Goal: Task Accomplishment & Management: Use online tool/utility

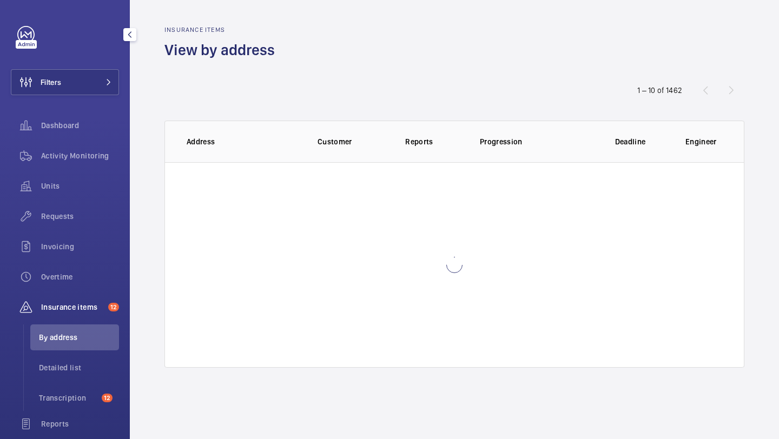
scroll to position [2, 0]
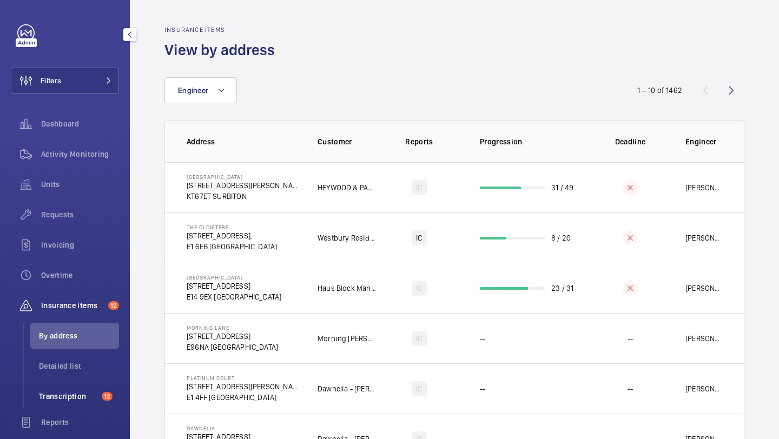
click at [86, 394] on span "Transcription" at bounding box center [68, 396] width 58 height 11
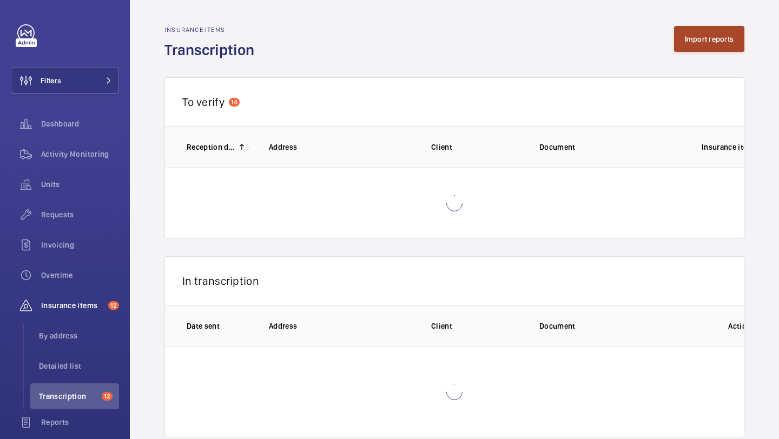
click at [701, 42] on button "Import reports" at bounding box center [709, 39] width 71 height 26
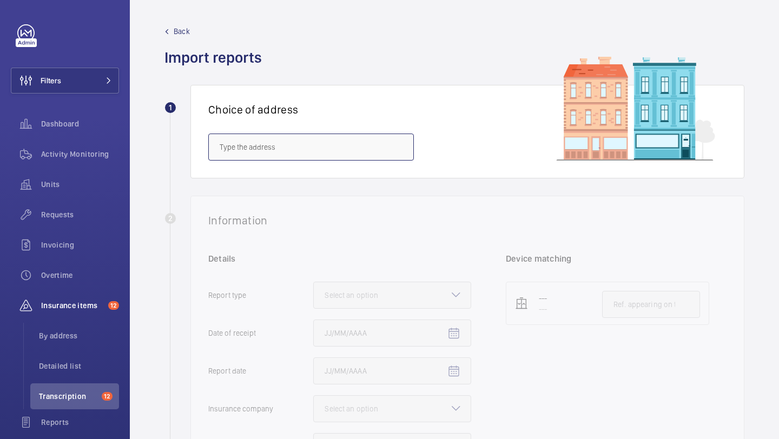
click at [360, 143] on input "text" at bounding box center [311, 147] width 206 height 27
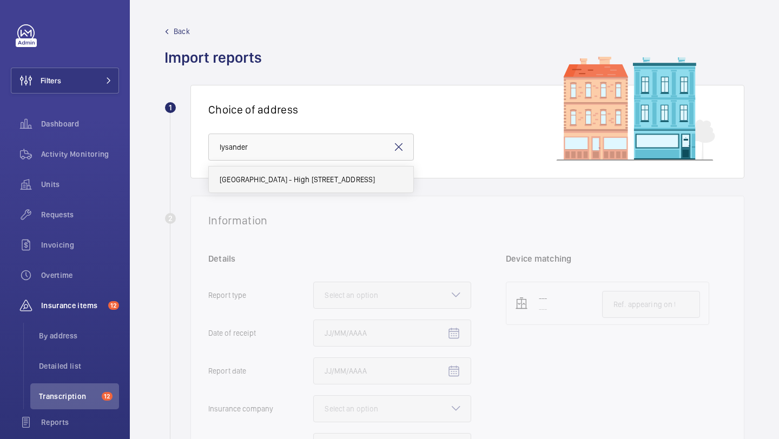
click at [365, 179] on span "Lysander House - High Risk Building - Lysander House, LONDON NW10 6FJ" at bounding box center [297, 179] width 155 height 11
type input "Lysander House - High Risk Building - Lysander House, LONDON NW10 6FJ"
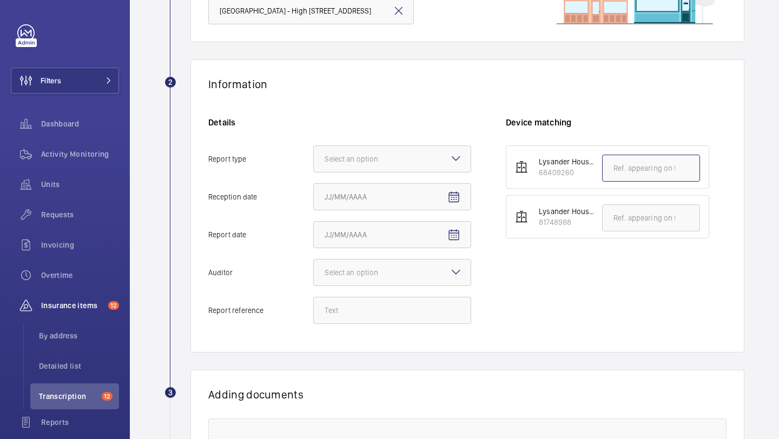
click at [620, 170] on input "text" at bounding box center [651, 168] width 98 height 27
paste input "INS65214"
click at [428, 155] on div at bounding box center [392, 159] width 157 height 26
type input "INS65214"
click at [314, 155] on input "Report type Select an option" at bounding box center [314, 159] width 0 height 26
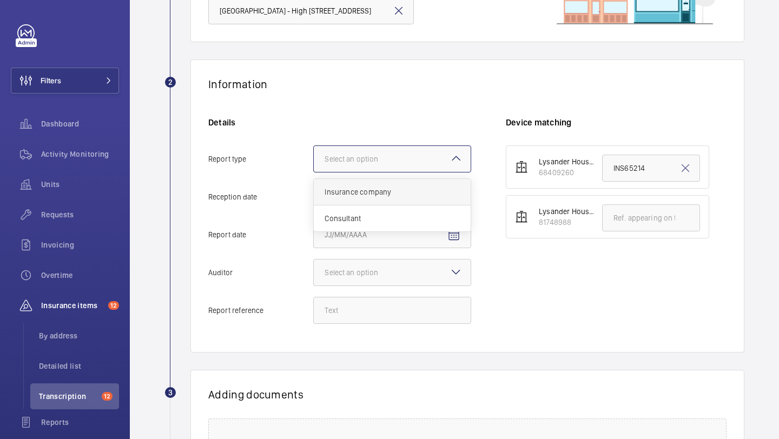
click at [403, 184] on div "Insurance company" at bounding box center [392, 192] width 157 height 27
click at [314, 172] on input "Report type Select an option Insurance company Consultant" at bounding box center [314, 159] width 0 height 26
click at [452, 200] on mat-icon "Open calendar" at bounding box center [454, 197] width 13 height 13
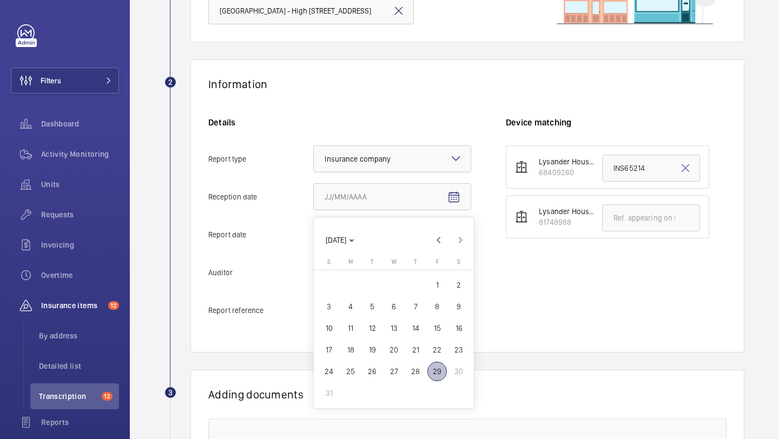
click at [413, 369] on span "28" at bounding box center [415, 371] width 19 height 19
type input "8/28/2025"
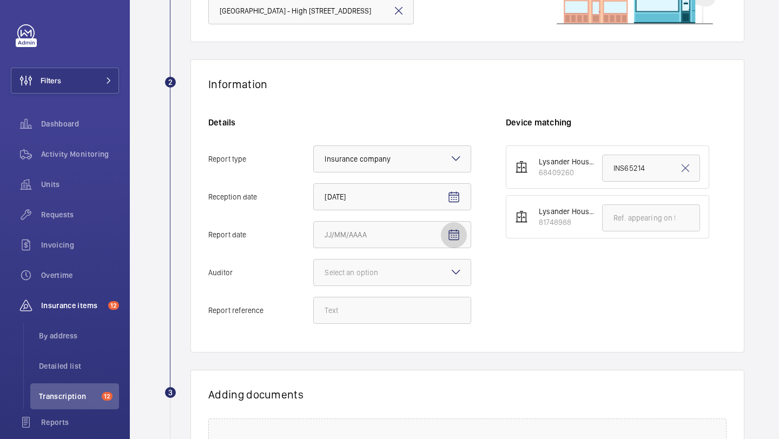
click at [455, 232] on mat-icon "Open calendar" at bounding box center [454, 235] width 13 height 13
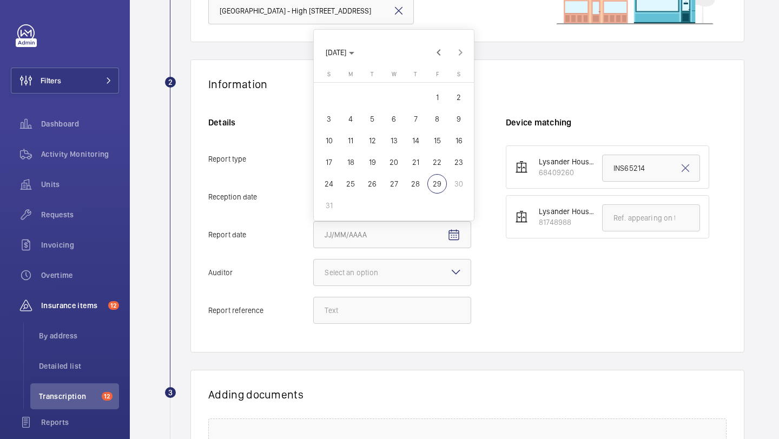
click at [397, 186] on span "27" at bounding box center [393, 183] width 19 height 19
type input "8/27/2025"
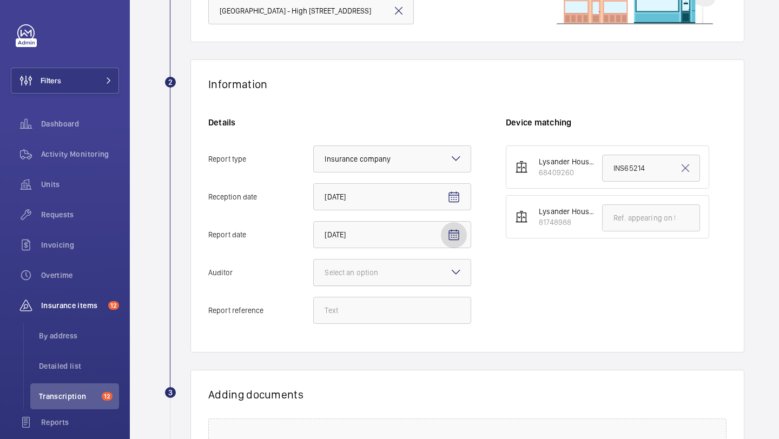
click at [444, 267] on div at bounding box center [392, 273] width 157 height 26
click at [314, 267] on input "Auditor Select an option" at bounding box center [314, 273] width 0 height 26
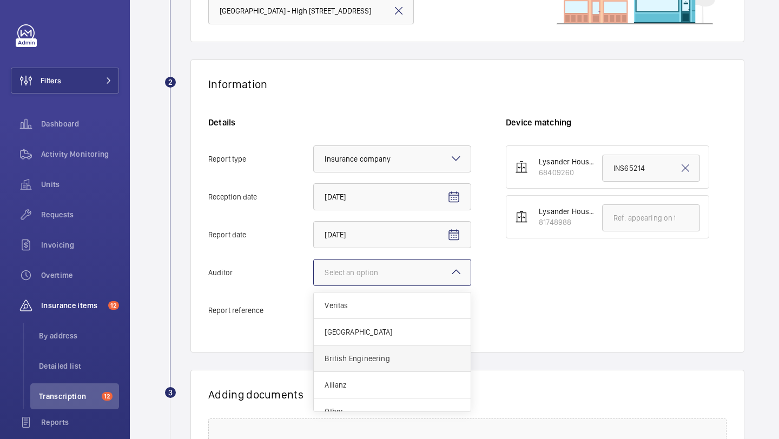
scroll to position [13, 0]
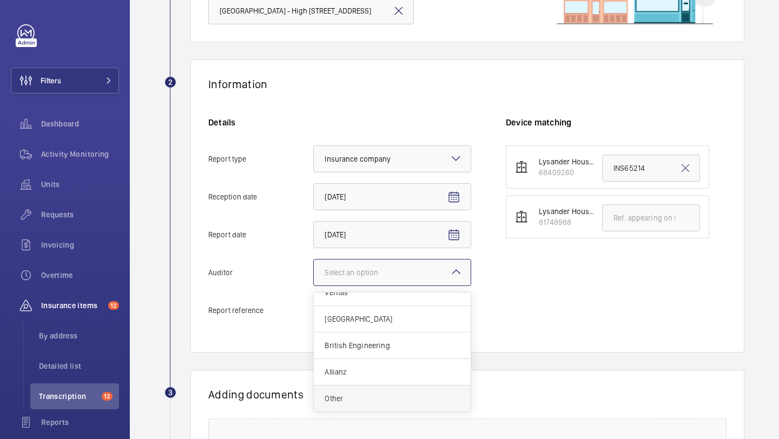
click at [373, 402] on span "Other" at bounding box center [392, 398] width 135 height 11
click at [314, 286] on input "Auditor Select an option Veritas Zurich British Engineering Allianz Other" at bounding box center [314, 273] width 0 height 26
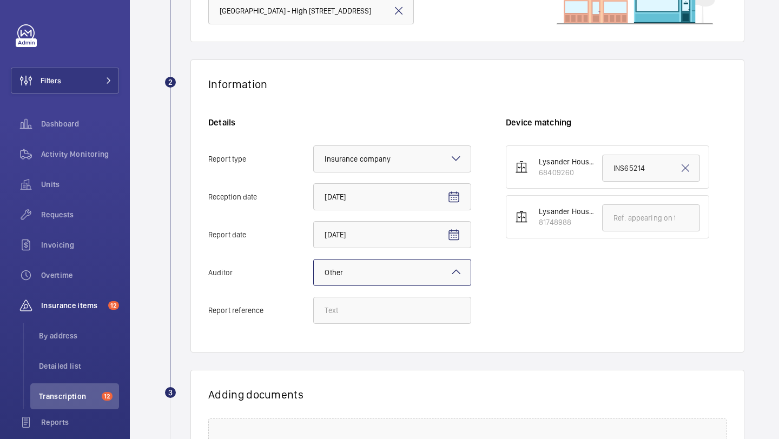
click at [402, 269] on div at bounding box center [392, 273] width 157 height 26
click at [314, 269] on input "Auditor Select an option × Other ×" at bounding box center [314, 273] width 0 height 26
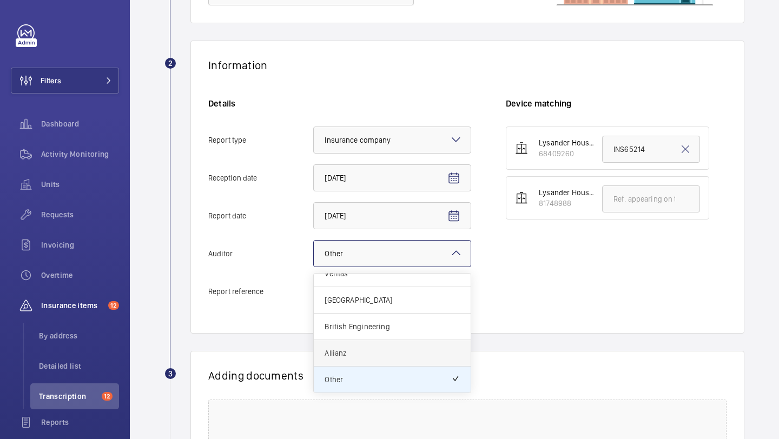
scroll to position [156, 0]
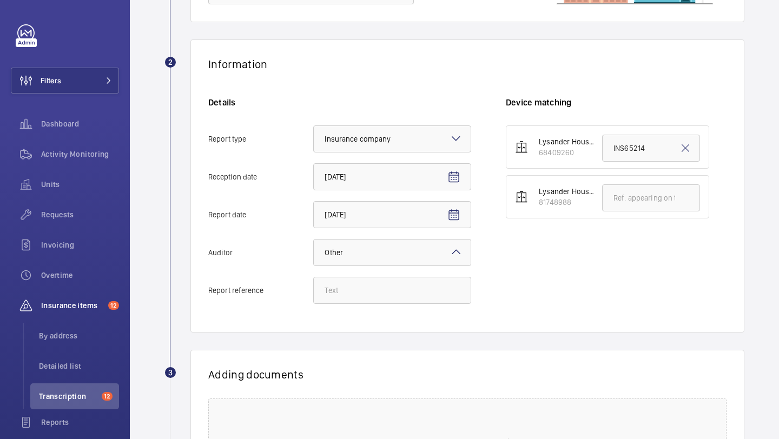
click at [543, 267] on div "Lysander House - Lift 2 68409260 INS65214 Lysander House - Lift 1 81748988" at bounding box center [616, 220] width 221 height 189
click at [398, 291] on input "Report reference" at bounding box center [392, 290] width 158 height 27
paste input "INS65214"
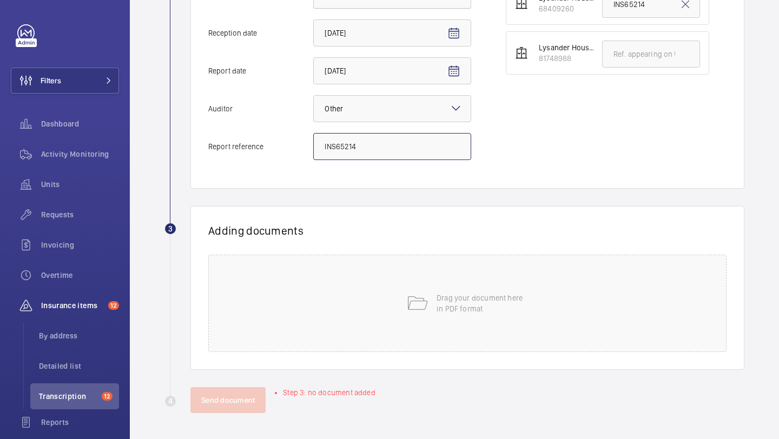
type input "INS65214"
click at [383, 313] on div "Drag your document here in PDF format" at bounding box center [467, 303] width 518 height 97
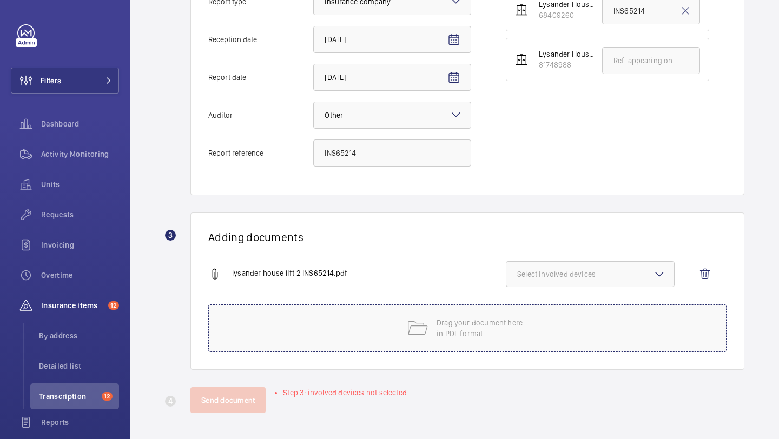
scroll to position [294, 0]
click at [575, 270] on span "Select involved devices" at bounding box center [590, 274] width 146 height 11
click at [567, 306] on span "68409260" at bounding box center [591, 308] width 112 height 11
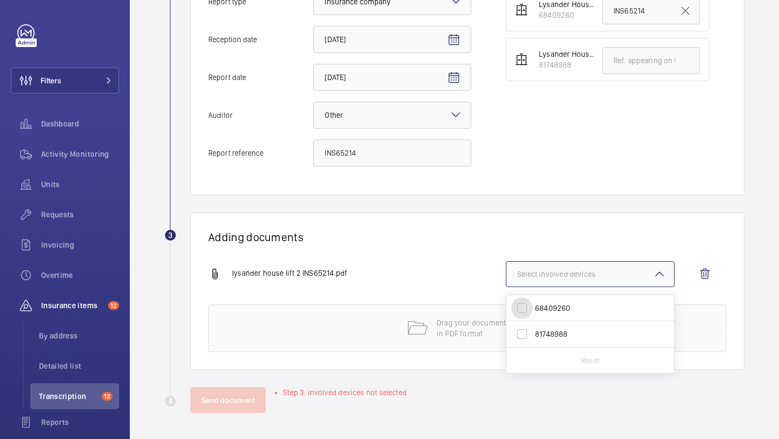
click at [533, 306] on input "68409260" at bounding box center [522, 309] width 22 height 22
checkbox input "true"
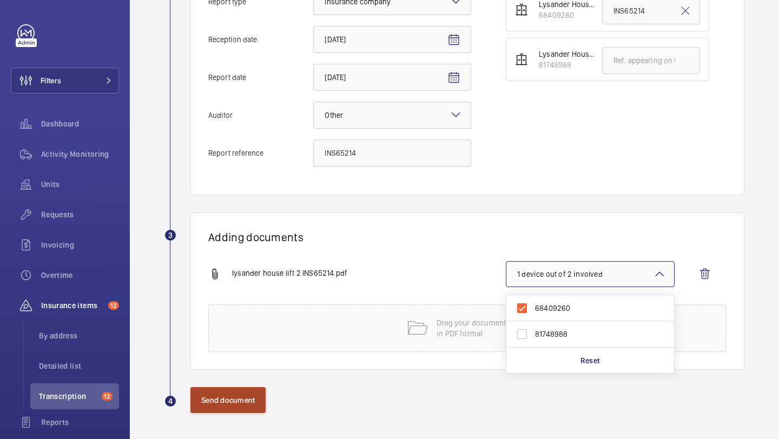
click at [244, 406] on button "Send document" at bounding box center [227, 400] width 75 height 26
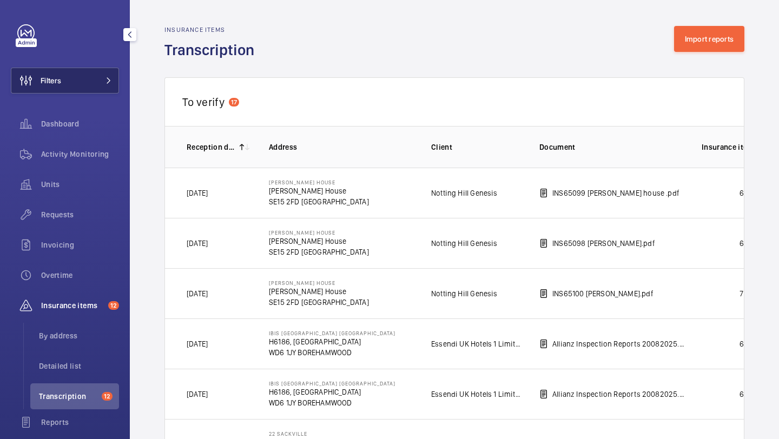
click at [91, 86] on button "Filters" at bounding box center [65, 81] width 108 height 26
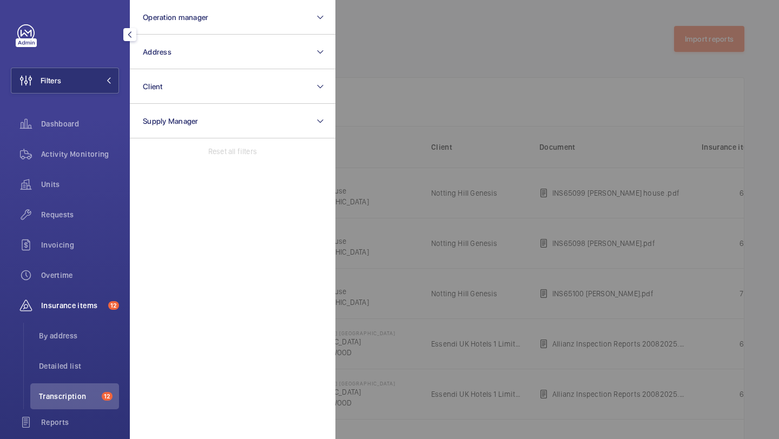
click at [523, 18] on div at bounding box center [725, 219] width 779 height 439
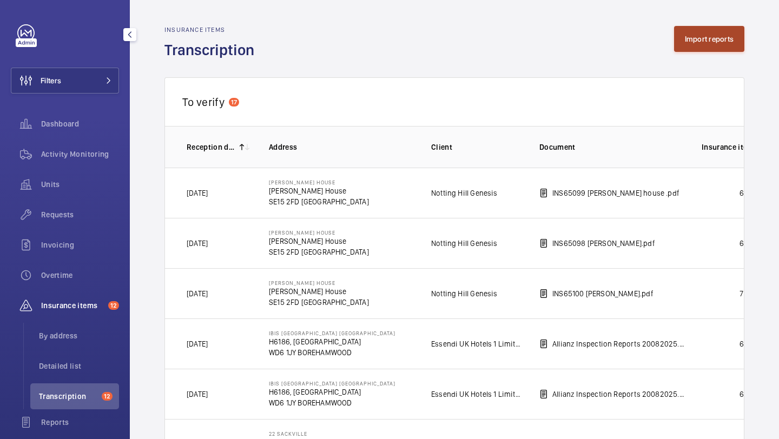
click at [685, 43] on button "Import reports" at bounding box center [709, 39] width 71 height 26
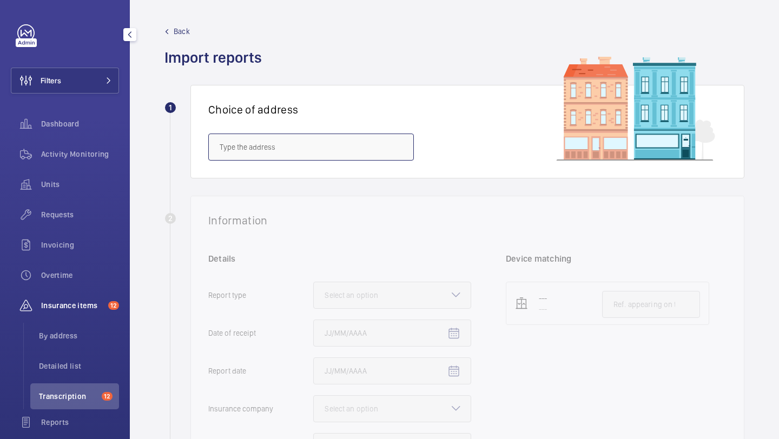
click at [393, 147] on input "text" at bounding box center [311, 147] width 206 height 27
click at [327, 176] on span "Rowan Court Flats 78-194 - High Risk Building - Rowan Court Flats 78-194, LONDO…" at bounding box center [283, 179] width 126 height 11
type input "Rowan Court Flats 78-194 - High Risk Building - Rowan Court Flats 78-194, LONDO…"
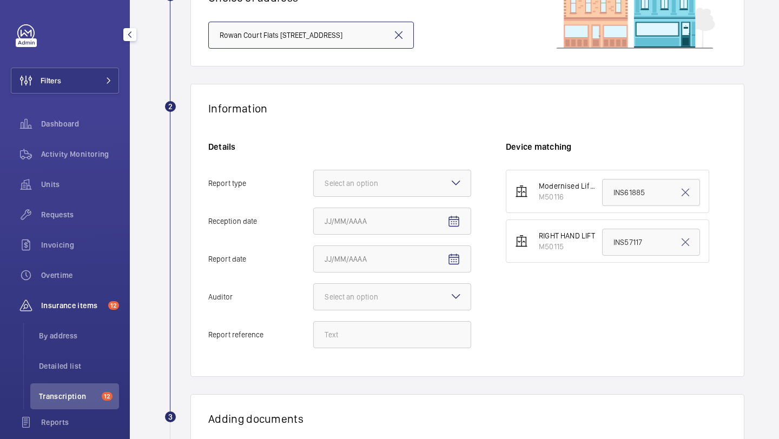
scroll to position [155, 0]
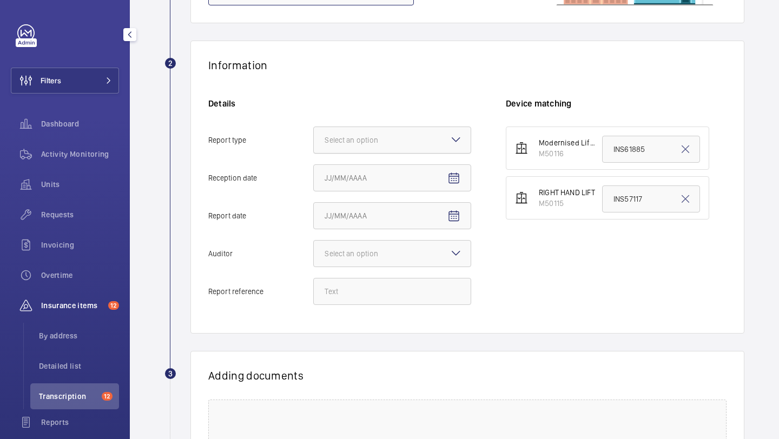
click at [392, 131] on div at bounding box center [392, 140] width 157 height 26
click at [314, 131] on input "Report type Select an option" at bounding box center [314, 140] width 0 height 26
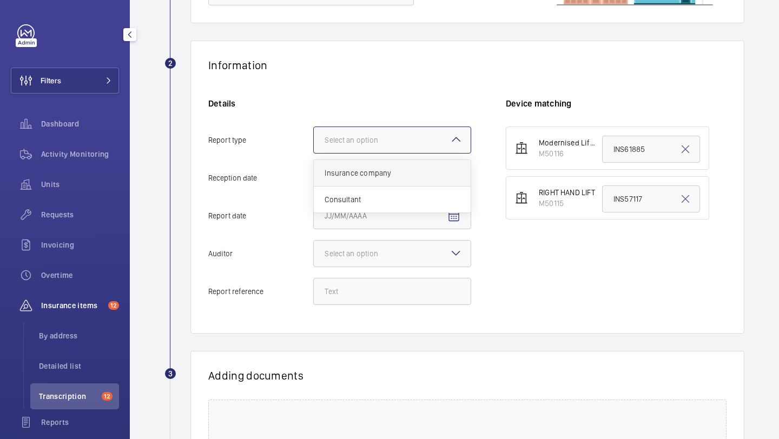
click at [382, 167] on div "Insurance company" at bounding box center [392, 173] width 157 height 27
click at [314, 153] on input "Report type Select an option Insurance company Consultant" at bounding box center [314, 140] width 0 height 26
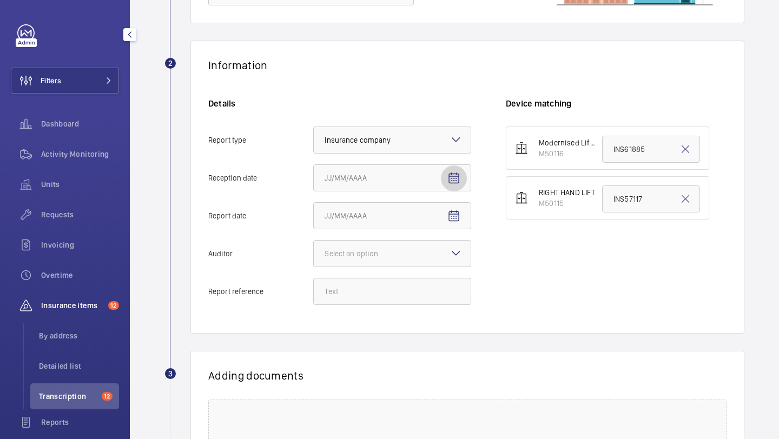
click at [446, 182] on span "Open calendar" at bounding box center [454, 179] width 26 height 26
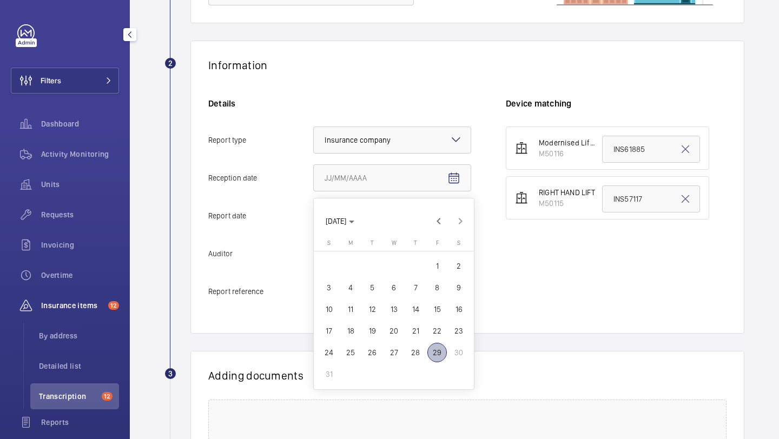
click at [412, 356] on span "28" at bounding box center [415, 352] width 19 height 19
type input "8/28/2025"
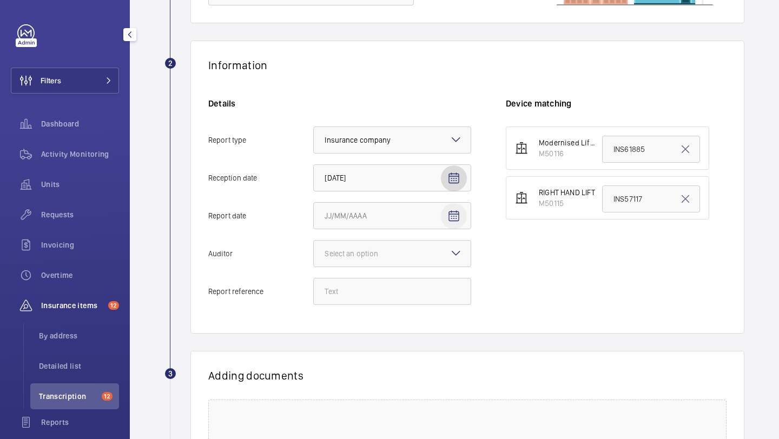
click at [458, 215] on mat-icon "Open calendar" at bounding box center [454, 216] width 13 height 13
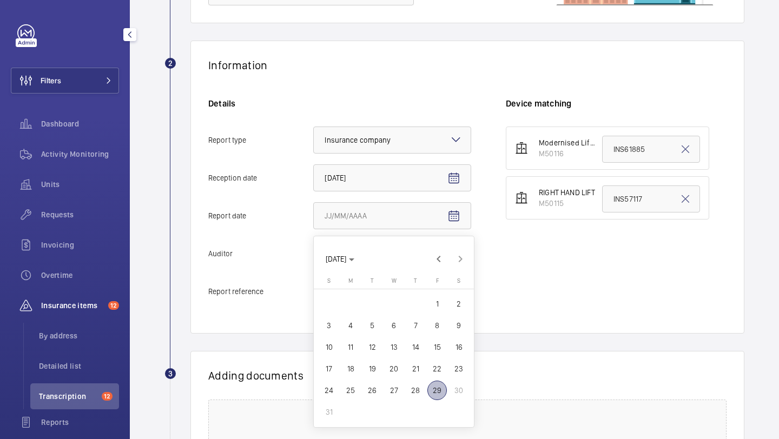
click at [397, 390] on span "27" at bounding box center [393, 390] width 19 height 19
type input "8/27/2025"
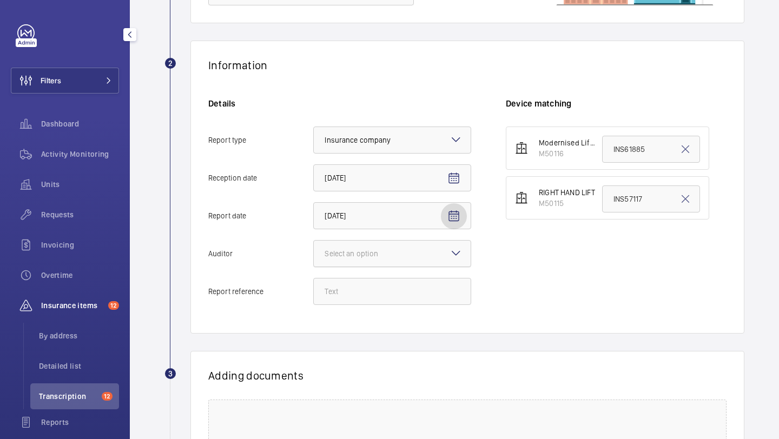
click at [426, 260] on div at bounding box center [392, 254] width 157 height 26
click at [314, 260] on input "Auditor Select an option" at bounding box center [314, 254] width 0 height 26
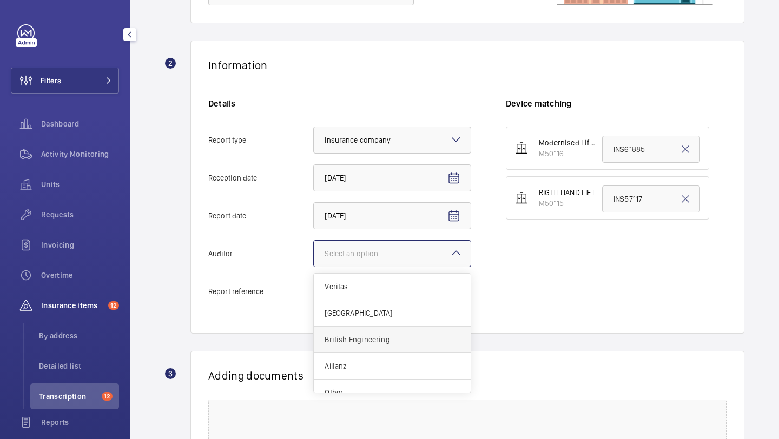
scroll to position [13, 0]
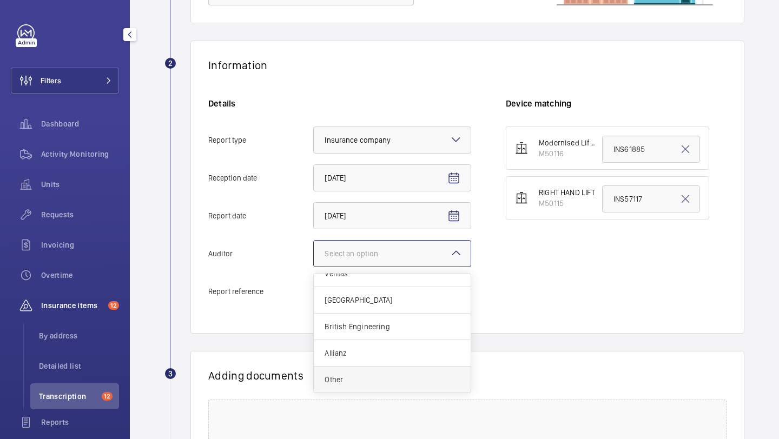
click at [380, 374] on div "Other" at bounding box center [392, 380] width 157 height 26
click at [314, 267] on input "Auditor Select an option Veritas Zurich British Engineering Allianz Other" at bounding box center [314, 254] width 0 height 26
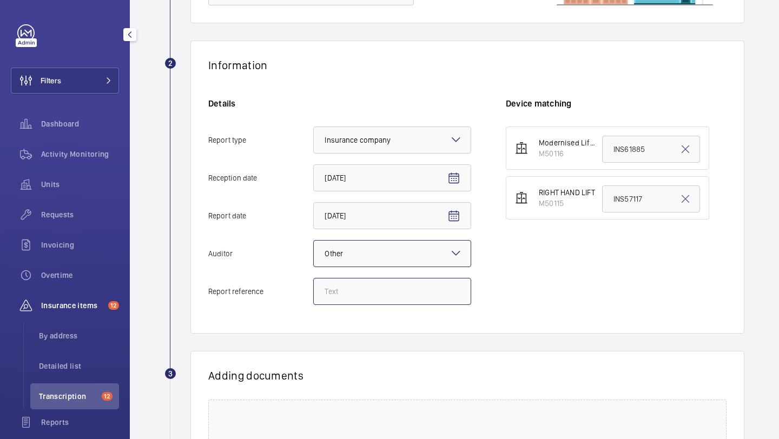
click at [363, 290] on input "Report reference" at bounding box center [392, 291] width 158 height 27
paste input "INS66151"
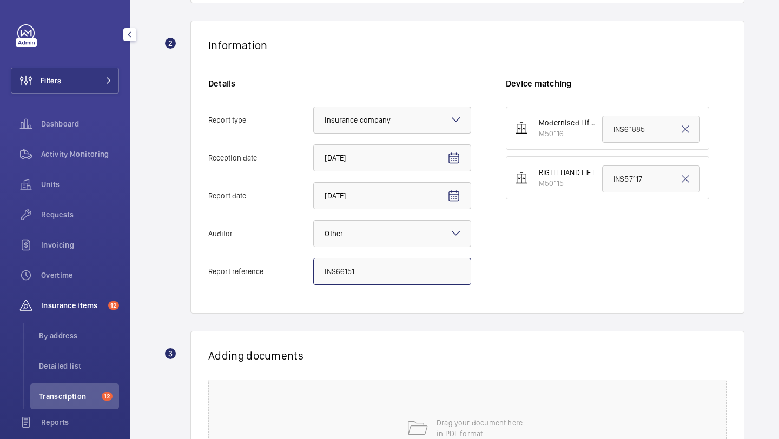
scroll to position [176, 0]
type input "INS66151"
click at [614, 182] on input "INS57117" at bounding box center [651, 178] width 98 height 27
paste input "66151"
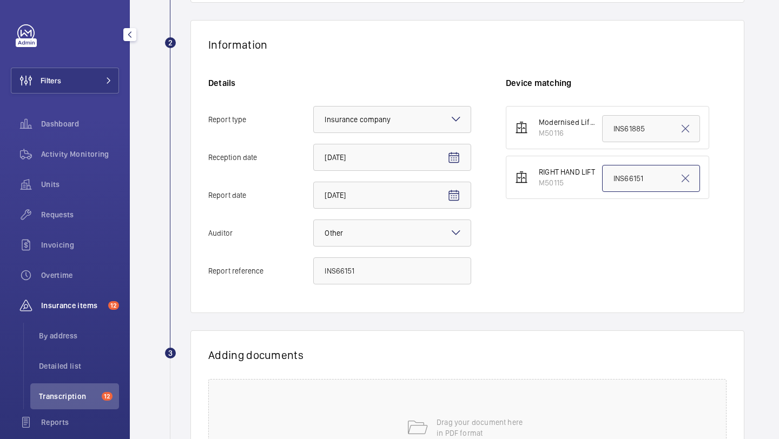
scroll to position [300, 0]
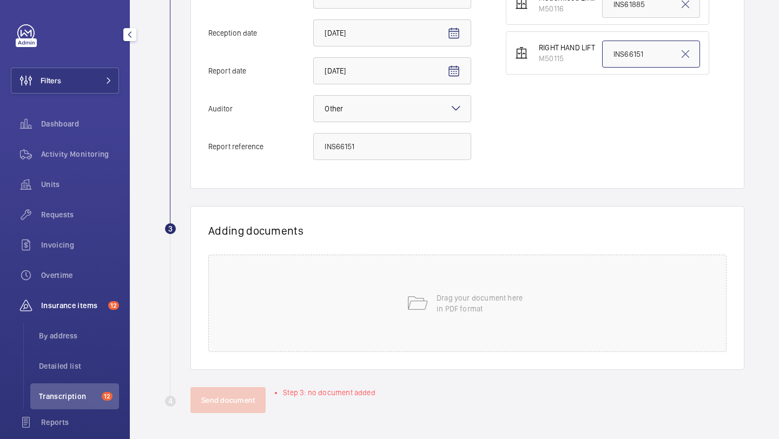
type input "INS66151"
click at [442, 280] on div "Drag your document here in PDF format" at bounding box center [467, 303] width 518 height 97
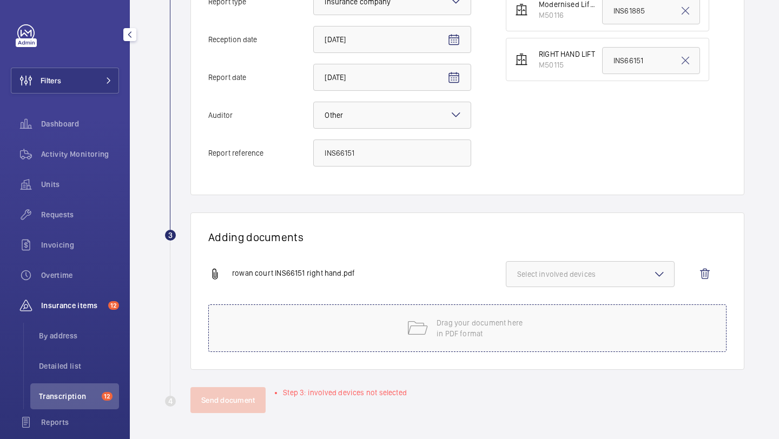
scroll to position [294, 0]
click at [573, 273] on span "Select involved devices" at bounding box center [590, 274] width 146 height 11
click at [560, 329] on span "M50115" at bounding box center [591, 334] width 112 height 11
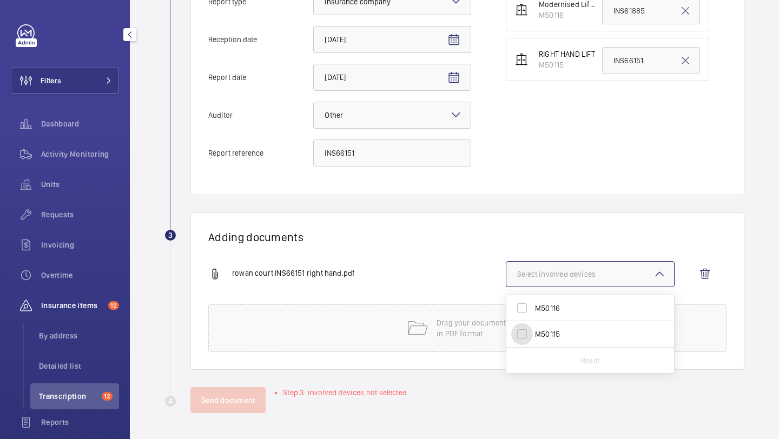
click at [533, 328] on input "M50115" at bounding box center [522, 335] width 22 height 22
checkbox input "true"
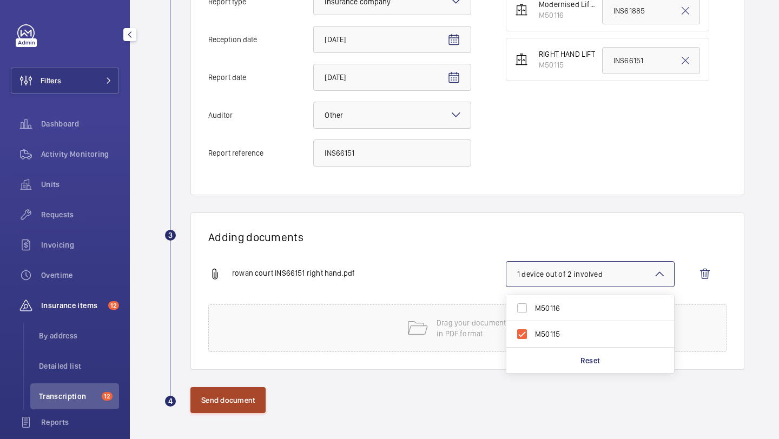
click at [233, 397] on button "Send document" at bounding box center [227, 400] width 75 height 26
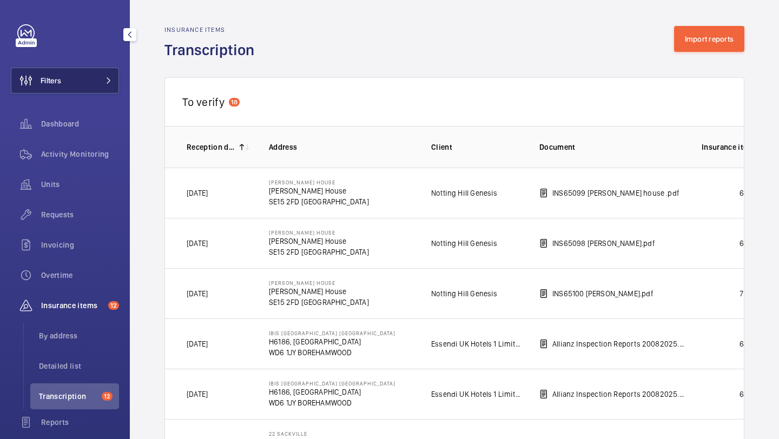
click at [97, 88] on button "Filters" at bounding box center [65, 81] width 108 height 26
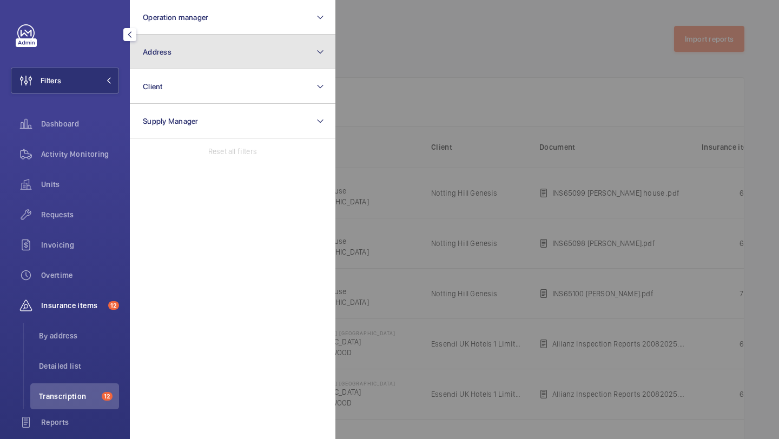
click at [179, 62] on button "Address" at bounding box center [233, 52] width 206 height 35
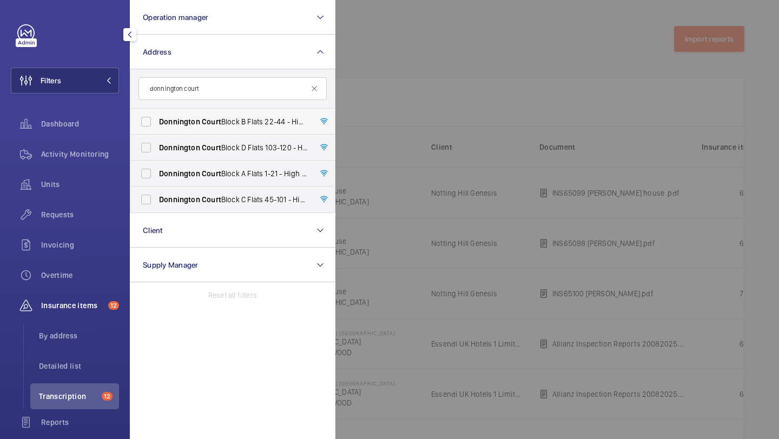
type input "donnington court"
click at [157, 116] on label "Donnington Court Block B Flats 22-44 - High Risk Building - Donnington Court Bl…" at bounding box center [224, 122] width 188 height 26
click at [157, 116] on input "Donnington Court Block B Flats 22-44 - High Risk Building - Donnington Court Bl…" at bounding box center [146, 122] width 22 height 22
checkbox input "true"
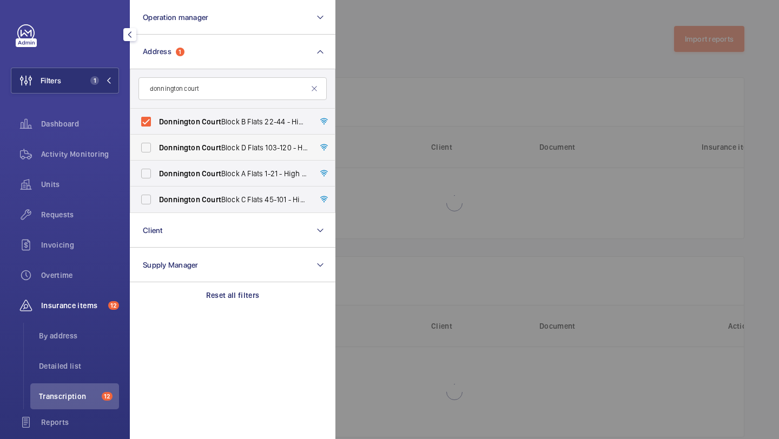
click at [159, 142] on label "Donnington Court Block D Flats 103-120 - High Risk Building - Donnington Court …" at bounding box center [224, 148] width 188 height 26
click at [157, 142] on input "Donnington Court Block D Flats 103-120 - High Risk Building - Donnington Court …" at bounding box center [146, 148] width 22 height 22
checkbox input "true"
click at [159, 161] on label "Donnington Court Block A Flats 1-21 - High Risk Building - Donnington Court Blo…" at bounding box center [224, 174] width 188 height 26
click at [157, 163] on input "Donnington Court Block A Flats 1-21 - High Risk Building - Donnington Court Blo…" at bounding box center [146, 174] width 22 height 22
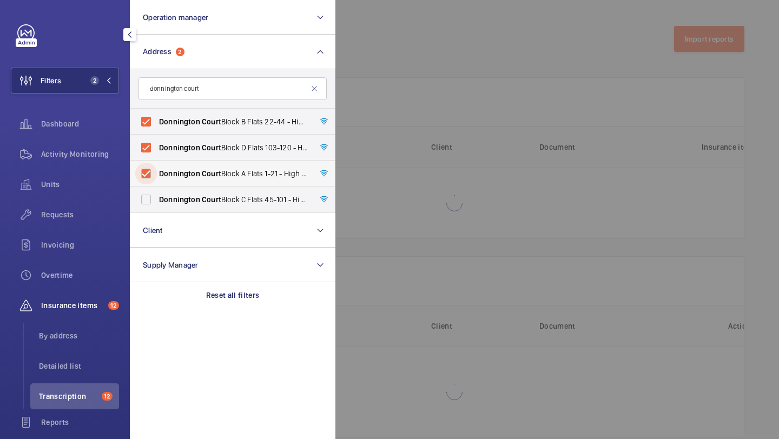
checkbox input "true"
click at [156, 200] on label "Donnington Court Block C Flats 45-101 - High Risk Building - Donnington Court B…" at bounding box center [224, 200] width 188 height 26
click at [156, 200] on input "Donnington Court Block C Flats 45-101 - High Risk Building - Donnington Court B…" at bounding box center [146, 200] width 22 height 22
checkbox input "true"
click at [107, 212] on span "Requests" at bounding box center [80, 214] width 78 height 11
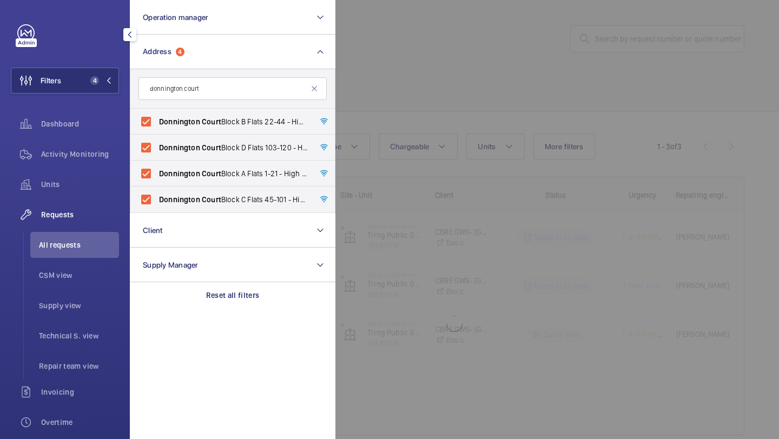
click at [432, 109] on div at bounding box center [725, 219] width 779 height 439
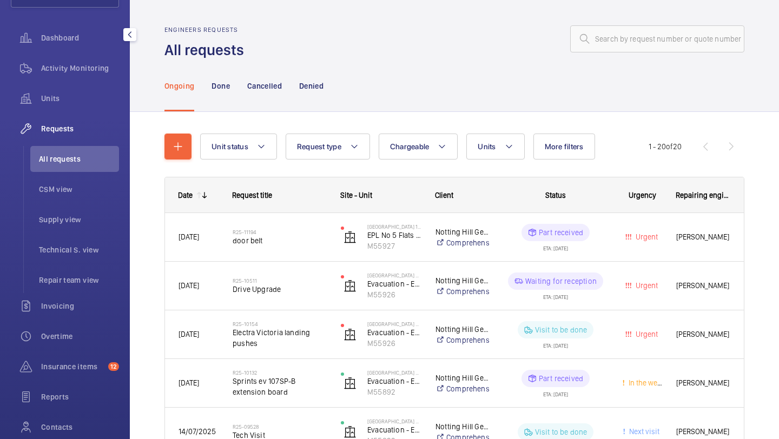
scroll to position [166, 0]
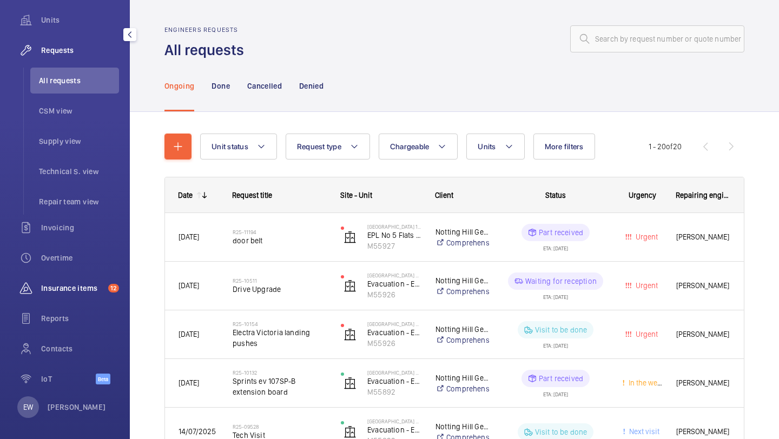
click at [65, 292] on span "Insurance items" at bounding box center [72, 288] width 63 height 11
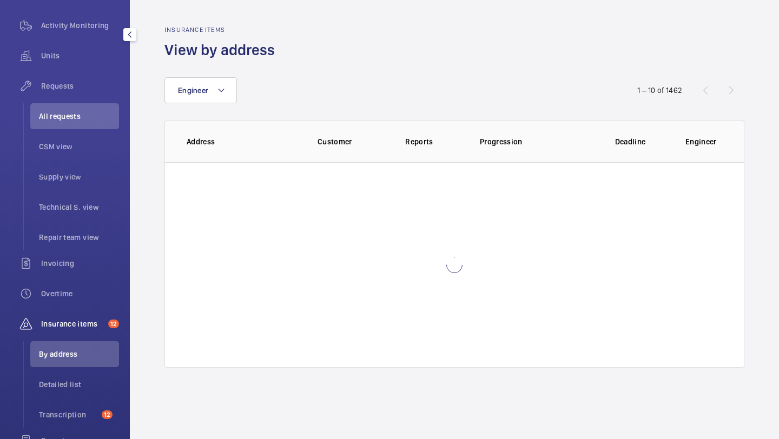
scroll to position [110, 0]
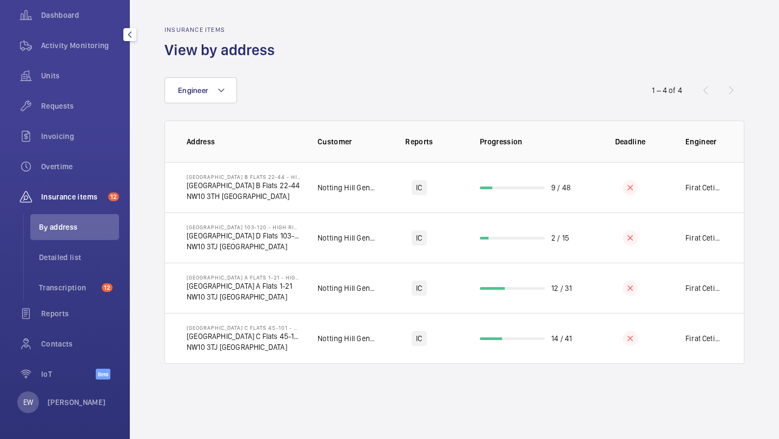
click at [65, 292] on span "Transcription" at bounding box center [68, 287] width 58 height 11
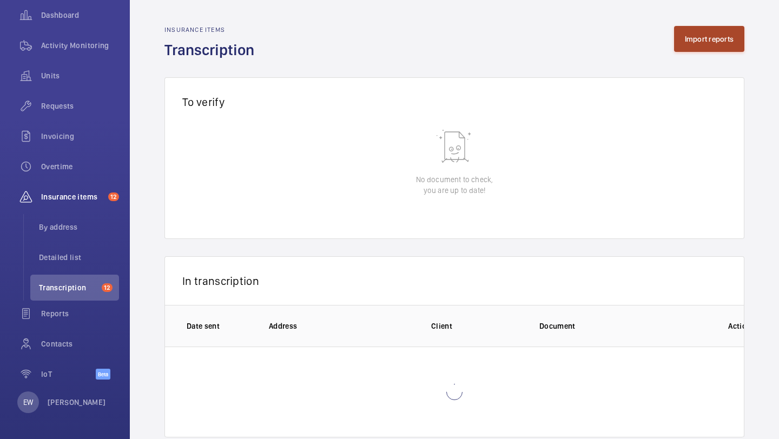
click at [690, 31] on button "Import reports" at bounding box center [709, 39] width 71 height 26
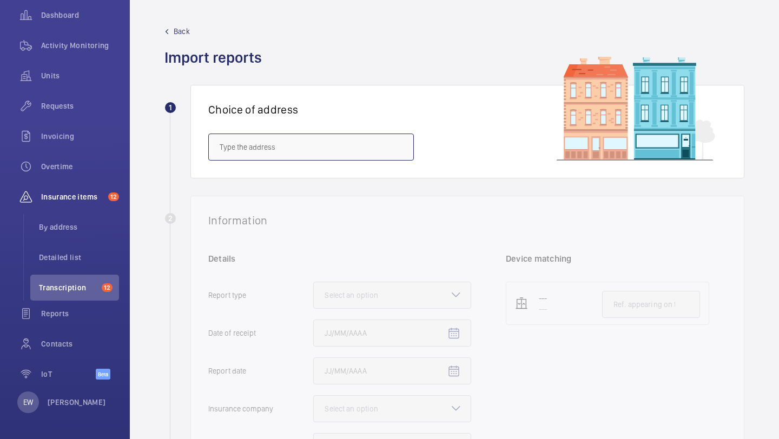
click at [321, 137] on input "text" at bounding box center [311, 147] width 206 height 27
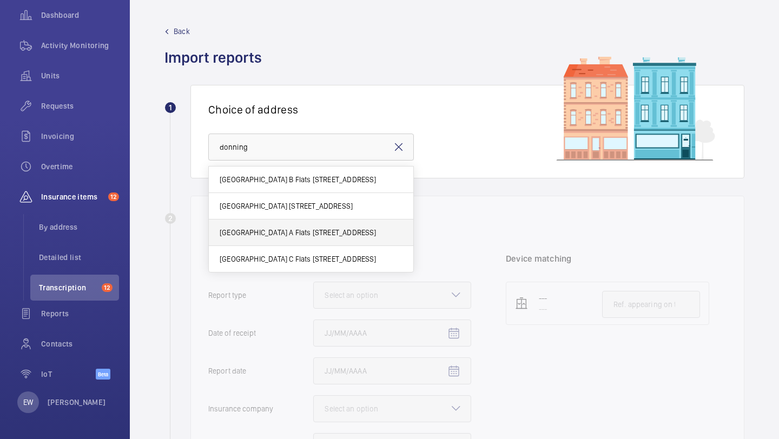
click at [345, 228] on span "Donnington Court Block A Flats 1-21 - High Risk Building - Donnington Court Blo…" at bounding box center [298, 232] width 157 height 11
type input "Donnington Court Block A Flats 1-21 - High Risk Building - Donnington Court Blo…"
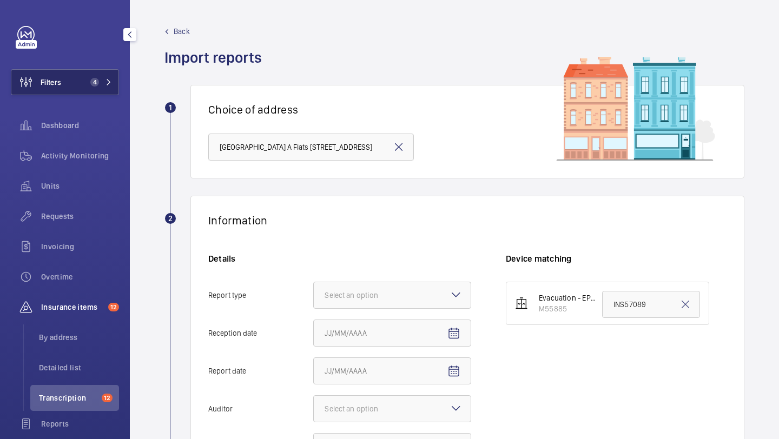
click at [71, 90] on button "Filters 4" at bounding box center [65, 82] width 108 height 26
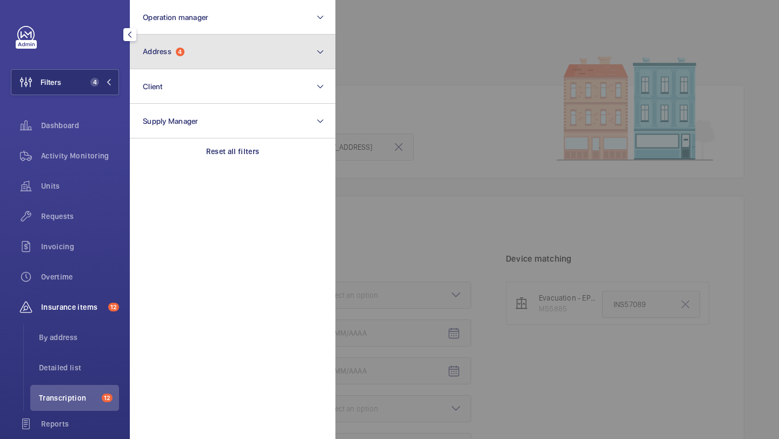
click at [160, 49] on span "Address" at bounding box center [157, 51] width 29 height 9
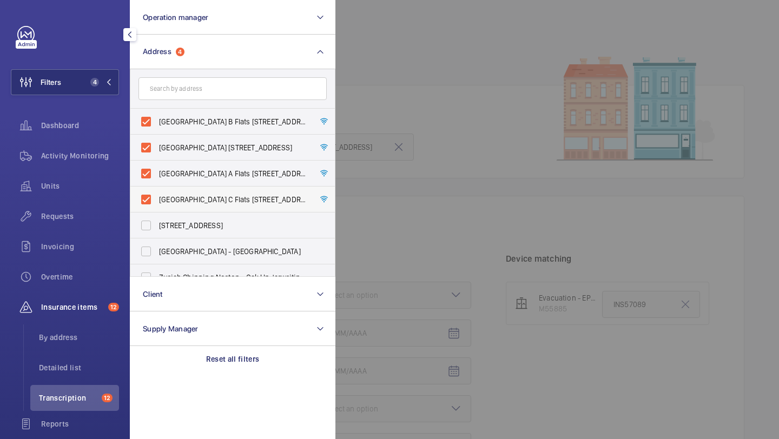
click at [190, 190] on label "Donnington Court Block C Flats 45-101 - High Risk Building - Donnington Court B…" at bounding box center [224, 200] width 188 height 26
click at [157, 190] on input "Donnington Court Block C Flats 45-101 - High Risk Building - Donnington Court B…" at bounding box center [146, 200] width 22 height 22
checkbox input "false"
click at [190, 149] on span "Donnington Court Block D Flats 103-120 - High Risk Building - Donnington Court …" at bounding box center [233, 147] width 149 height 11
click at [157, 149] on input "Donnington Court Block D Flats 103-120 - High Risk Building - Donnington Court …" at bounding box center [146, 148] width 22 height 22
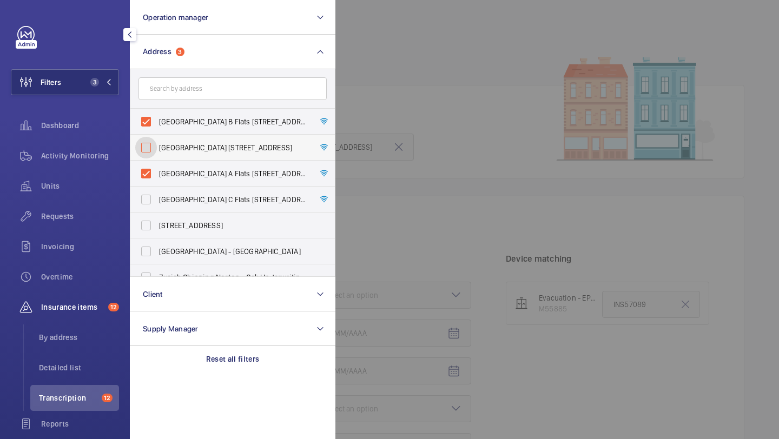
checkbox input "false"
click at [190, 119] on span "Donnington Court Block B Flats 22-44 - High Risk Building - Donnington Court Bl…" at bounding box center [233, 121] width 149 height 11
click at [157, 119] on input "Donnington Court Block B Flats 22-44 - High Risk Building - Donnington Court Bl…" at bounding box center [146, 122] width 22 height 22
checkbox input "false"
click at [81, 218] on span "Requests" at bounding box center [80, 216] width 78 height 11
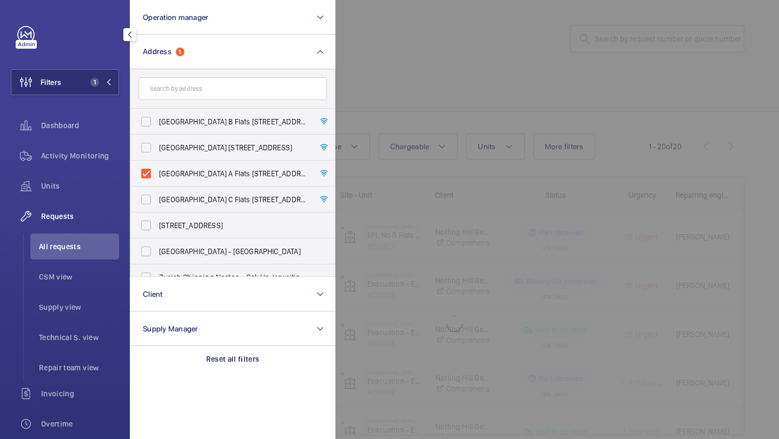
click at [415, 92] on div at bounding box center [725, 219] width 779 height 439
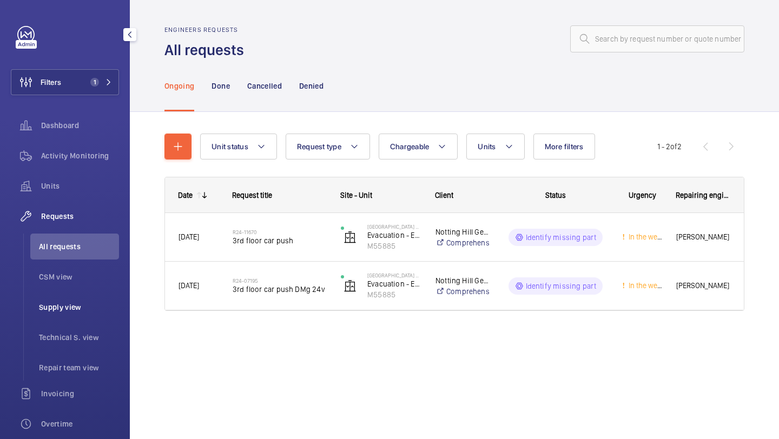
click at [102, 297] on li "Supply view" at bounding box center [74, 307] width 89 height 26
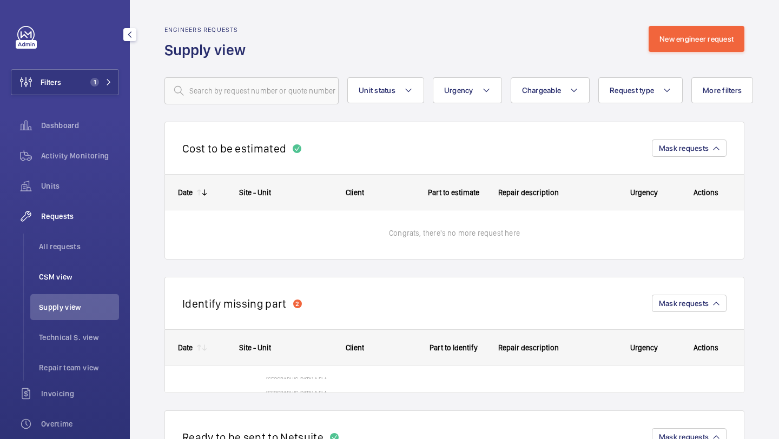
click at [97, 284] on li "CSM view" at bounding box center [74, 277] width 89 height 26
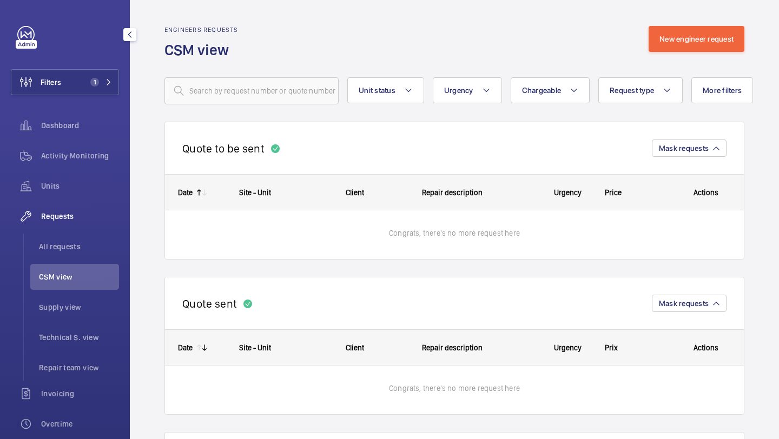
scroll to position [468, 0]
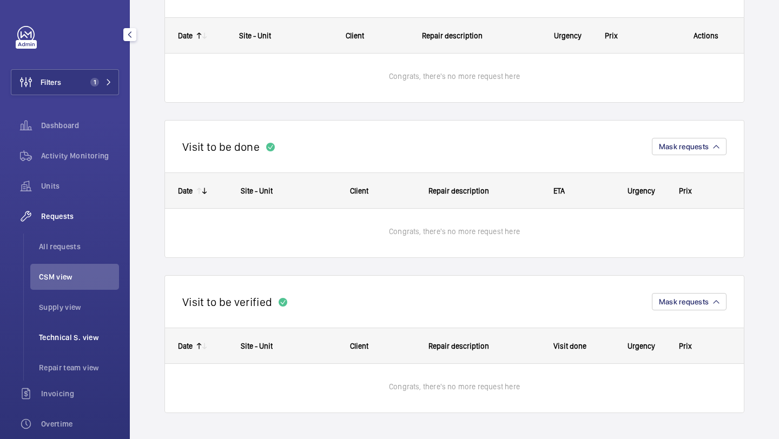
click at [88, 332] on span "Technical S. view" at bounding box center [79, 337] width 80 height 11
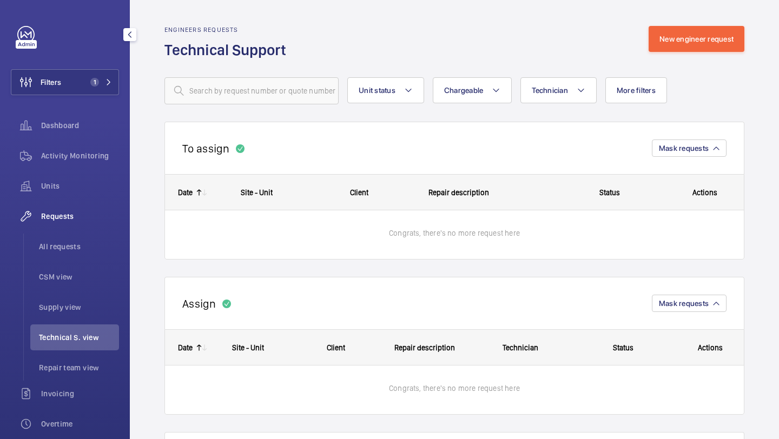
scroll to position [157, 0]
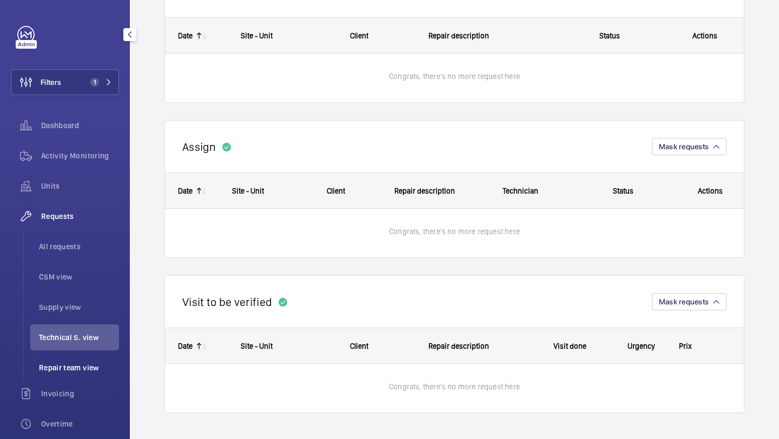
click at [104, 370] on span "Repair team view" at bounding box center [79, 368] width 80 height 11
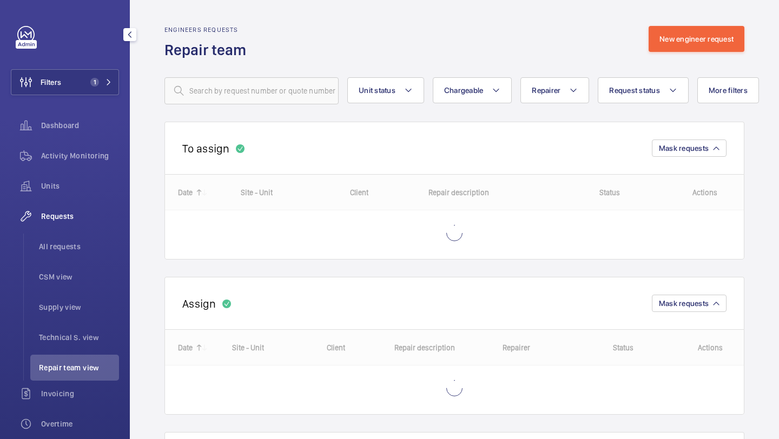
scroll to position [157, 0]
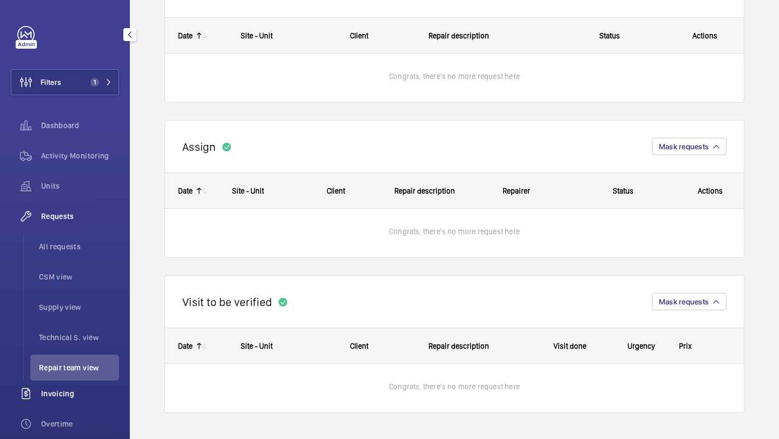
scroll to position [142, 0]
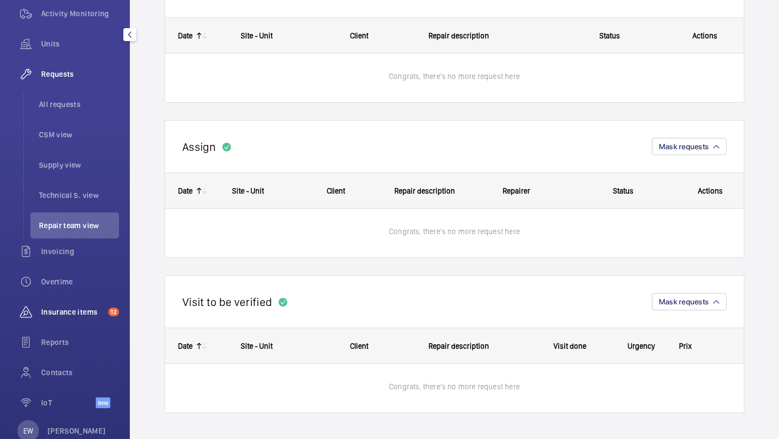
click at [90, 308] on span "Insurance items" at bounding box center [72, 312] width 63 height 11
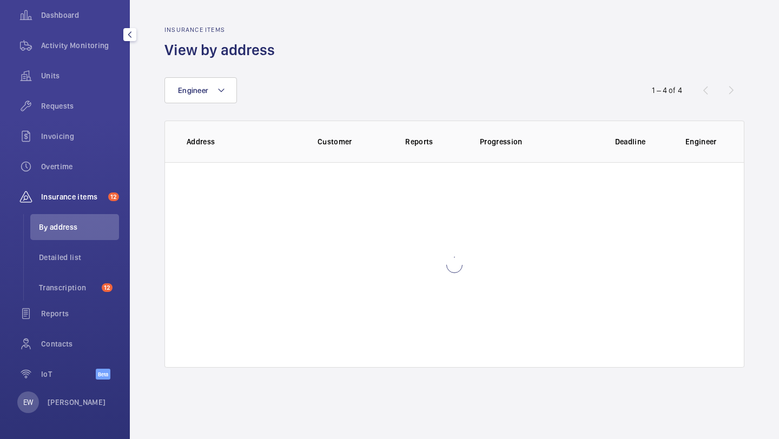
scroll to position [110, 0]
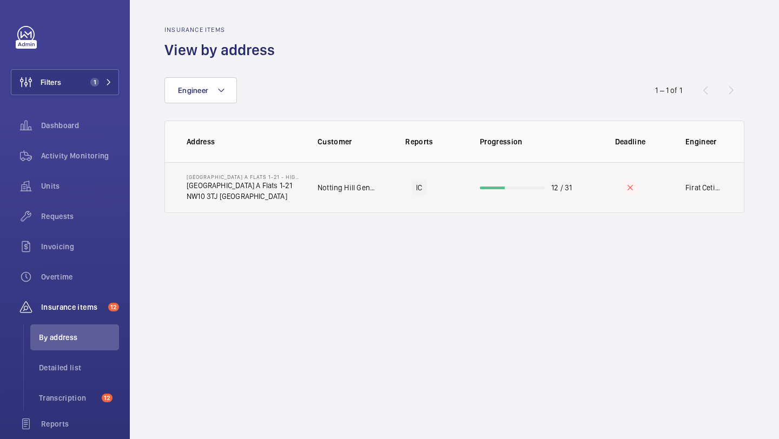
click at [322, 173] on td "Notting Hill Genesis" at bounding box center [338, 187] width 76 height 51
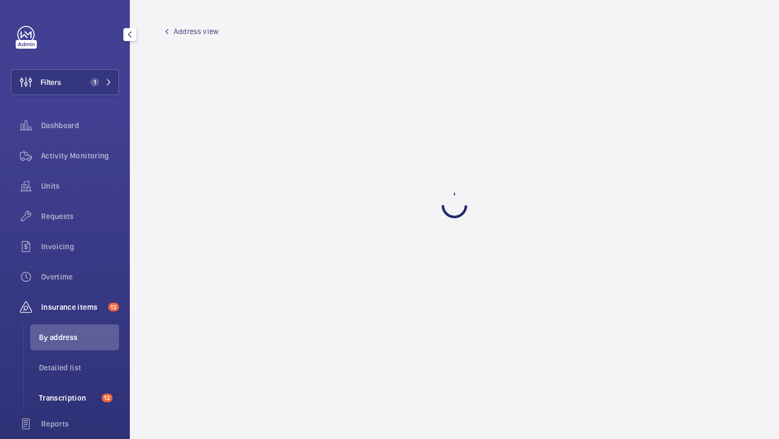
click at [63, 393] on span "Transcription" at bounding box center [68, 398] width 58 height 11
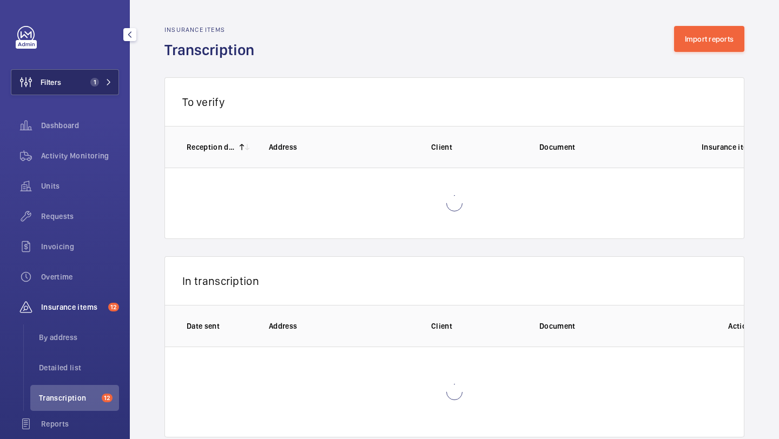
click at [96, 83] on span "1" at bounding box center [94, 82] width 9 height 9
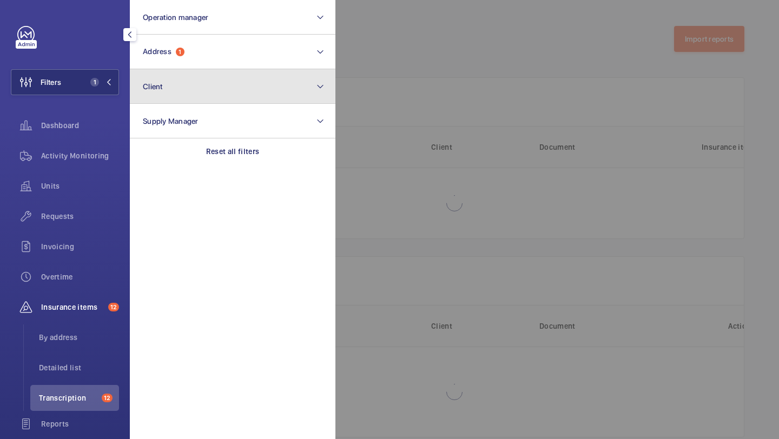
click at [187, 70] on button "Client" at bounding box center [233, 86] width 206 height 35
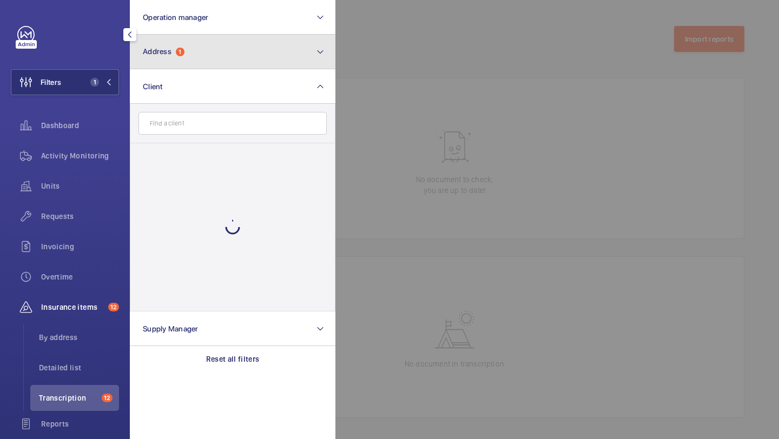
click at [187, 61] on button "Address 1" at bounding box center [233, 52] width 206 height 35
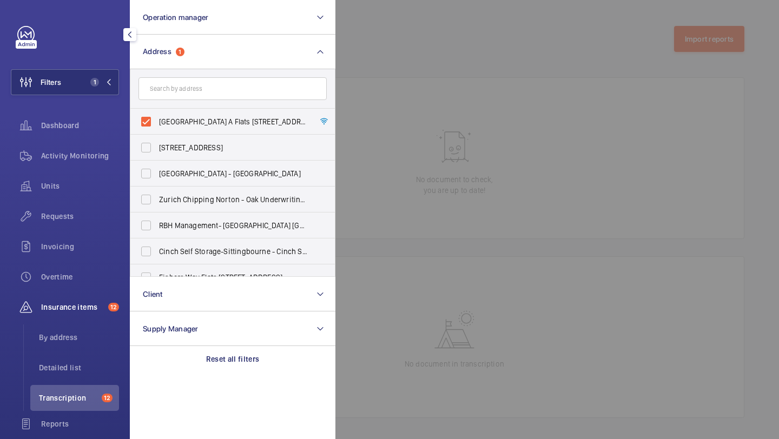
click at [411, 57] on div at bounding box center [725, 219] width 779 height 439
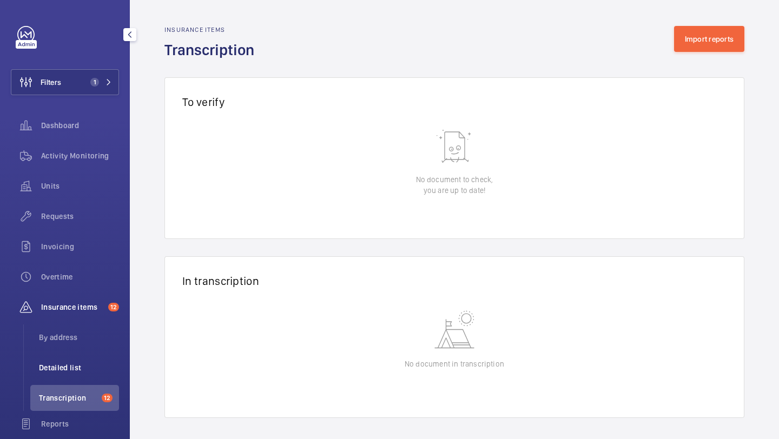
click at [88, 365] on span "Detailed list" at bounding box center [79, 368] width 80 height 11
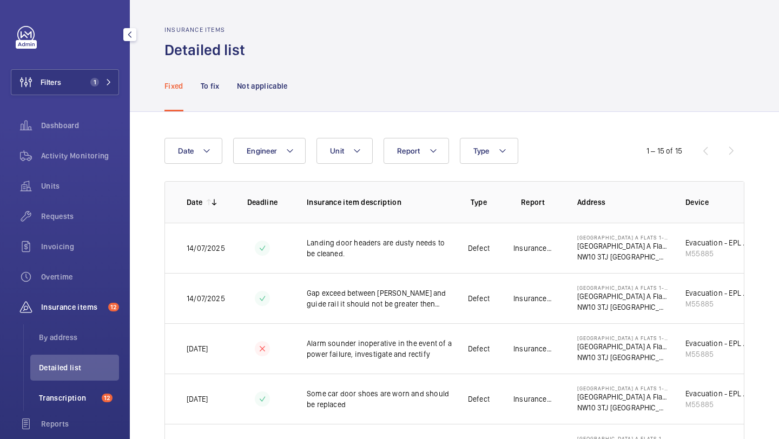
click at [65, 393] on span "Transcription" at bounding box center [68, 398] width 58 height 11
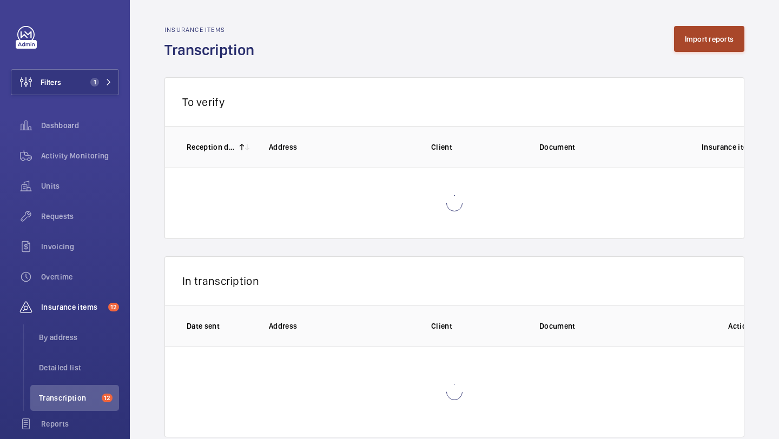
click at [696, 35] on button "Import reports" at bounding box center [709, 39] width 71 height 26
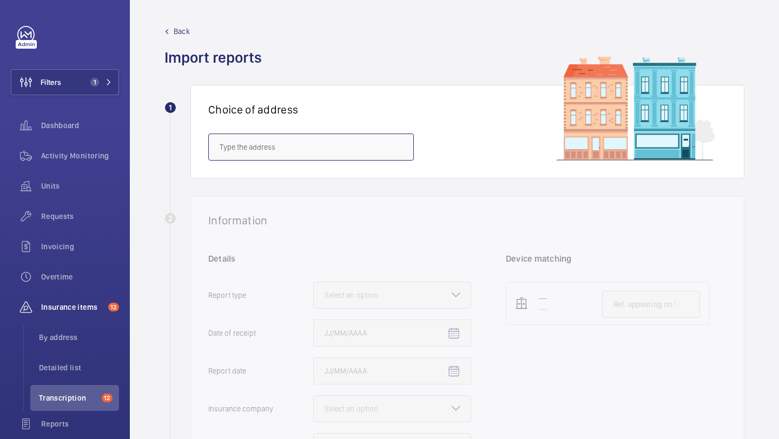
click at [352, 149] on input "text" at bounding box center [311, 147] width 206 height 27
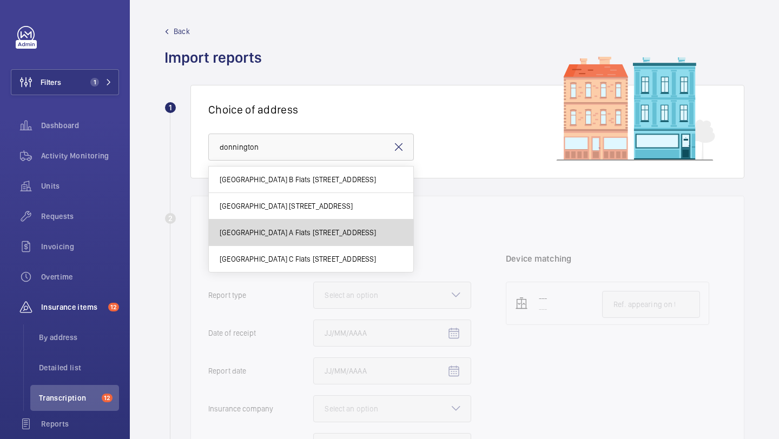
click at [359, 229] on span "Donnington Court Block A Flats 1-21 - High Risk Building - Donnington Court Blo…" at bounding box center [298, 232] width 157 height 11
type input "Donnington Court Block A Flats 1-21 - High Risk Building - Donnington Court Blo…"
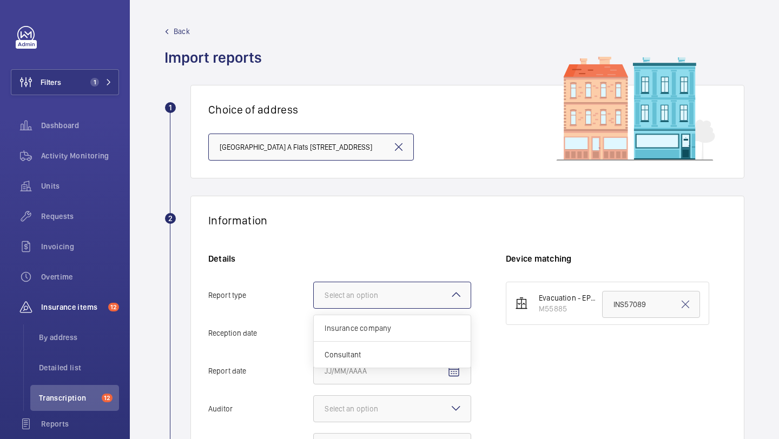
click at [366, 284] on div at bounding box center [392, 295] width 157 height 26
click at [314, 284] on input "Report type Select an option Insurance company Consultant" at bounding box center [314, 295] width 0 height 26
click at [369, 329] on span "Insurance company" at bounding box center [392, 328] width 135 height 11
click at [314, 308] on input "Report type Select an option Insurance company Consultant" at bounding box center [314, 295] width 0 height 26
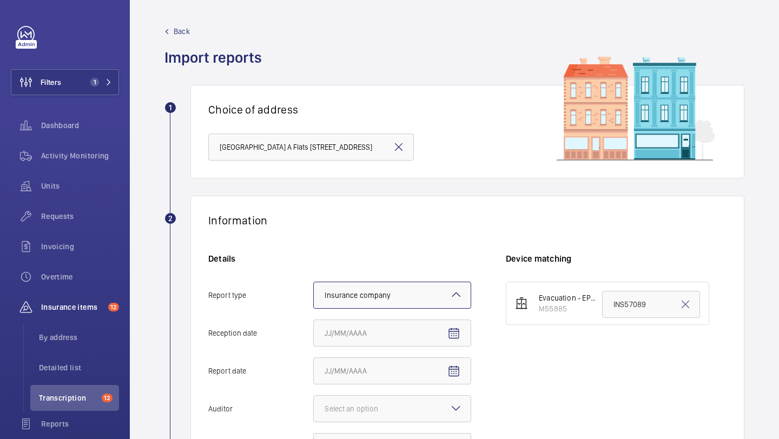
scroll to position [216, 0]
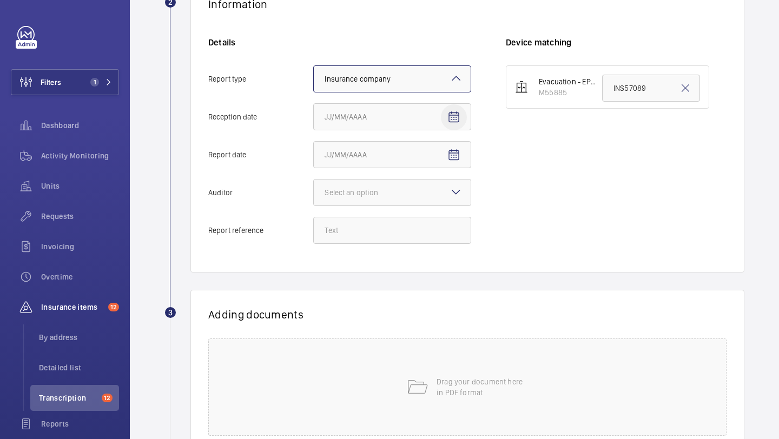
click at [455, 107] on span "Open calendar" at bounding box center [454, 117] width 26 height 26
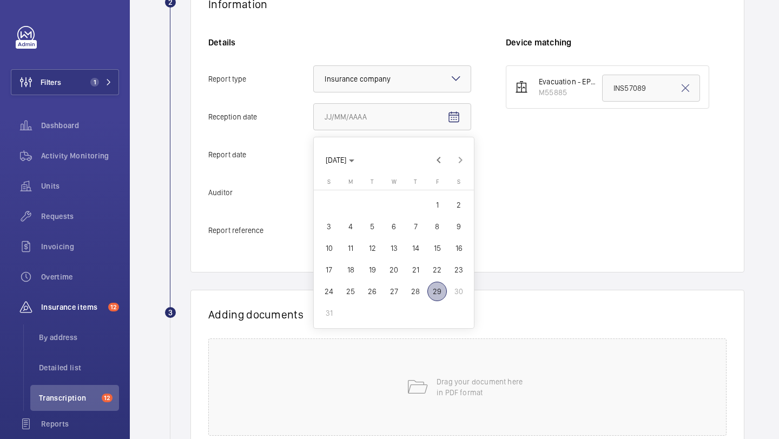
click at [411, 291] on span "28" at bounding box center [415, 291] width 19 height 19
type input "8/28/2025"
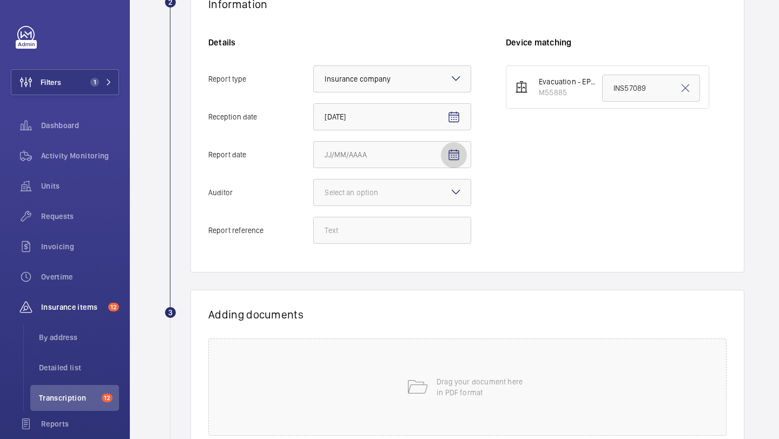
click at [455, 161] on mat-icon "Open calendar" at bounding box center [454, 155] width 13 height 13
click at [393, 328] on span "27" at bounding box center [393, 329] width 19 height 19
type input "8/27/2025"
click at [422, 188] on div at bounding box center [392, 193] width 157 height 26
click at [314, 188] on input "Auditor Select an option" at bounding box center [314, 193] width 0 height 26
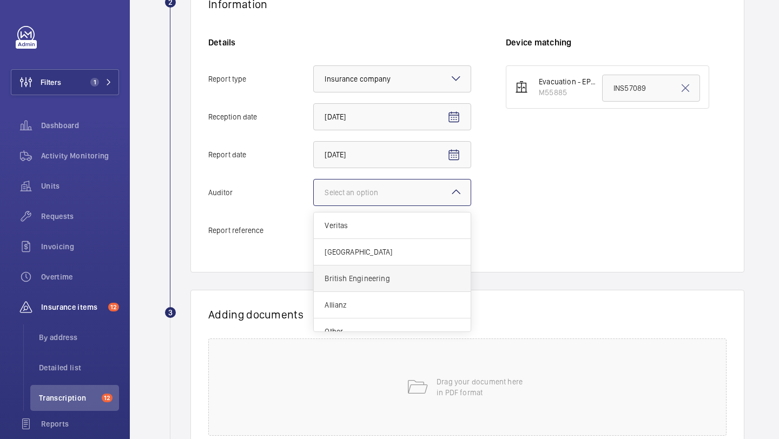
scroll to position [13, 0]
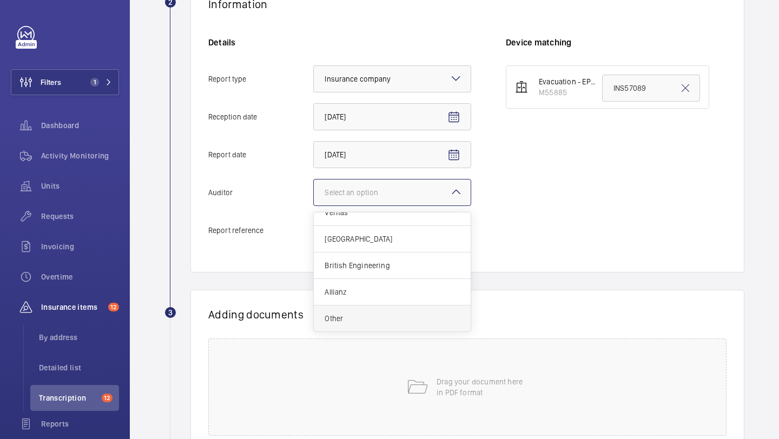
click at [390, 312] on div "Other" at bounding box center [392, 319] width 157 height 26
click at [314, 206] on input "Auditor Select an option Veritas Zurich British Engineering Allianz Other" at bounding box center [314, 193] width 0 height 26
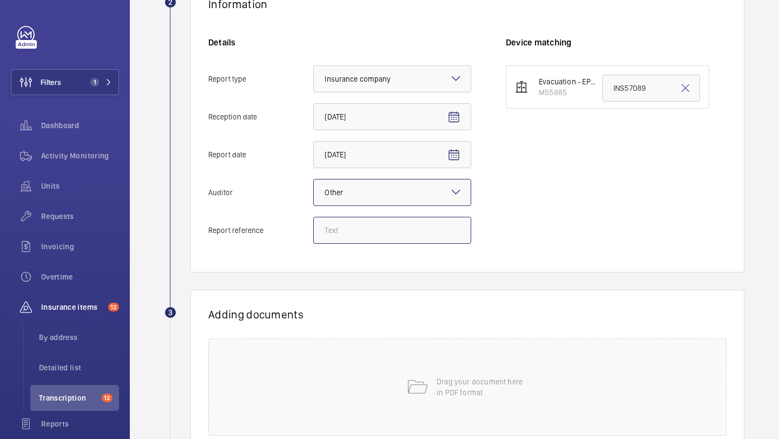
click at [376, 231] on input "Report reference" at bounding box center [392, 230] width 158 height 27
paste input "INS65936"
type input "INS65936"
click at [633, 92] on input "INS57089" at bounding box center [651, 88] width 98 height 27
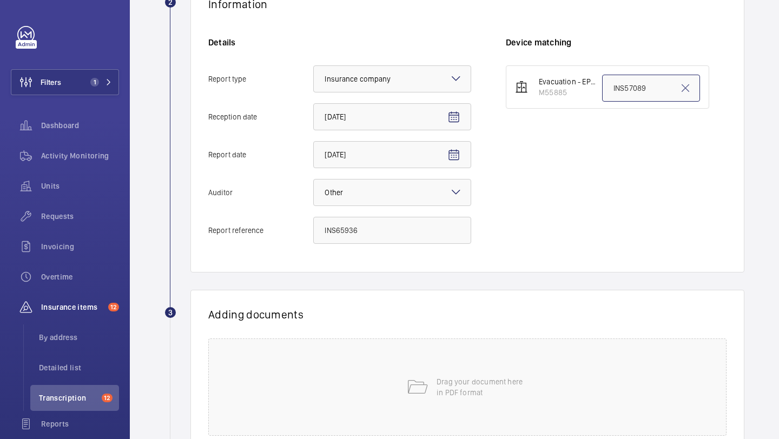
click at [633, 92] on input "INS57089" at bounding box center [651, 88] width 98 height 27
paste input "INS65936"
type input "INS65936"
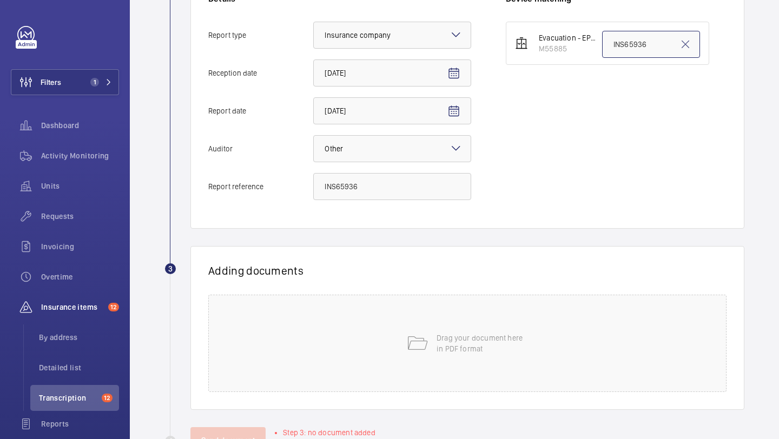
scroll to position [261, 0]
click at [438, 332] on p "Drag your document here in PDF format" at bounding box center [483, 343] width 92 height 22
click at [443, 365] on div "Drag your document here in PDF format" at bounding box center [467, 342] width 518 height 97
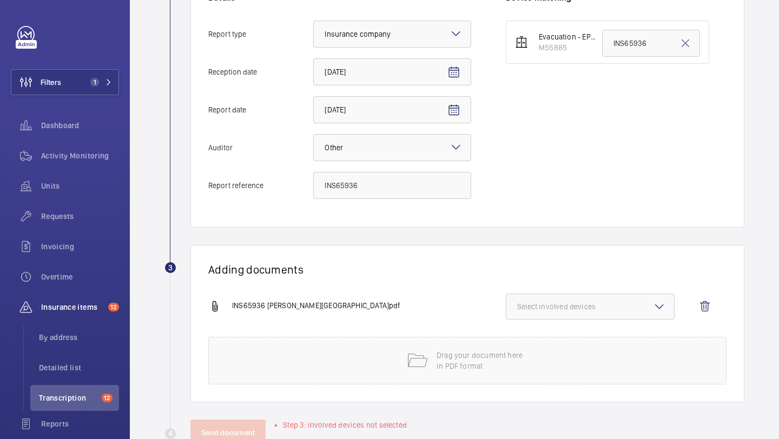
click at [607, 306] on span "Select involved devices" at bounding box center [590, 306] width 146 height 11
click at [572, 344] on span "M55885" at bounding box center [591, 341] width 112 height 11
click at [533, 344] on input "M55885" at bounding box center [522, 341] width 22 height 22
checkbox input "true"
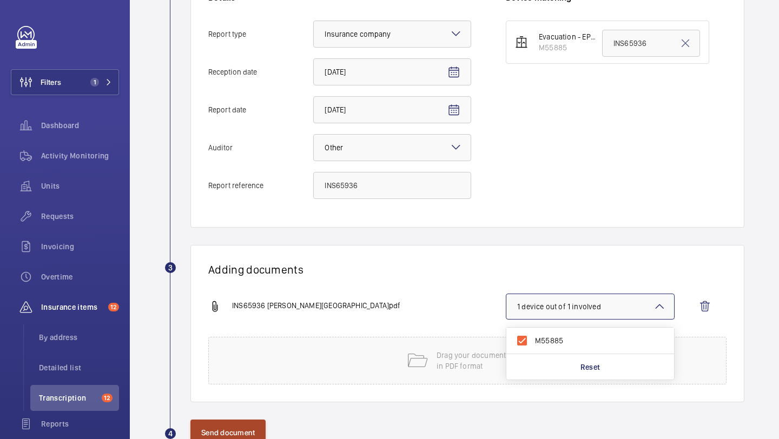
click at [229, 433] on button "Send document" at bounding box center [227, 433] width 75 height 26
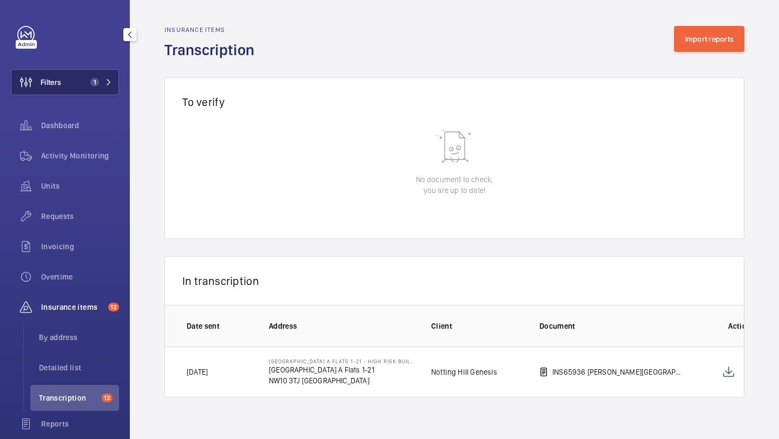
click at [89, 82] on span "1" at bounding box center [92, 82] width 13 height 9
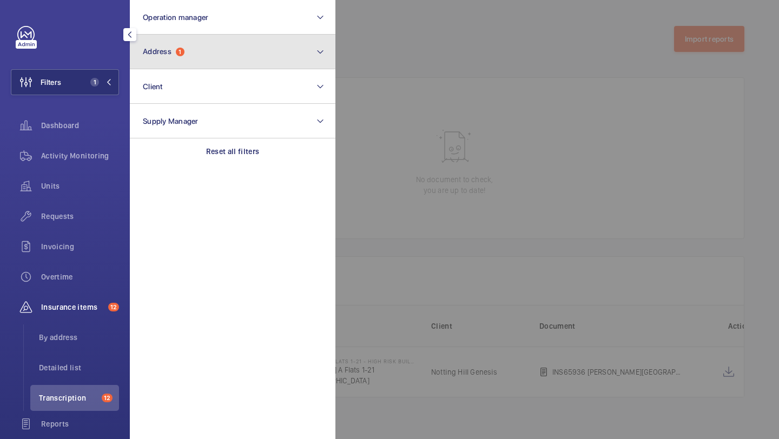
click at [153, 64] on button "Address 1" at bounding box center [233, 52] width 206 height 35
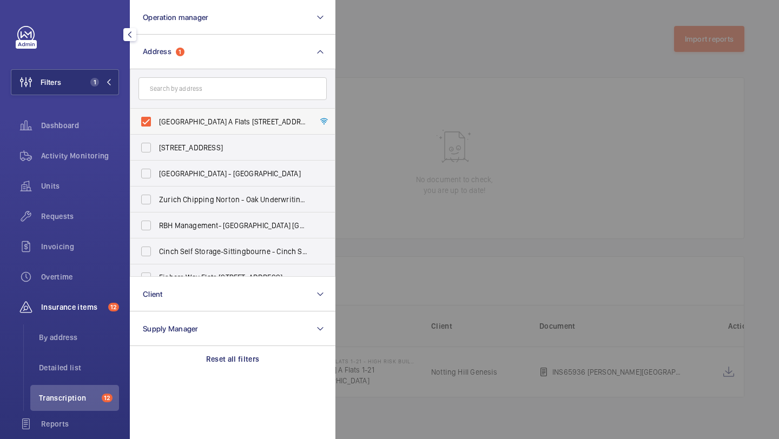
click at [162, 114] on label "Donnington Court Block A Flats 1-21 - High Risk Building - Donnington Court Blo…" at bounding box center [224, 122] width 188 height 26
click at [157, 114] on input "Donnington Court Block A Flats 1-21 - High Risk Building - Donnington Court Blo…" at bounding box center [146, 122] width 22 height 22
checkbox input "false"
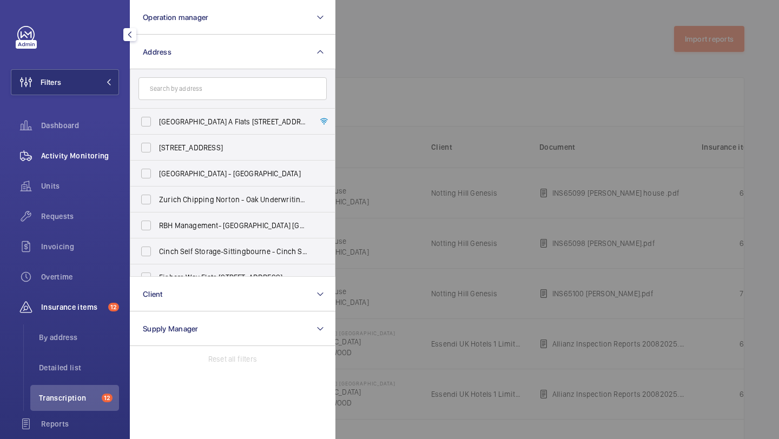
click at [103, 148] on div "Activity Monitoring" at bounding box center [65, 156] width 108 height 26
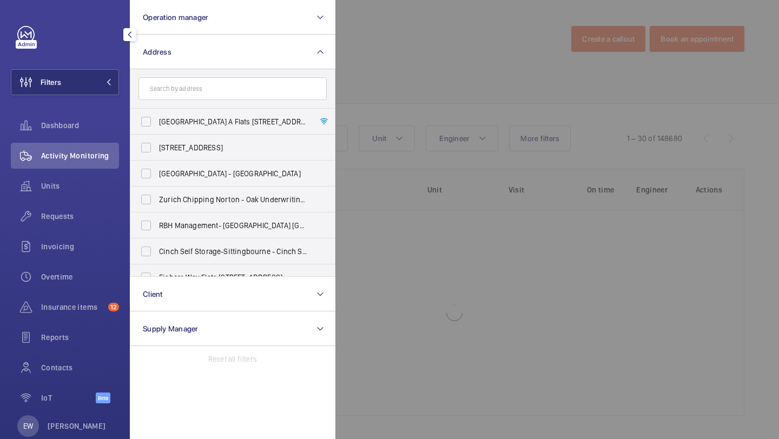
click at [562, 61] on div at bounding box center [725, 219] width 779 height 439
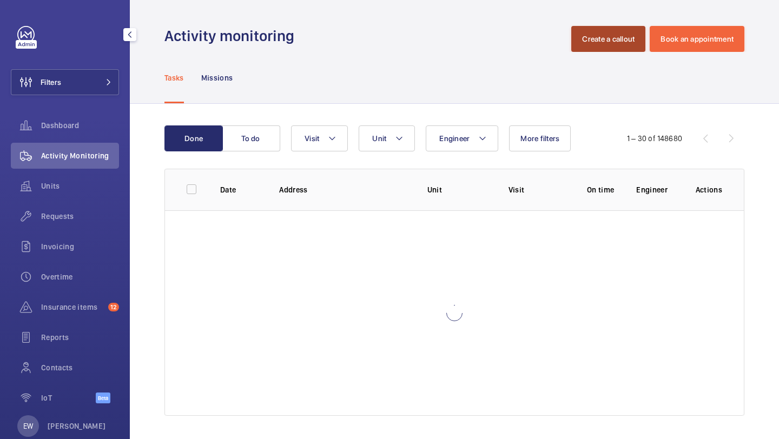
click at [604, 42] on button "Create a callout" at bounding box center [608, 39] width 74 height 26
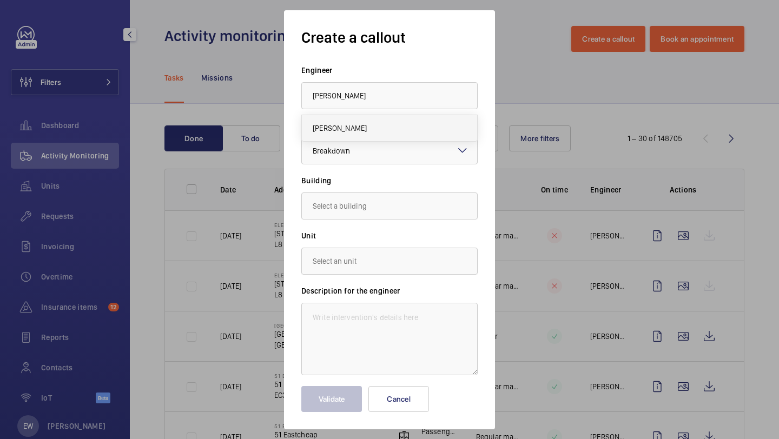
click at [372, 128] on mat-option "John Breslin" at bounding box center [389, 128] width 175 height 26
type input "John Breslin"
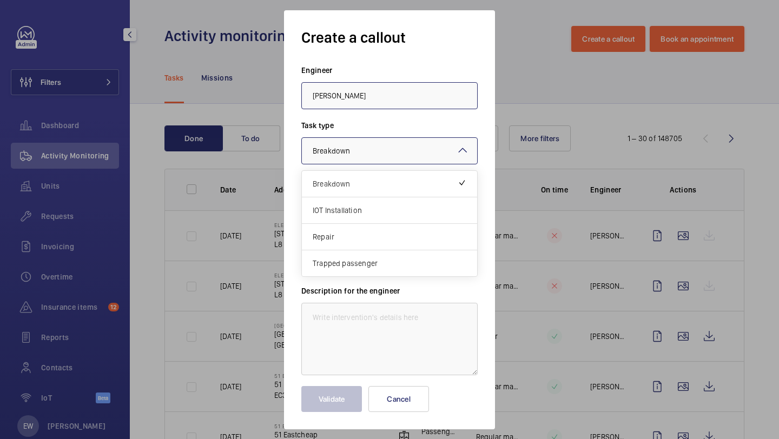
click at [363, 144] on div at bounding box center [389, 151] width 175 height 26
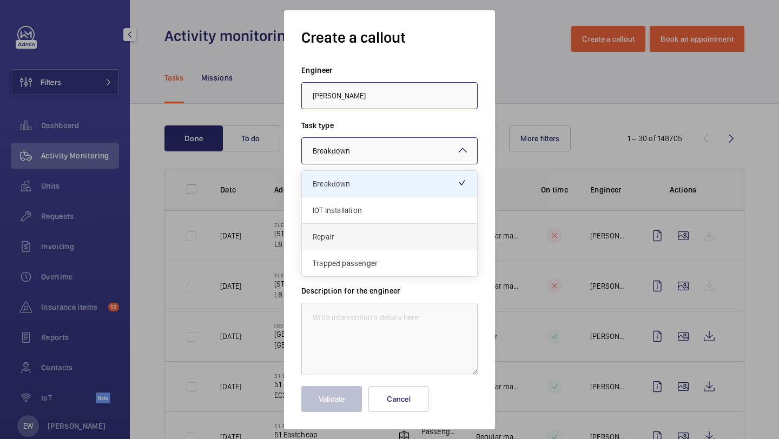
click at [354, 233] on span "Repair" at bounding box center [390, 237] width 154 height 11
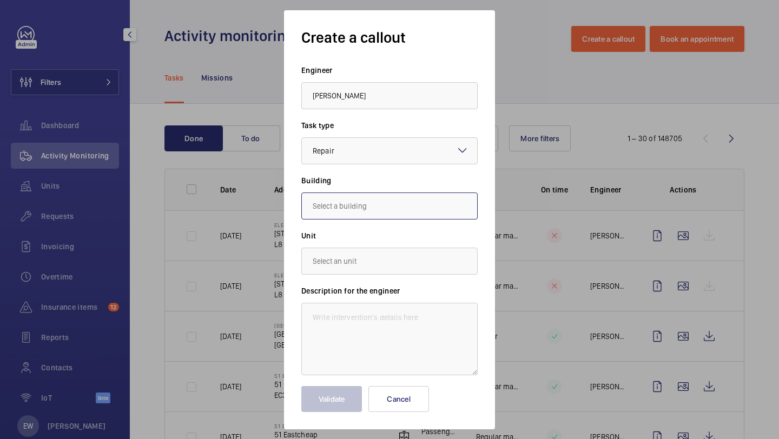
click at [358, 215] on input "text" at bounding box center [389, 206] width 176 height 27
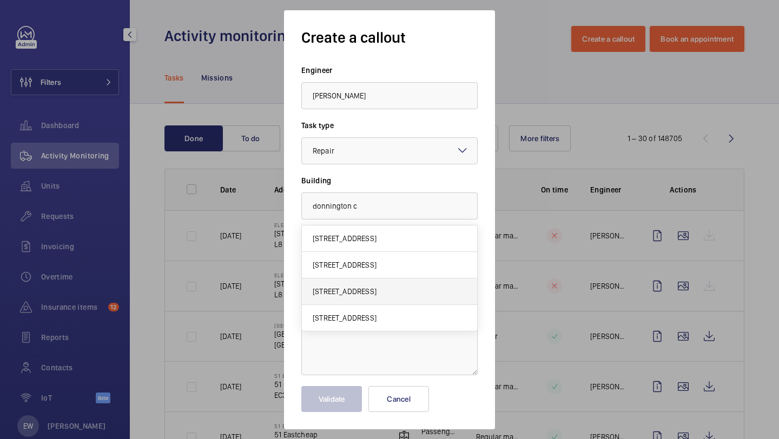
click at [377, 286] on span "Donnington Court Block A Flats 1-21, NW10 3TJ LONDON" at bounding box center [345, 291] width 64 height 11
type input "Donnington Court Block A Flats 1-21, NW10 3TJ LONDON"
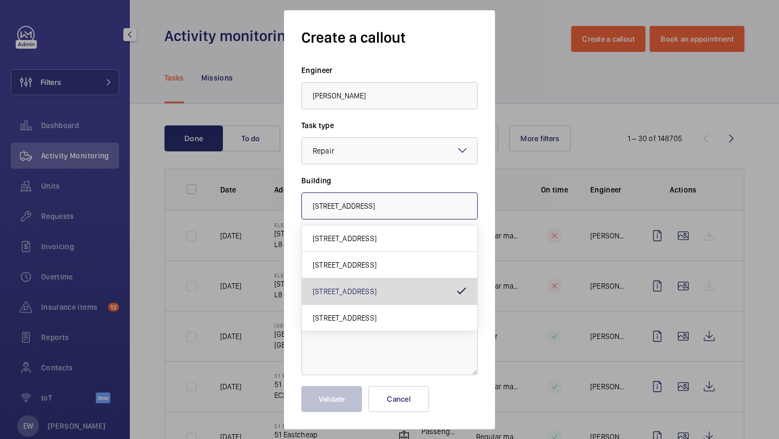
scroll to position [0, 24]
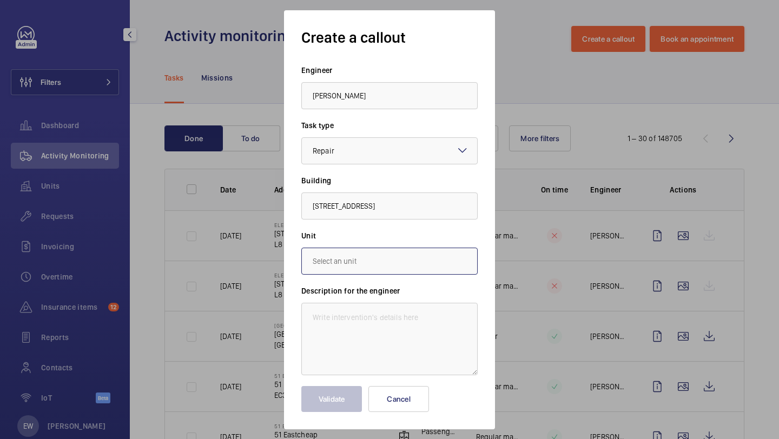
click at [372, 265] on input "text" at bounding box center [389, 261] width 176 height 27
click at [371, 290] on span "M55885 - Evacuation - EPL No 1 Flats 1-21 Block A" at bounding box center [390, 293] width 154 height 11
type input "M55885 - Evacuation - EPL No 1 Flats 1-21 Block A"
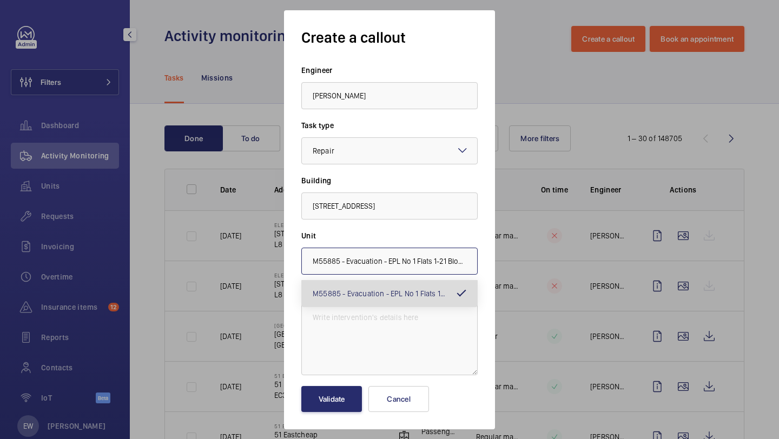
scroll to position [0, 5]
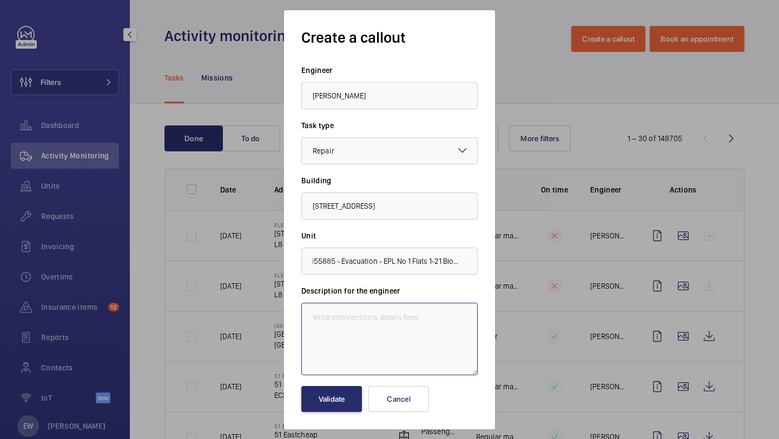
click at [361, 320] on textarea at bounding box center [389, 339] width 176 height 73
paste textarea "Defects requiring corrective action before further use or before a specified da…"
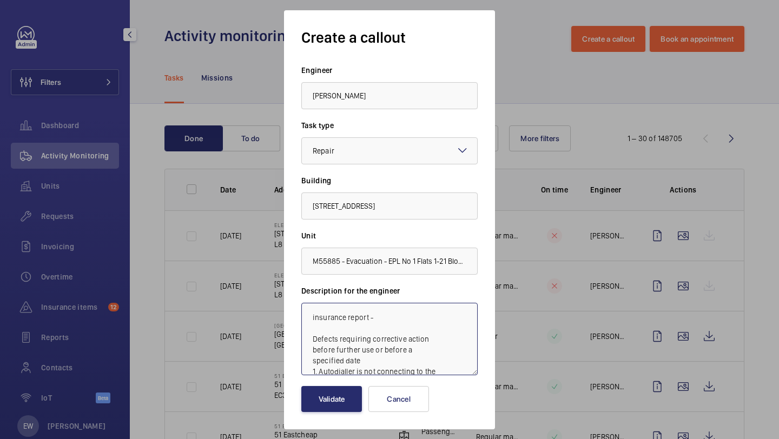
scroll to position [66, 0]
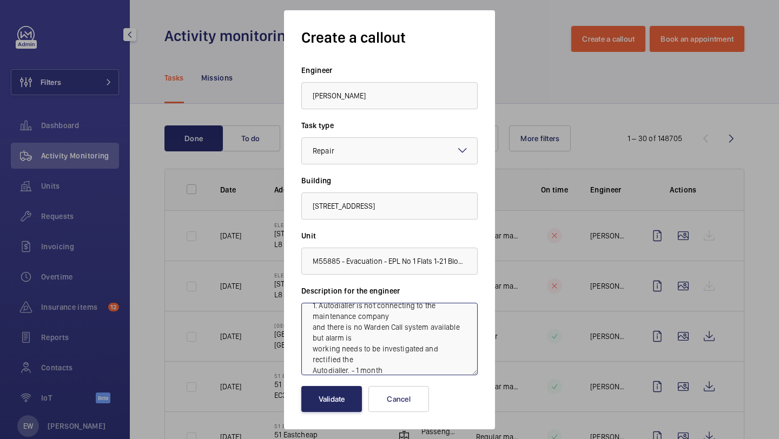
type textarea "insurance report - Defects requiring corrective action before further use or be…"
click at [344, 403] on button "Validate" at bounding box center [331, 399] width 61 height 26
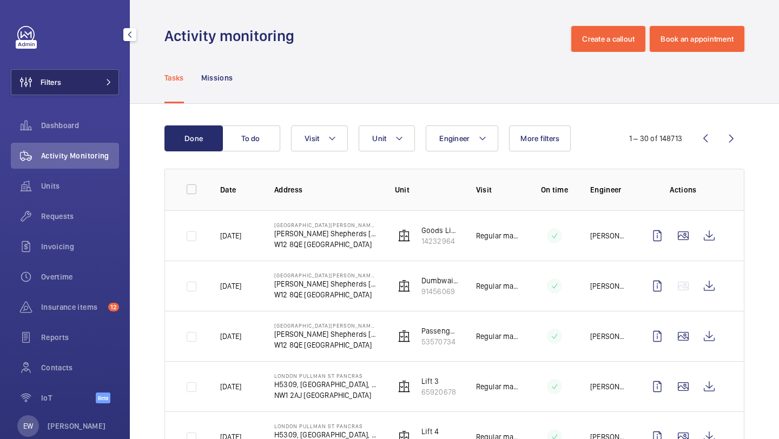
click at [91, 87] on button "Filters" at bounding box center [65, 82] width 108 height 26
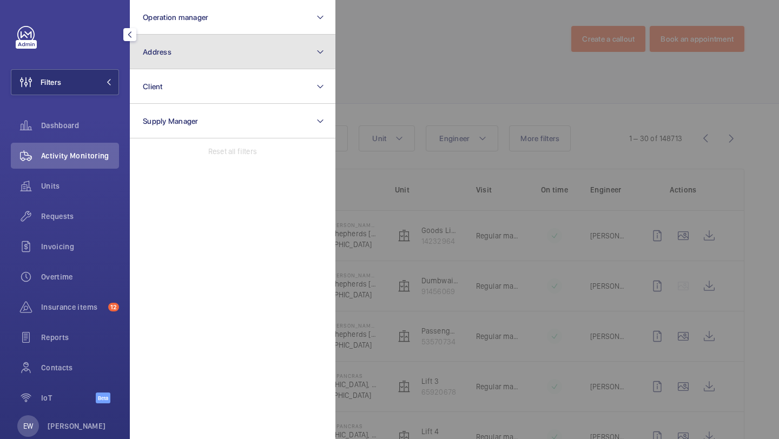
click at [245, 47] on button "Address" at bounding box center [233, 52] width 206 height 35
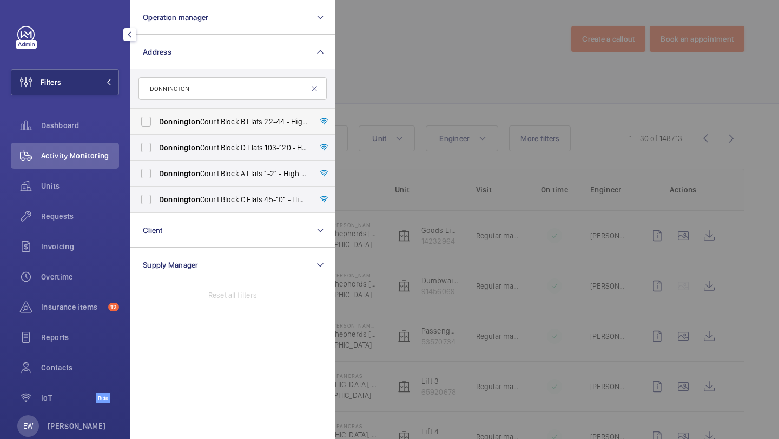
type input "DONNINGTON"
click at [211, 122] on span "Donnington Court Block B Flats 22-44 - High Risk Building - Donnington Court Bl…" at bounding box center [233, 121] width 149 height 11
click at [157, 122] on input "Donnington Court Block B Flats 22-44 - High Risk Building - Donnington Court Bl…" at bounding box center [146, 122] width 22 height 22
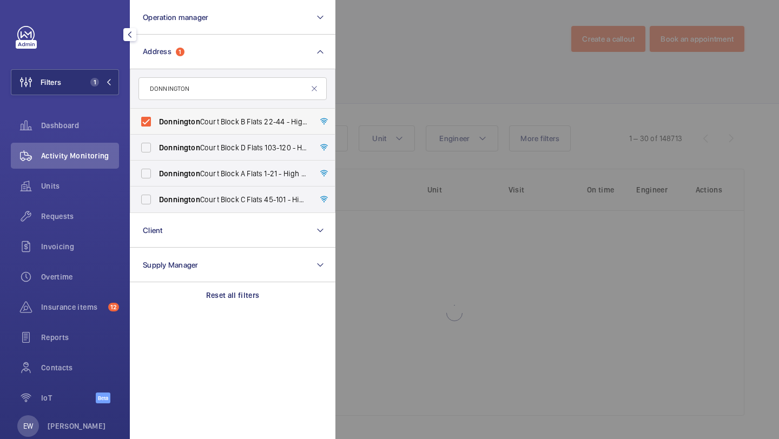
click at [214, 128] on label "Donnington Court Block B Flats 22-44 - High Risk Building - Donnington Court Bl…" at bounding box center [224, 122] width 188 height 26
click at [157, 128] on input "Donnington Court Block B Flats 22-44 - High Risk Building - Donnington Court Bl…" at bounding box center [146, 122] width 22 height 22
checkbox input "false"
click at [206, 167] on label "Donnington Court Block A Flats 1-21 - High Risk Building - Donnington Court Blo…" at bounding box center [224, 174] width 188 height 26
click at [157, 167] on input "Donnington Court Block A Flats 1-21 - High Risk Building - Donnington Court Blo…" at bounding box center [146, 174] width 22 height 22
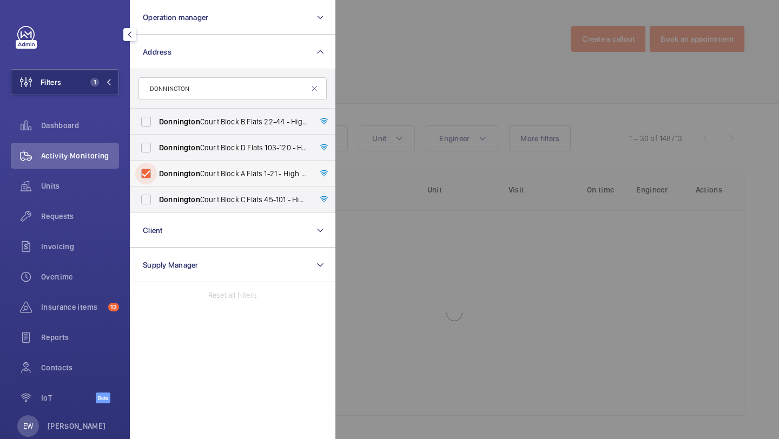
checkbox input "true"
click at [87, 227] on div "Requests" at bounding box center [65, 216] width 108 height 26
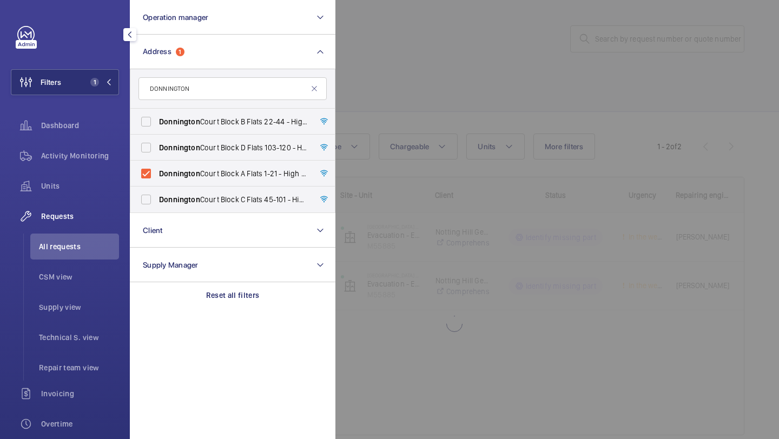
click at [387, 51] on div at bounding box center [725, 219] width 779 height 439
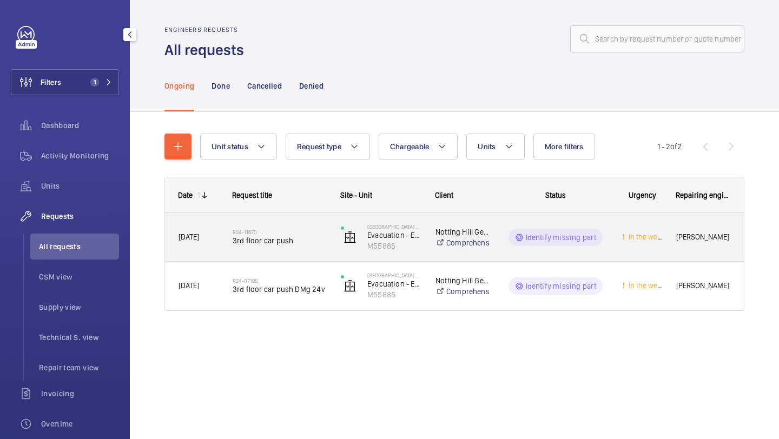
click at [298, 226] on div "R24-11670 3rd floor car push" at bounding box center [280, 237] width 94 height 31
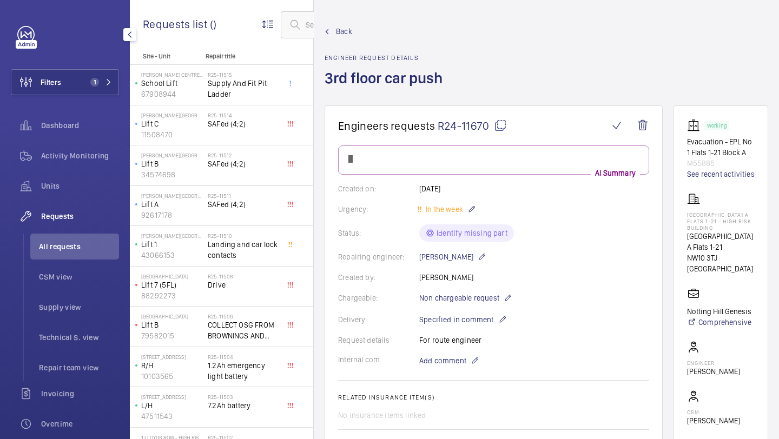
scroll to position [344, 0]
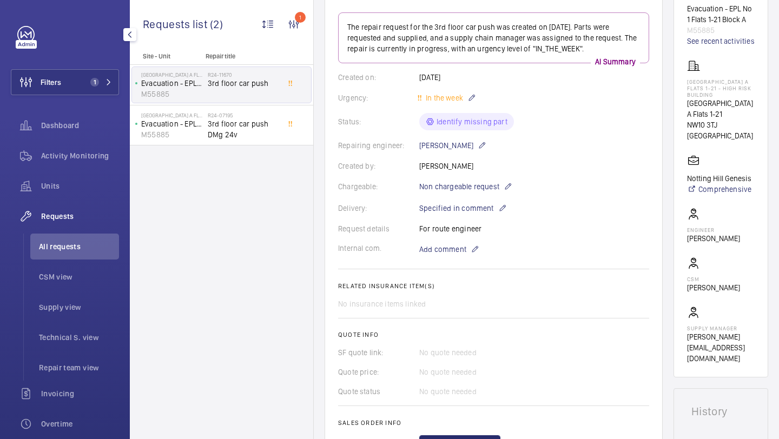
scroll to position [116, 0]
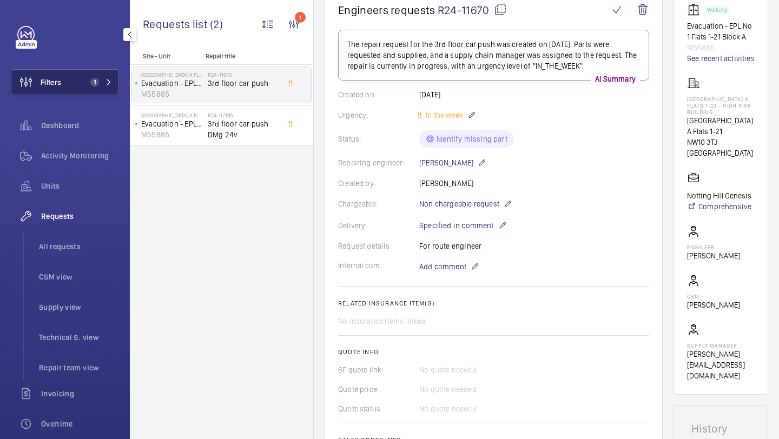
click at [92, 88] on button "Filters 1" at bounding box center [65, 82] width 108 height 26
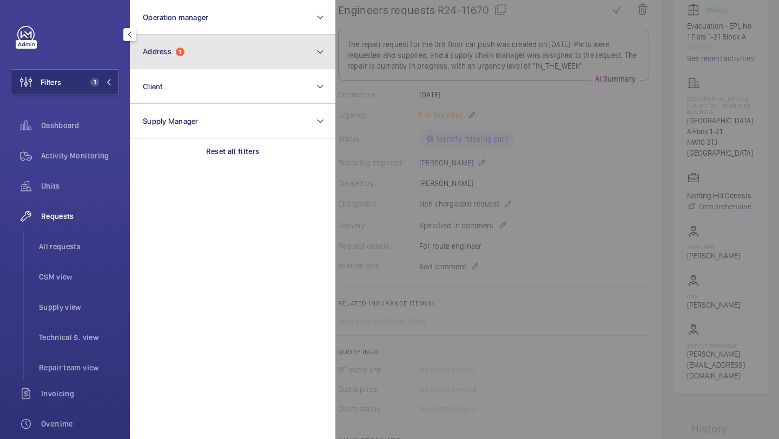
click at [223, 65] on button "Address 1" at bounding box center [233, 52] width 206 height 35
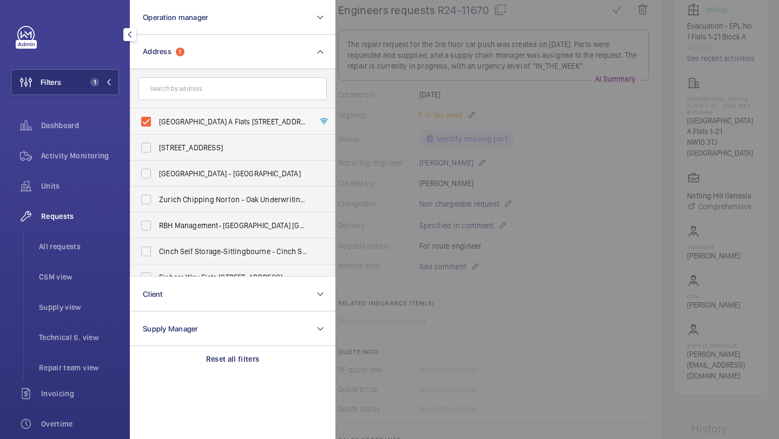
click at [211, 125] on span "Donnington Court Block A Flats 1-21 - High Risk Building - Donnington Court Blo…" at bounding box center [233, 121] width 149 height 11
click at [157, 125] on input "Donnington Court Block A Flats 1-21 - High Risk Building - Donnington Court Blo…" at bounding box center [146, 122] width 22 height 22
checkbox input "false"
click at [185, 101] on form at bounding box center [232, 89] width 205 height 40
click at [188, 86] on input "text" at bounding box center [233, 88] width 188 height 23
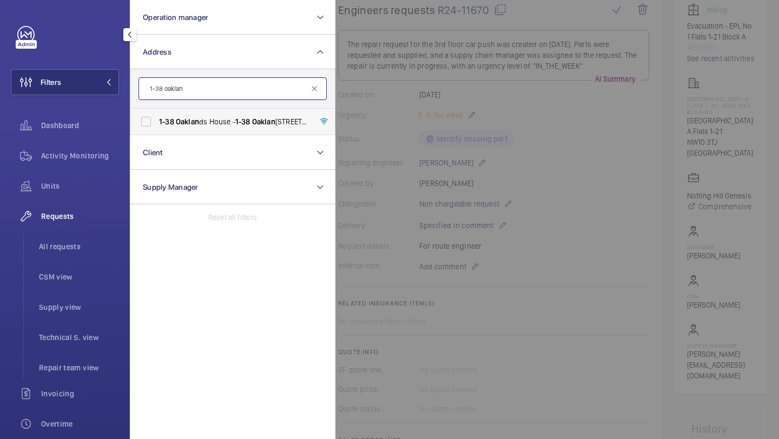
type input "1-38 oaklan"
click at [179, 121] on span "Oaklan" at bounding box center [187, 121] width 23 height 9
click at [157, 121] on input "1-38 Oaklan ds House - 1-38 Oaklan ds House, LONDON NW6 4BE" at bounding box center [146, 122] width 22 height 22
checkbox input "true"
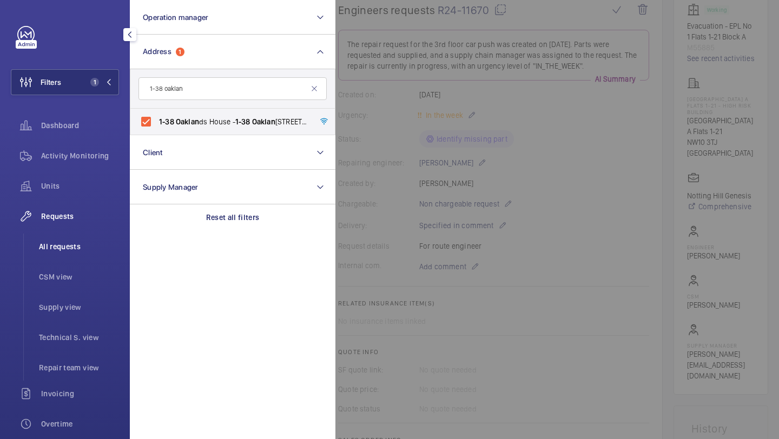
click at [96, 245] on span "All requests" at bounding box center [79, 246] width 80 height 11
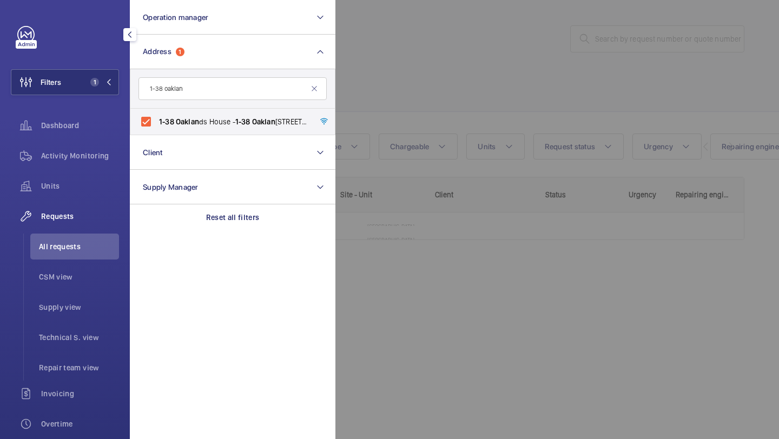
click at [466, 115] on div at bounding box center [725, 219] width 779 height 439
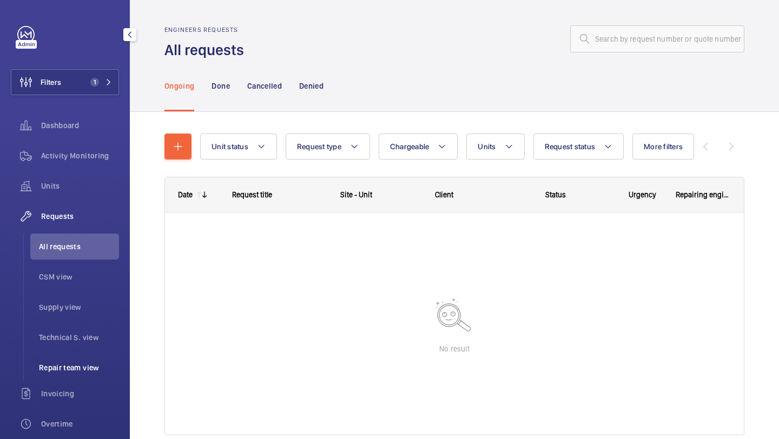
click at [84, 359] on li "Repair team view" at bounding box center [74, 368] width 89 height 26
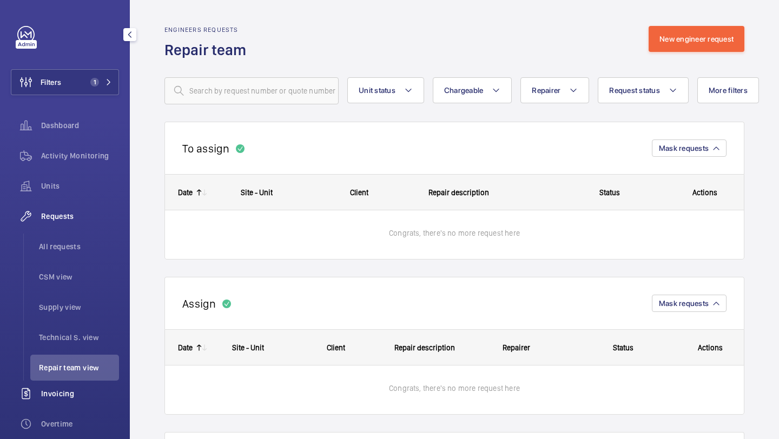
click at [73, 395] on span "Invoicing" at bounding box center [80, 394] width 78 height 11
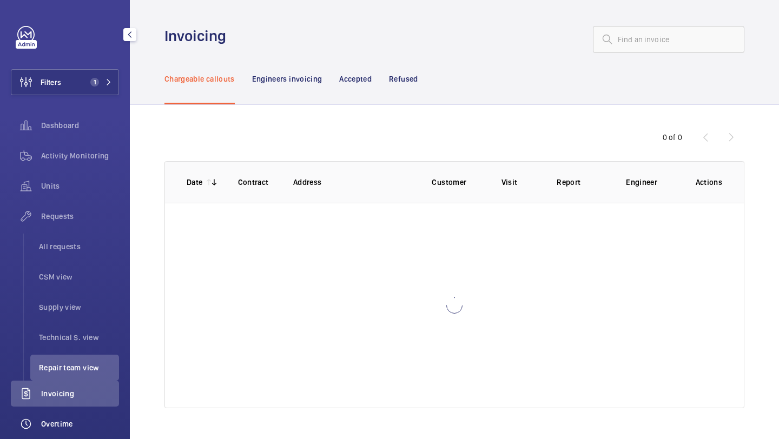
scroll to position [24, 0]
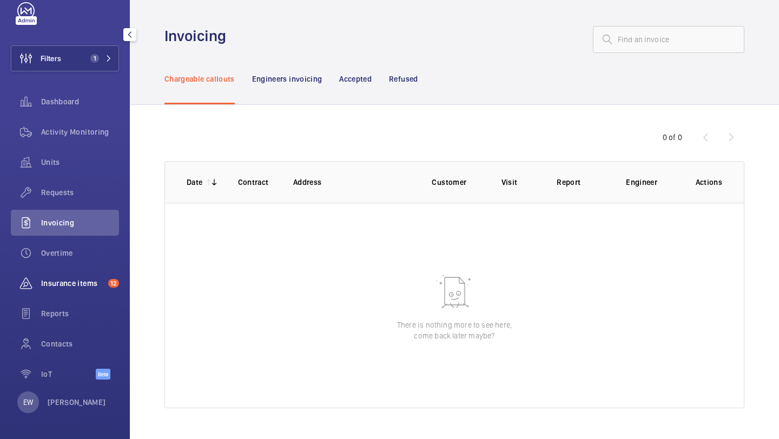
click at [75, 280] on span "Insurance items" at bounding box center [72, 283] width 63 height 11
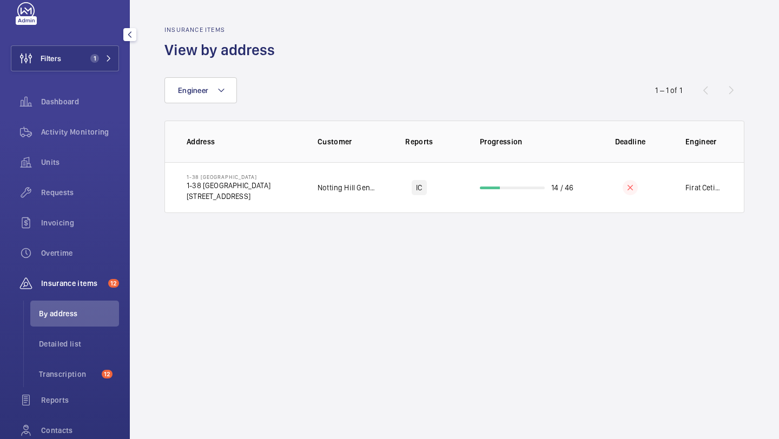
click at [357, 48] on div "Insurance items View by address" at bounding box center [455, 43] width 580 height 34
click at [89, 367] on li "Transcription 12" at bounding box center [74, 374] width 89 height 26
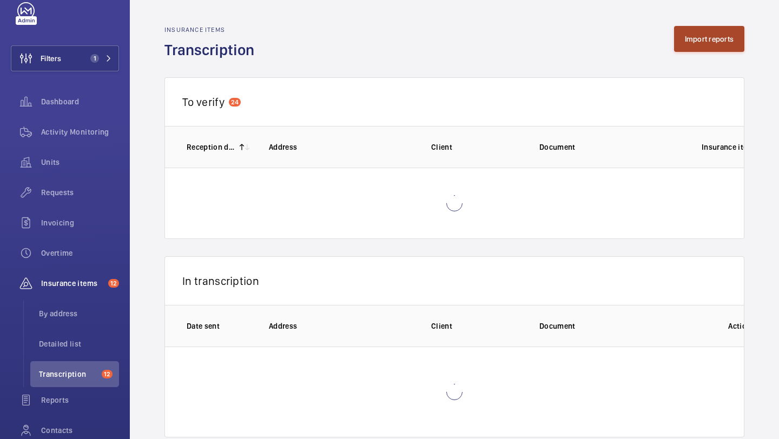
click at [699, 48] on button "Import reports" at bounding box center [709, 39] width 71 height 26
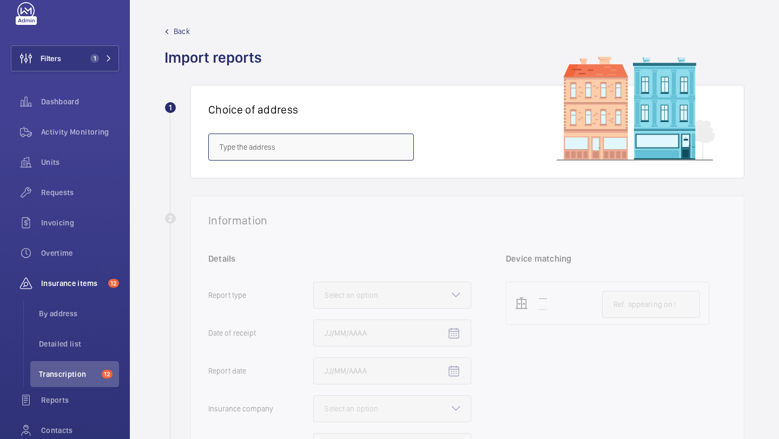
click at [347, 149] on input "text" at bounding box center [311, 147] width 206 height 27
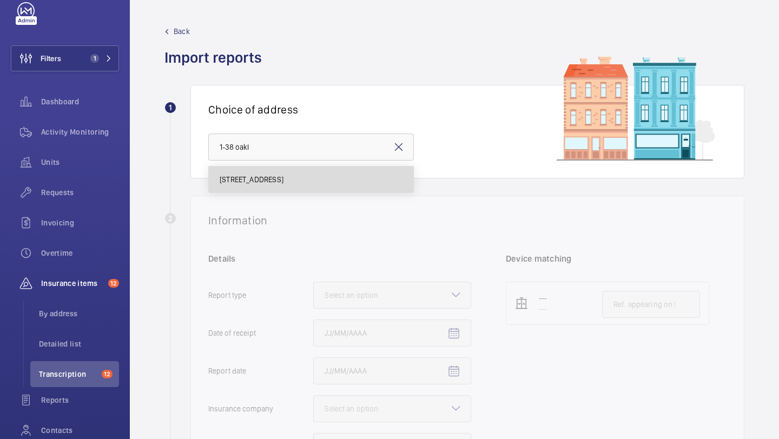
click at [367, 189] on mat-option "1-38 Oaklands House - 1-38 Oaklands House, LONDON NW6 4BE" at bounding box center [311, 180] width 205 height 26
type input "1-38 Oaklands House - 1-38 Oaklands House, LONDON NW6 4BE"
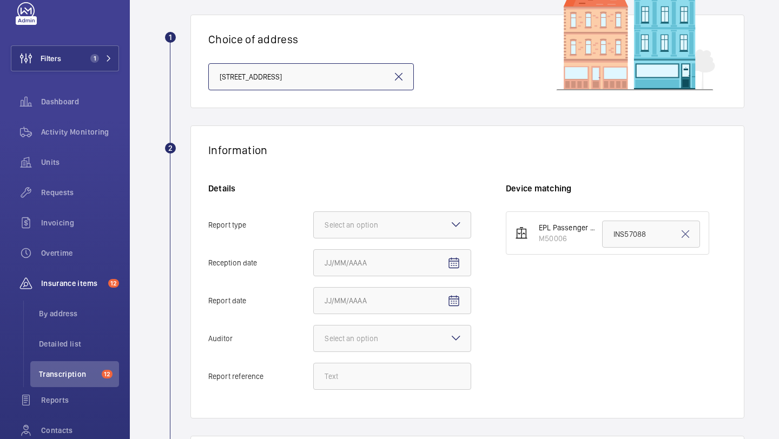
scroll to position [74, 0]
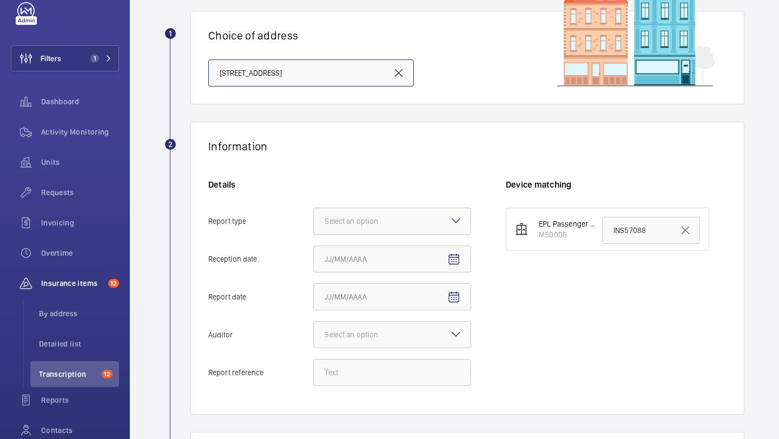
click at [391, 229] on div at bounding box center [392, 221] width 157 height 26
click at [314, 229] on input "Report type Select an option" at bounding box center [314, 221] width 0 height 26
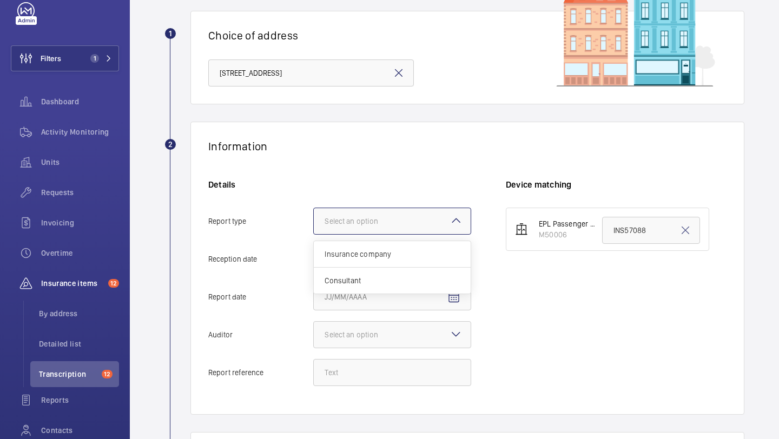
scroll to position [0, 0]
click at [381, 254] on span "Insurance company" at bounding box center [392, 254] width 135 height 11
click at [314, 234] on input "Report type Select an option Insurance company Consultant" at bounding box center [314, 221] width 0 height 26
click at [461, 259] on span "Open calendar" at bounding box center [454, 260] width 26 height 26
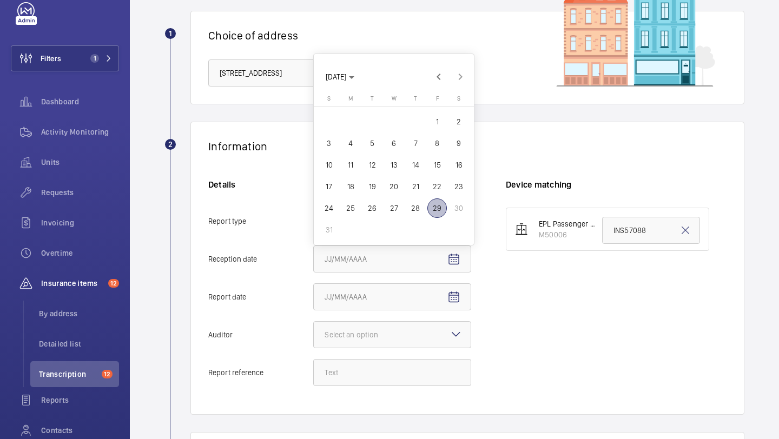
click at [413, 208] on span "28" at bounding box center [415, 208] width 19 height 19
type input "8/28/2025"
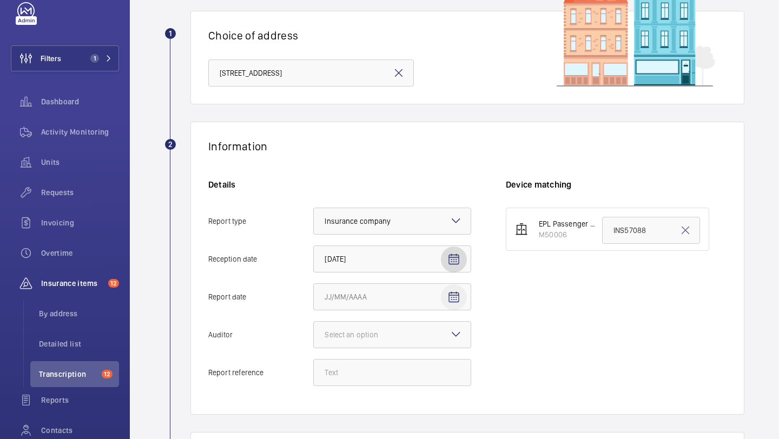
click at [463, 305] on span "Open calendar" at bounding box center [454, 298] width 26 height 26
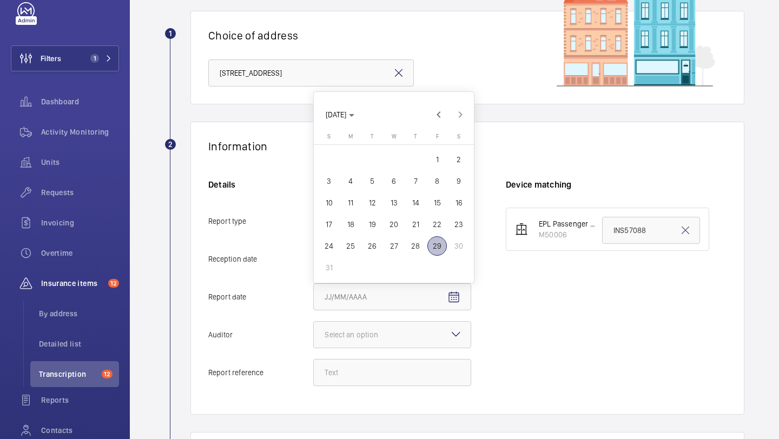
click at [397, 244] on span "27" at bounding box center [393, 245] width 19 height 19
type input "8/27/2025"
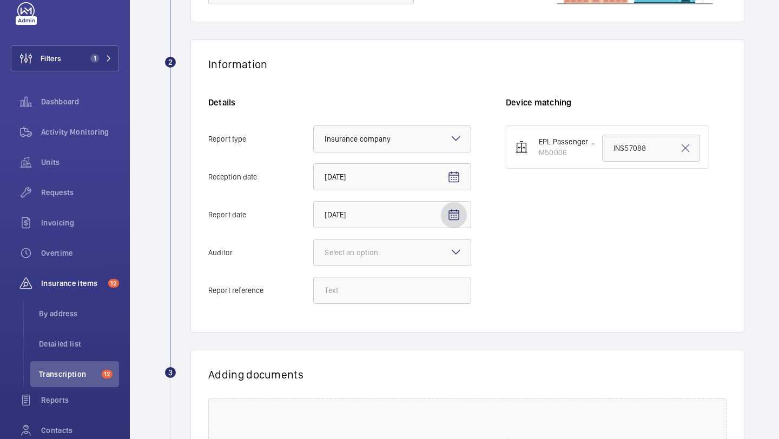
scroll to position [214, 0]
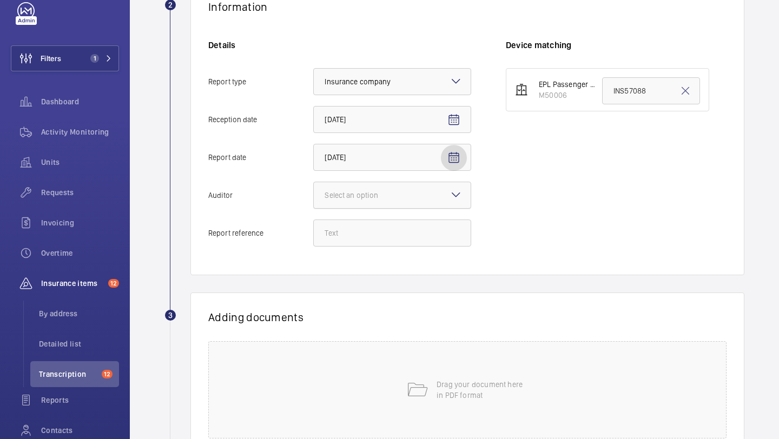
click at [388, 196] on div "Select an option" at bounding box center [365, 195] width 81 height 11
click at [314, 196] on input "Auditor Select an option" at bounding box center [314, 195] width 0 height 26
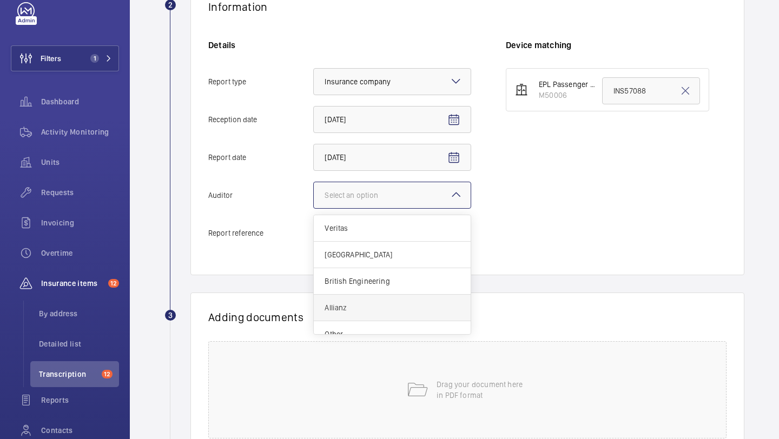
click at [363, 304] on span "Allianz" at bounding box center [392, 307] width 135 height 11
click at [314, 208] on input "Auditor Select an option Veritas Zurich British Engineering Allianz Other" at bounding box center [314, 195] width 0 height 26
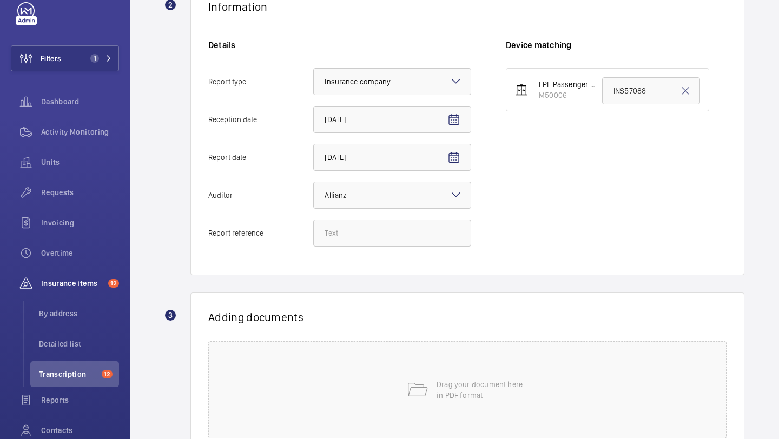
click at [373, 217] on div "Details Report type Select an option × Insurance company × Reception date 8/28/…" at bounding box center [357, 149] width 298 height 218
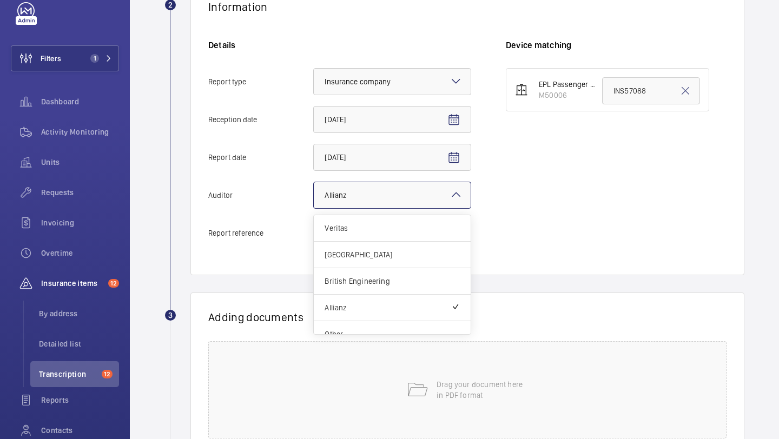
click at [375, 204] on div at bounding box center [392, 195] width 157 height 26
click at [314, 204] on input "Auditor Select an option × Allianz × Veritas Zurich British Engineering Allianz…" at bounding box center [314, 195] width 0 height 26
click at [364, 324] on span "Other" at bounding box center [392, 321] width 135 height 11
click at [314, 208] on input "Auditor Select an option × Allianz × Veritas Zurich British Engineering Allianz…" at bounding box center [314, 195] width 0 height 26
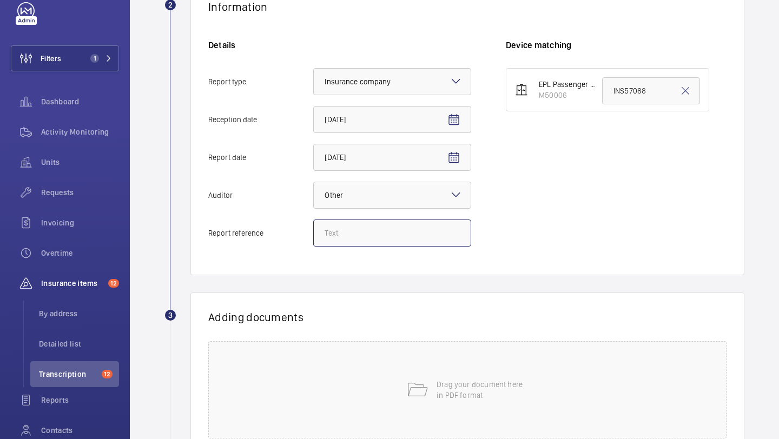
click at [395, 236] on input "Report reference" at bounding box center [392, 233] width 158 height 27
paste input "INS65938"
type input "INS65938"
click at [653, 92] on input "INS57088" at bounding box center [651, 90] width 98 height 27
click at [653, 91] on input "INS57088" at bounding box center [651, 90] width 98 height 27
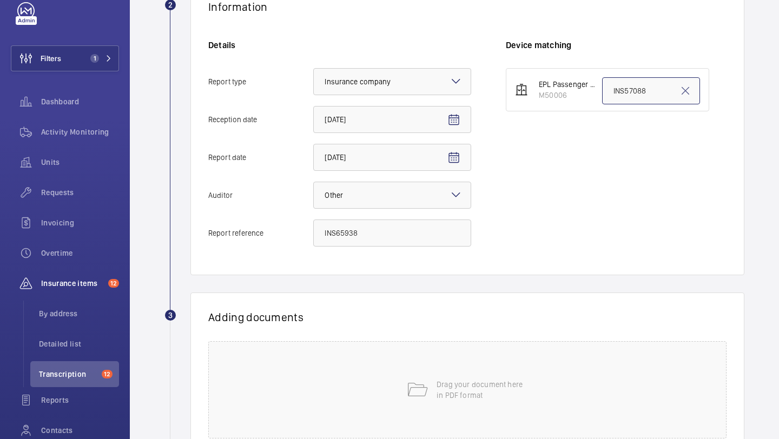
paste input "6593"
type input "INS65938"
click at [423, 384] on mat-icon at bounding box center [417, 390] width 22 height 22
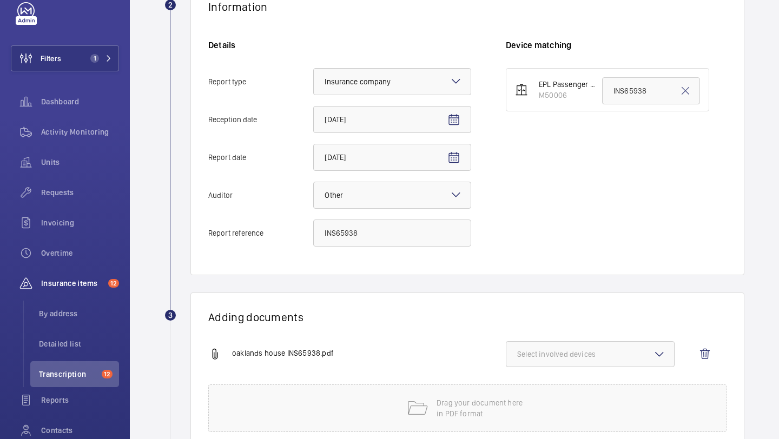
click at [584, 343] on button "Select involved devices" at bounding box center [590, 354] width 169 height 26
click at [565, 383] on label "M50006" at bounding box center [583, 389] width 152 height 26
click at [533, 383] on input "M50006" at bounding box center [522, 389] width 22 height 22
checkbox input "true"
click at [568, 278] on wm-front-report-upload-form "2 Information Details Report type Select an option × Insurance company × Recept…" at bounding box center [455, 237] width 580 height 511
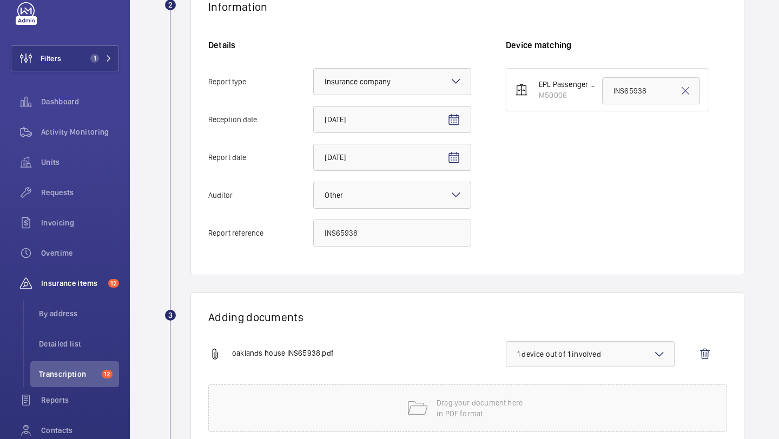
scroll to position [294, 0]
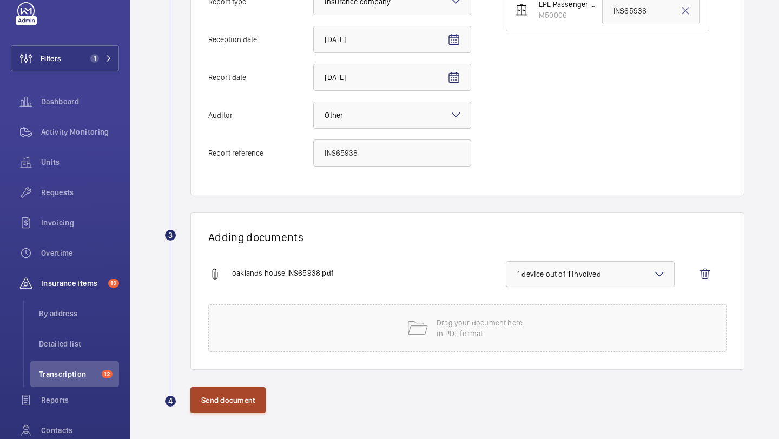
click at [251, 406] on button "Send document" at bounding box center [227, 400] width 75 height 26
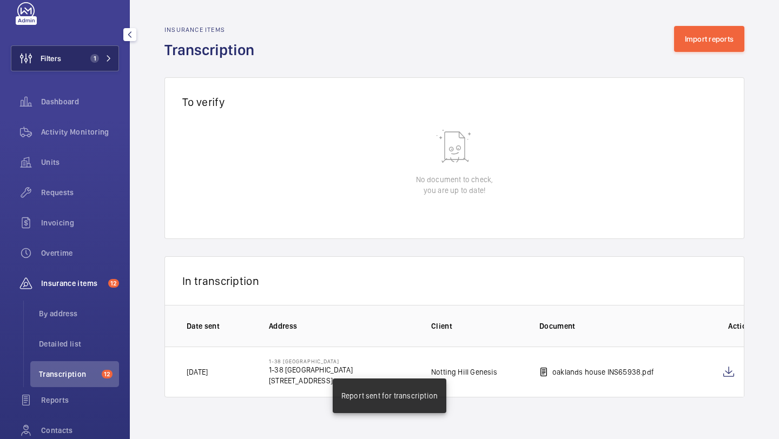
click at [95, 54] on button "Filters 1" at bounding box center [65, 58] width 108 height 26
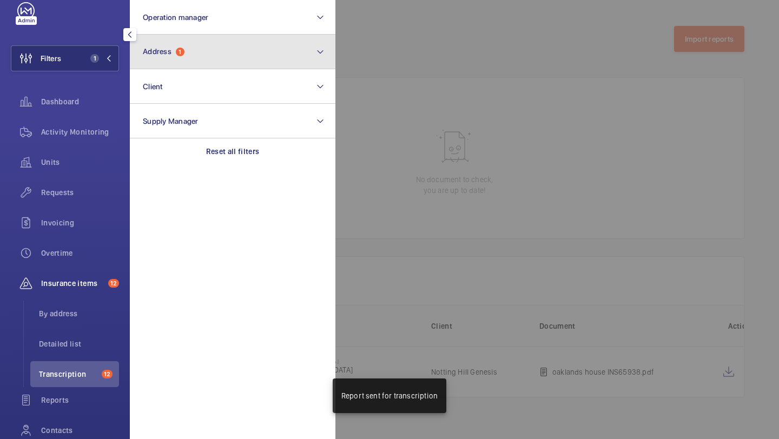
click at [158, 51] on span "Address" at bounding box center [157, 51] width 29 height 9
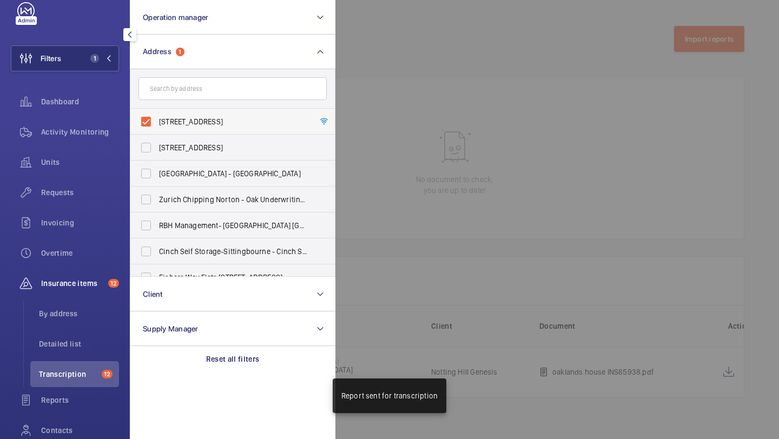
click at [172, 119] on span "1-38 Oaklands House - 1-38 Oaklands House, LONDON NW6 4BE" at bounding box center [233, 121] width 149 height 11
click at [157, 119] on input "1-38 Oaklands House - 1-38 Oaklands House, LONDON NW6 4BE" at bounding box center [146, 122] width 22 height 22
checkbox input "false"
click at [348, 192] on div at bounding box center [725, 219] width 779 height 439
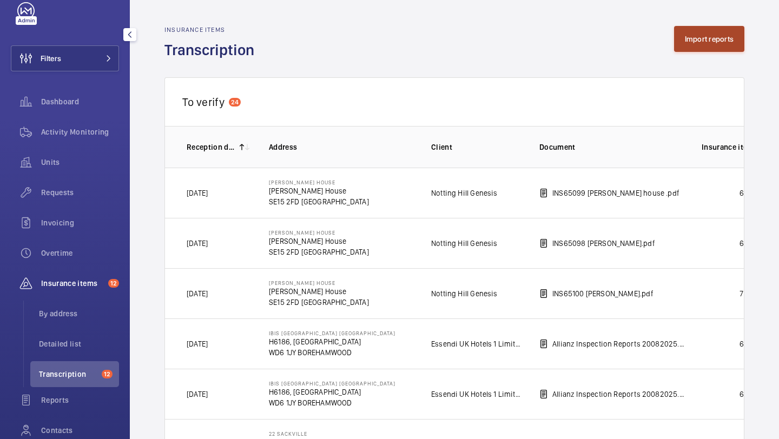
click at [688, 48] on button "Import reports" at bounding box center [709, 39] width 71 height 26
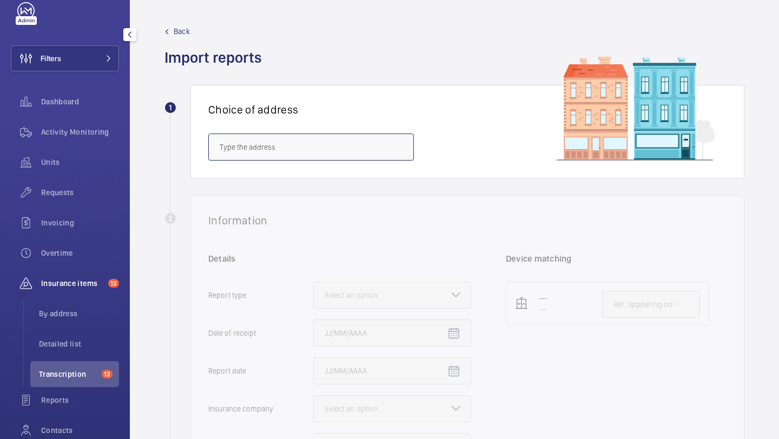
click at [376, 150] on input "text" at bounding box center [311, 147] width 206 height 27
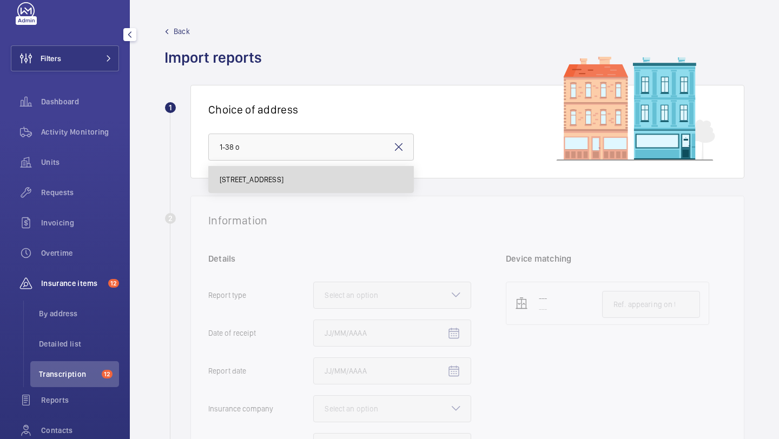
click at [284, 183] on span "1-38 Oaklands House - 1-38 Oaklands House, LONDON NW6 4BE" at bounding box center [252, 179] width 64 height 11
type input "1-38 Oaklands House - 1-38 Oaklands House, LONDON NW6 4BE"
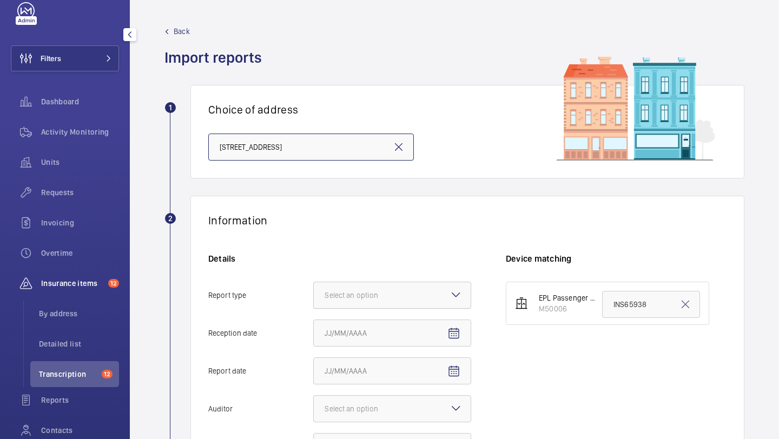
click at [370, 291] on div "Select an option" at bounding box center [365, 295] width 81 height 11
click at [314, 291] on input "Report type Select an option" at bounding box center [314, 295] width 0 height 26
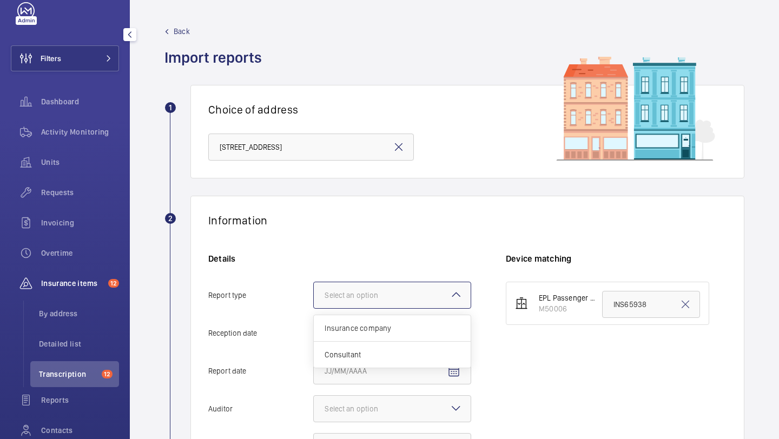
click at [371, 313] on div "Details Report type Select an option Insurance company Consultant Reception dat…" at bounding box center [357, 362] width 298 height 218
click at [371, 314] on div "Details Report type Select an option Reception date Report date Auditor Select …" at bounding box center [357, 362] width 298 height 218
click at [375, 300] on div "Select an option" at bounding box center [392, 295] width 157 height 11
click at [314, 300] on input "Report type Select an option Insurance company Consultant" at bounding box center [314, 295] width 0 height 26
click at [370, 328] on span "Insurance company" at bounding box center [392, 328] width 135 height 11
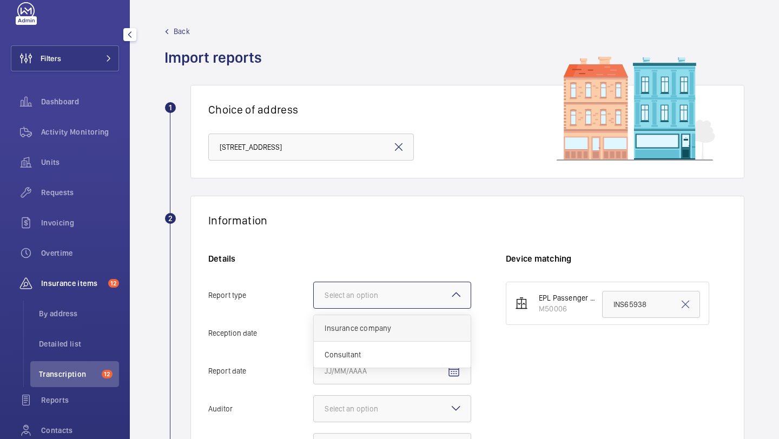
click at [314, 308] on input "Report type Select an option Insurance company Consultant" at bounding box center [314, 295] width 0 height 26
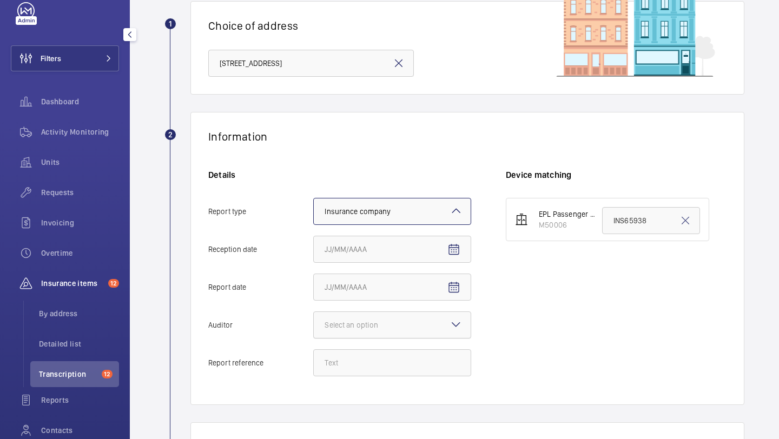
scroll to position [214, 0]
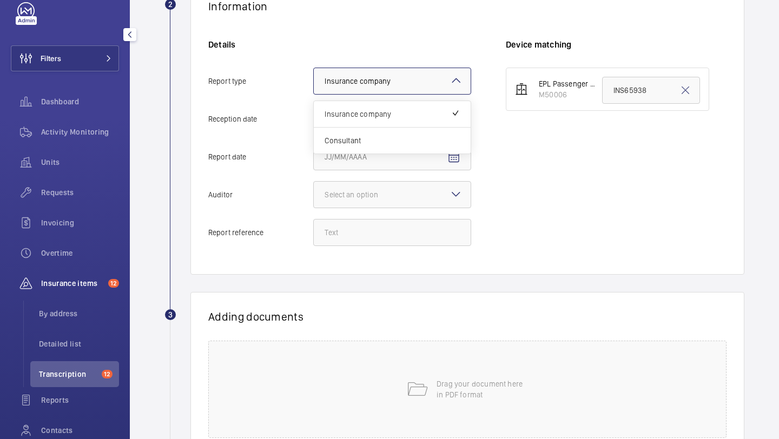
click at [450, 80] on mat-icon at bounding box center [456, 80] width 13 height 13
click at [314, 80] on input "Report type Select an option × Insurance company × Insurance company Consultant" at bounding box center [314, 81] width 0 height 26
click at [450, 80] on mat-icon at bounding box center [456, 80] width 13 height 13
click at [314, 80] on input "Report type Select an option × Insurance company × Insurance company Consultant" at bounding box center [314, 81] width 0 height 26
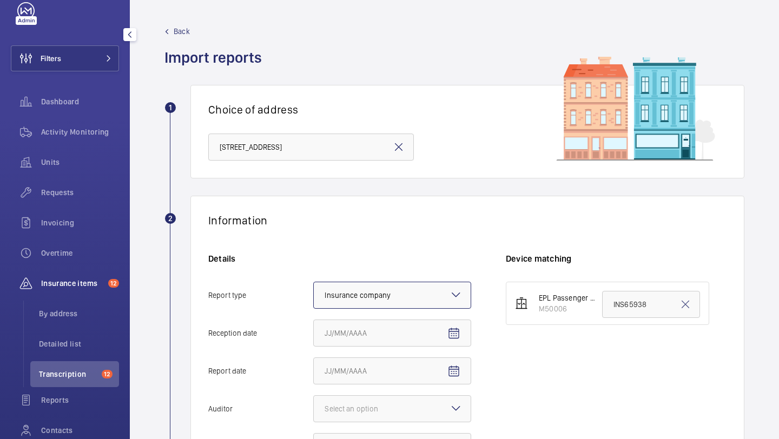
click at [400, 144] on mat-icon at bounding box center [398, 147] width 13 height 13
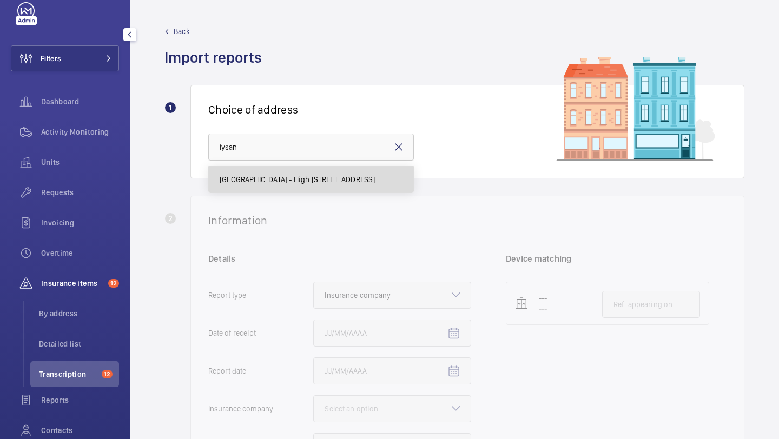
click at [341, 179] on span "Lysander House - High Risk Building - Lysander House, LONDON NW10 6FJ" at bounding box center [297, 179] width 155 height 11
type input "Lysander House - High Risk Building - Lysander House, LONDON NW10 6FJ"
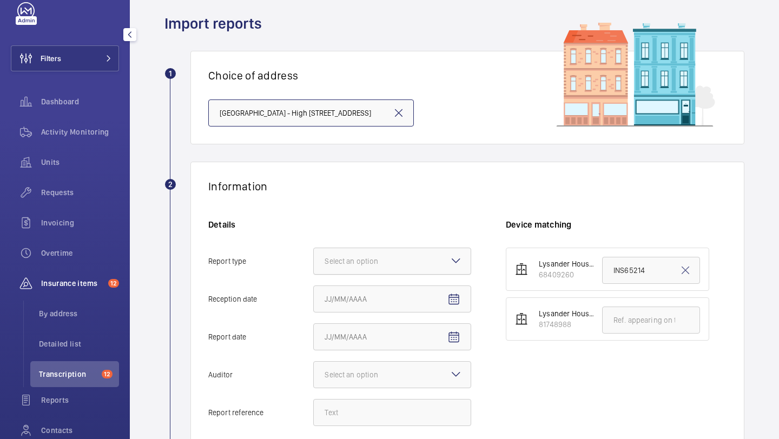
scroll to position [37, 0]
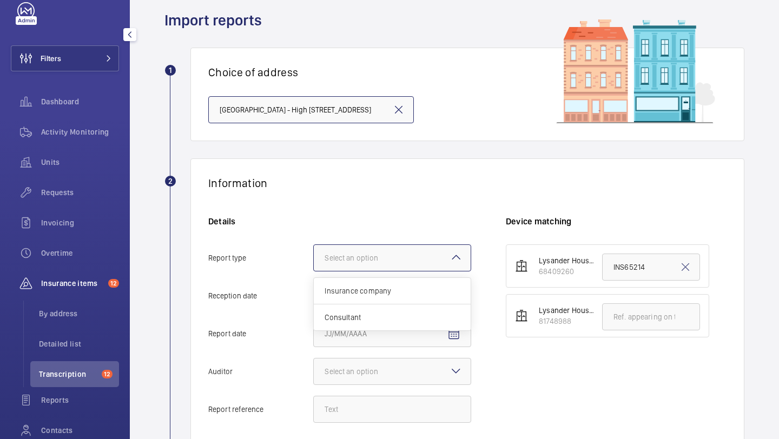
click at [383, 267] on div at bounding box center [392, 258] width 157 height 26
click at [314, 267] on input "Report type Select an option Insurance company Consultant" at bounding box center [314, 258] width 0 height 26
click at [378, 286] on span "Insurance company" at bounding box center [392, 291] width 135 height 11
click at [314, 271] on input "Report type Select an option Insurance company Consultant" at bounding box center [314, 258] width 0 height 26
click at [458, 292] on mat-icon "Open calendar" at bounding box center [454, 296] width 13 height 13
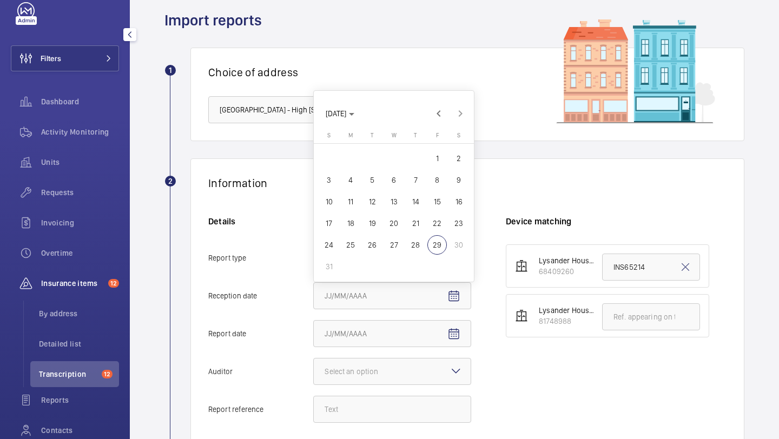
click at [418, 244] on span "28" at bounding box center [415, 244] width 19 height 19
type input "8/28/2025"
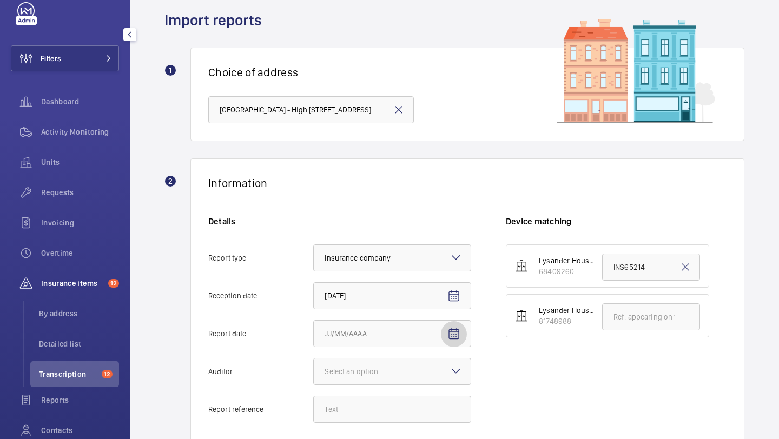
click at [452, 323] on span "Open calendar" at bounding box center [454, 334] width 26 height 26
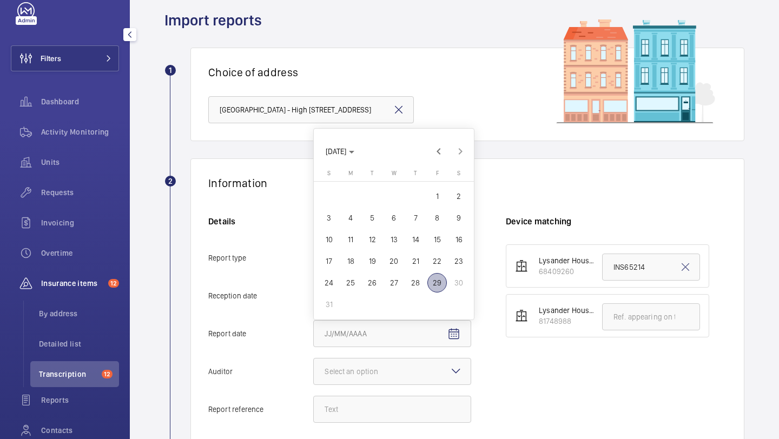
click at [399, 288] on span "27" at bounding box center [393, 282] width 19 height 19
type input "8/27/2025"
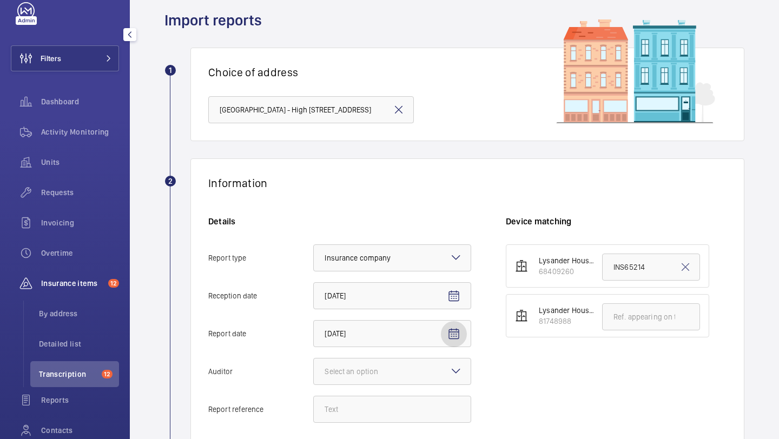
scroll to position [216, 0]
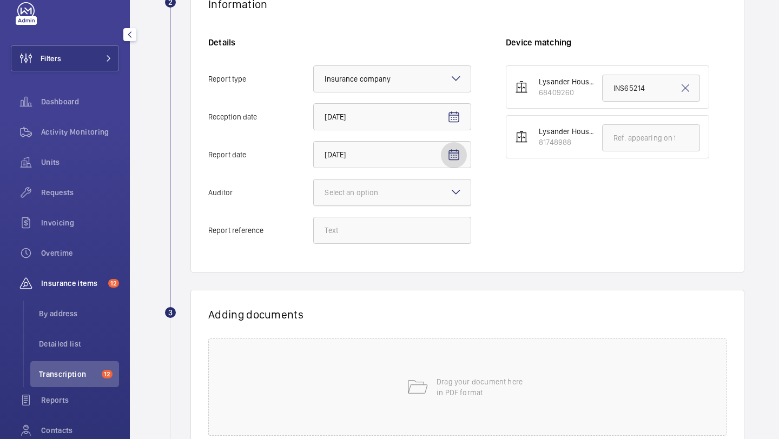
click at [417, 186] on div at bounding box center [392, 193] width 157 height 26
click at [314, 186] on input "Auditor Select an option" at bounding box center [314, 193] width 0 height 26
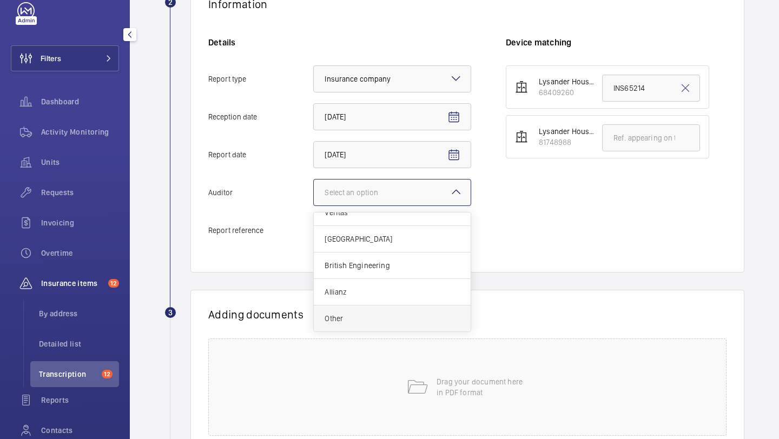
click at [397, 316] on span "Other" at bounding box center [392, 318] width 135 height 11
click at [314, 206] on input "Auditor Select an option Veritas Zurich British Engineering Allianz Other" at bounding box center [314, 193] width 0 height 26
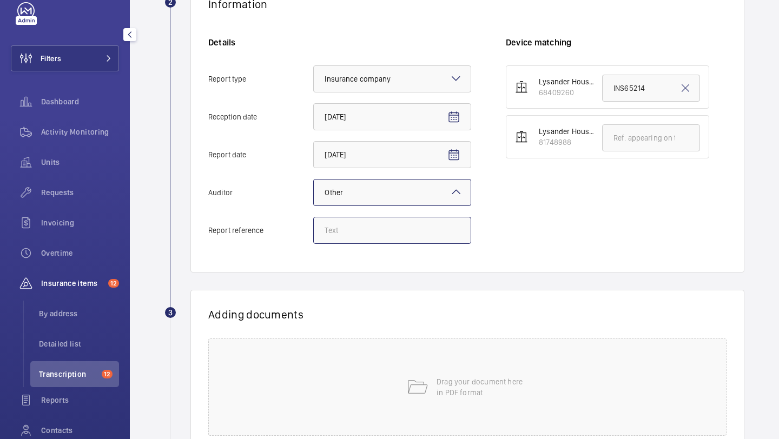
click at [411, 239] on input "Report reference" at bounding box center [392, 230] width 158 height 27
click at [611, 144] on input "text" at bounding box center [651, 137] width 98 height 27
paste input "INS65213"
type input "INS65213"
click at [409, 239] on input "Report reference" at bounding box center [392, 230] width 158 height 27
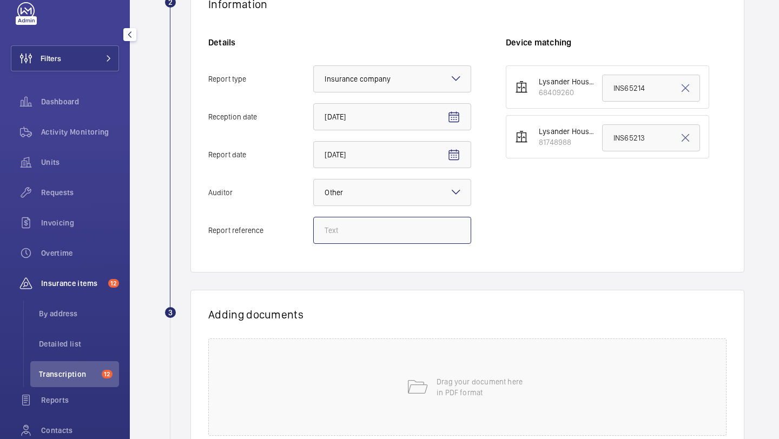
paste input "INS65213"
type input "INS65213"
click at [457, 368] on div "Drag your document here in PDF format" at bounding box center [467, 387] width 518 height 97
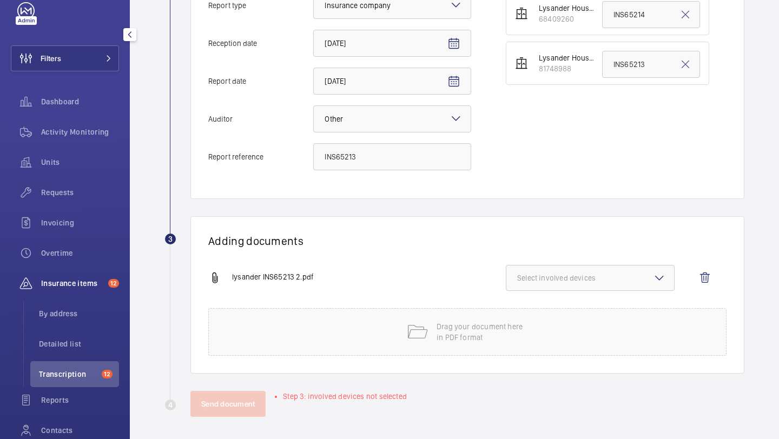
scroll to position [294, 0]
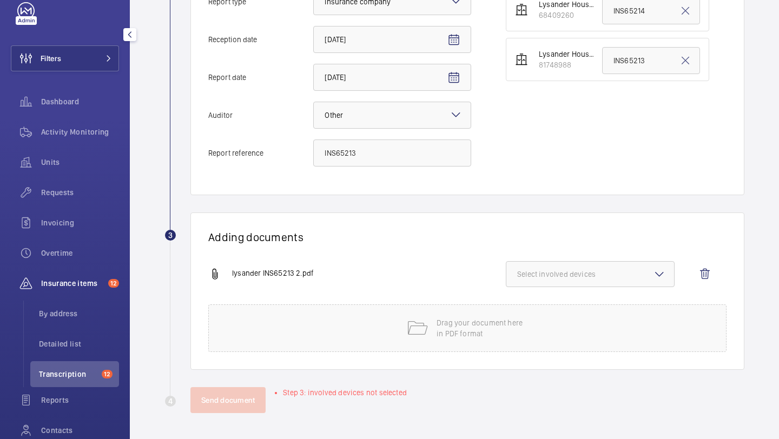
click at [574, 268] on button "Select involved devices" at bounding box center [590, 274] width 169 height 26
click at [568, 330] on span "81748988" at bounding box center [591, 334] width 112 height 11
click at [533, 330] on input "81748988" at bounding box center [522, 335] width 22 height 22
checkbox input "true"
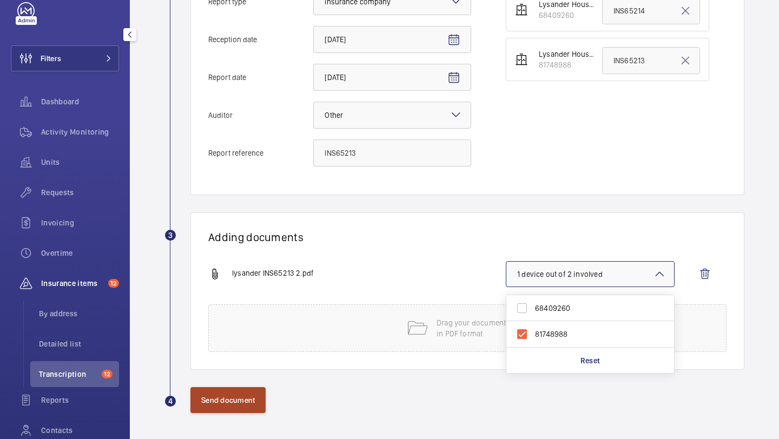
click at [230, 407] on button "Send document" at bounding box center [227, 400] width 75 height 26
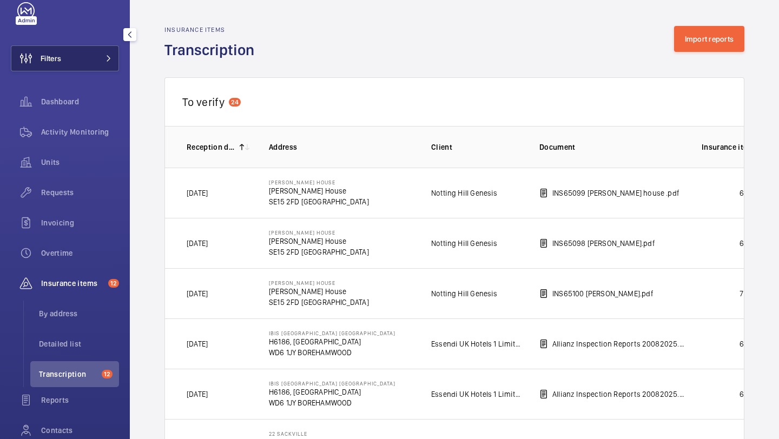
click at [77, 69] on button "Filters" at bounding box center [65, 58] width 108 height 26
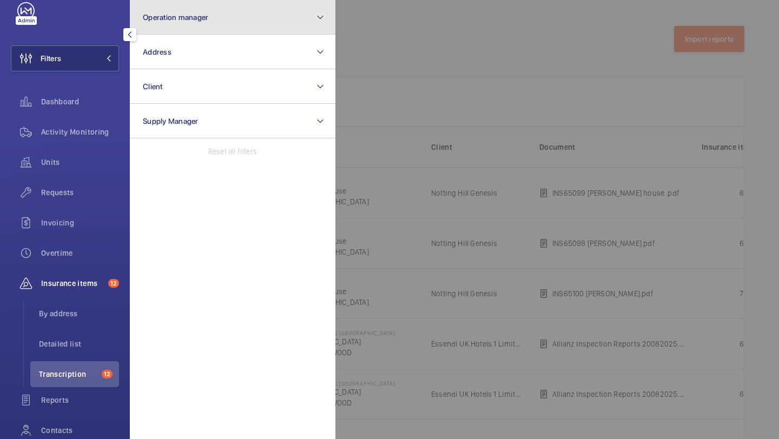
click at [167, 10] on button "Operation manager" at bounding box center [233, 17] width 206 height 35
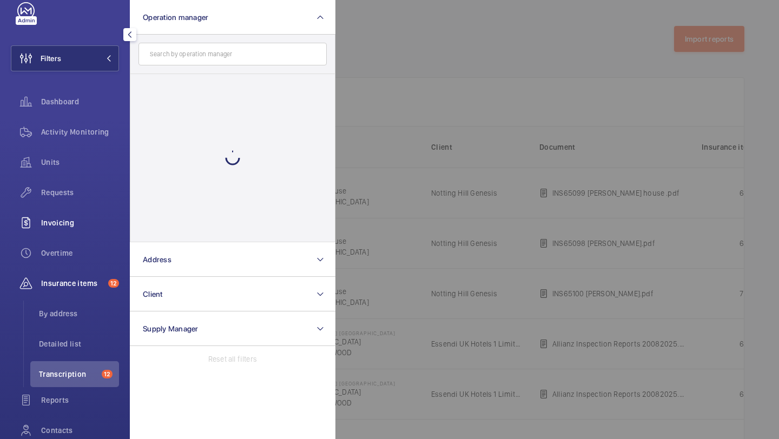
click at [98, 220] on span "Invoicing" at bounding box center [80, 223] width 78 height 11
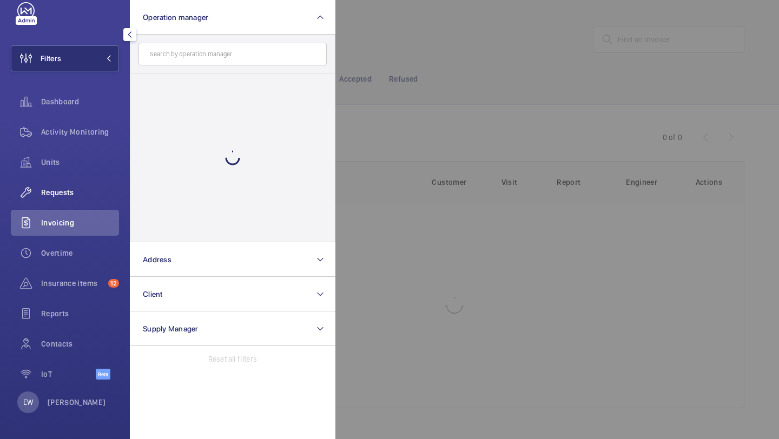
click at [96, 202] on div "Requests" at bounding box center [65, 193] width 108 height 26
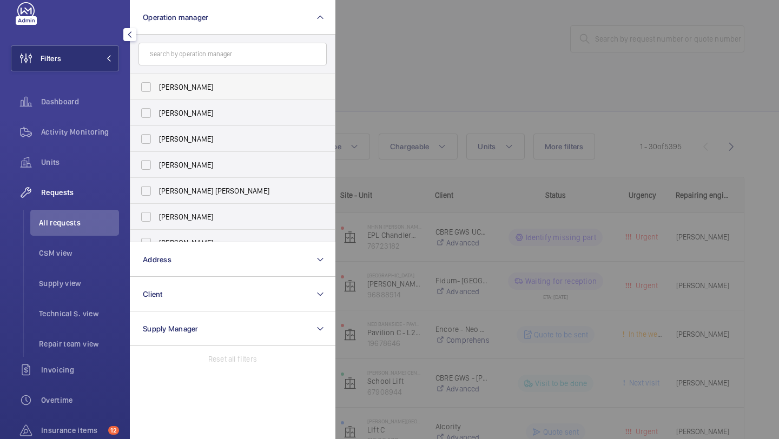
click at [188, 95] on label "[PERSON_NAME]" at bounding box center [224, 87] width 188 height 26
click at [157, 95] on input "[PERSON_NAME]" at bounding box center [146, 87] width 22 height 22
checkbox input "true"
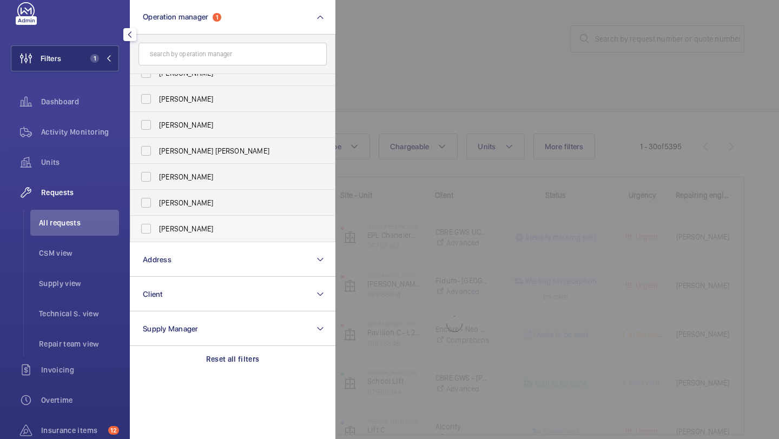
click at [182, 221] on label "[PERSON_NAME]" at bounding box center [224, 229] width 188 height 26
click at [157, 221] on input "[PERSON_NAME]" at bounding box center [146, 229] width 22 height 22
checkbox input "true"
click at [456, 74] on div at bounding box center [725, 219] width 779 height 439
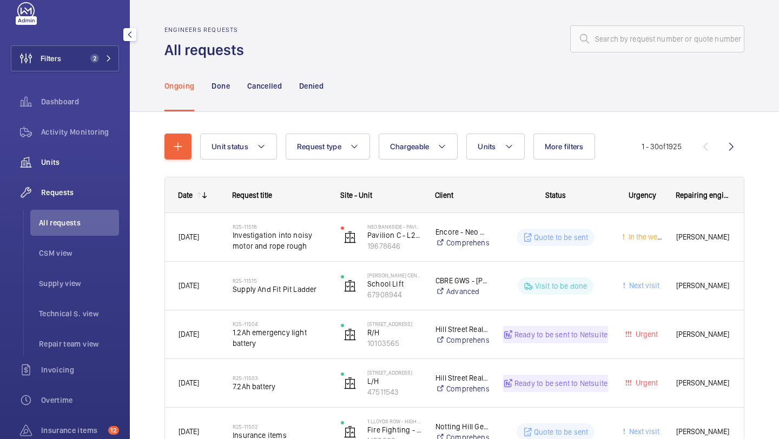
click at [78, 155] on div "Units" at bounding box center [65, 162] width 108 height 26
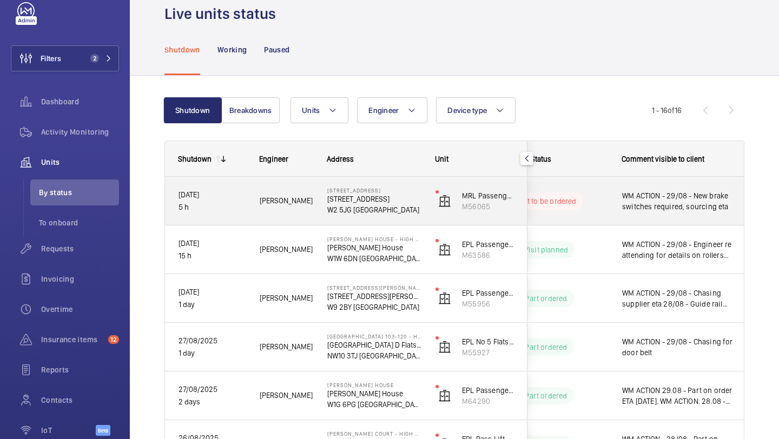
scroll to position [0, 282]
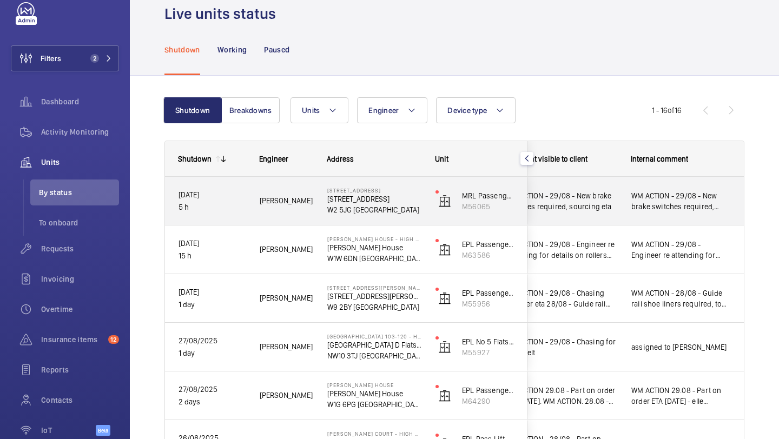
click at [586, 194] on span "WM ACTION - 29/08 - New brake switches required, sourcing eta" at bounding box center [561, 201] width 112 height 22
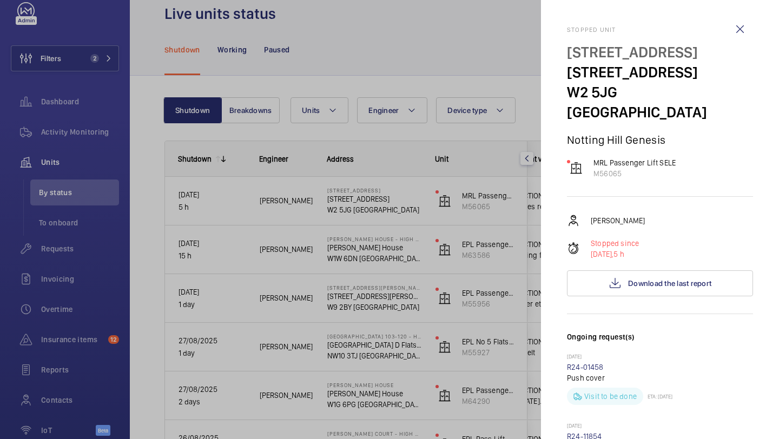
scroll to position [385, 0]
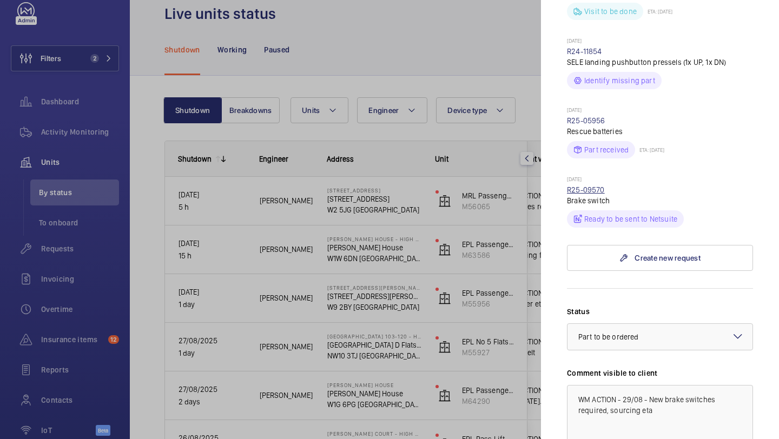
click at [600, 186] on link "R25-09570" at bounding box center [586, 190] width 38 height 9
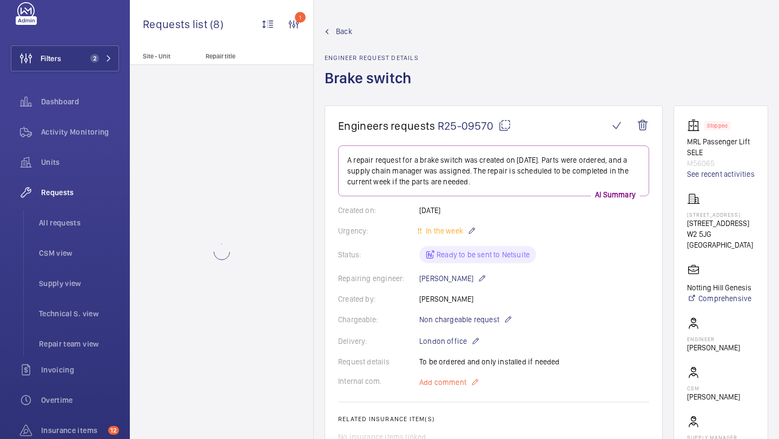
click at [447, 383] on span "Add comment" at bounding box center [442, 382] width 47 height 11
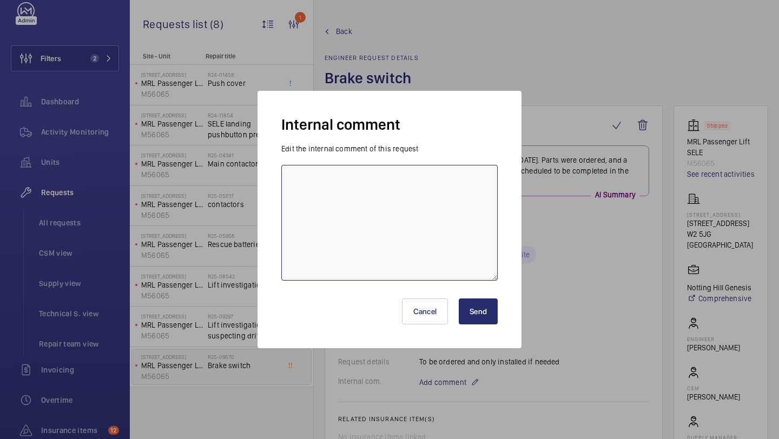
click at [419, 280] on textarea at bounding box center [389, 223] width 216 height 116
type textarea "elle ordering 29.08"
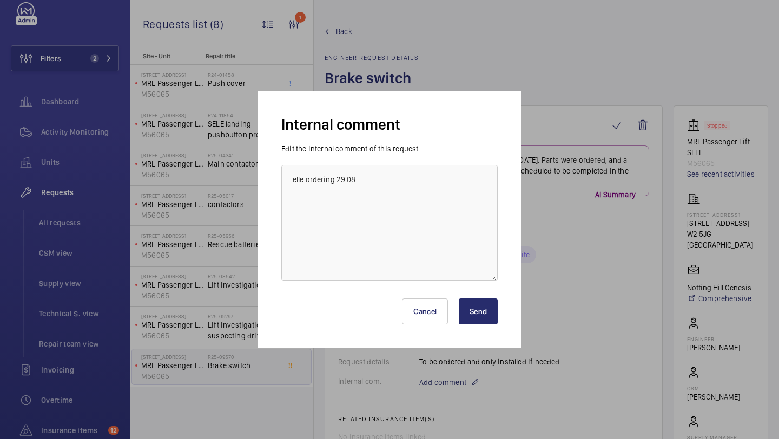
click at [484, 302] on button "Send" at bounding box center [478, 312] width 39 height 26
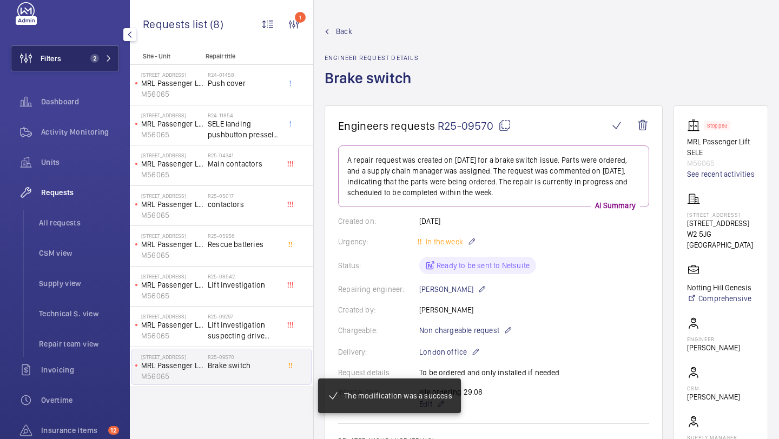
click at [87, 50] on button "Filters 2" at bounding box center [65, 58] width 108 height 26
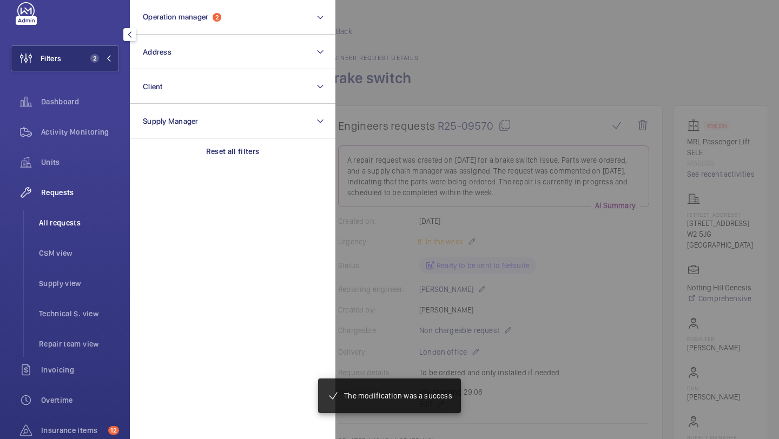
click at [64, 225] on span "All requests" at bounding box center [79, 223] width 80 height 11
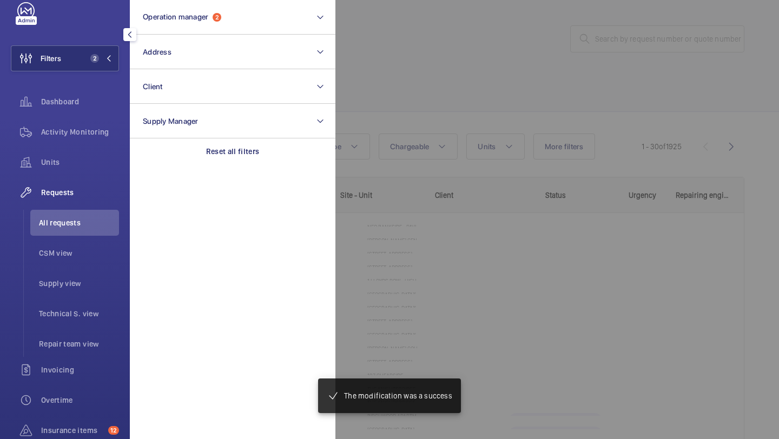
click at [456, 56] on div at bounding box center [725, 219] width 779 height 439
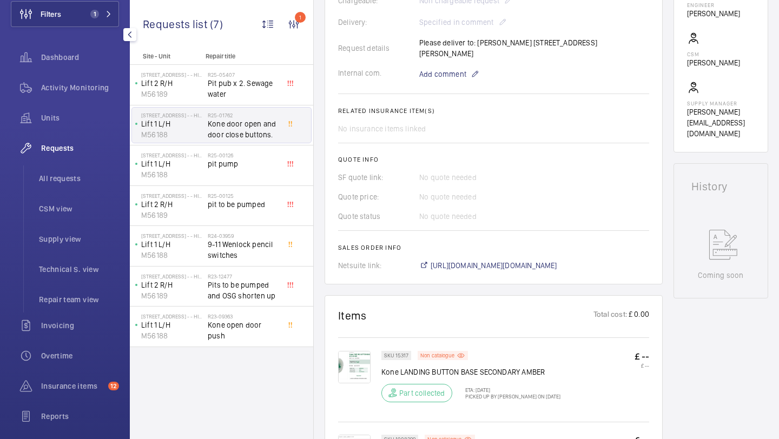
scroll to position [71, 0]
click at [52, 378] on span "Insurance items" at bounding box center [72, 383] width 63 height 11
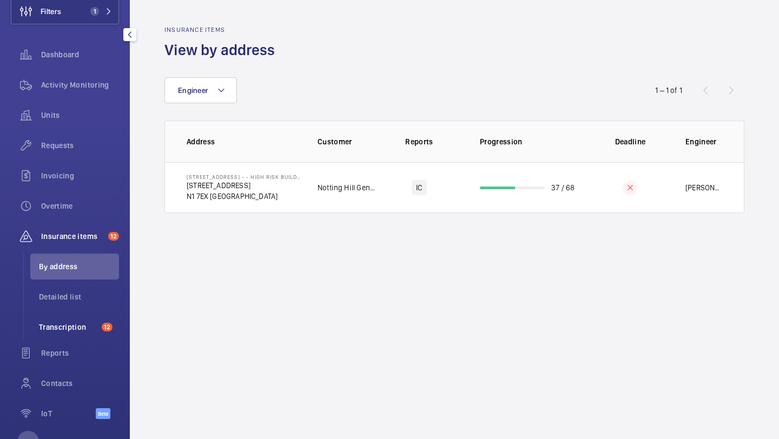
click at [67, 328] on span "Transcription" at bounding box center [68, 327] width 58 height 11
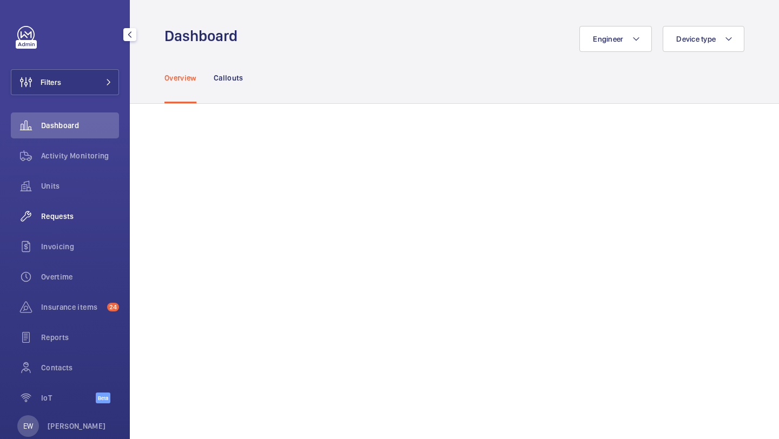
click at [73, 203] on nav "Dashboard Activity Monitoring Units Requests Invoicing Overtime Insurance items…" at bounding box center [65, 264] width 108 height 303
click at [73, 203] on div "Requests" at bounding box center [65, 216] width 108 height 26
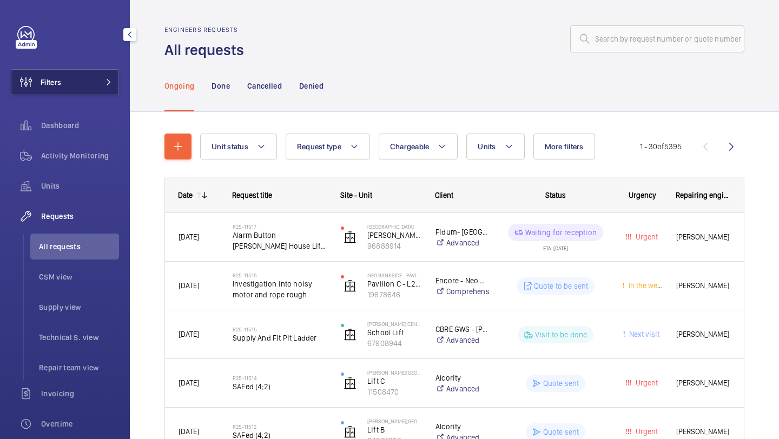
click at [90, 81] on button "Filters" at bounding box center [65, 82] width 108 height 26
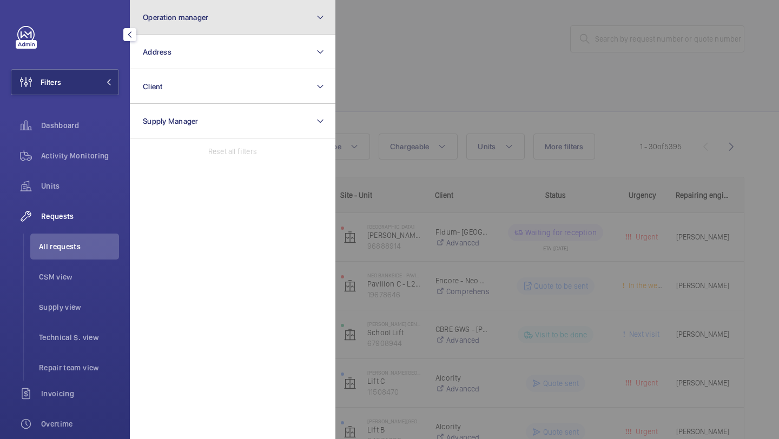
click at [155, 25] on button "Operation manager" at bounding box center [233, 17] width 206 height 35
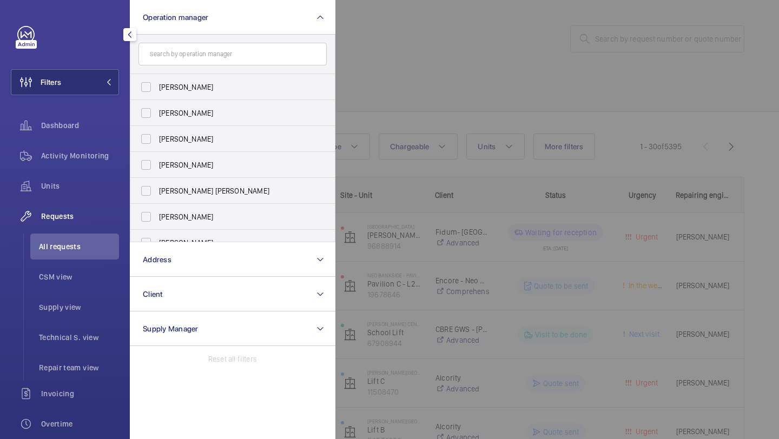
click at [165, 83] on span "[PERSON_NAME]" at bounding box center [233, 87] width 149 height 11
click at [157, 83] on input "[PERSON_NAME]" at bounding box center [146, 87] width 22 height 22
checkbox input "true"
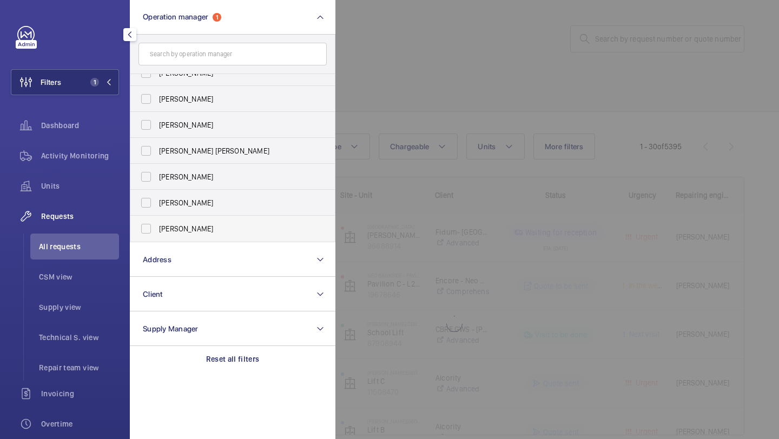
click at [174, 226] on span "[PERSON_NAME]" at bounding box center [233, 228] width 149 height 11
click at [157, 226] on input "[PERSON_NAME]" at bounding box center [146, 229] width 22 height 22
checkbox input "true"
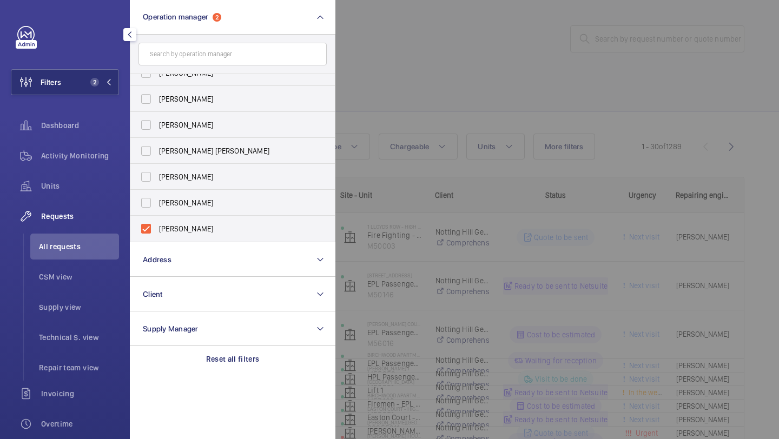
click at [416, 61] on div at bounding box center [725, 219] width 779 height 439
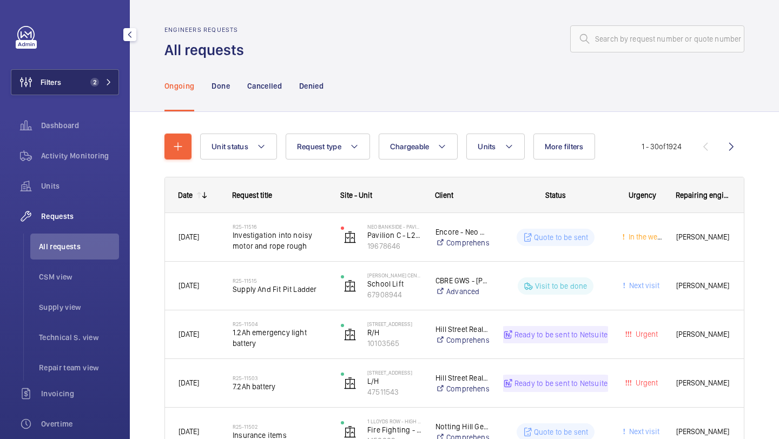
click at [90, 84] on span "2" at bounding box center [92, 82] width 13 height 9
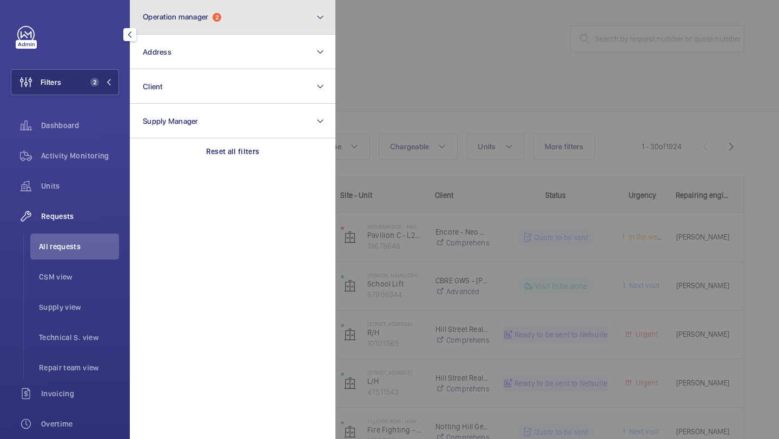
click at [209, 11] on button "Operation manager 2" at bounding box center [233, 17] width 206 height 35
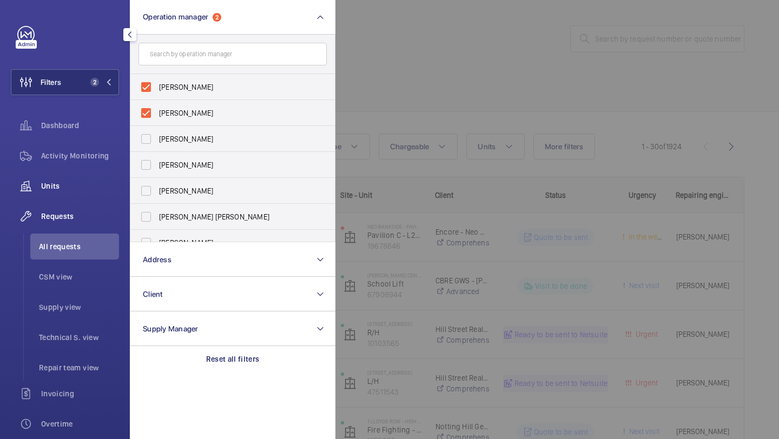
click at [71, 176] on div "Units" at bounding box center [65, 186] width 108 height 26
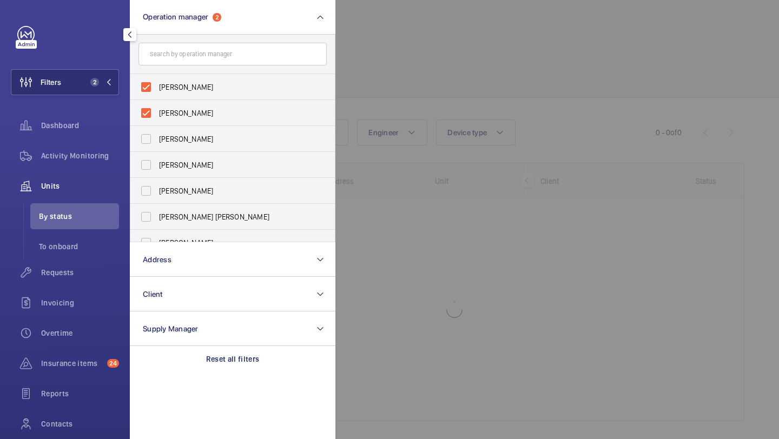
click at [376, 91] on div at bounding box center [725, 219] width 779 height 439
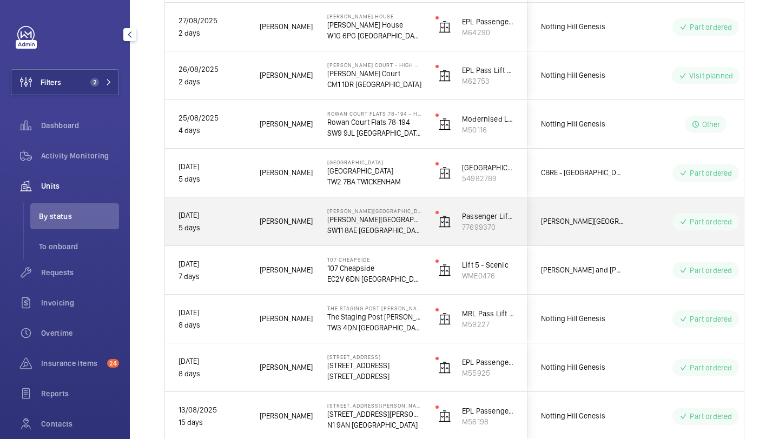
scroll to position [403, 0]
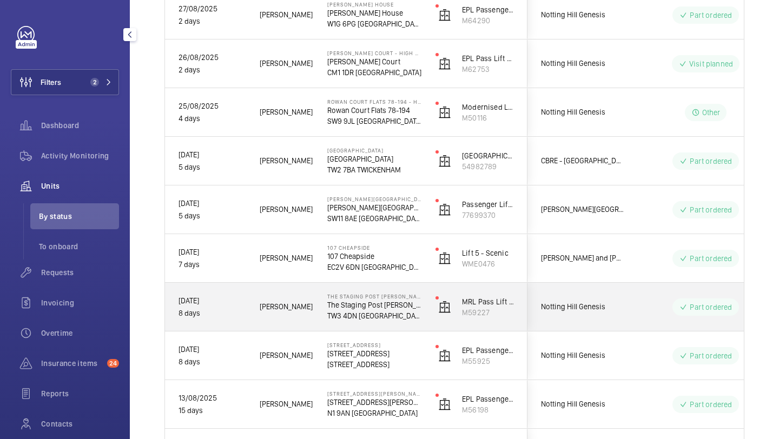
click at [574, 286] on div "Notting Hill Genesis" at bounding box center [576, 307] width 97 height 48
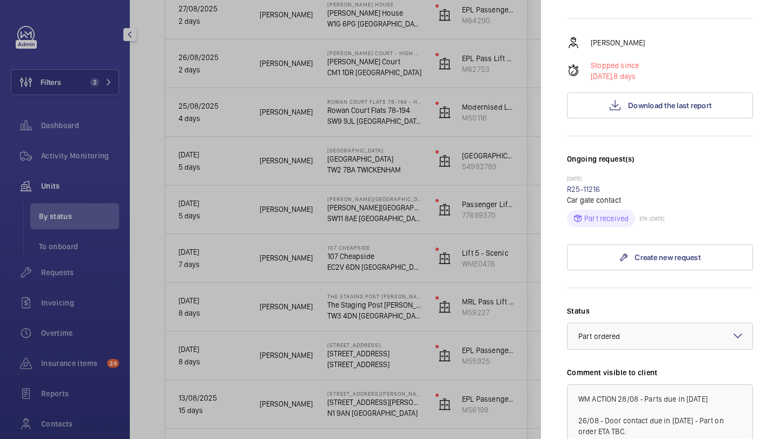
scroll to position [216, 0]
click at [43, 267] on div at bounding box center [389, 219] width 779 height 439
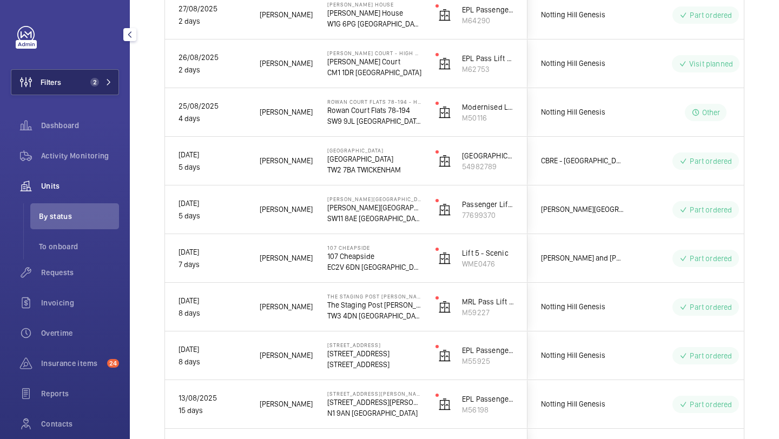
click at [78, 90] on button "Filters 2" at bounding box center [65, 82] width 108 height 26
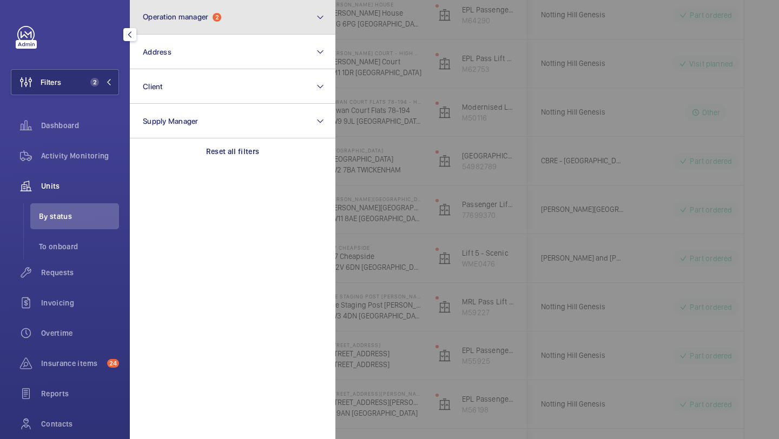
click at [176, 30] on button "Operation manager 2" at bounding box center [233, 17] width 206 height 35
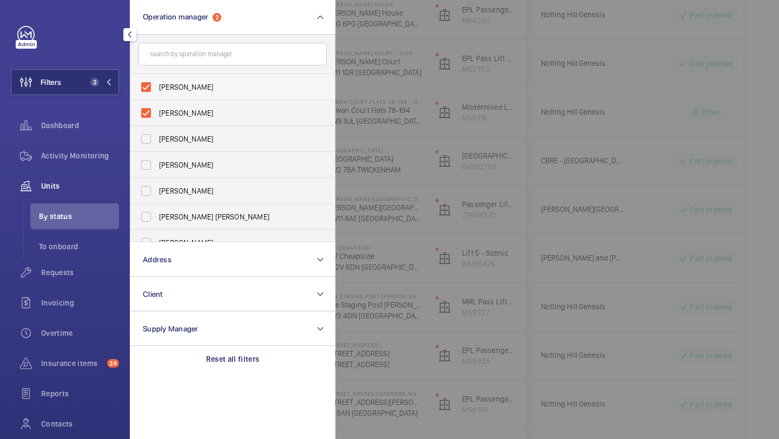
click at [172, 91] on span "[PERSON_NAME]" at bounding box center [233, 87] width 149 height 11
click at [157, 91] on input "[PERSON_NAME]" at bounding box center [146, 87] width 22 height 22
checkbox input "false"
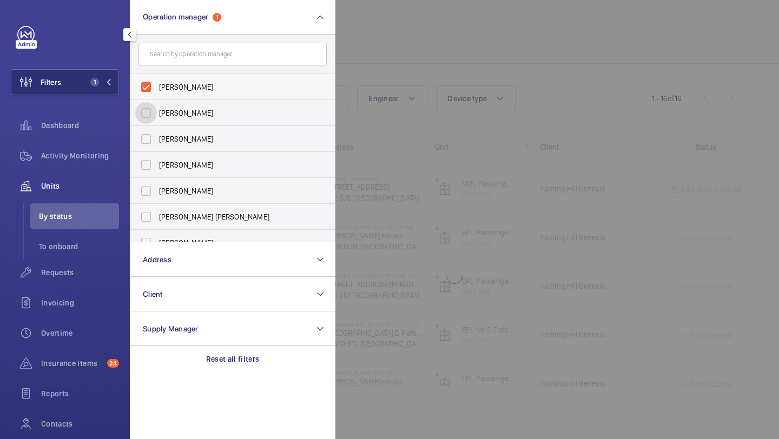
scroll to position [34, 0]
click at [174, 83] on span "[PERSON_NAME]" at bounding box center [233, 87] width 149 height 11
click at [157, 83] on input "[PERSON_NAME]" at bounding box center [146, 87] width 22 height 22
checkbox input "false"
click at [74, 277] on span "Requests" at bounding box center [80, 272] width 78 height 11
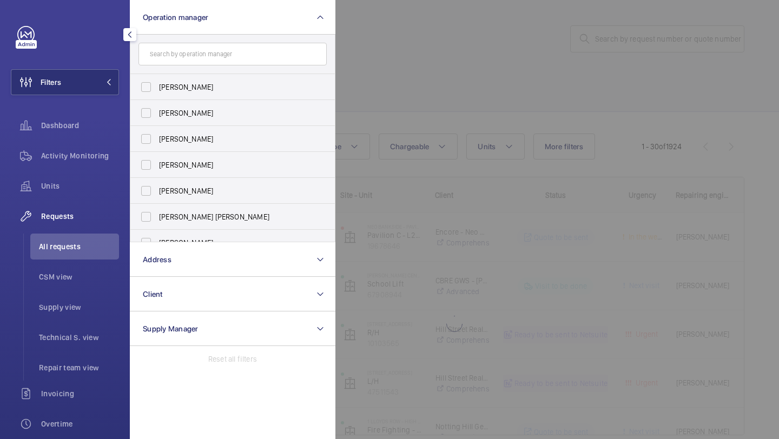
click at [411, 57] on div at bounding box center [725, 219] width 779 height 439
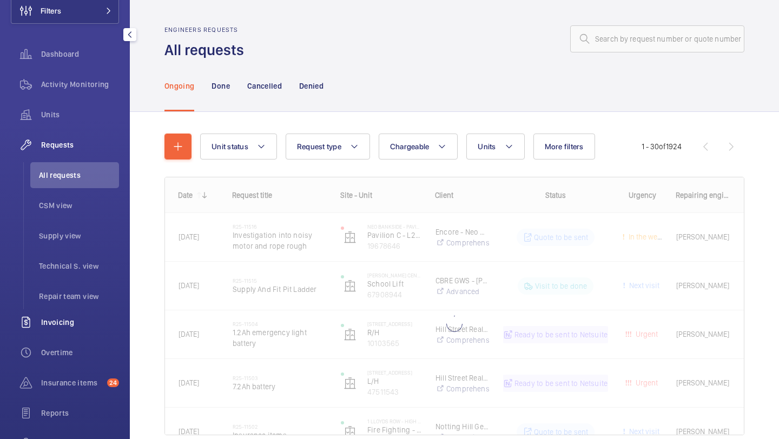
scroll to position [73, 0]
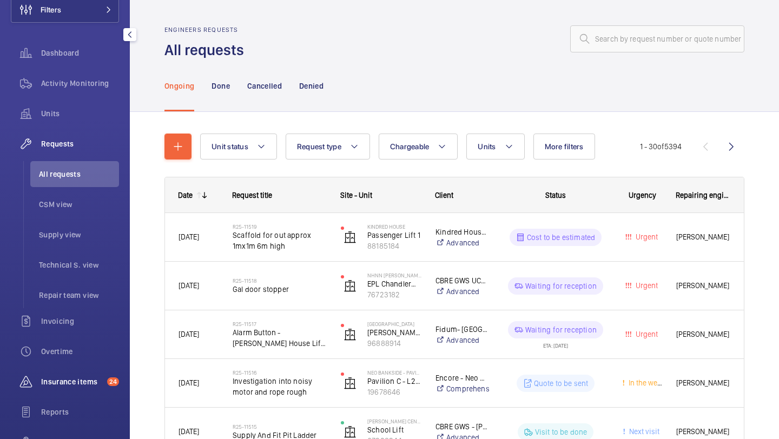
click at [66, 380] on span "Insurance items" at bounding box center [72, 382] width 62 height 11
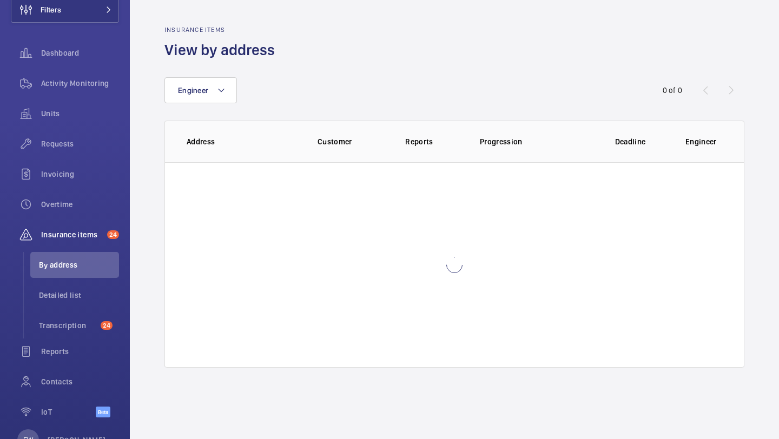
click at [357, 117] on wm-front-table "Engineer 0 of 0 Address Customer Reports Progression Deadline Engineer" at bounding box center [455, 222] width 580 height 291
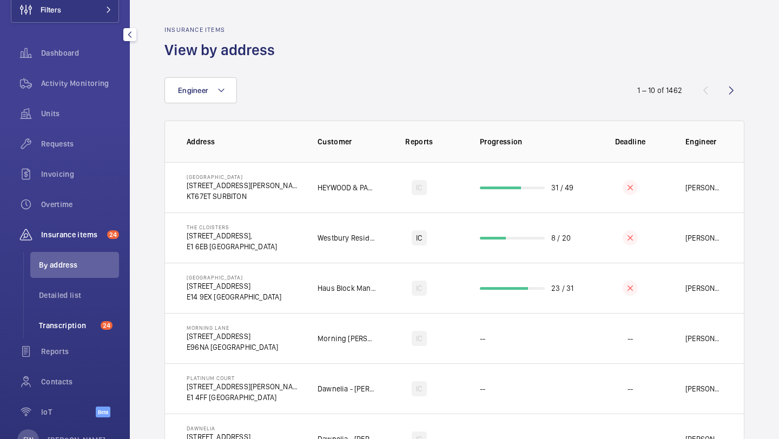
click at [70, 322] on span "Transcription" at bounding box center [67, 325] width 57 height 11
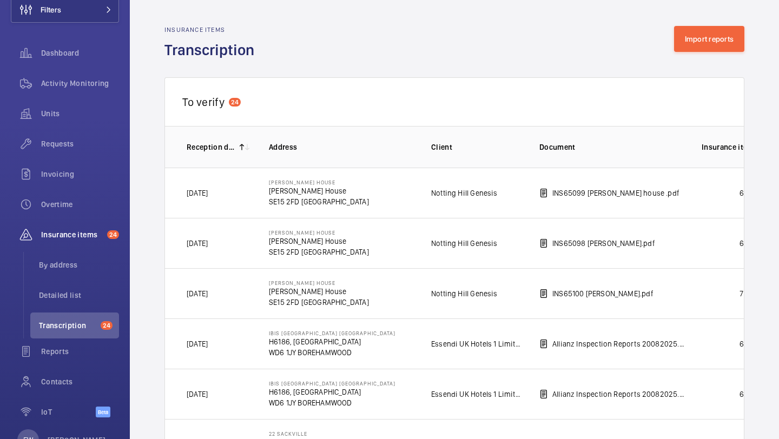
click at [703, 53] on div "Insurance items Transcription Import reports" at bounding box center [455, 43] width 580 height 34
click at [701, 45] on button "Import reports" at bounding box center [709, 39] width 71 height 26
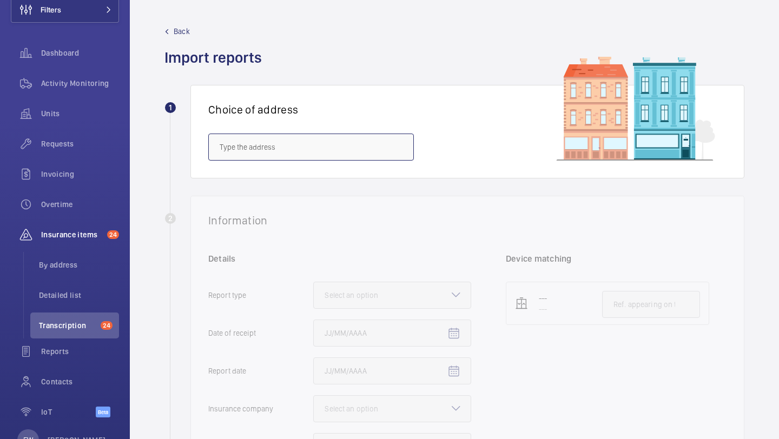
click at [279, 134] on input "text" at bounding box center [311, 147] width 206 height 27
click at [284, 179] on span "5 Golden Square - 5 Golden Square, LONDON W1F 9BS" at bounding box center [252, 179] width 64 height 11
type input "5 Golden Square - 5 Golden Square, LONDON W1F 9BS"
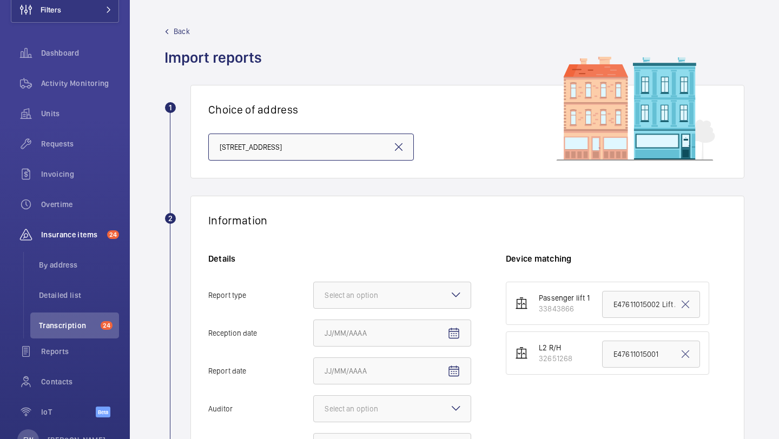
scroll to position [0, 3]
click at [364, 277] on div "Details Report type Select an option Reception date Report date Auditor Select …" at bounding box center [357, 362] width 298 height 218
click at [362, 285] on div at bounding box center [392, 295] width 157 height 26
click at [314, 285] on input "Report type Select an option" at bounding box center [314, 295] width 0 height 26
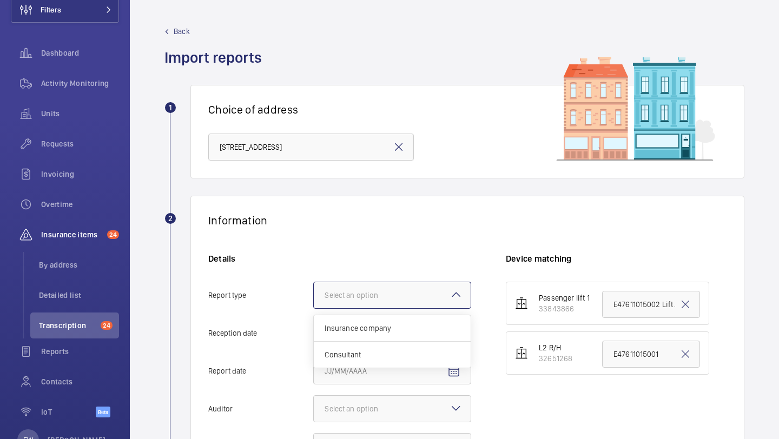
click at [359, 331] on span "Insurance company" at bounding box center [392, 328] width 135 height 11
click at [314, 308] on input "Report type Select an option Insurance company Consultant" at bounding box center [314, 295] width 0 height 26
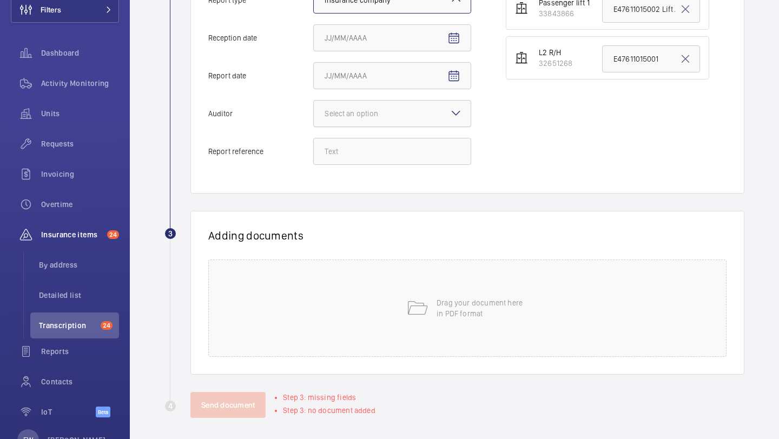
scroll to position [265, 0]
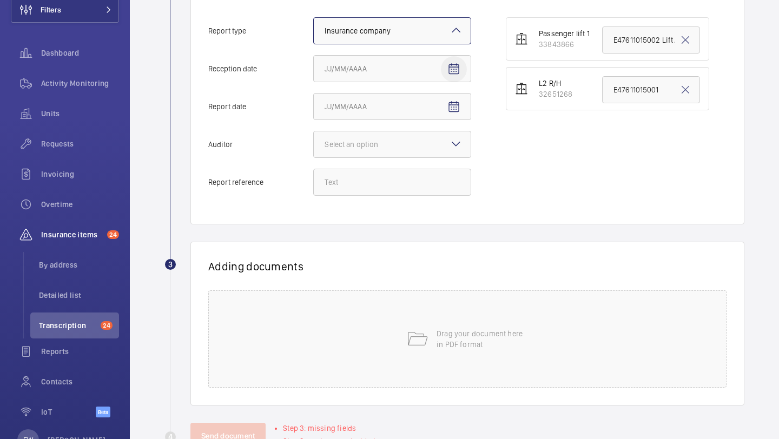
click at [451, 77] on span "Open calendar" at bounding box center [454, 69] width 26 height 26
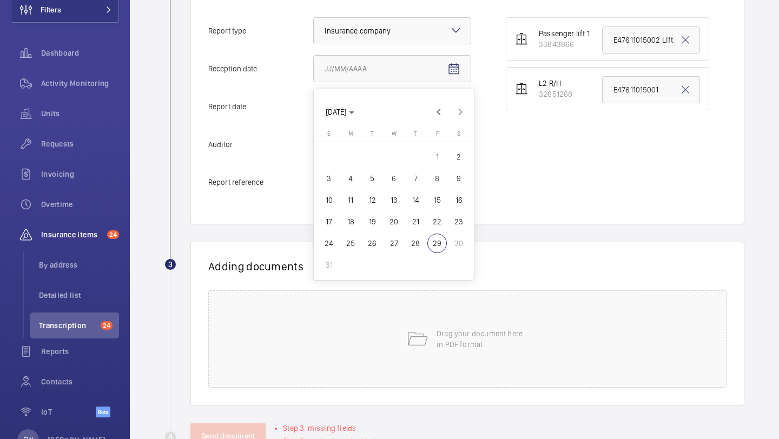
click at [497, 106] on div at bounding box center [389, 219] width 779 height 439
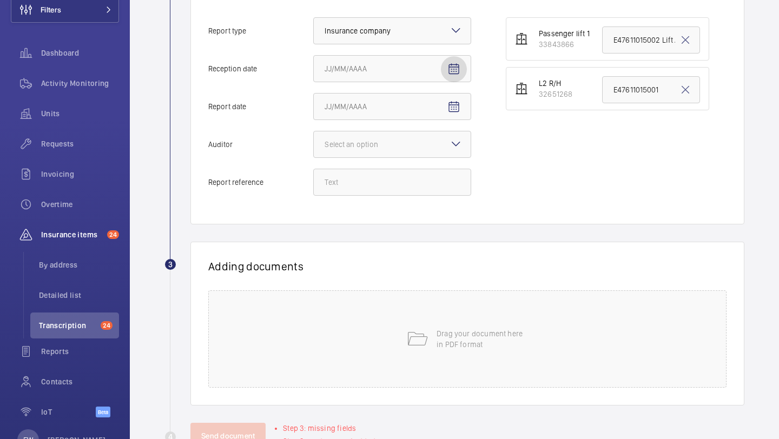
scroll to position [244, 0]
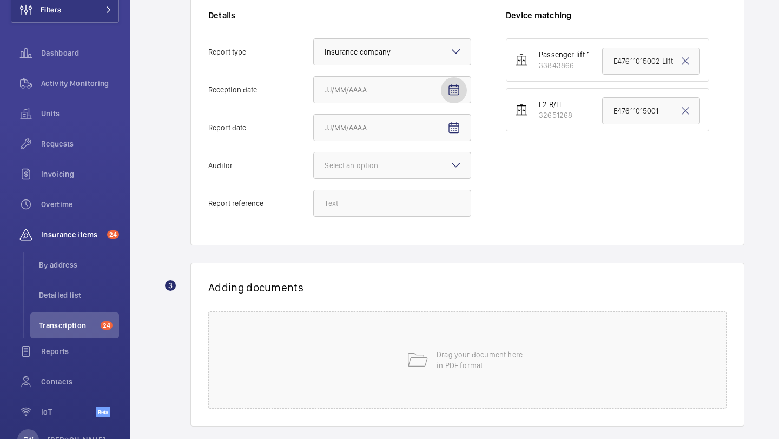
click at [459, 87] on mat-icon "Open calendar" at bounding box center [454, 90] width 13 height 13
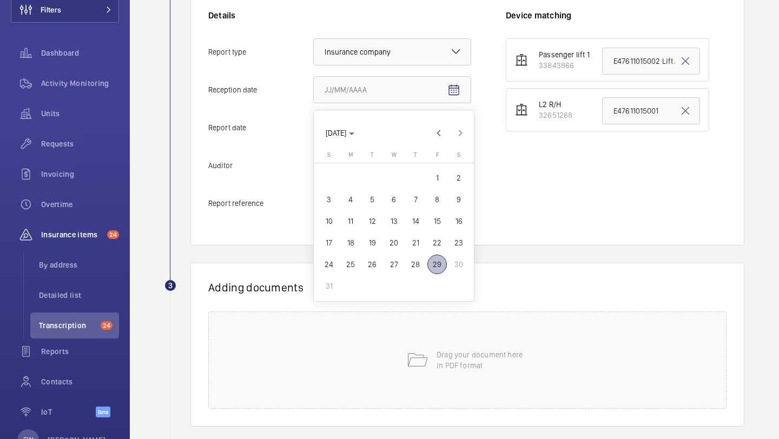
click at [439, 267] on span "29" at bounding box center [437, 264] width 19 height 19
type input "8/29/2025"
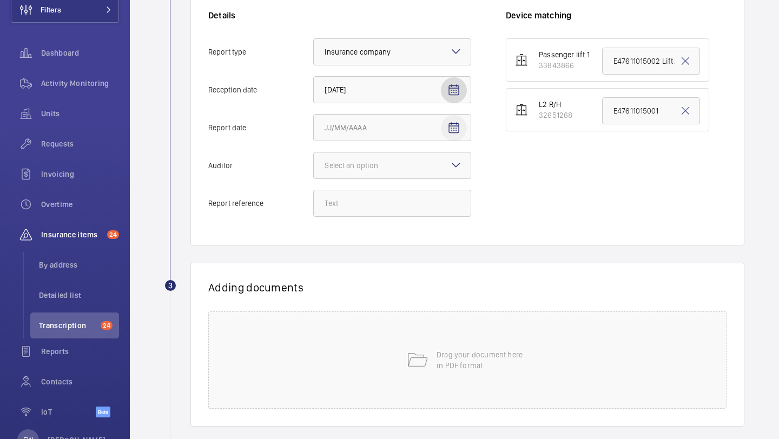
click at [455, 124] on mat-icon "Open calendar" at bounding box center [454, 128] width 13 height 13
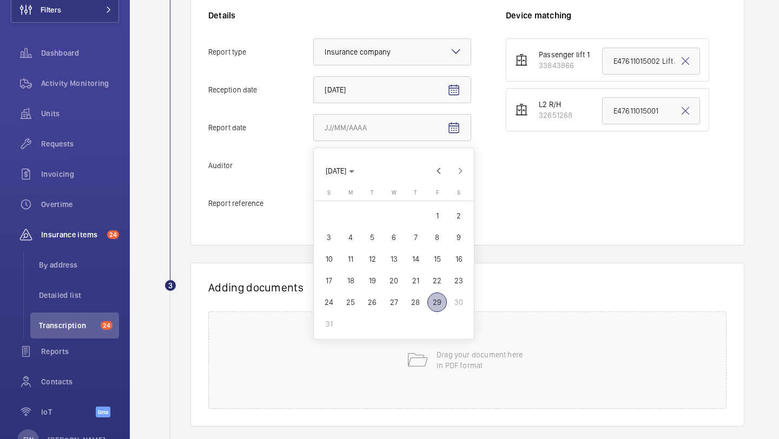
click at [417, 300] on span "28" at bounding box center [415, 302] width 19 height 19
type input "8/28/2025"
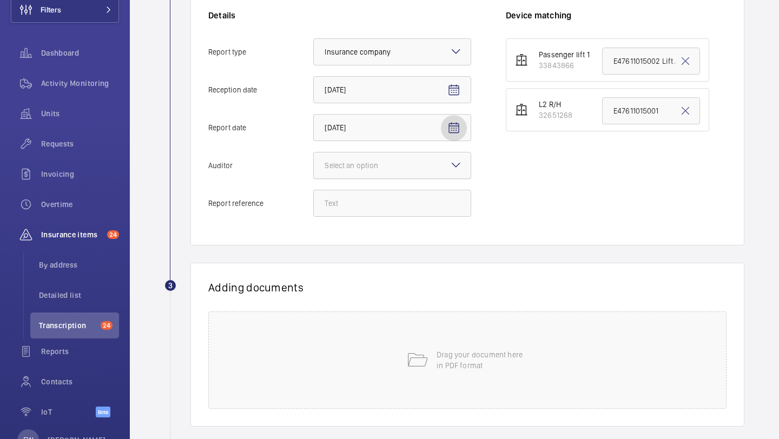
click at [402, 167] on div "Select an option" at bounding box center [365, 165] width 81 height 11
click at [314, 167] on input "Auditor Select an option" at bounding box center [314, 166] width 0 height 26
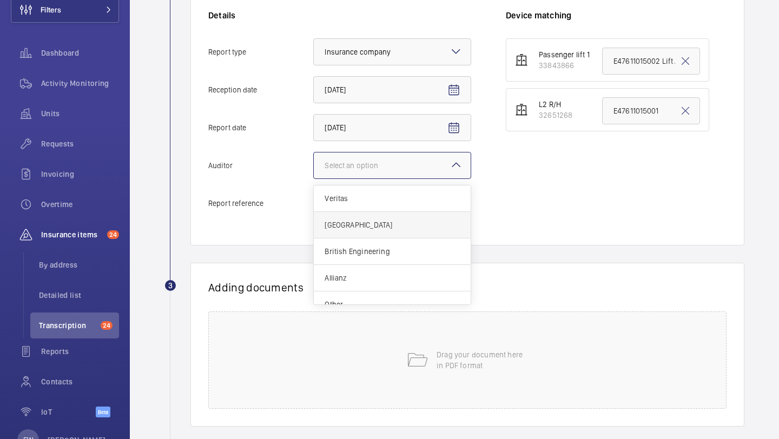
scroll to position [13, 0]
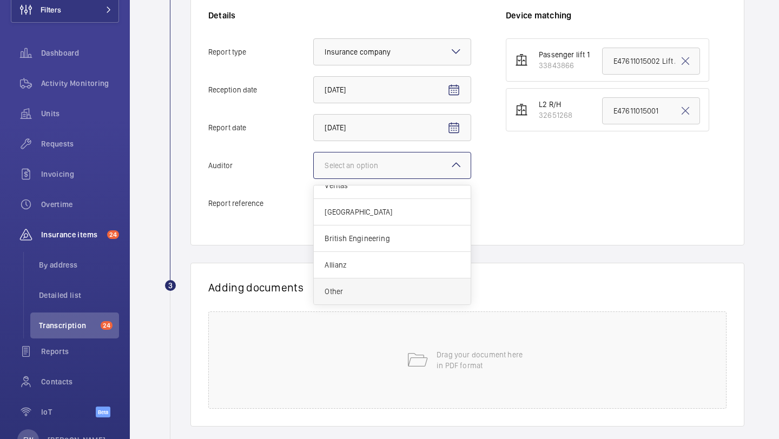
click at [375, 286] on div "Other" at bounding box center [392, 292] width 157 height 26
click at [314, 179] on input "Auditor Select an option Veritas Zurich British Engineering Allianz Other" at bounding box center [314, 166] width 0 height 26
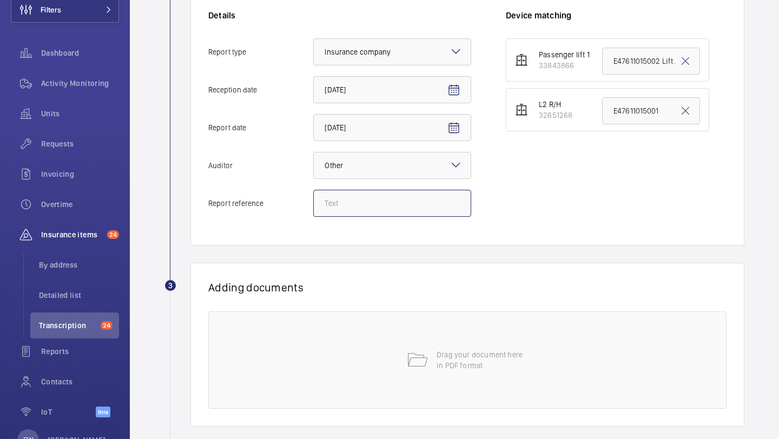
click at [402, 205] on input "Report reference" at bounding box center [392, 203] width 158 height 27
paste input "E47611016130"
type input "E47611016130"
click at [636, 110] on input "E47611015001" at bounding box center [651, 110] width 98 height 27
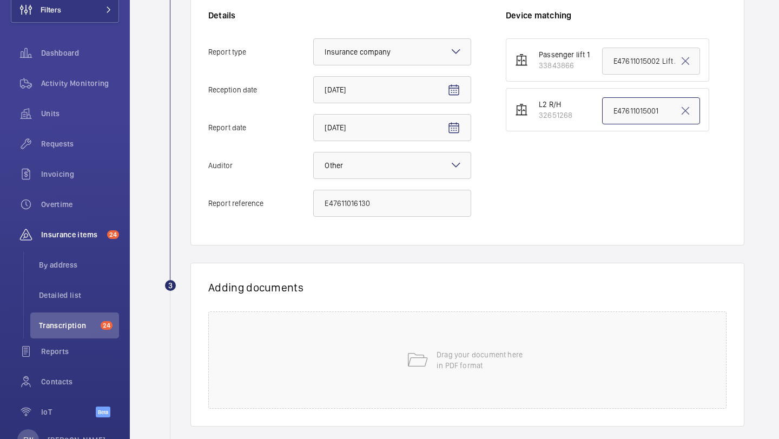
click at [636, 110] on input "E47611015001" at bounding box center [651, 110] width 98 height 27
paste input "6130"
type input "E47611016130"
click at [394, 341] on div "Drag your document here in PDF format" at bounding box center [467, 360] width 518 height 97
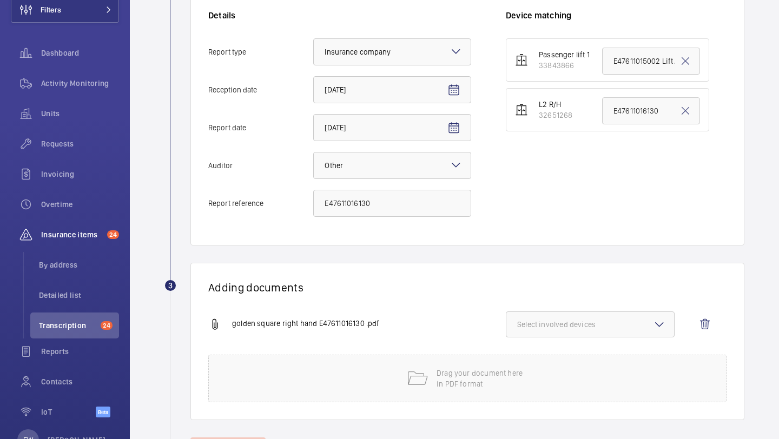
click at [608, 323] on span "Select involved devices" at bounding box center [590, 324] width 146 height 11
click at [573, 391] on label "32651268" at bounding box center [583, 385] width 152 height 26
click at [533, 391] on input "32651268" at bounding box center [522, 385] width 22 height 22
checkbox input "true"
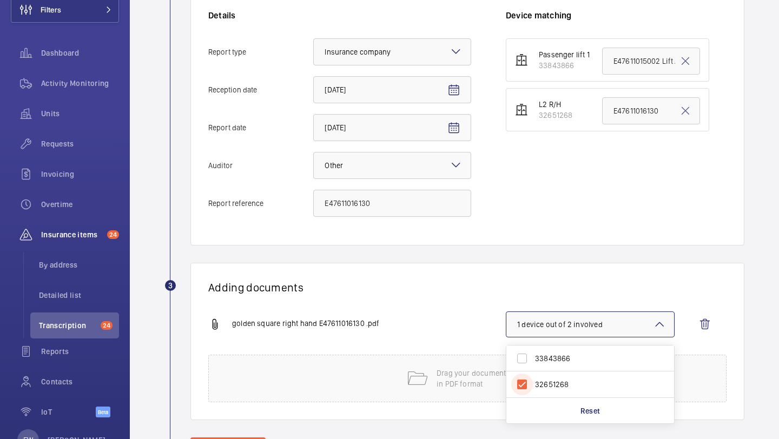
scroll to position [294, 0]
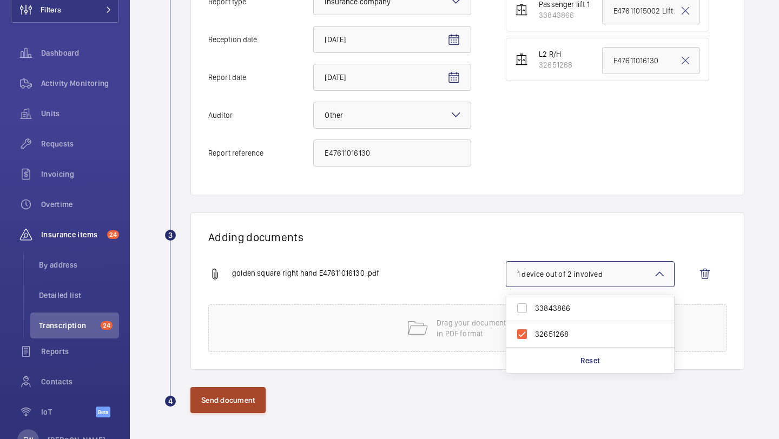
click at [245, 406] on button "Send document" at bounding box center [227, 400] width 75 height 26
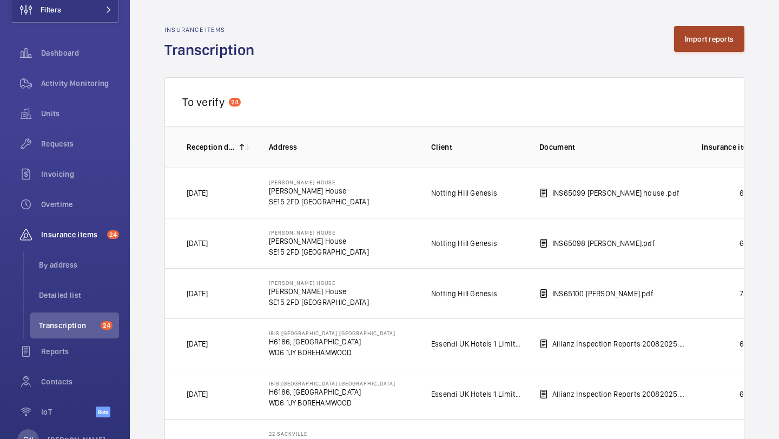
click at [718, 40] on button "Import reports" at bounding box center [709, 39] width 71 height 26
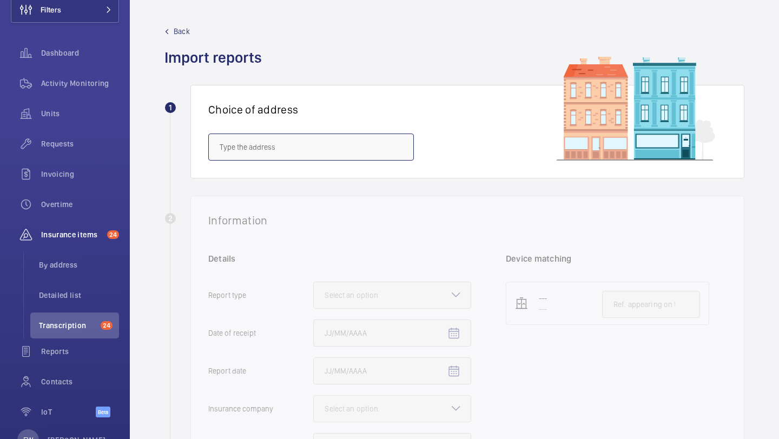
click at [354, 159] on input "text" at bounding box center [311, 147] width 206 height 27
click at [345, 172] on mat-option "5 Golden Square - 5 Golden Square, LONDON W1F 9BS" at bounding box center [311, 180] width 205 height 26
type input "5 Golden Square - 5 Golden Square, LONDON W1F 9BS"
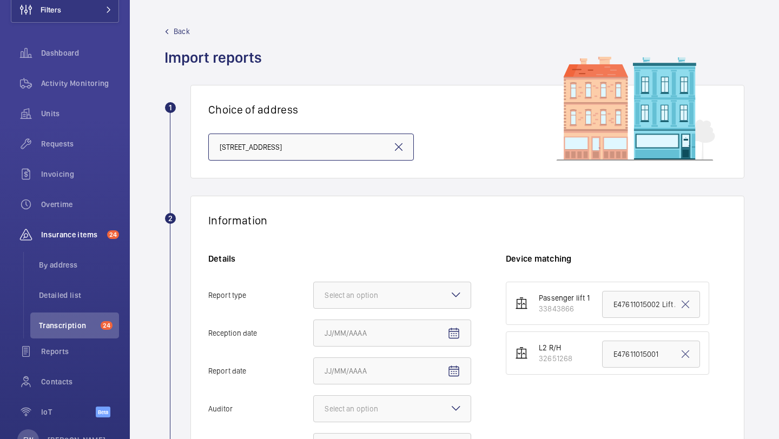
scroll to position [0, 3]
click at [407, 278] on div "Details Report type Select an option Reception date Report date Auditor Select …" at bounding box center [357, 362] width 298 height 218
click at [407, 279] on div "Details Report type Select an option Reception date Report date Auditor Select …" at bounding box center [357, 362] width 298 height 218
click at [407, 281] on div "Details Report type Select an option Reception date Report date Auditor Select …" at bounding box center [357, 362] width 298 height 218
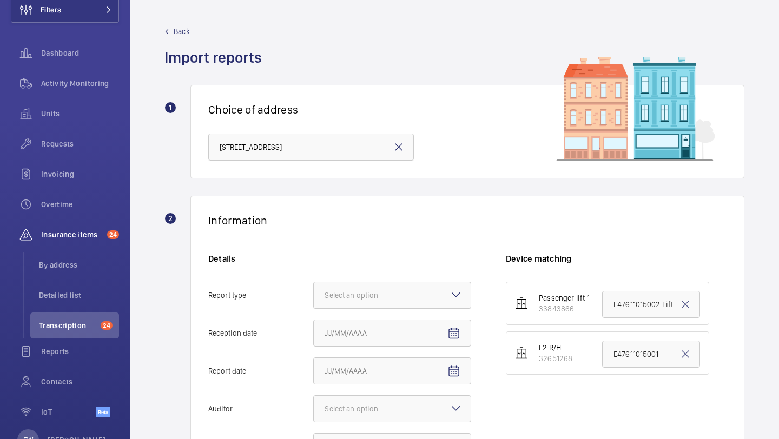
click at [407, 284] on div at bounding box center [392, 295] width 157 height 26
click at [314, 284] on input "Report type Select an option" at bounding box center [314, 295] width 0 height 26
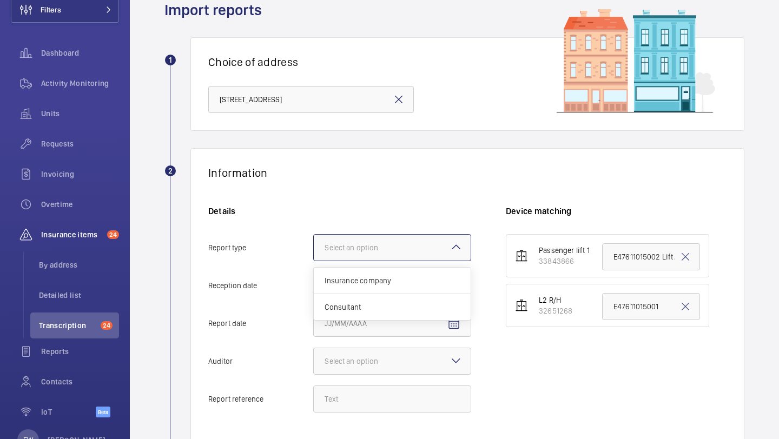
scroll to position [51, 0]
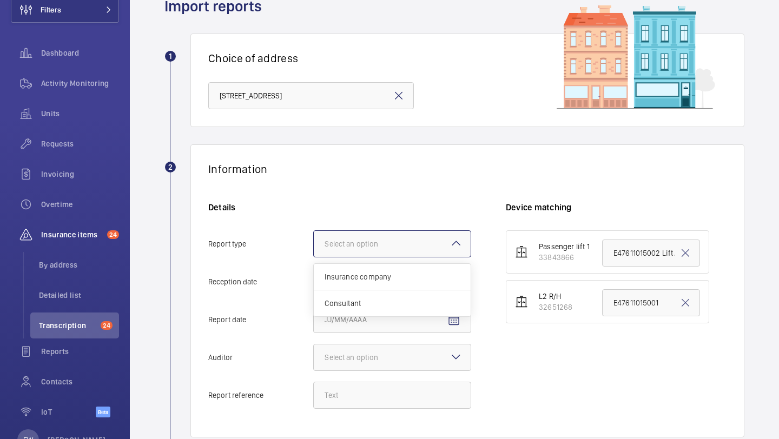
click at [407, 284] on div "Insurance company" at bounding box center [392, 277] width 157 height 27
click at [314, 257] on input "Report type Select an option Insurance company Consultant" at bounding box center [314, 244] width 0 height 26
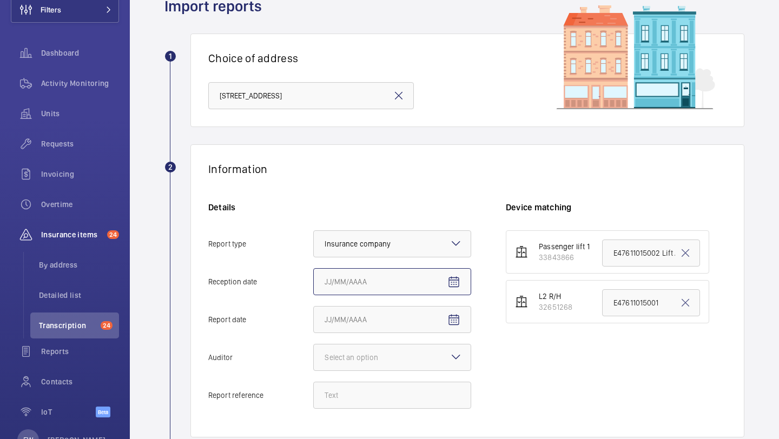
click at [468, 276] on input "Reception date" at bounding box center [392, 281] width 158 height 27
click at [458, 276] on mat-icon "Open calendar" at bounding box center [454, 282] width 13 height 13
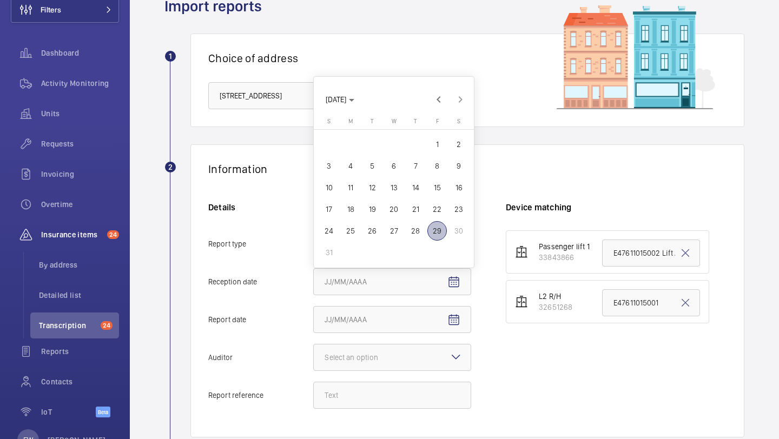
click at [433, 229] on span "29" at bounding box center [437, 230] width 19 height 19
type input "8/29/2025"
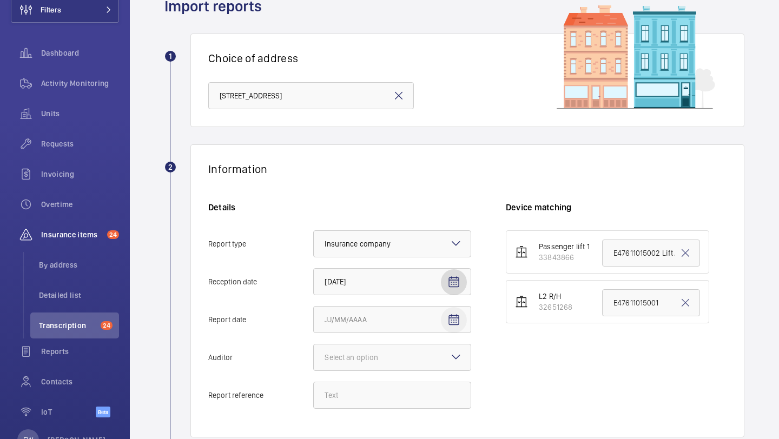
click at [461, 314] on span "Open calendar" at bounding box center [454, 320] width 26 height 26
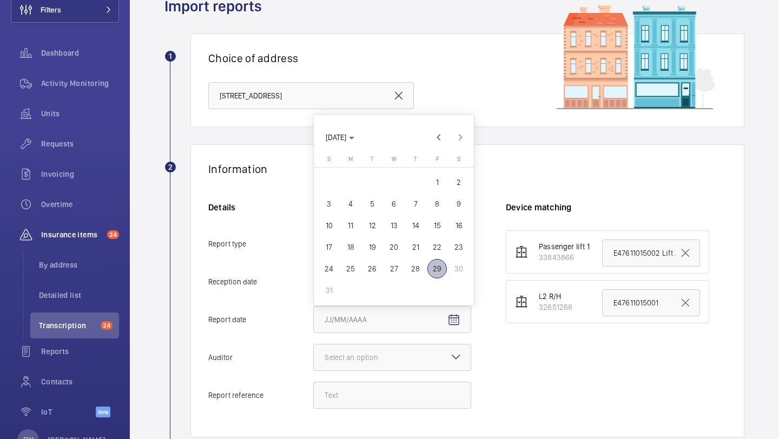
click at [418, 268] on span "28" at bounding box center [415, 268] width 19 height 19
type input "8/28/2025"
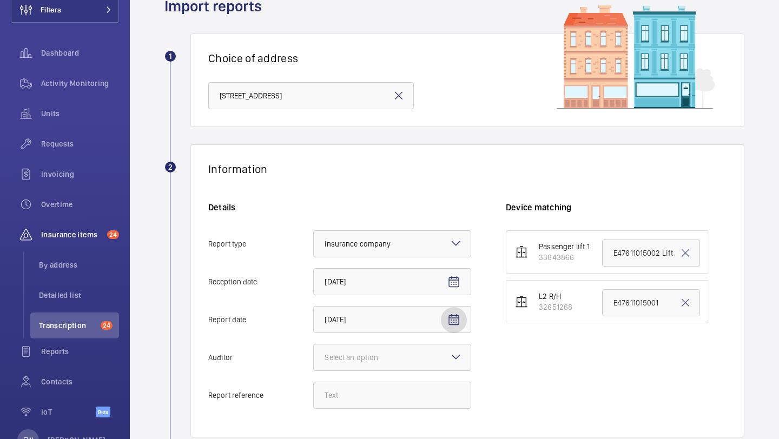
scroll to position [205, 0]
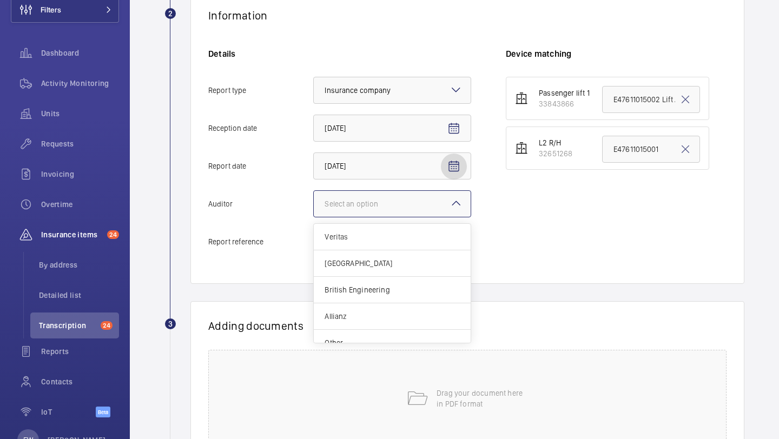
click at [401, 210] on div at bounding box center [392, 204] width 157 height 26
click at [314, 210] on input "Auditor Select an option Veritas Zurich British Engineering Allianz Other" at bounding box center [314, 204] width 0 height 26
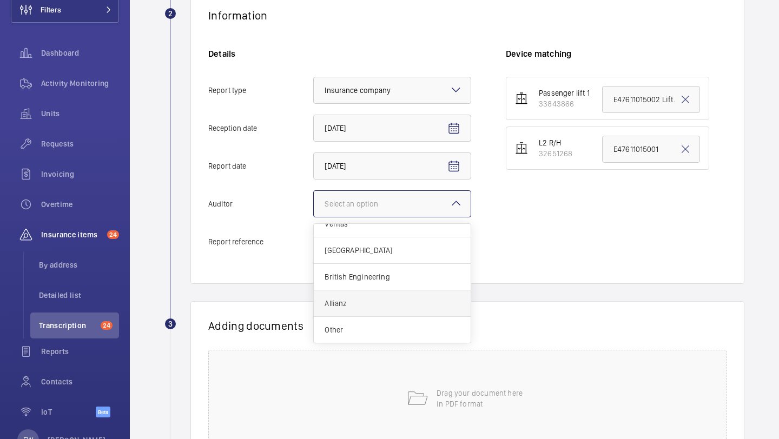
click at [378, 297] on div "Allianz" at bounding box center [392, 304] width 157 height 27
click at [314, 217] on input "Auditor Select an option Veritas Zurich British Engineering Allianz Other" at bounding box center [314, 204] width 0 height 26
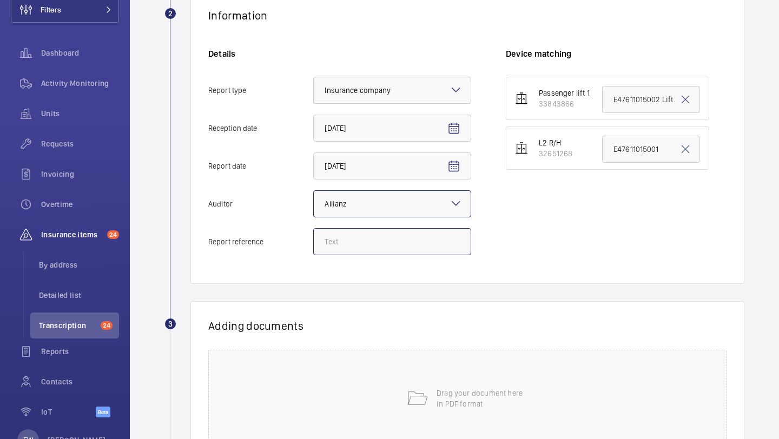
click at [371, 241] on input "Report reference" at bounding box center [392, 241] width 158 height 27
paste input "E47611016131"
type input "E47611016131"
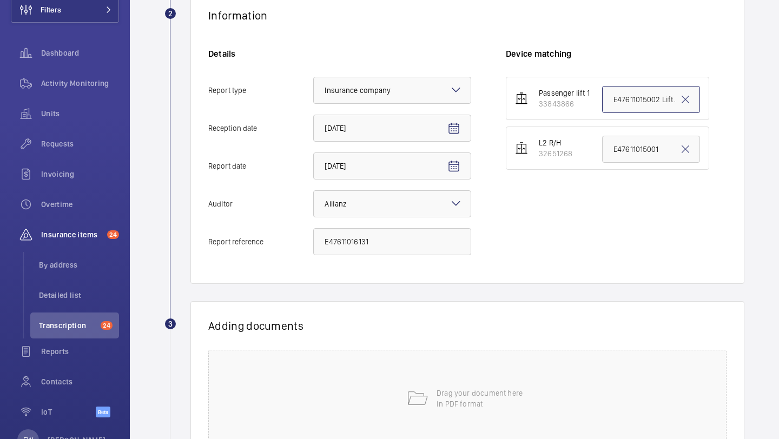
click at [633, 103] on input "E47611015002 Lift A LH" at bounding box center [651, 99] width 98 height 27
paste input "6131"
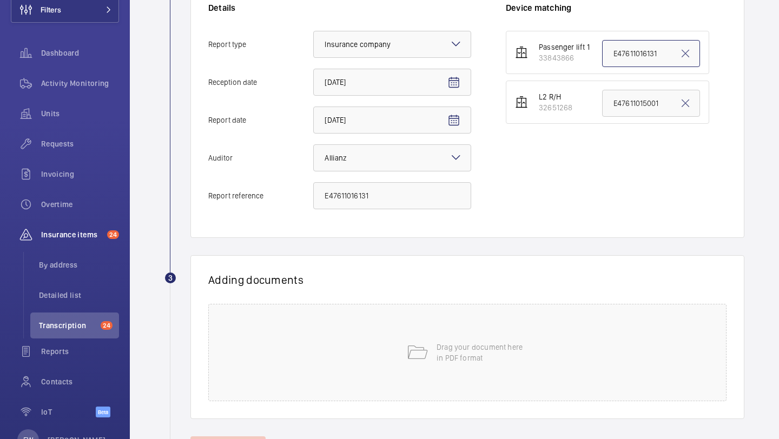
scroll to position [300, 0]
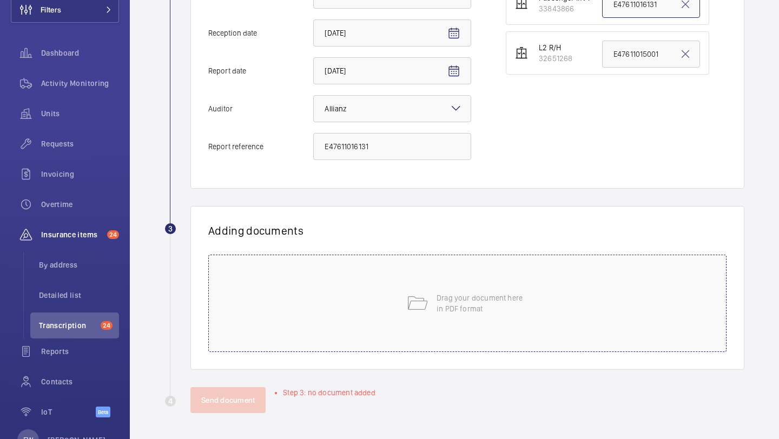
type input "E47611016131"
click at [474, 280] on div "Drag your document here in PDF format" at bounding box center [467, 303] width 518 height 97
click at [416, 338] on div "Drag your document here in PDF format" at bounding box center [467, 303] width 518 height 97
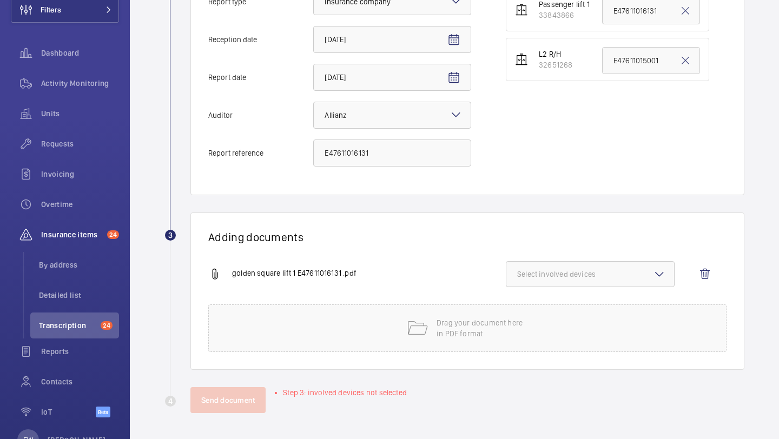
click at [559, 273] on span "Select involved devices" at bounding box center [590, 274] width 146 height 11
click at [561, 302] on label "33843866" at bounding box center [583, 308] width 152 height 26
click at [533, 302] on input "33843866" at bounding box center [522, 309] width 22 height 22
checkbox input "true"
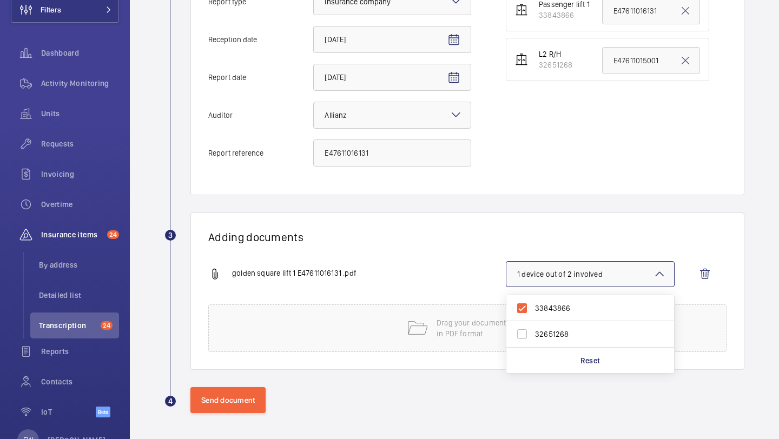
click at [464, 262] on div "golden square lift 1 E47611016131 .pdf 1 device out of 2 involved 33843866 3265…" at bounding box center [463, 282] width 510 height 43
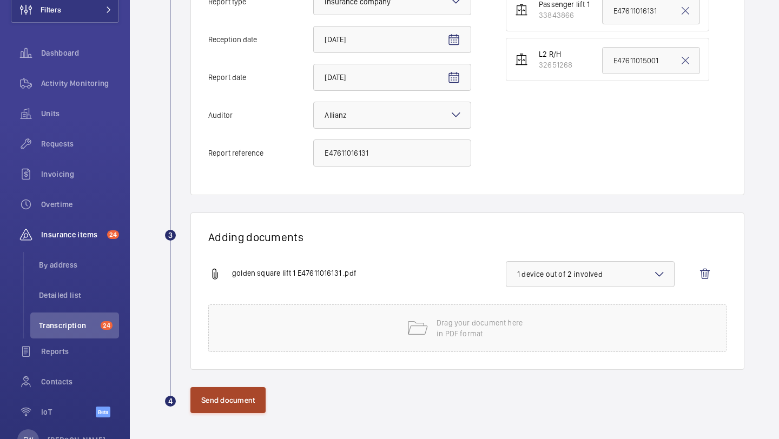
click at [242, 411] on button "Send document" at bounding box center [227, 400] width 75 height 26
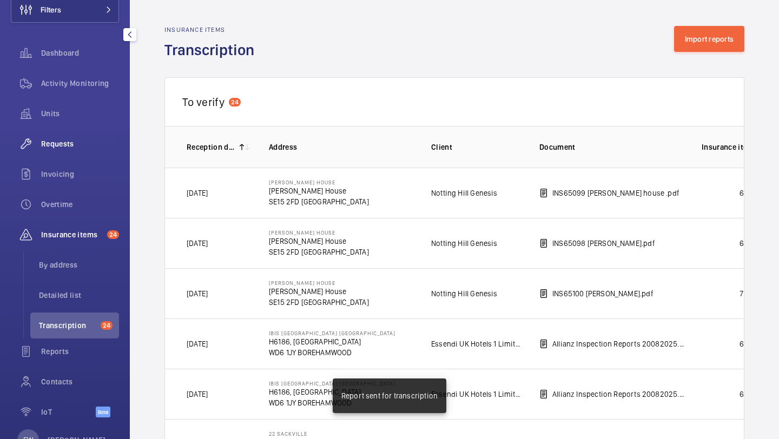
click at [68, 150] on div "Requests" at bounding box center [65, 144] width 108 height 26
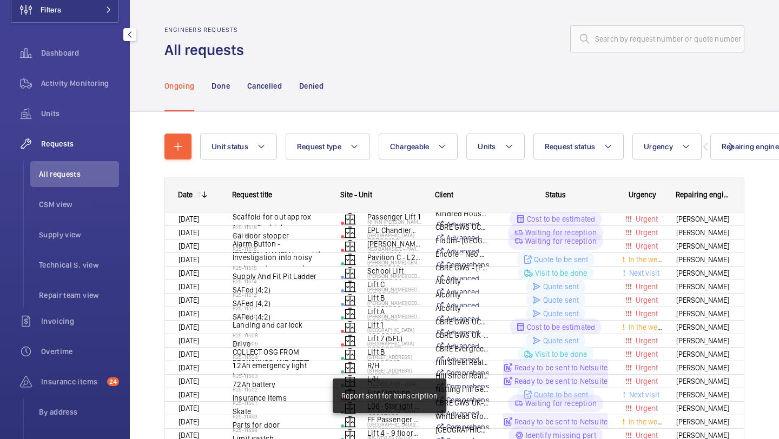
click at [76, 96] on div "Activity Monitoring" at bounding box center [65, 85] width 108 height 30
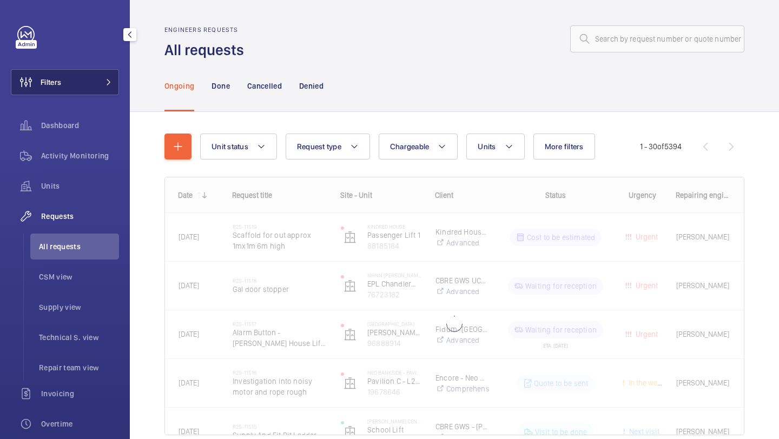
click at [78, 82] on button "Filters" at bounding box center [65, 82] width 108 height 26
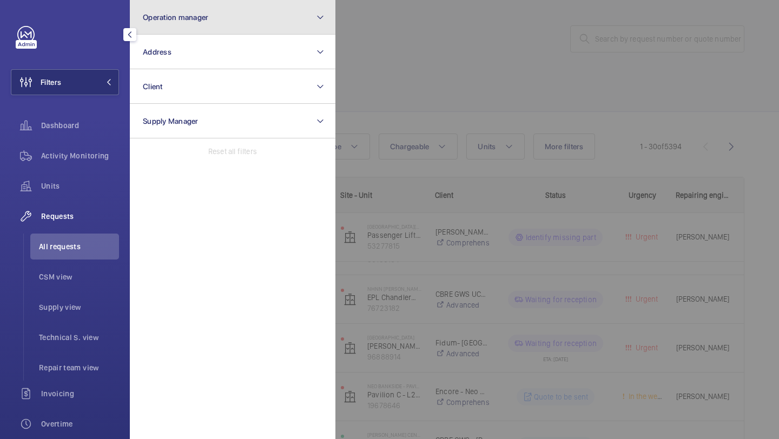
click at [152, 17] on span "Operation manager" at bounding box center [175, 17] width 65 height 9
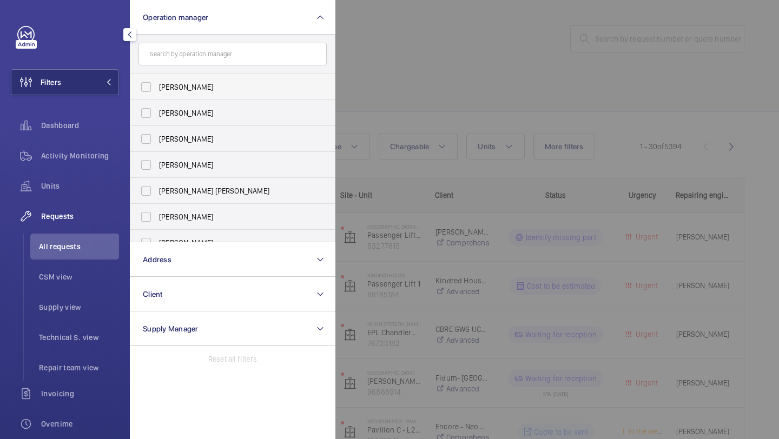
click at [159, 91] on span "[PERSON_NAME]" at bounding box center [233, 87] width 149 height 11
click at [157, 91] on input "[PERSON_NAME]" at bounding box center [146, 87] width 22 height 22
checkbox input "true"
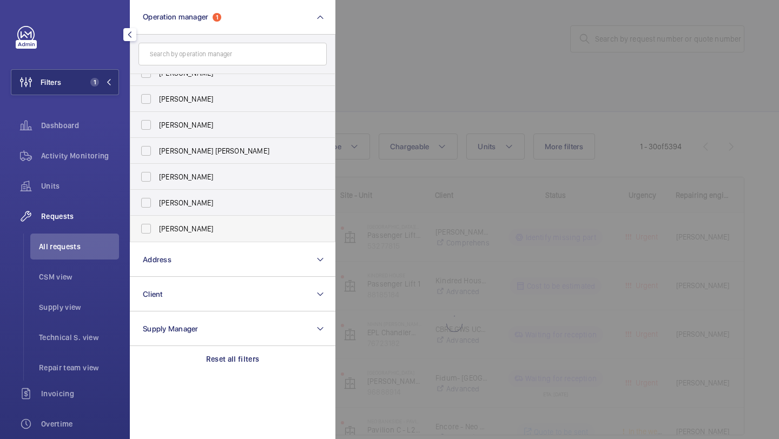
click at [186, 233] on span "[PERSON_NAME]" at bounding box center [233, 228] width 149 height 11
click at [157, 233] on input "[PERSON_NAME]" at bounding box center [146, 229] width 22 height 22
checkbox input "true"
click at [507, 61] on div at bounding box center [725, 219] width 779 height 439
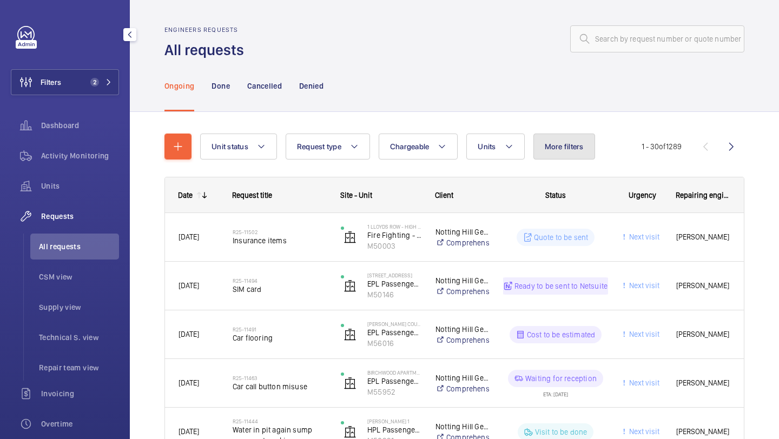
click at [578, 158] on button "More filters" at bounding box center [565, 147] width 62 height 26
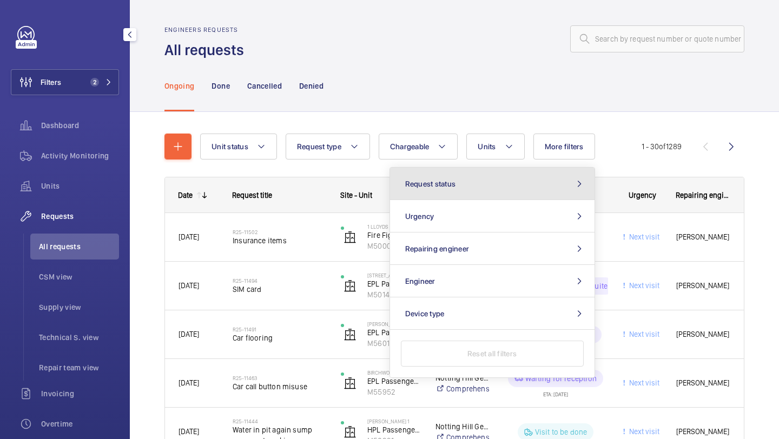
click at [536, 187] on button "Request status" at bounding box center [492, 184] width 205 height 32
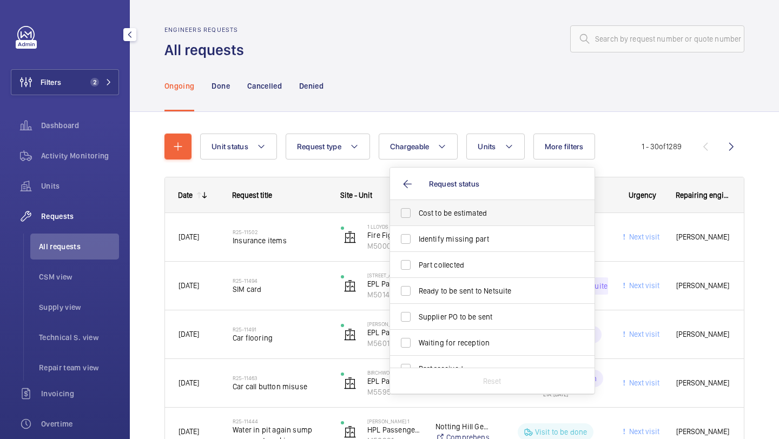
click at [512, 211] on span "Cost to be estimated" at bounding box center [493, 213] width 149 height 11
click at [417, 211] on input "Cost to be estimated" at bounding box center [406, 213] width 22 height 22
checkbox input "true"
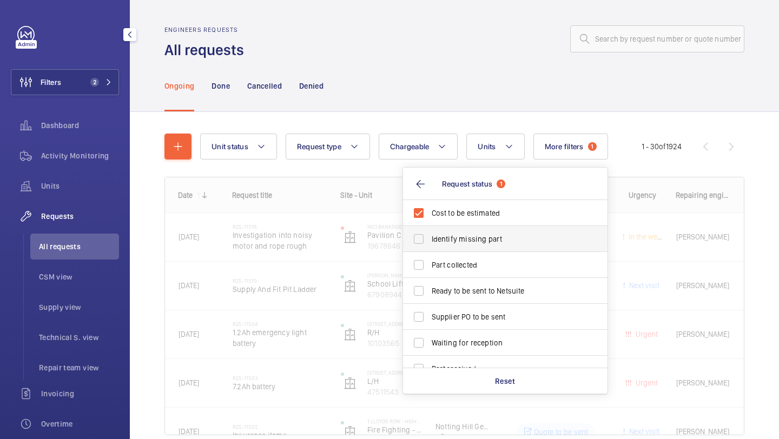
click at [497, 239] on span "Identify missing part" at bounding box center [506, 239] width 149 height 11
click at [430, 239] on input "Identify missing part" at bounding box center [419, 239] width 22 height 22
checkbox input "true"
click at [479, 296] on span "Ready to be sent to Netsuite" at bounding box center [506, 291] width 149 height 11
click at [430, 296] on input "Ready to be sent to Netsuite" at bounding box center [419, 291] width 22 height 22
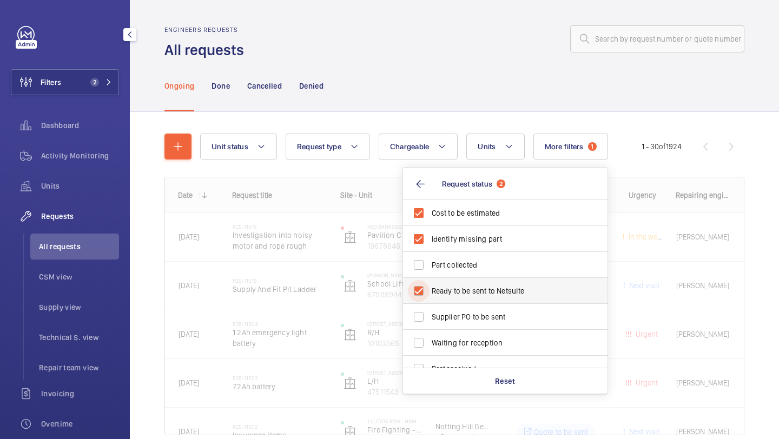
checkbox input "true"
click at [475, 319] on span "Supplier PO to be sent" at bounding box center [506, 317] width 149 height 11
click at [430, 319] on input "Supplier PO to be sent" at bounding box center [419, 317] width 22 height 22
checkbox input "true"
click at [468, 95] on div "Ongoing Done Cancelled Denied" at bounding box center [455, 85] width 580 height 51
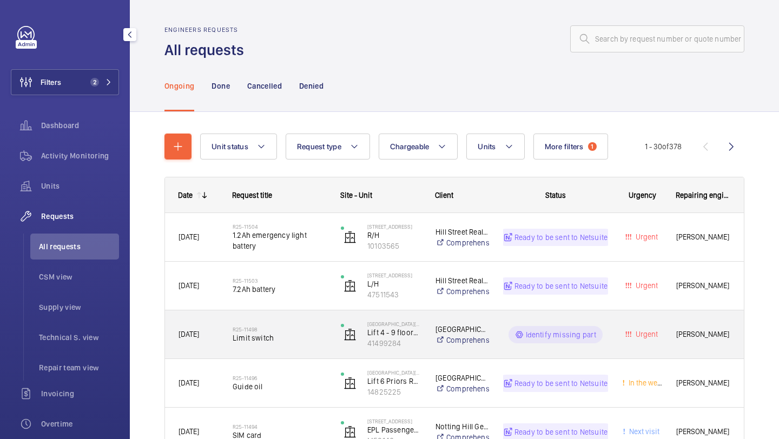
click at [309, 322] on div "R25-11498 Limit switch" at bounding box center [280, 334] width 94 height 31
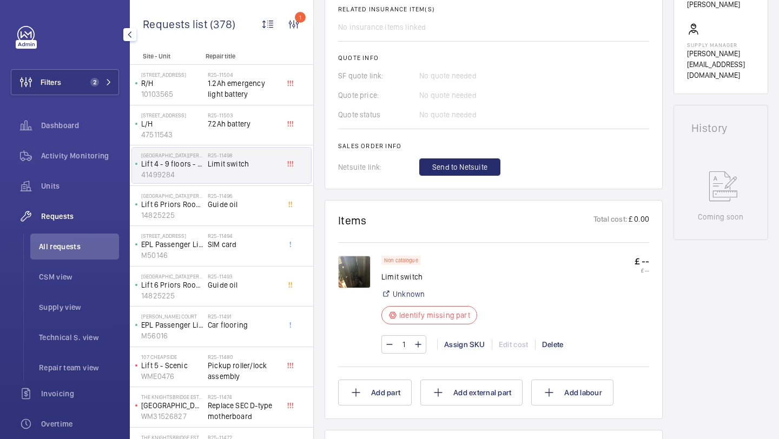
scroll to position [482, 0]
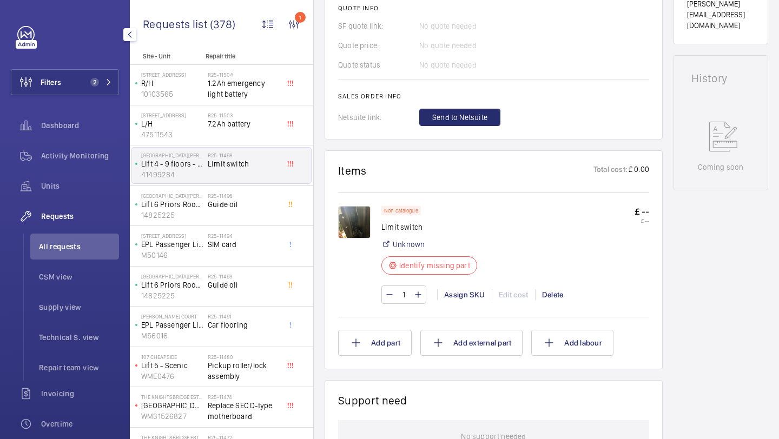
click at [346, 238] on img at bounding box center [354, 222] width 32 height 32
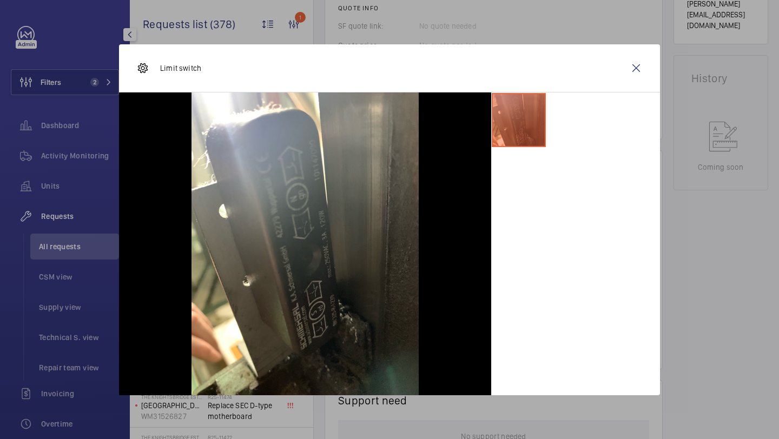
drag, startPoint x: 208, startPoint y: 73, endPoint x: 156, endPoint y: 72, distance: 51.4
click at [156, 72] on div "Limit switch" at bounding box center [389, 68] width 541 height 48
copy p "Limit switch"
click at [635, 68] on wm-front-icon-button at bounding box center [636, 68] width 26 height 26
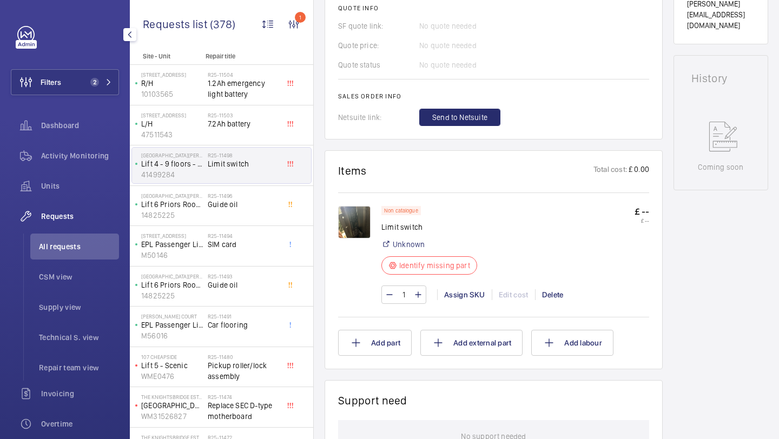
scroll to position [448, 0]
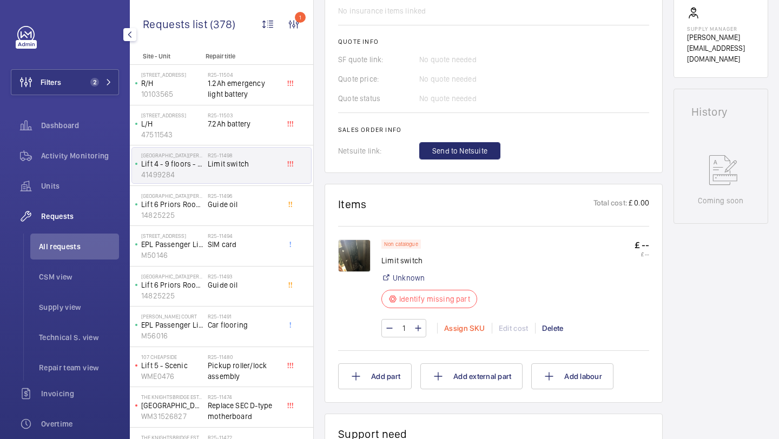
click at [453, 328] on div "Assign SKU" at bounding box center [464, 328] width 55 height 11
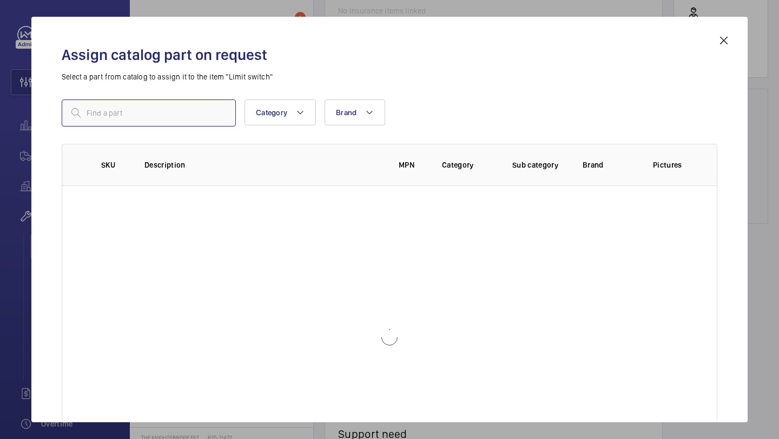
click at [173, 108] on input "text" at bounding box center [149, 113] width 174 height 27
paste input "BI - STABLE SWITCH (JUST THE SWITCH - NO METALWORK)"
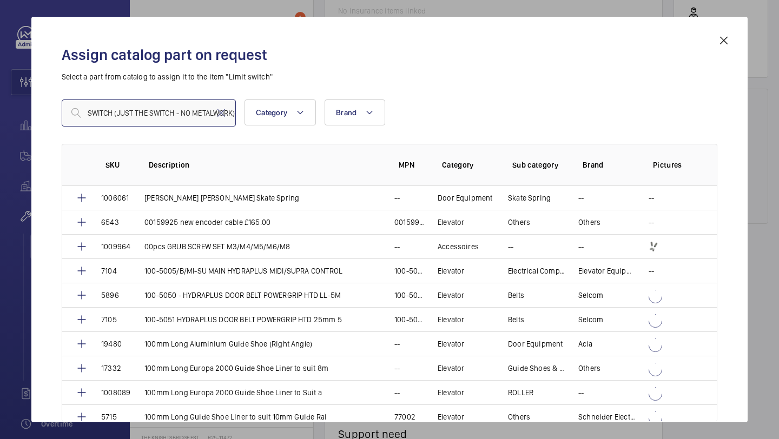
type input "BI - STABLE SWITCH (JUST THE SWITCH - NO METALWORK)"
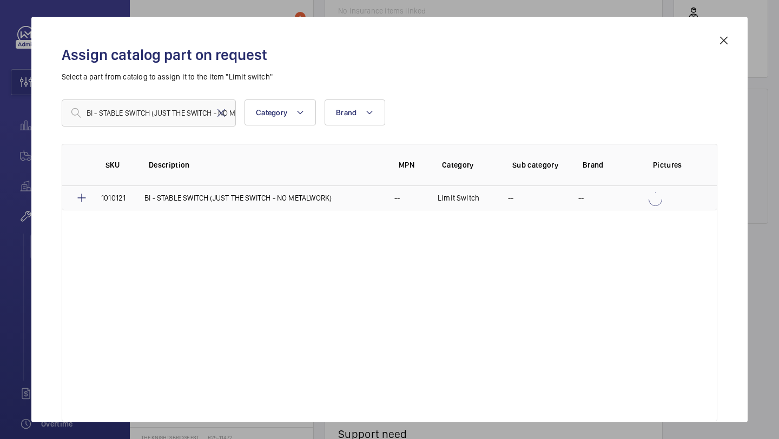
click at [175, 202] on p "BI - STABLE SWITCH (JUST THE SWITCH - NO METALWORK)" at bounding box center [237, 198] width 187 height 11
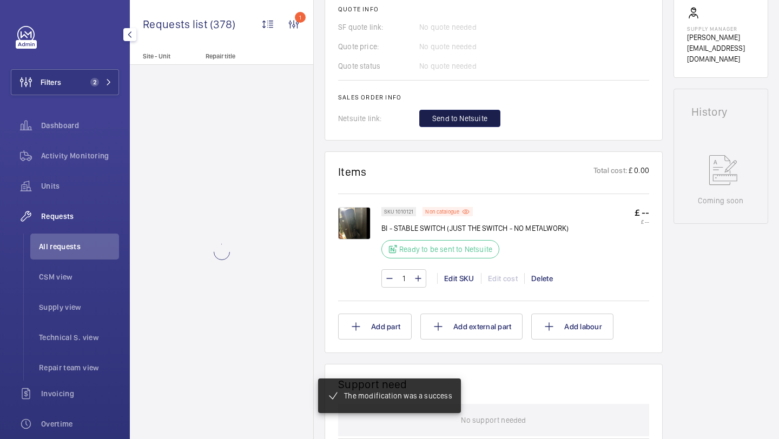
click at [455, 115] on span "Send to Netsuite" at bounding box center [459, 118] width 55 height 11
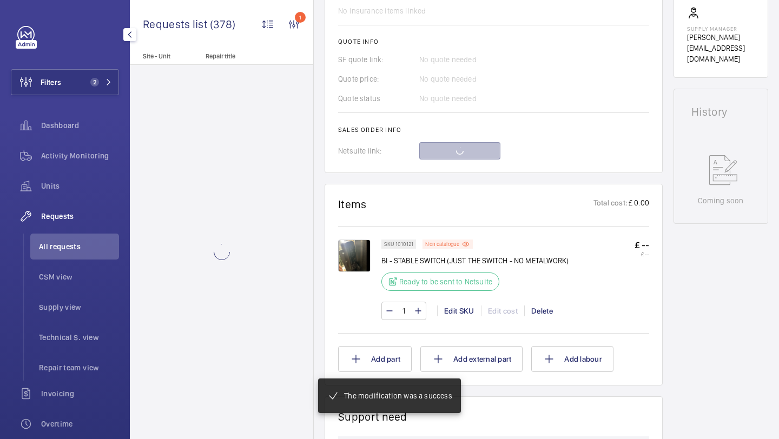
scroll to position [481, 0]
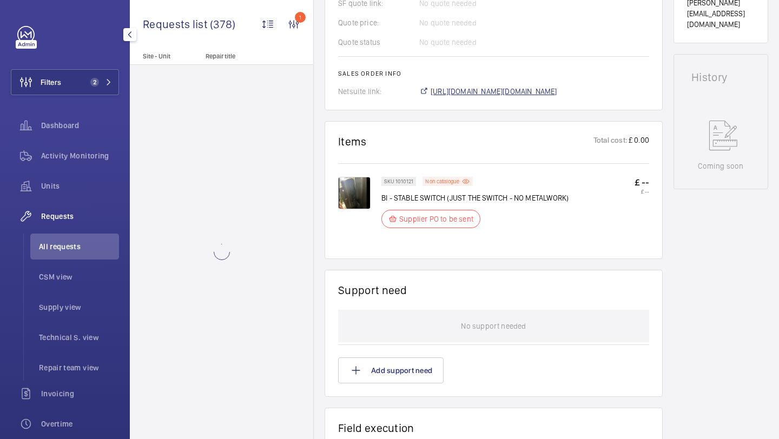
click at [481, 86] on span "https://6461500.app.netsuite.com/app/accounting/transactions/salesord.nl?id=296…" at bounding box center [494, 91] width 127 height 11
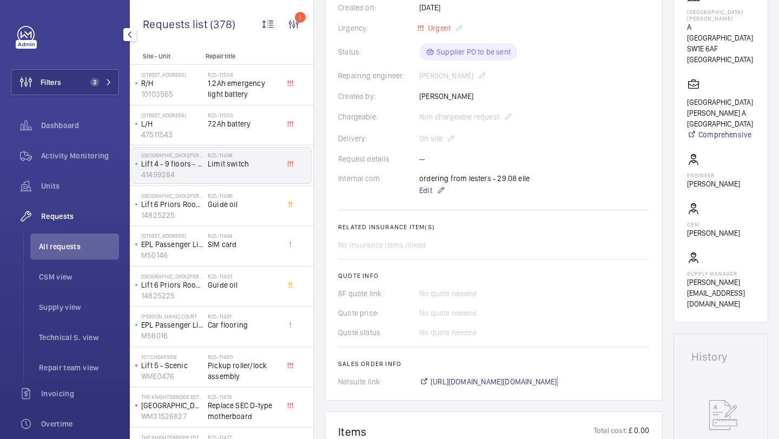
scroll to position [194, 0]
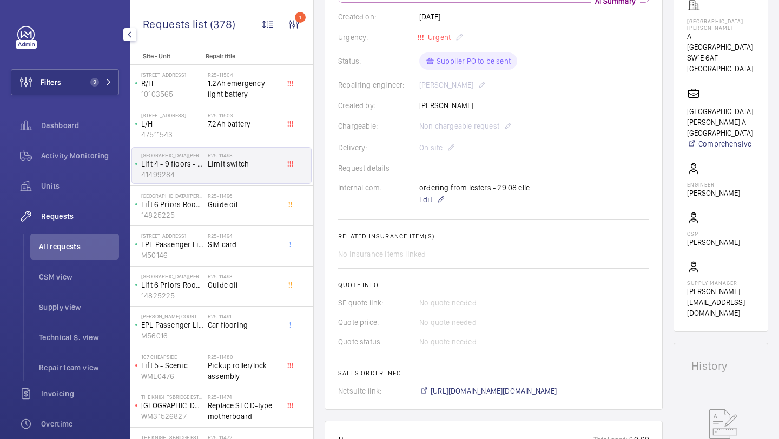
drag, startPoint x: 712, startPoint y: 49, endPoint x: 688, endPoint y: 49, distance: 23.8
click at [688, 49] on wm-front-card "Working Lift 4 - 9 floors - Almoners (staff) 41499284 See recent activities ST …" at bounding box center [721, 122] width 95 height 420
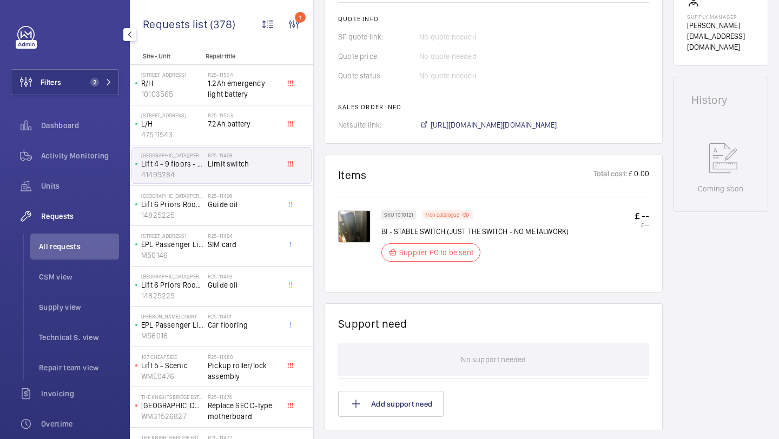
scroll to position [0, 0]
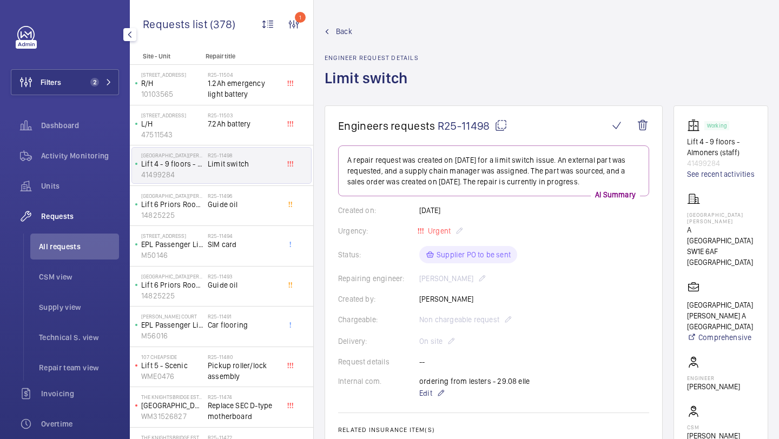
drag, startPoint x: 718, startPoint y: 253, endPoint x: 690, endPoint y: 253, distance: 28.1
click at [690, 253] on p "SW1E 6AF LONDON" at bounding box center [721, 257] width 68 height 22
copy p "SW1E 6AF"
click at [749, 241] on p "A Taj Hotel" at bounding box center [721, 236] width 68 height 22
drag, startPoint x: 751, startPoint y: 253, endPoint x: 688, endPoint y: 227, distance: 67.9
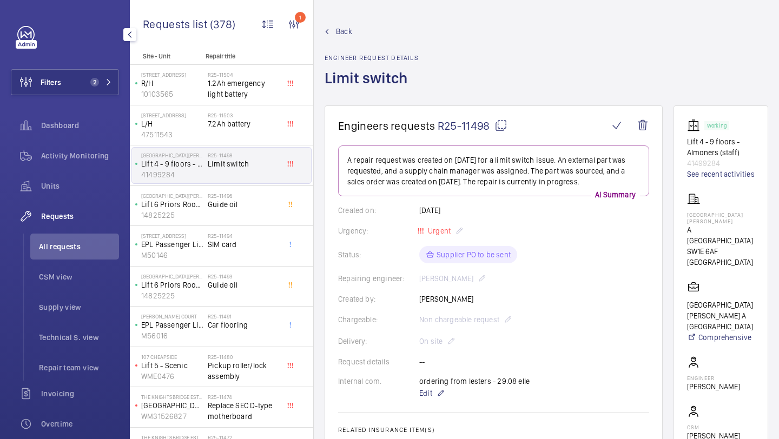
click at [688, 227] on wm-front-card "Working Lift 4 - 9 floors - Almoners (staff) 41499284 See recent activities ST …" at bounding box center [721, 316] width 95 height 420
copy div "ST JAMES COURT HOTEL A Taj Hotel SW1E 6AF LONDON"
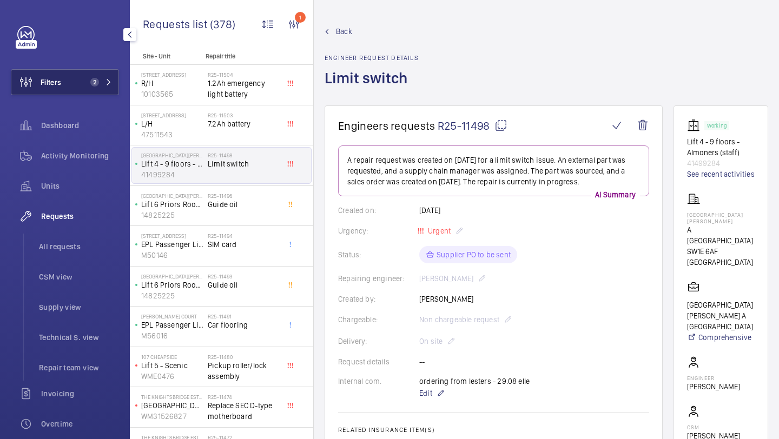
click at [65, 82] on button "Filters 2" at bounding box center [65, 82] width 108 height 26
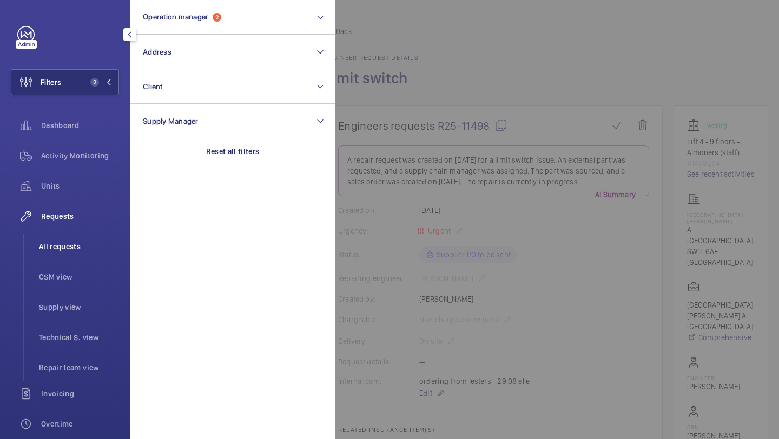
click at [74, 242] on span "All requests" at bounding box center [79, 246] width 80 height 11
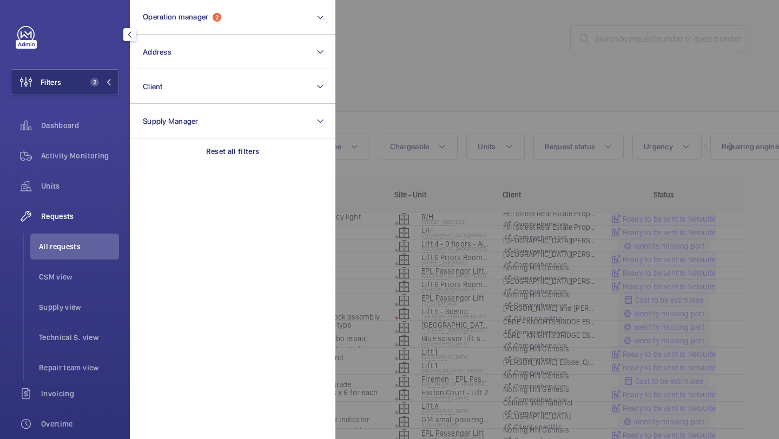
click at [519, 26] on div at bounding box center [725, 219] width 779 height 439
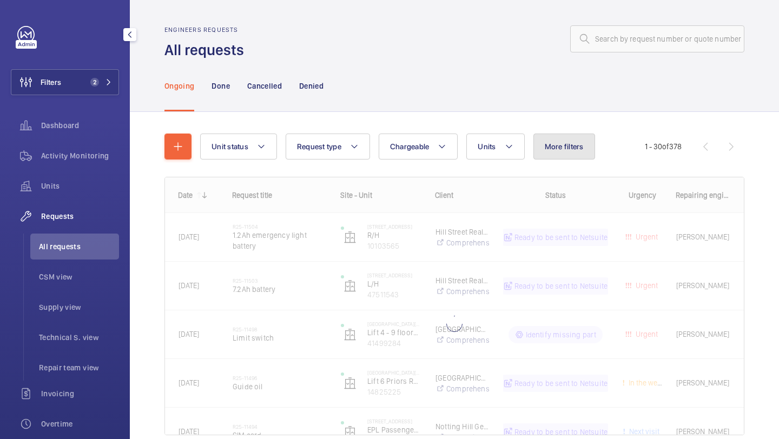
click at [569, 148] on span "More filters" at bounding box center [564, 146] width 39 height 9
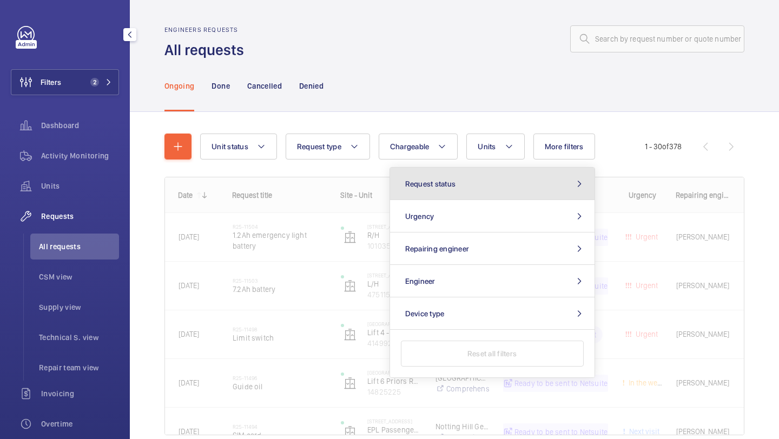
click at [511, 185] on button "Request status" at bounding box center [492, 184] width 205 height 32
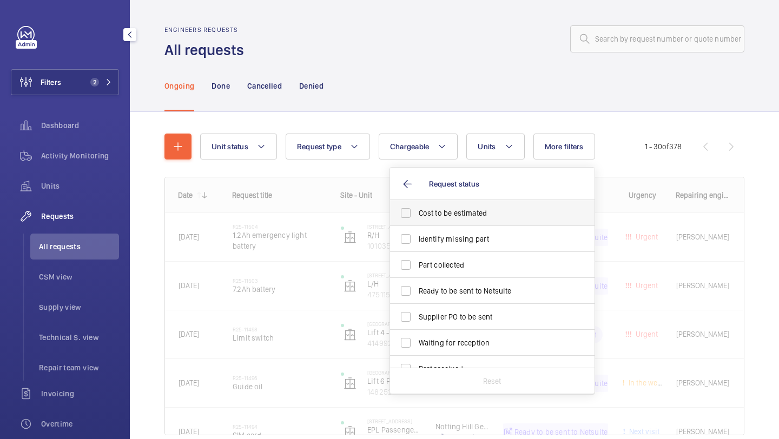
click at [495, 207] on label "Cost to be estimated" at bounding box center [484, 213] width 188 height 26
click at [417, 207] on input "Cost to be estimated" at bounding box center [406, 213] width 22 height 22
checkbox input "true"
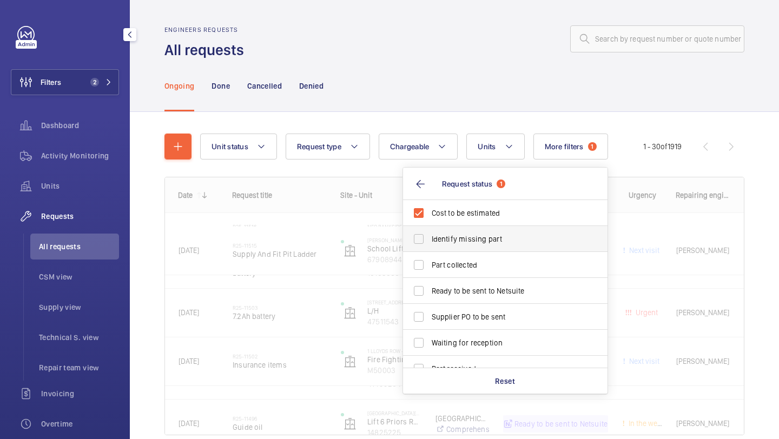
click at [492, 228] on label "Identify missing part" at bounding box center [497, 239] width 188 height 26
click at [430, 228] on input "Identify missing part" at bounding box center [419, 239] width 22 height 22
checkbox input "true"
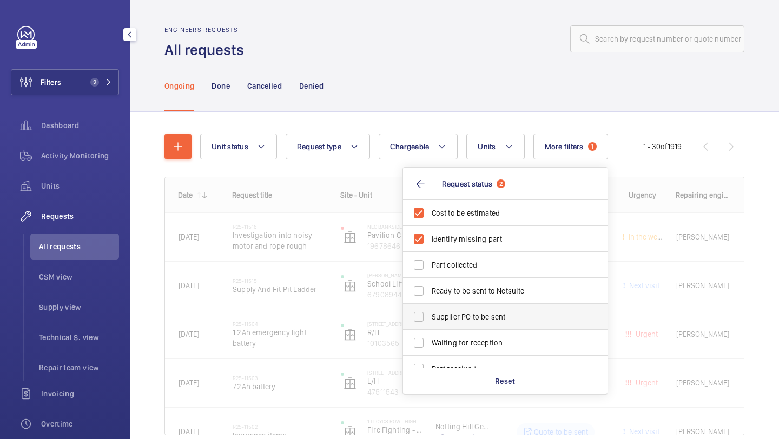
click at [475, 317] on span "Supplier PO to be sent" at bounding box center [506, 317] width 149 height 11
click at [430, 317] on input "Supplier PO to be sent" at bounding box center [419, 317] width 22 height 22
checkbox input "true"
click at [475, 301] on label "Ready to be sent to Netsuite" at bounding box center [497, 291] width 188 height 26
click at [430, 301] on input "Ready to be sent to Netsuite" at bounding box center [419, 291] width 22 height 22
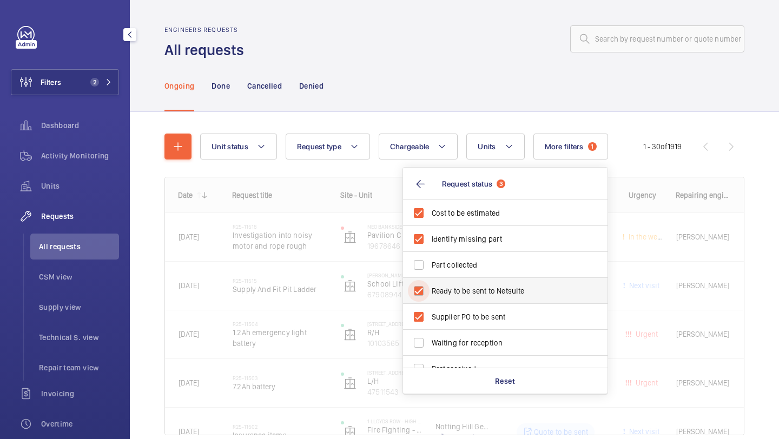
checkbox input "true"
click at [472, 77] on div "Ongoing Done Cancelled Denied" at bounding box center [455, 85] width 580 height 51
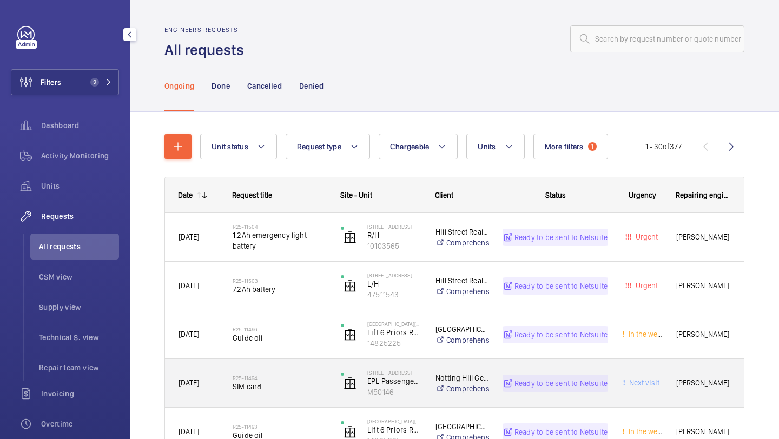
click at [275, 375] on h2 "R25-11494" at bounding box center [280, 378] width 94 height 6
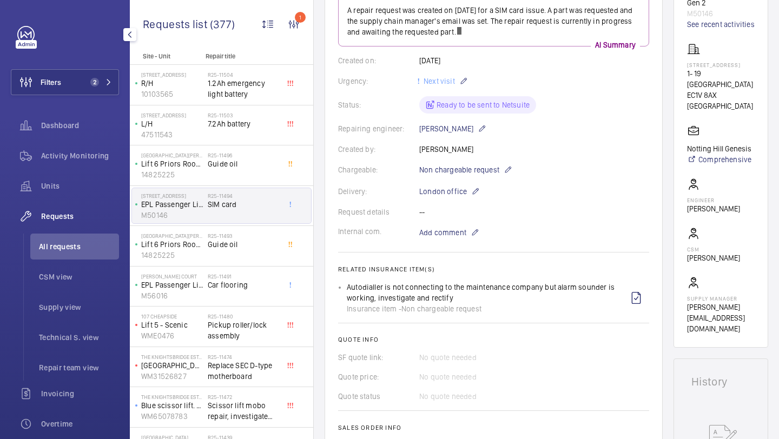
scroll to position [103, 0]
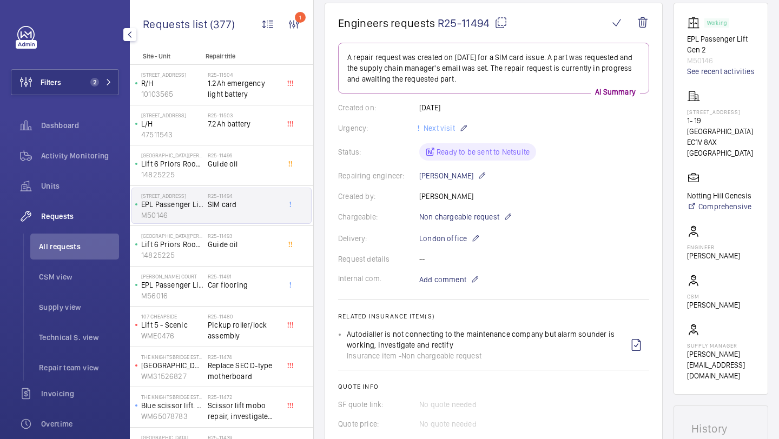
drag, startPoint x: 489, startPoint y: 27, endPoint x: 439, endPoint y: 24, distance: 49.3
click at [439, 24] on span "R25-11494" at bounding box center [473, 23] width 70 height 14
copy span "R25-11494"
click at [231, 251] on div "R25-11493 Guide oil" at bounding box center [243, 248] width 71 height 31
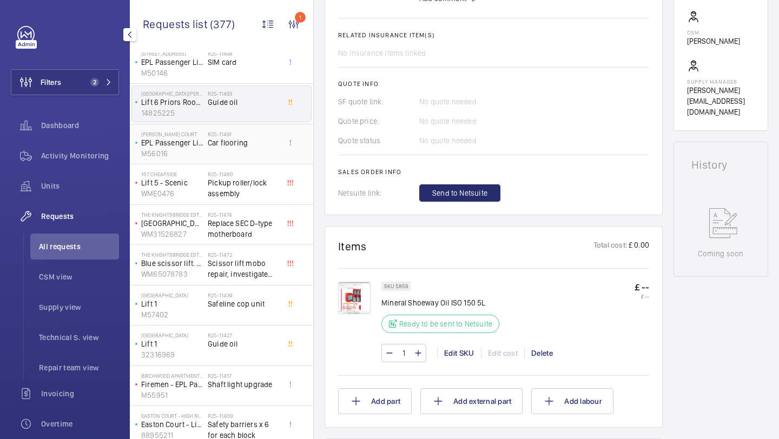
scroll to position [155, 0]
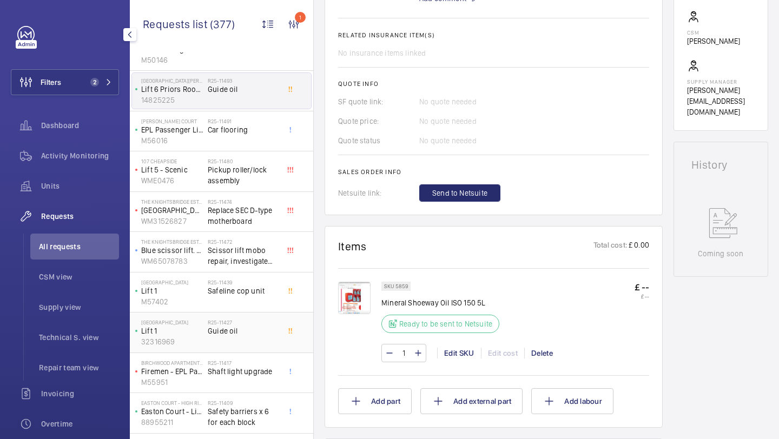
click at [230, 332] on span "Guide oil" at bounding box center [243, 331] width 71 height 11
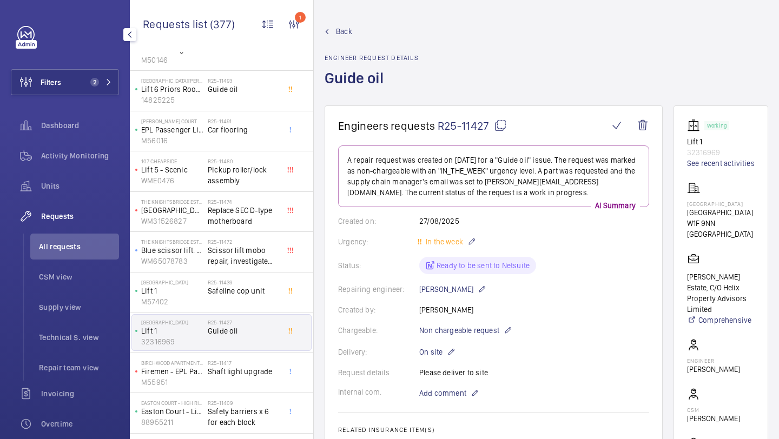
scroll to position [453, 0]
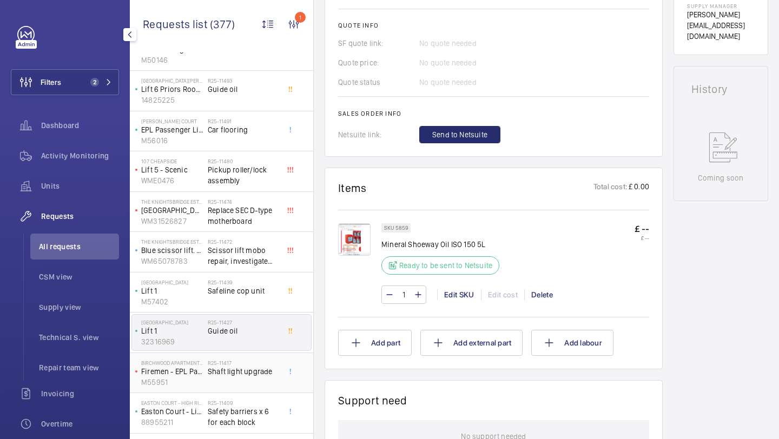
click at [245, 385] on div "R25-11417 Shaft light upgrade" at bounding box center [243, 375] width 71 height 31
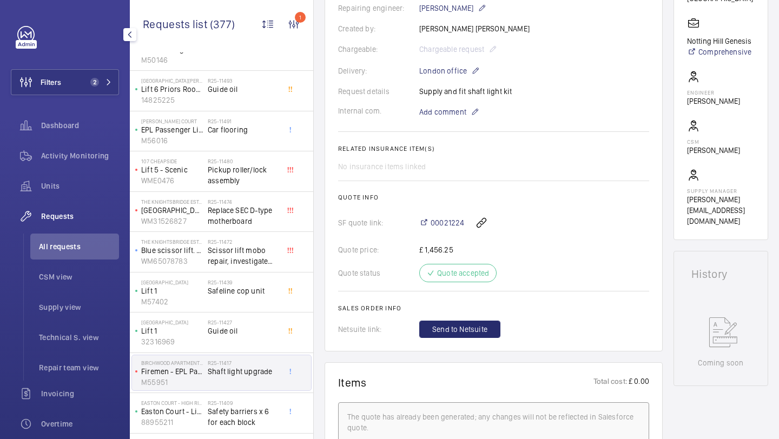
scroll to position [445, 0]
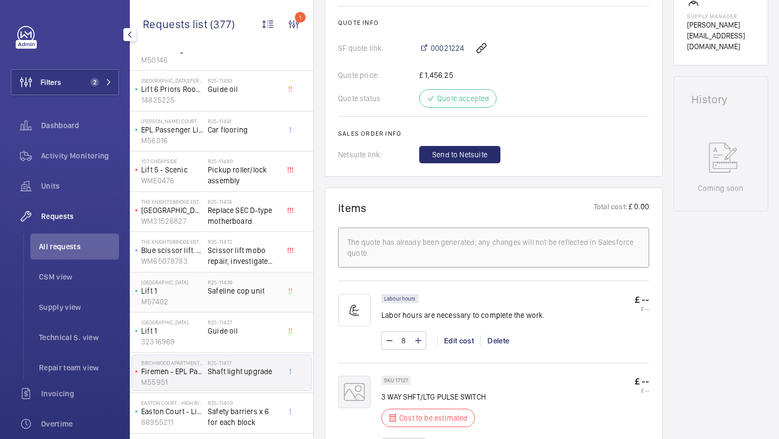
click at [242, 304] on div "R25-11439 Safeline cop unit" at bounding box center [243, 294] width 71 height 31
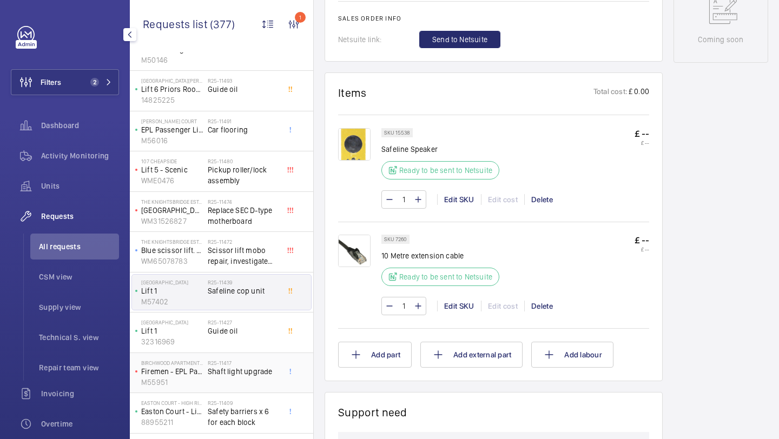
scroll to position [208, 0]
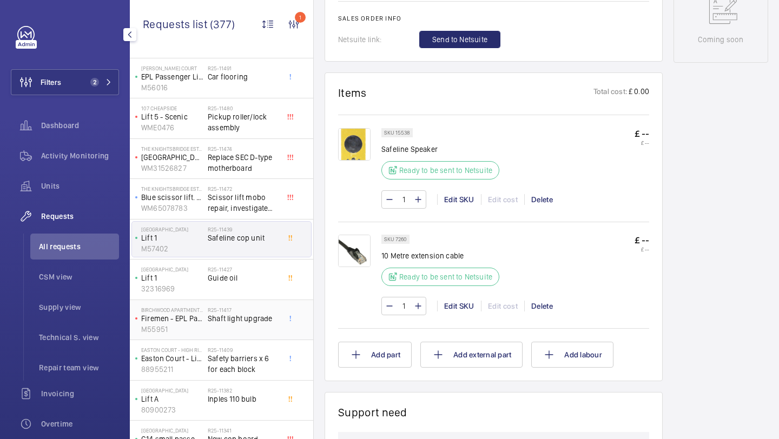
click at [215, 366] on span "Safety barriers x 6 for each block" at bounding box center [243, 364] width 71 height 22
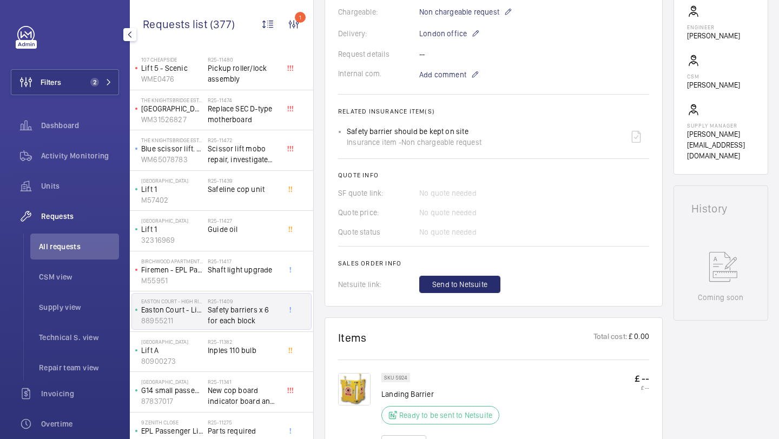
scroll to position [275, 0]
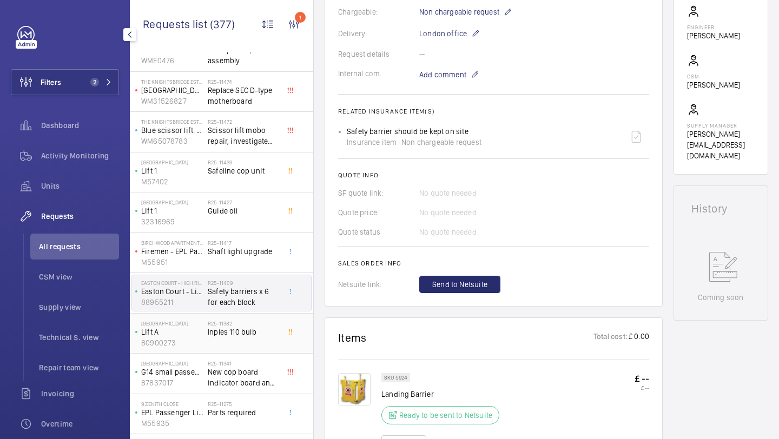
click at [245, 342] on div "R25-11382 Inples 110 bulb" at bounding box center [243, 335] width 71 height 31
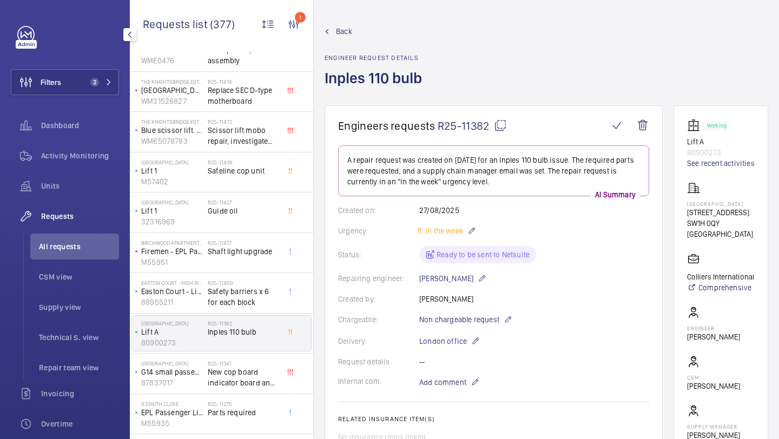
scroll to position [426, 0]
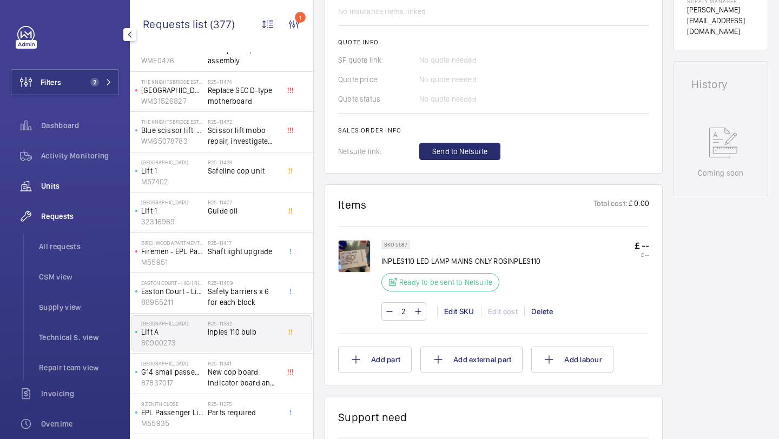
click at [75, 192] on div "Units" at bounding box center [65, 186] width 108 height 26
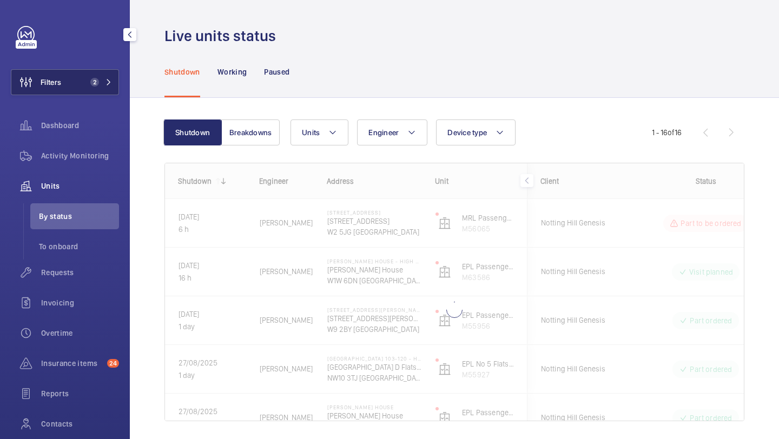
click at [90, 88] on button "Filters 2" at bounding box center [65, 82] width 108 height 26
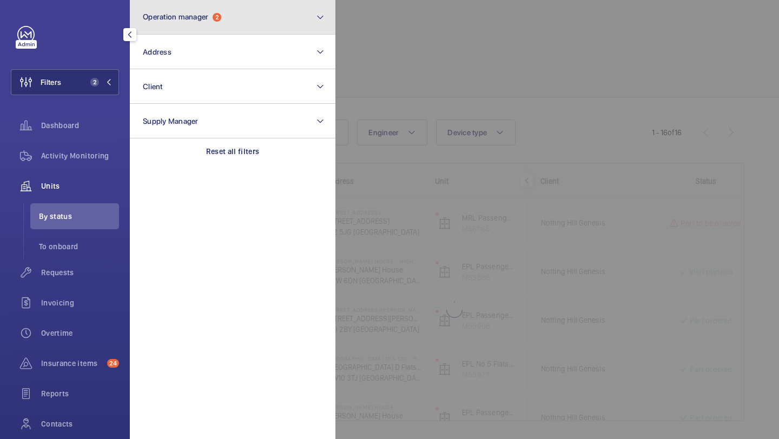
click at [173, 19] on span "Operation manager" at bounding box center [175, 16] width 65 height 9
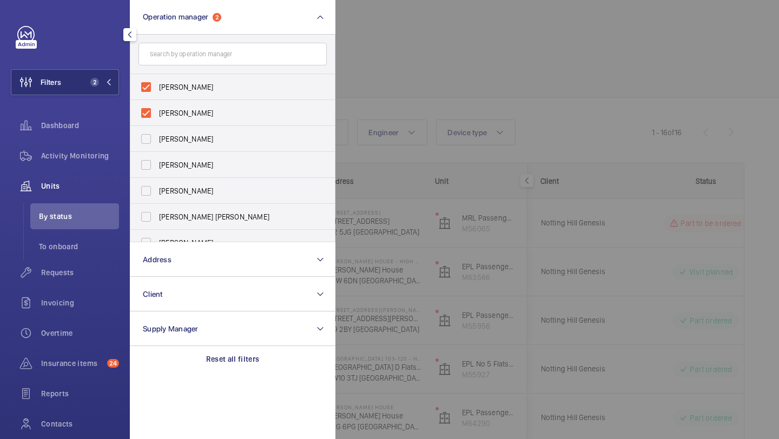
click at [413, 66] on div at bounding box center [725, 219] width 779 height 439
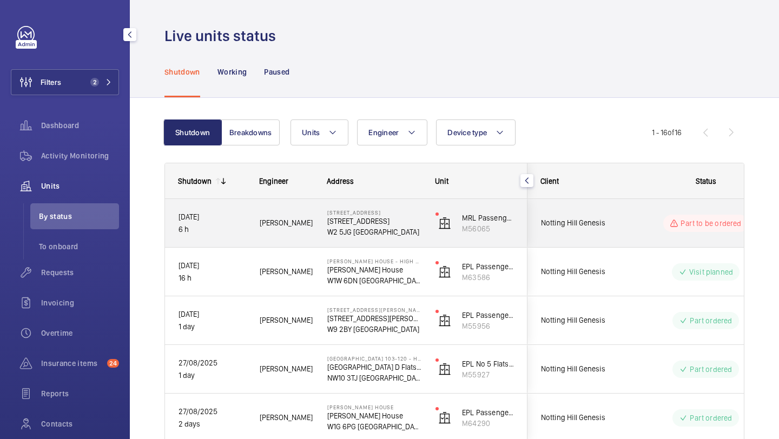
click at [596, 239] on div "Notting Hill Genesis" at bounding box center [576, 223] width 96 height 34
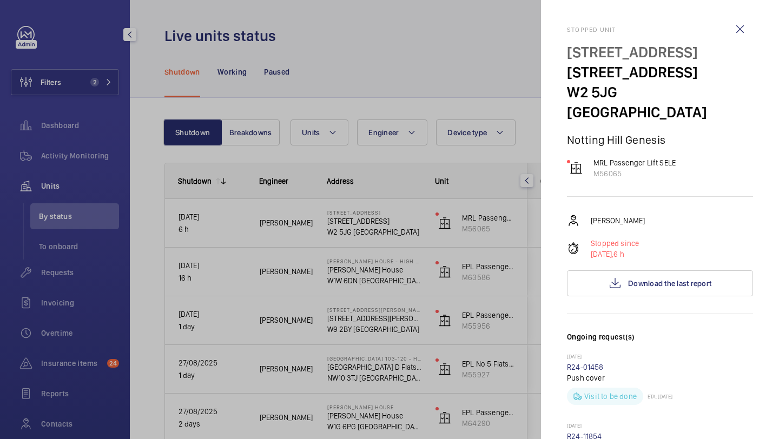
scroll to position [418, 0]
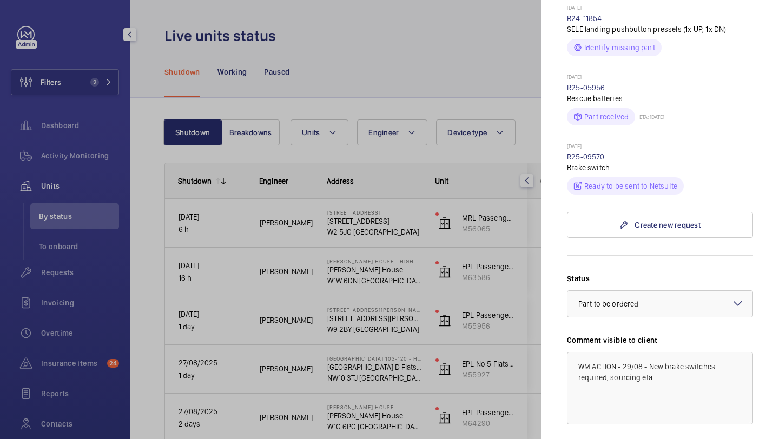
click at [476, 248] on div at bounding box center [389, 219] width 779 height 439
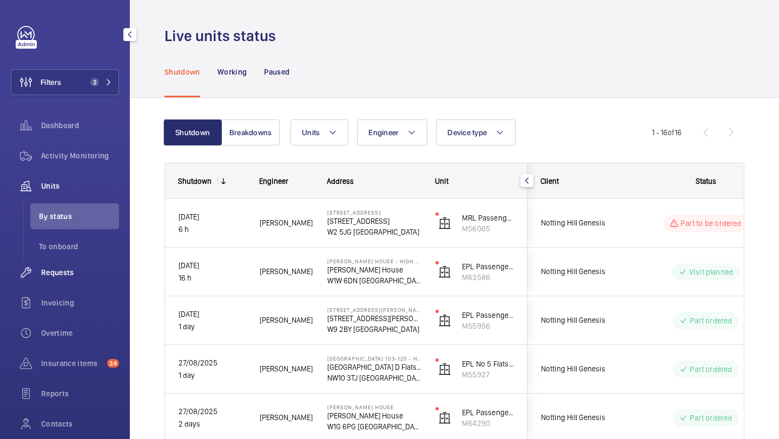
click at [61, 281] on div "Requests" at bounding box center [65, 273] width 108 height 26
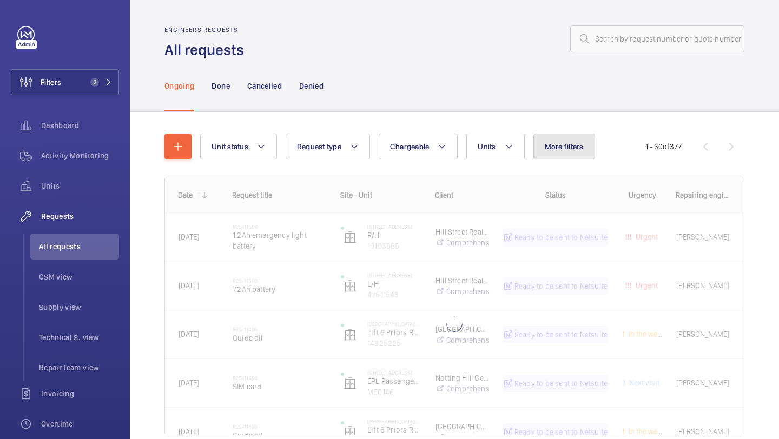
click at [559, 134] on button "More filters" at bounding box center [565, 147] width 62 height 26
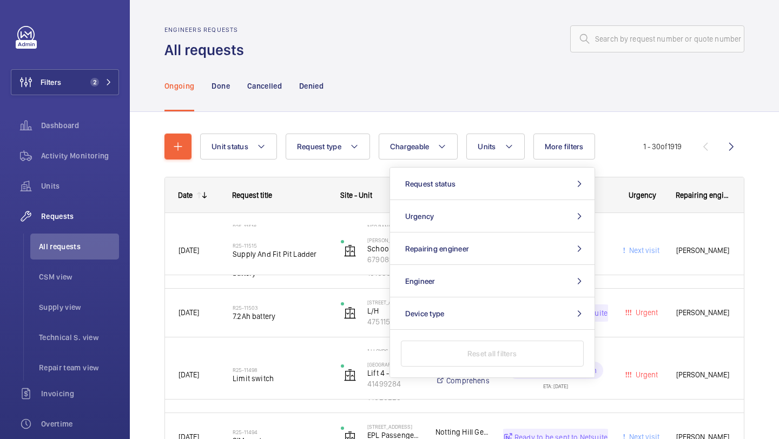
click at [515, 98] on div "Ongoing Done Cancelled Denied" at bounding box center [455, 85] width 580 height 51
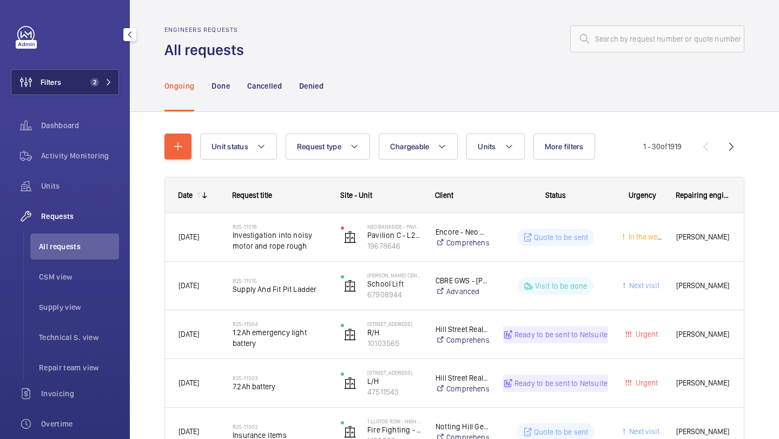
click at [79, 80] on button "Filters 2" at bounding box center [65, 82] width 108 height 26
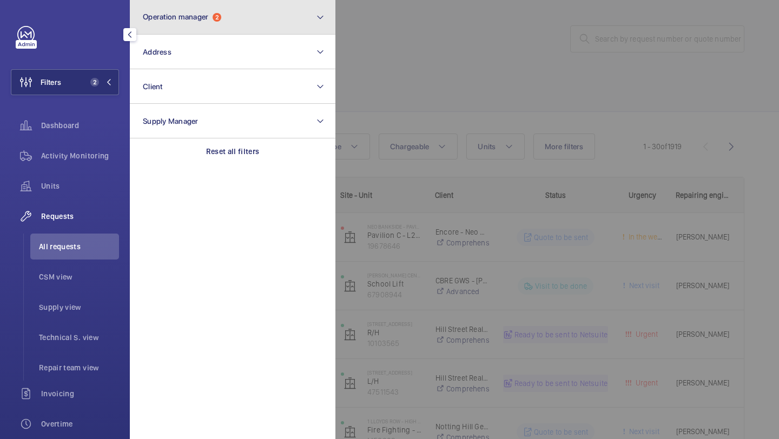
click at [179, 23] on button "Operation manager 2" at bounding box center [233, 17] width 206 height 35
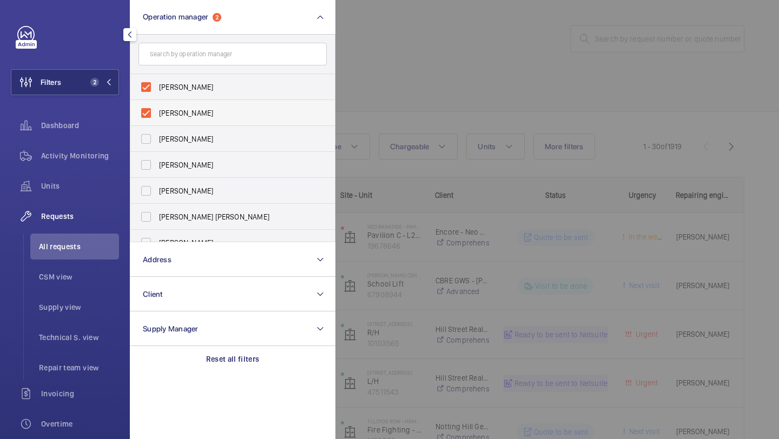
click at [195, 108] on span "[PERSON_NAME]" at bounding box center [233, 113] width 149 height 11
click at [157, 108] on input "[PERSON_NAME]" at bounding box center [146, 113] width 22 height 22
click at [190, 102] on label "[PERSON_NAME]" at bounding box center [224, 113] width 188 height 26
click at [157, 102] on input "[PERSON_NAME]" at bounding box center [146, 113] width 22 height 22
checkbox input "true"
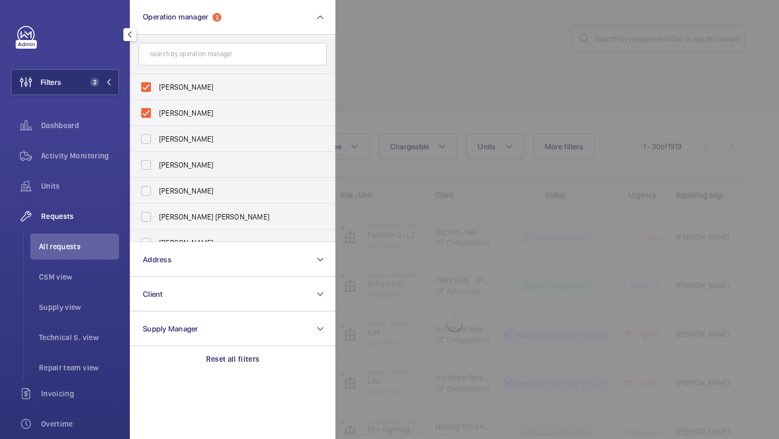
click at [433, 97] on div at bounding box center [725, 219] width 779 height 439
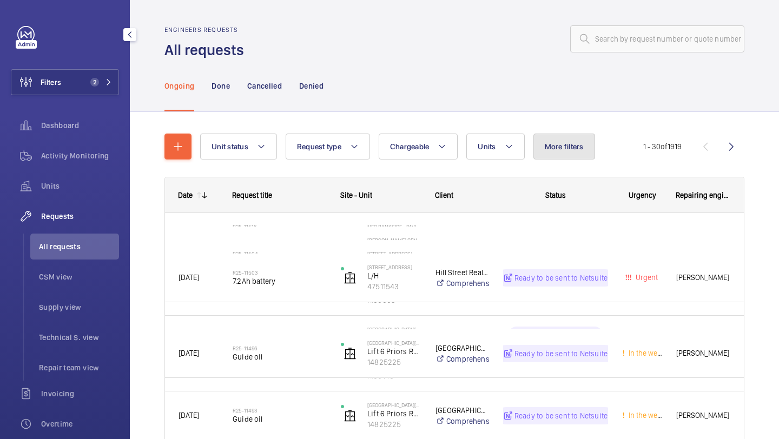
click at [564, 156] on button "More filters" at bounding box center [565, 147] width 62 height 26
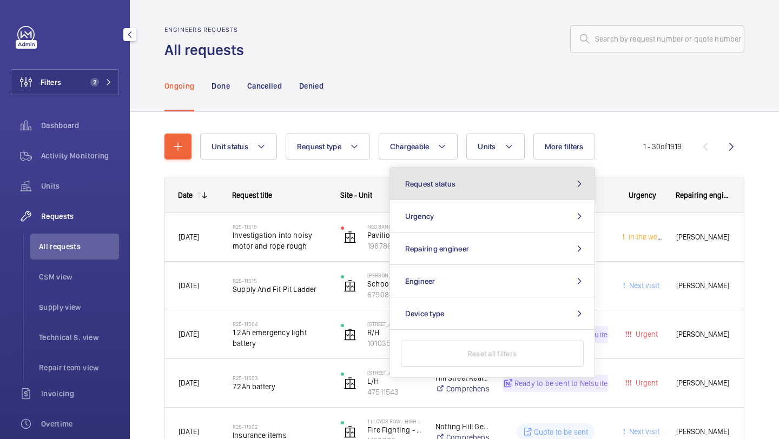
click at [504, 177] on button "Request status" at bounding box center [492, 184] width 205 height 32
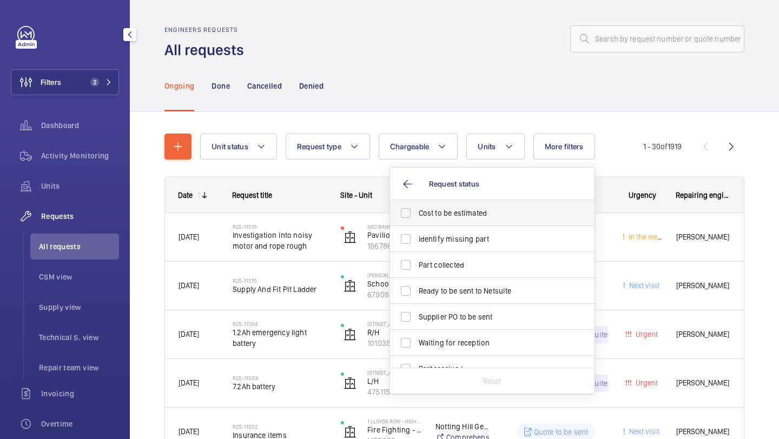
click at [468, 206] on label "Cost to be estimated" at bounding box center [484, 213] width 188 height 26
click at [417, 206] on input "Cost to be estimated" at bounding box center [406, 213] width 22 height 22
checkbox input "true"
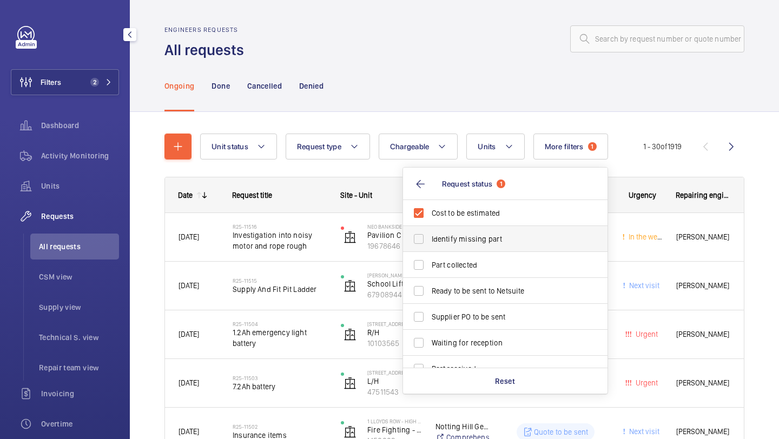
click at [466, 231] on label "Identify missing part" at bounding box center [497, 239] width 188 height 26
click at [430, 231] on input "Identify missing part" at bounding box center [419, 239] width 22 height 22
checkbox input "true"
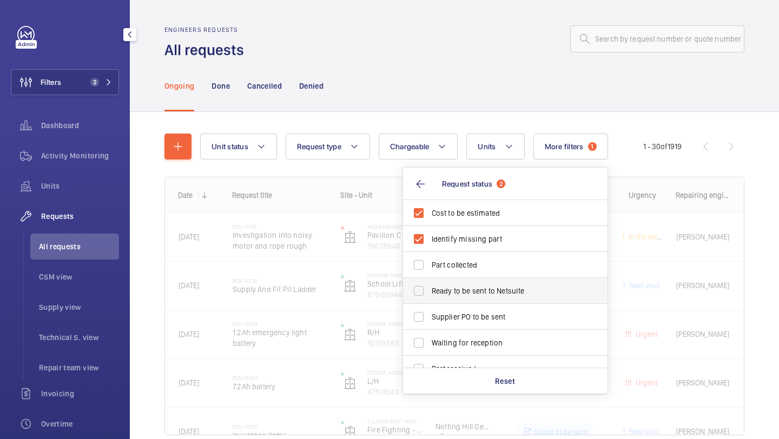
click at [447, 298] on label "Ready to be sent to Netsuite" at bounding box center [497, 291] width 188 height 26
click at [430, 298] on input "Ready to be sent to Netsuite" at bounding box center [419, 291] width 22 height 22
checkbox input "true"
click at [447, 316] on span "Supplier PO to be sent" at bounding box center [506, 317] width 149 height 11
click at [430, 316] on input "Supplier PO to be sent" at bounding box center [419, 317] width 22 height 22
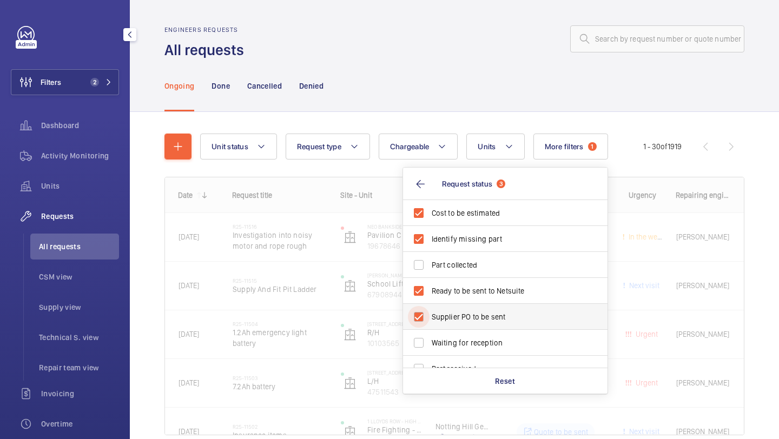
checkbox input "true"
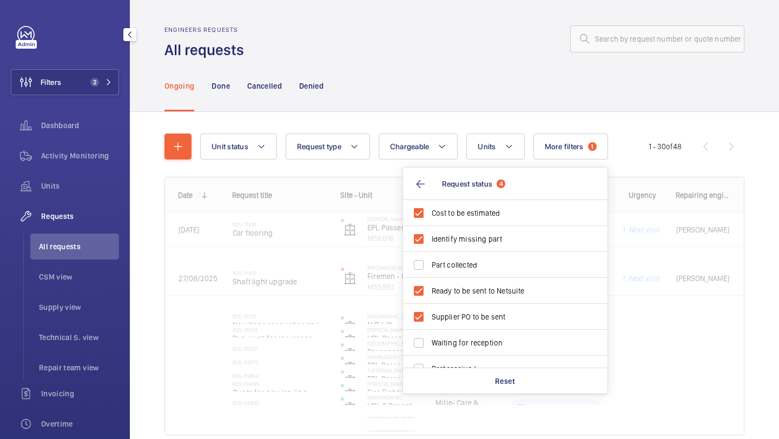
click at [430, 31] on div at bounding box center [498, 39] width 494 height 26
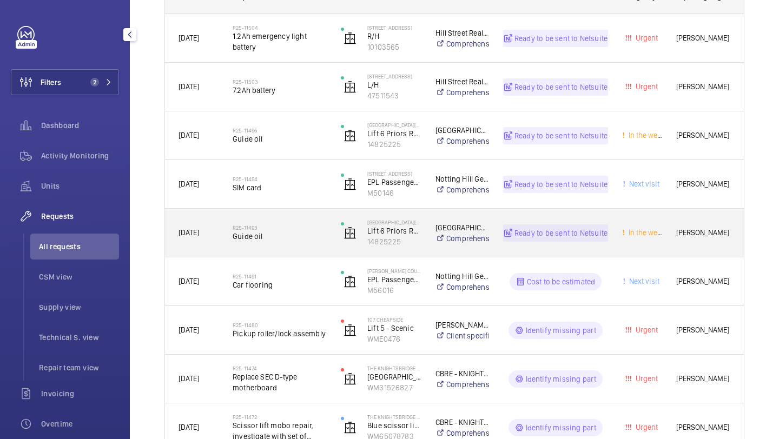
scroll to position [215, 0]
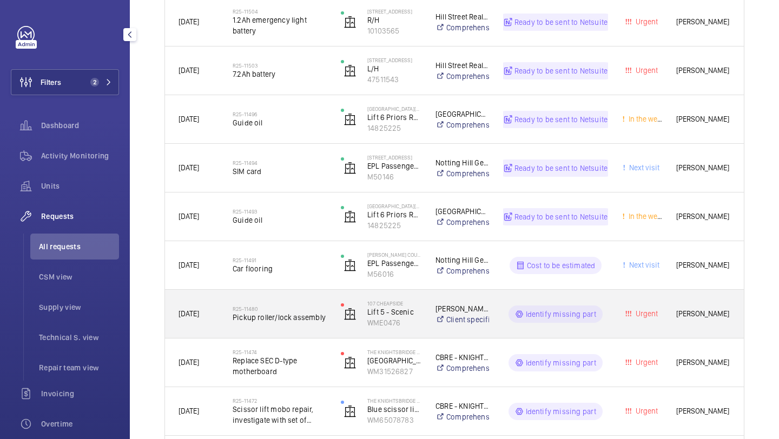
click at [299, 304] on div "R25-11480 Pickup roller/lock assembly" at bounding box center [280, 314] width 94 height 31
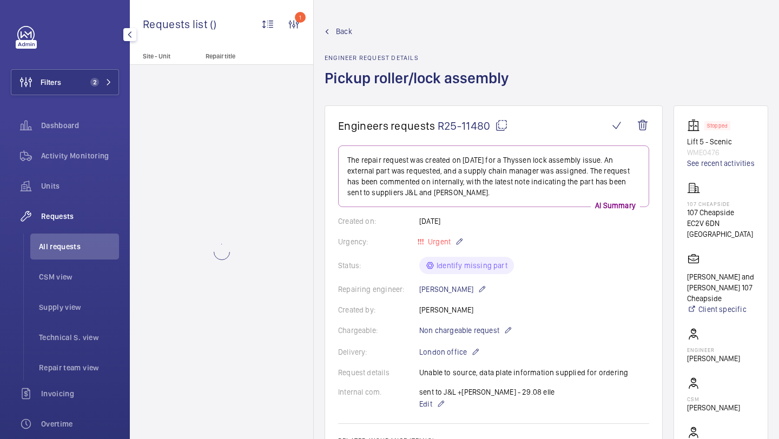
scroll to position [187, 0]
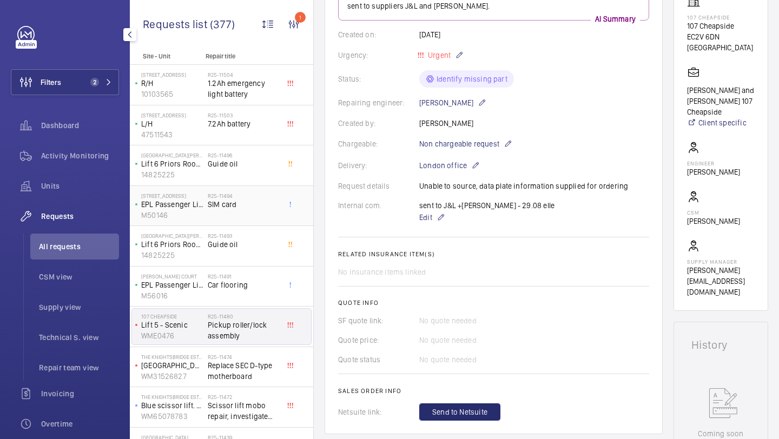
click at [244, 203] on span "SIM card" at bounding box center [243, 204] width 71 height 11
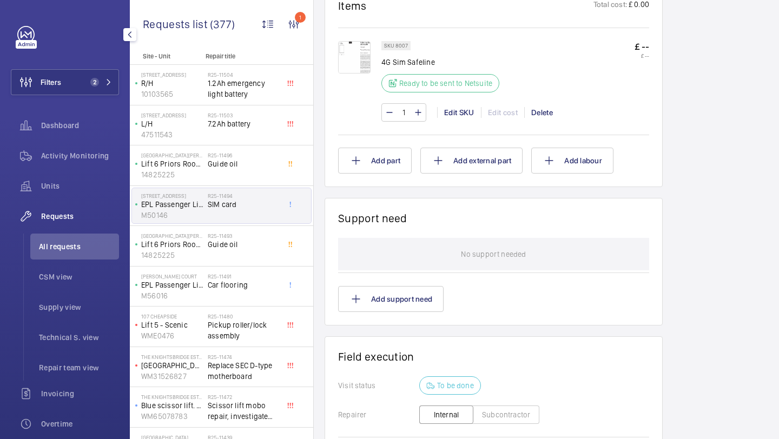
scroll to position [649, 0]
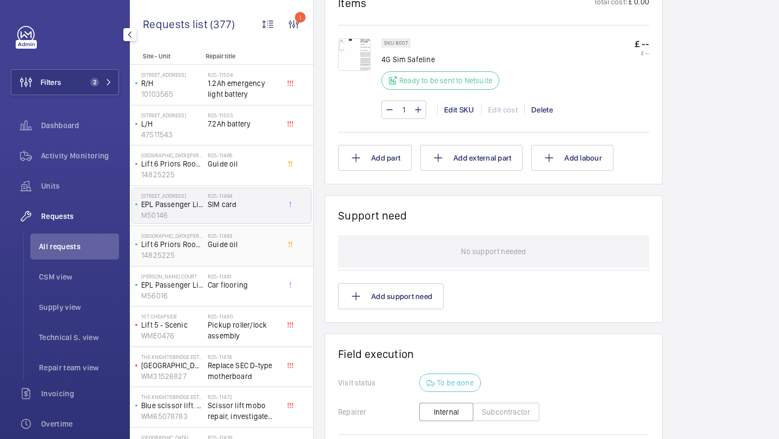
click at [244, 246] on span "Guide oil" at bounding box center [243, 244] width 71 height 11
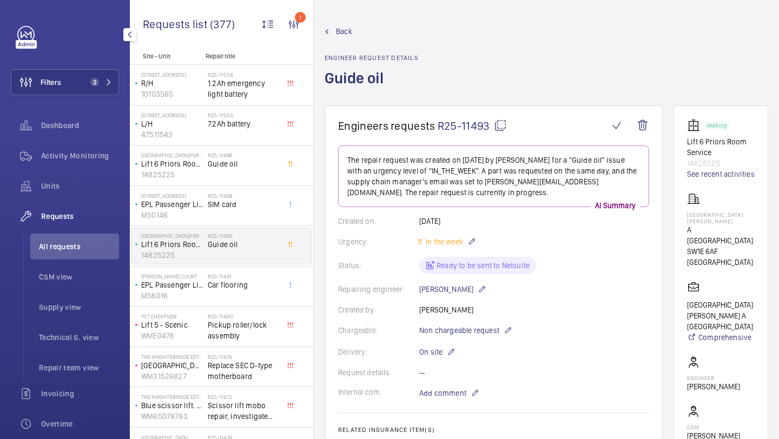
scroll to position [594, 0]
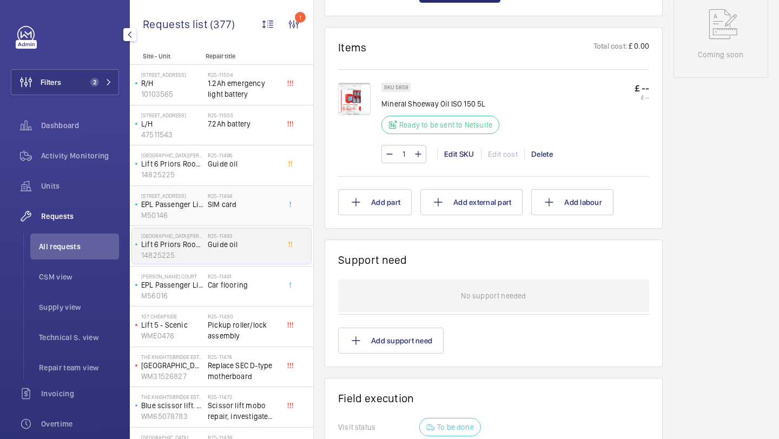
click at [246, 215] on div "R25-11494 SIM card" at bounding box center [243, 208] width 71 height 31
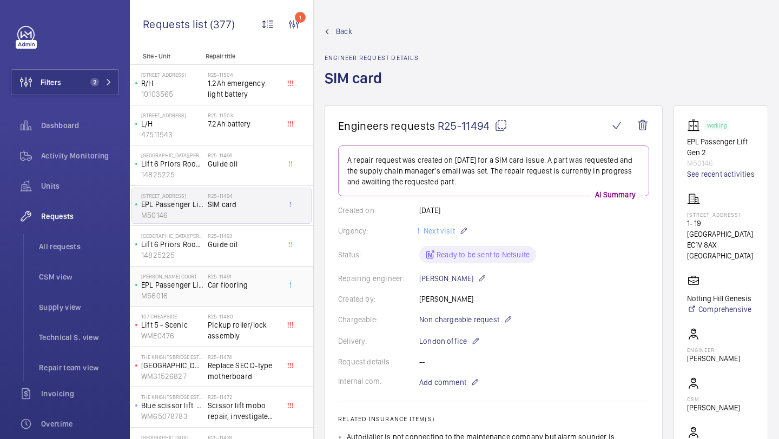
click at [241, 280] on span "Car flooring" at bounding box center [243, 285] width 71 height 11
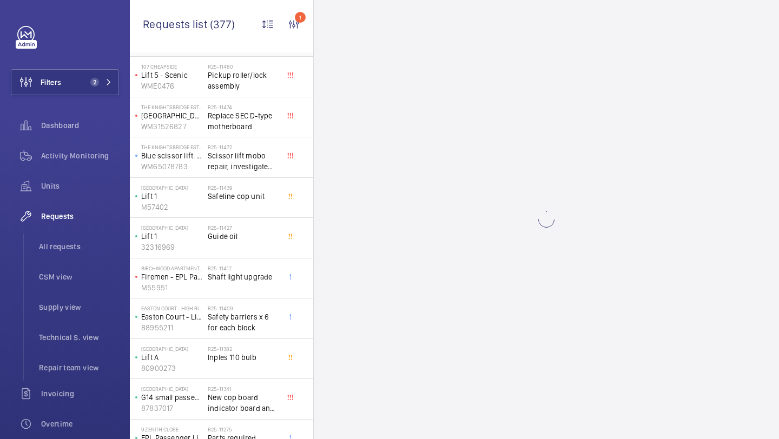
scroll to position [432, 0]
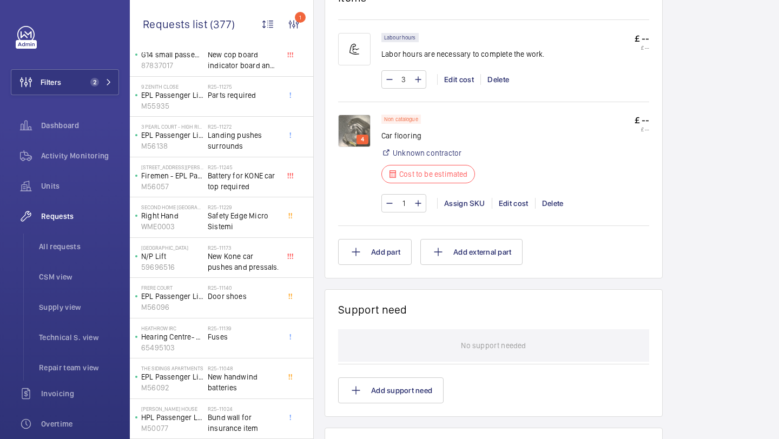
scroll to position [717, 0]
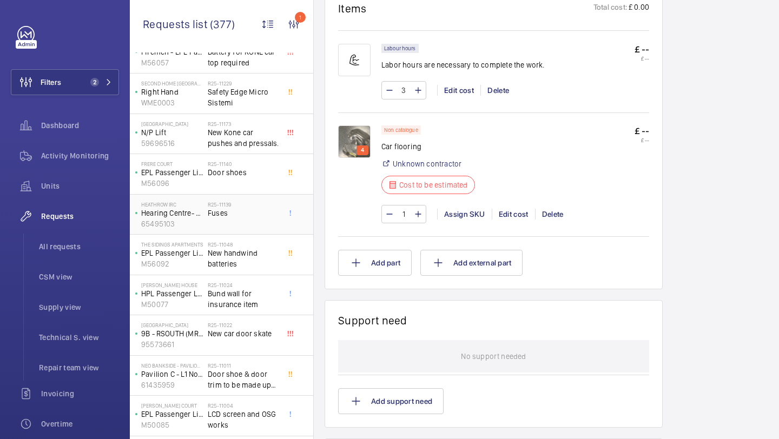
click at [229, 199] on div "R25-11139 Fuses" at bounding box center [246, 215] width 76 height 36
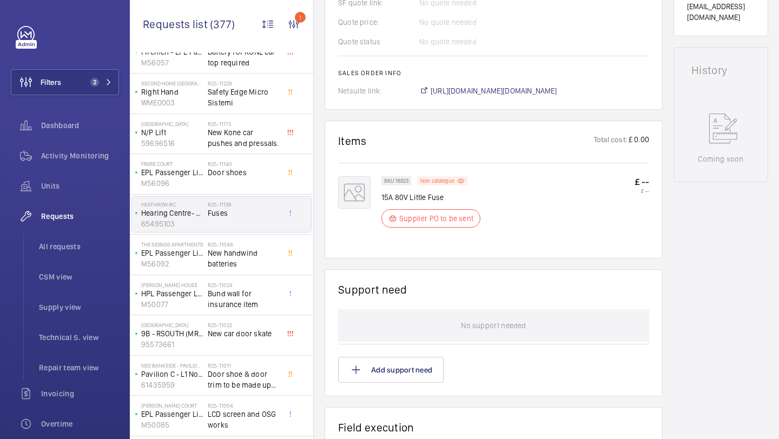
scroll to position [494, 0]
click at [252, 265] on span "New handwind batteries" at bounding box center [243, 259] width 71 height 22
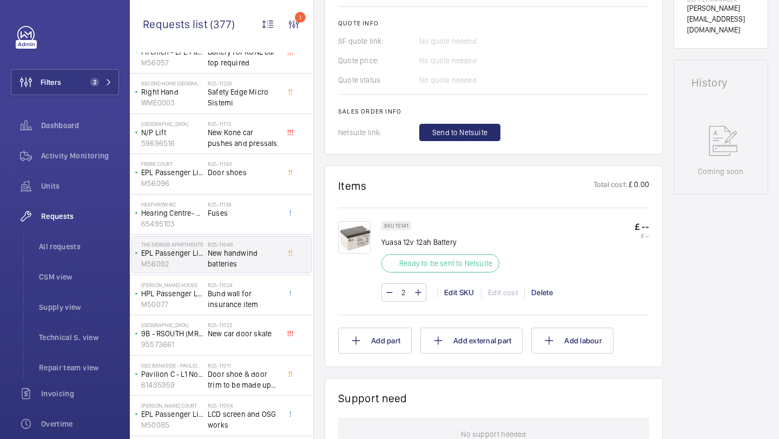
scroll to position [261, 0]
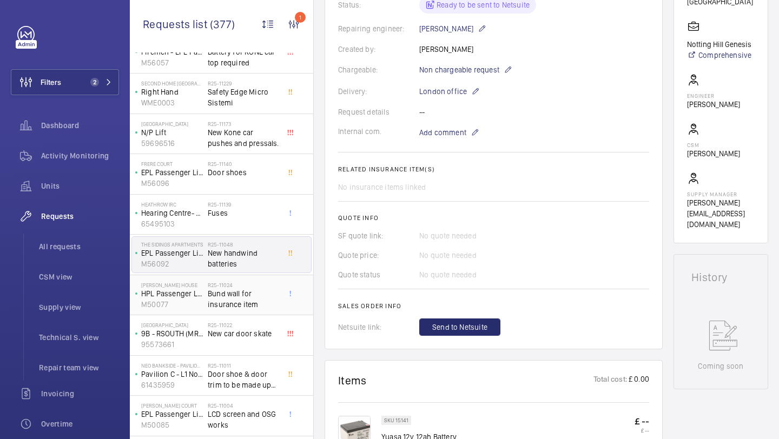
click at [245, 305] on span "Bund wall for insurance item" at bounding box center [243, 299] width 71 height 22
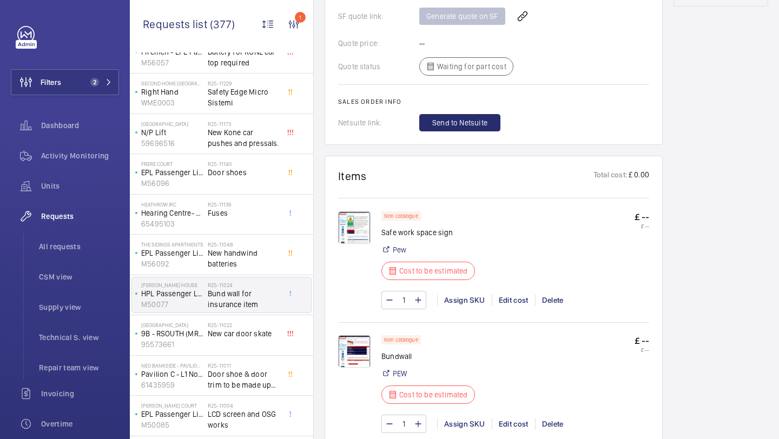
scroll to position [915, 0]
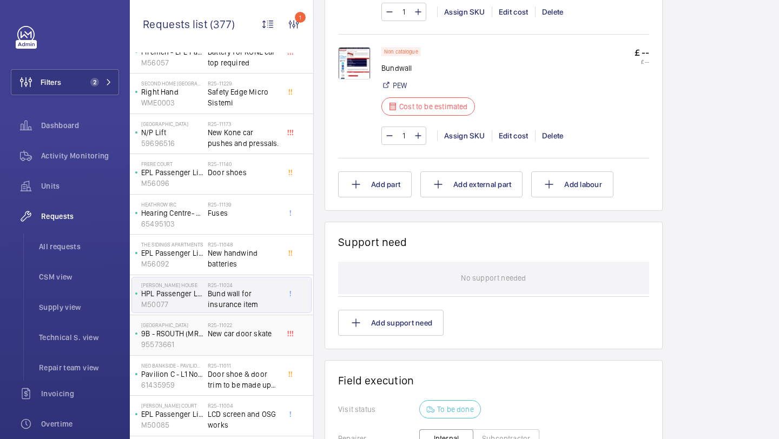
click at [245, 329] on span "New car door skate" at bounding box center [243, 333] width 71 height 11
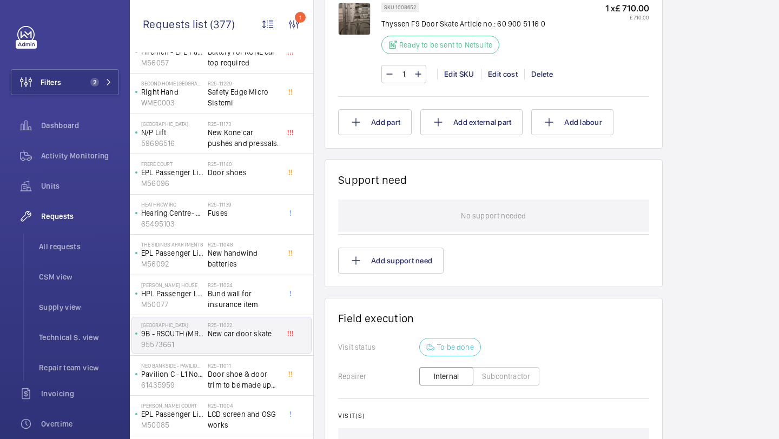
scroll to position [771, 0]
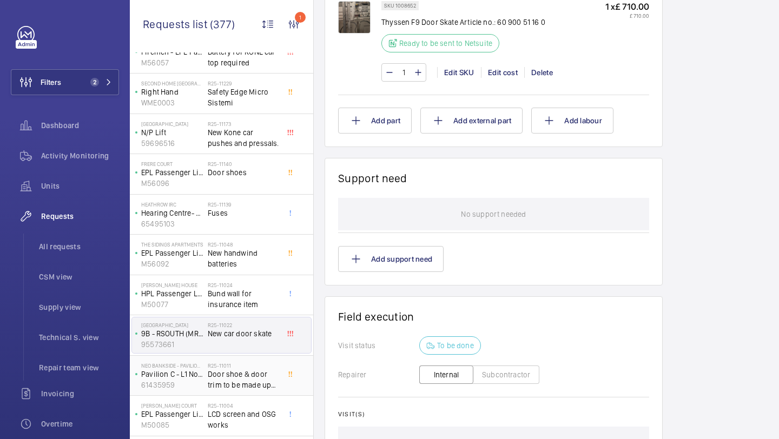
click at [248, 379] on span "Door shoe & door trim to be made up by [PERSON_NAME]" at bounding box center [243, 380] width 71 height 22
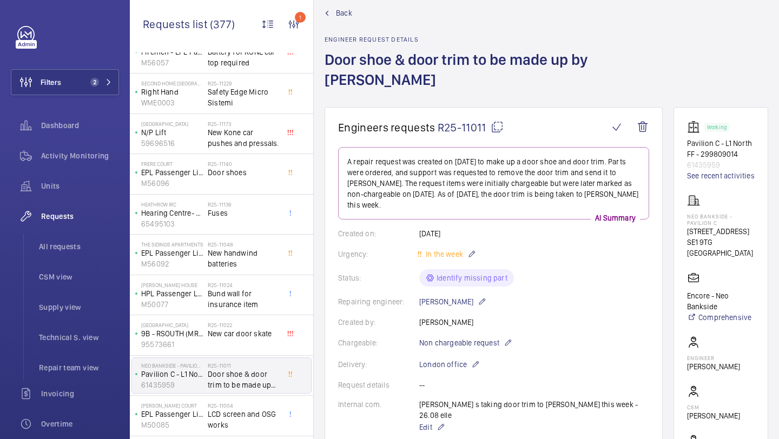
scroll to position [21, 0]
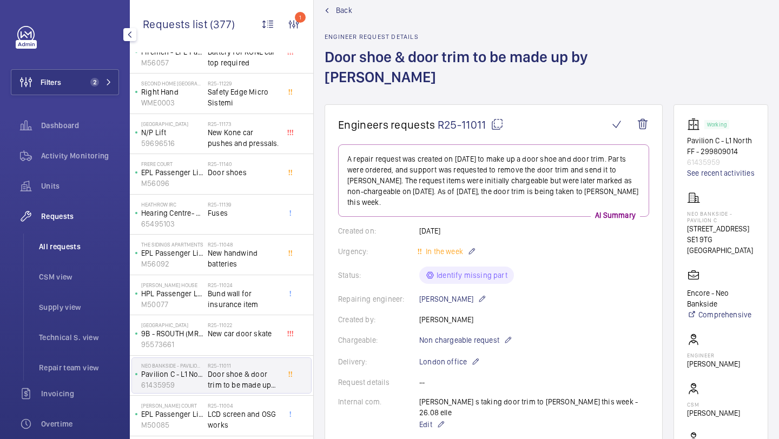
click at [93, 258] on li "All requests" at bounding box center [74, 247] width 89 height 26
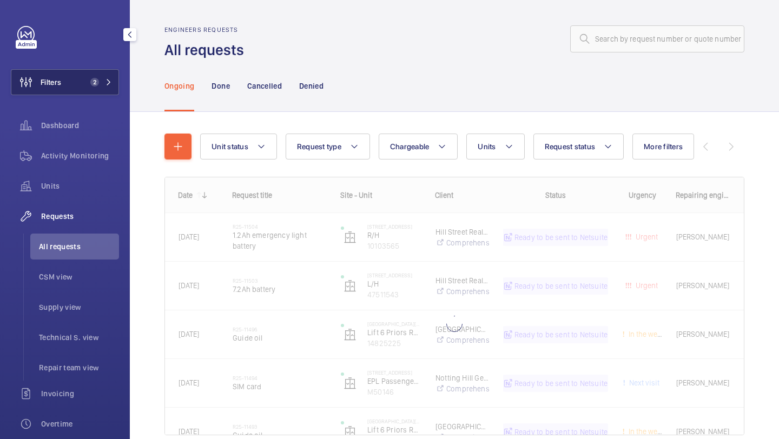
click at [89, 85] on span "2" at bounding box center [92, 82] width 13 height 9
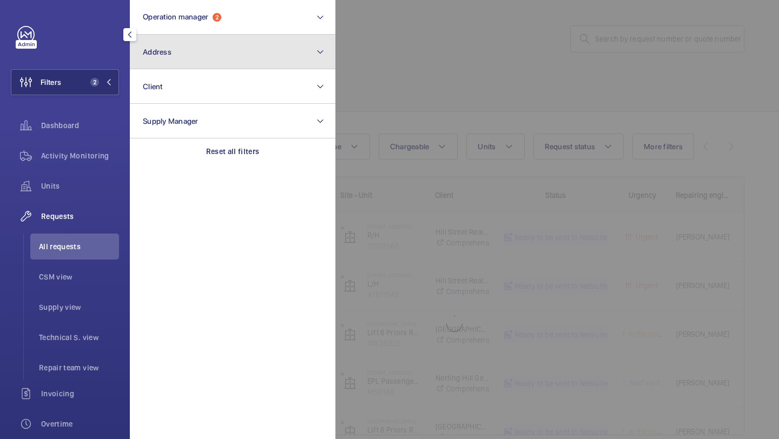
click at [198, 48] on button "Address" at bounding box center [233, 52] width 206 height 35
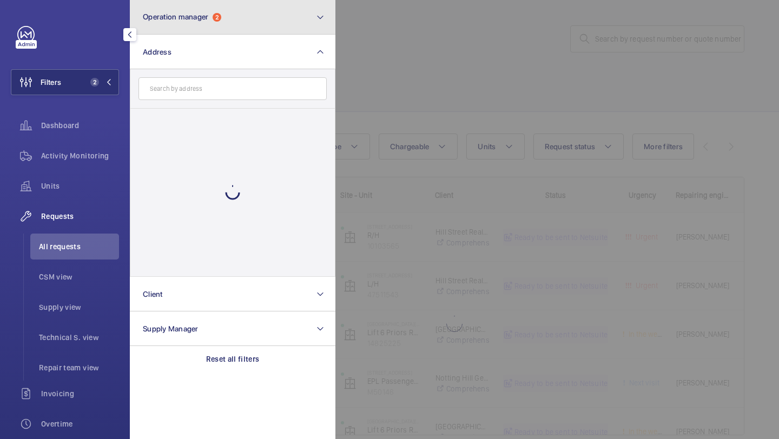
click at [198, 18] on span "Operation manager" at bounding box center [175, 16] width 65 height 9
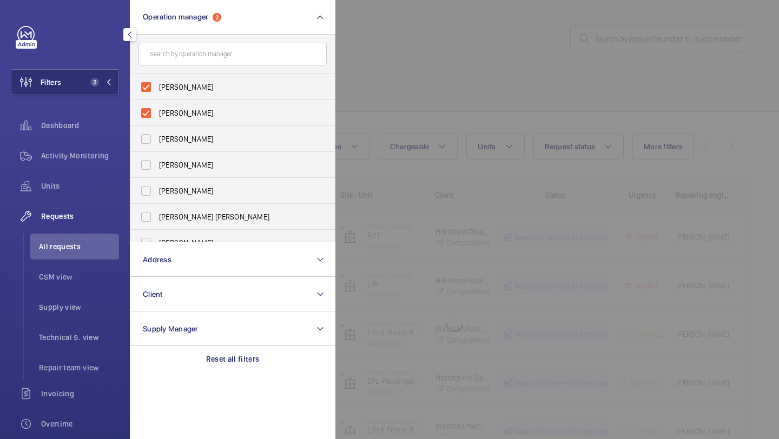
click at [403, 65] on div at bounding box center [725, 219] width 779 height 439
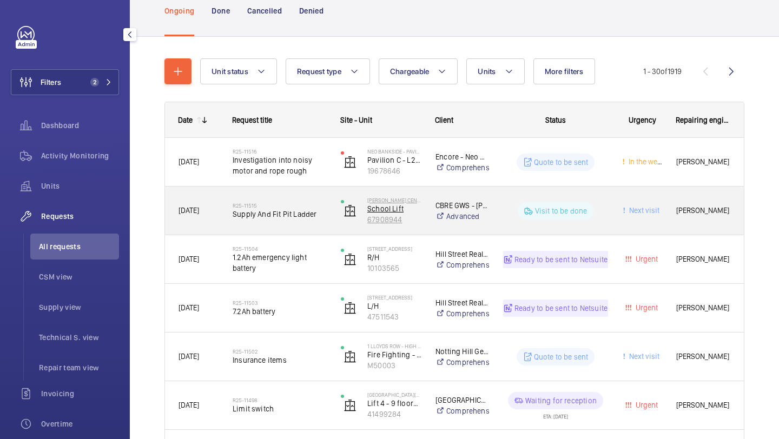
scroll to position [87, 0]
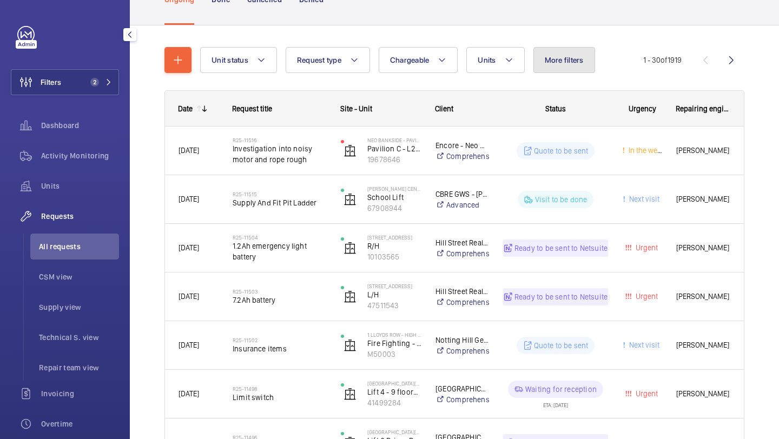
click at [566, 56] on span "More filters" at bounding box center [564, 60] width 39 height 9
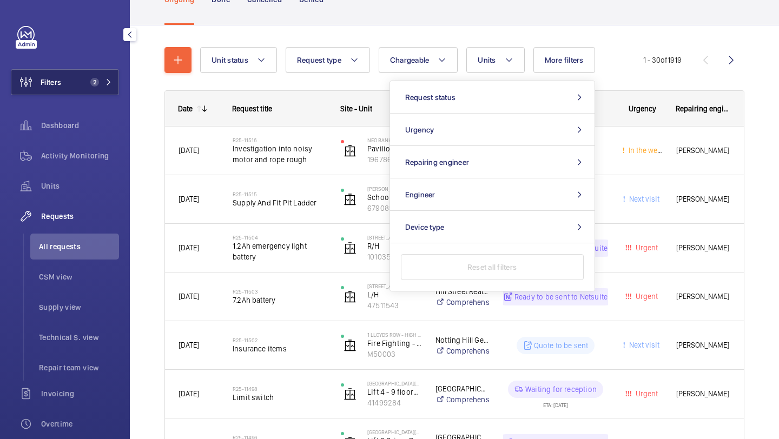
click at [45, 88] on span "Filters" at bounding box center [36, 82] width 50 height 26
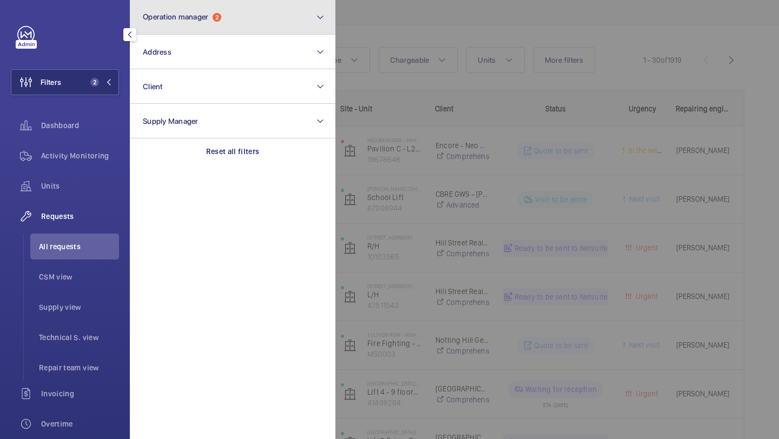
click at [156, 23] on button "Operation manager 2" at bounding box center [233, 17] width 206 height 35
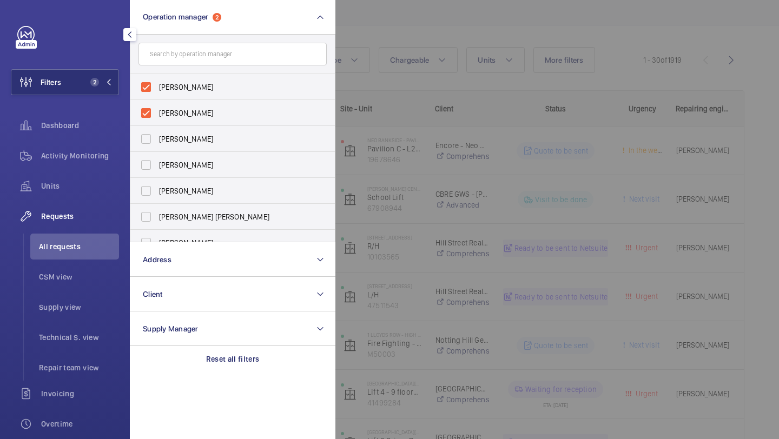
click at [478, 64] on div at bounding box center [725, 219] width 779 height 439
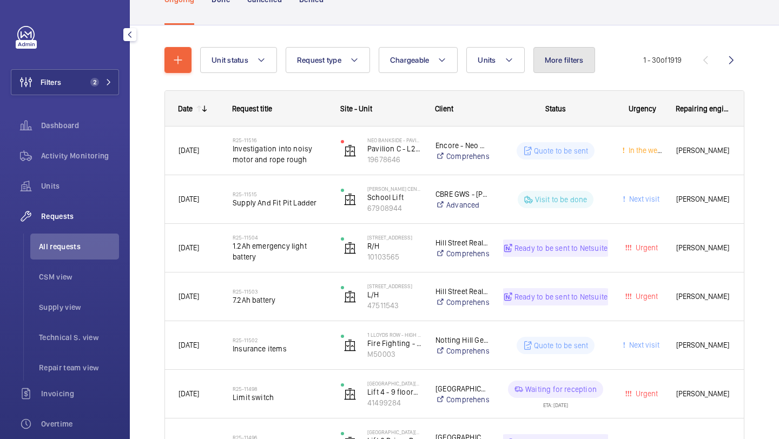
click at [548, 61] on span "More filters" at bounding box center [564, 60] width 39 height 9
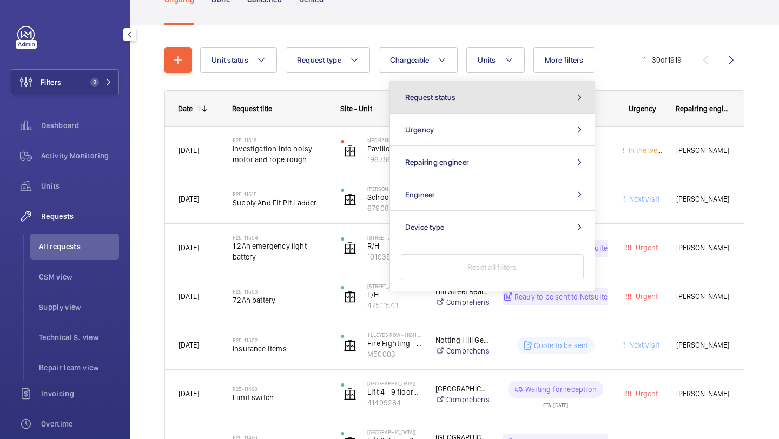
click at [425, 111] on button "Request status" at bounding box center [492, 97] width 205 height 32
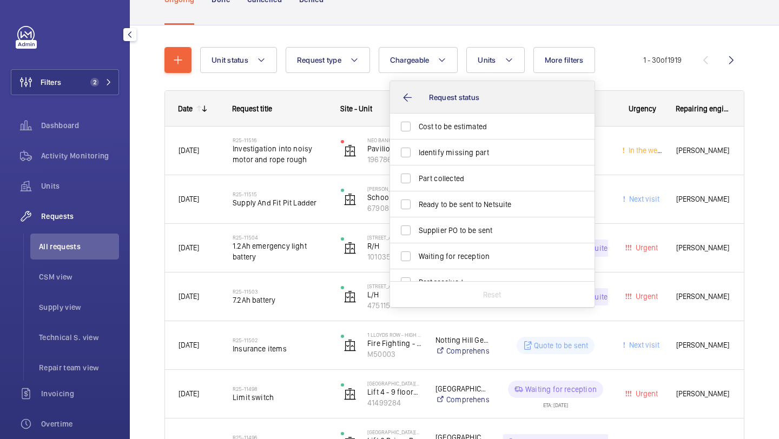
click at [425, 138] on label "Cost to be estimated" at bounding box center [484, 127] width 188 height 26
click at [417, 137] on input "Cost to be estimated" at bounding box center [406, 127] width 22 height 22
checkbox input "true"
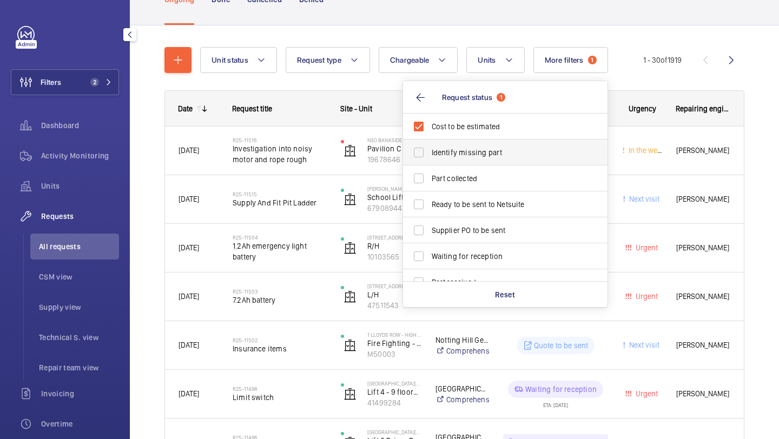
click at [425, 150] on div "Request status 1 Cost to be estimated Identify missing part Part collected Read…" at bounding box center [505, 194] width 205 height 227
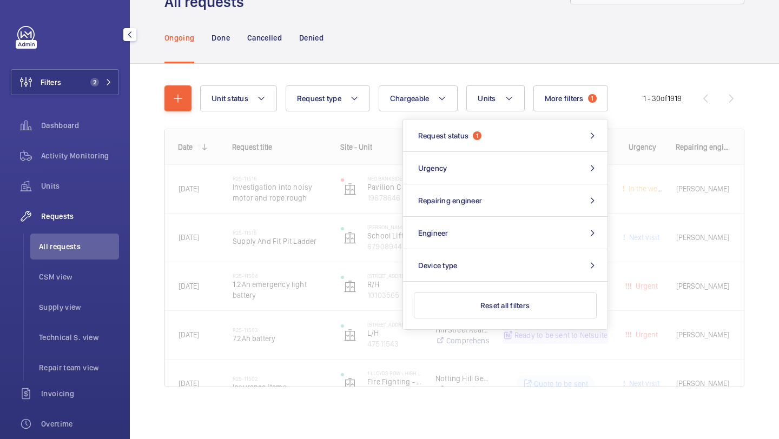
scroll to position [48, 0]
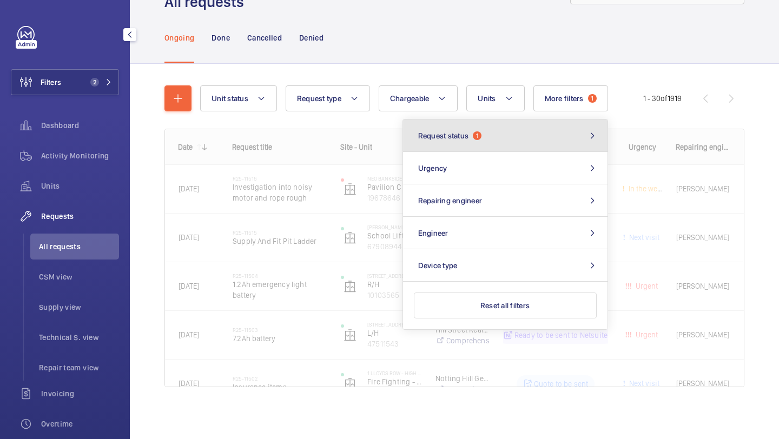
click at [453, 140] on button "Request status 1" at bounding box center [505, 136] width 205 height 32
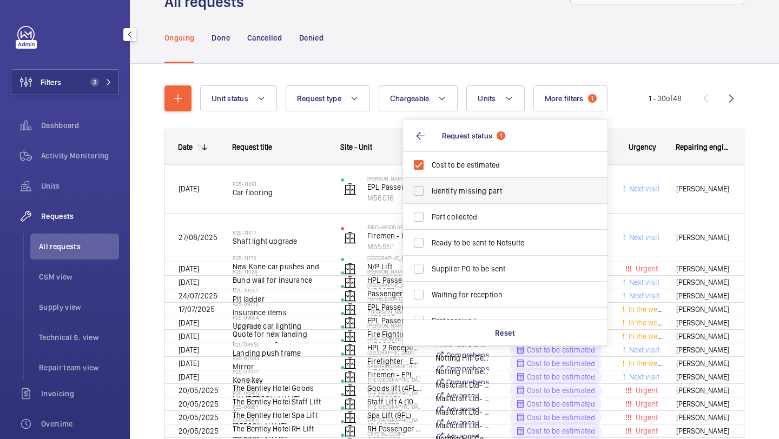
click at [452, 196] on label "Identify missing part" at bounding box center [497, 191] width 188 height 26
click at [430, 196] on input "Identify missing part" at bounding box center [419, 191] width 22 height 22
checkbox input "true"
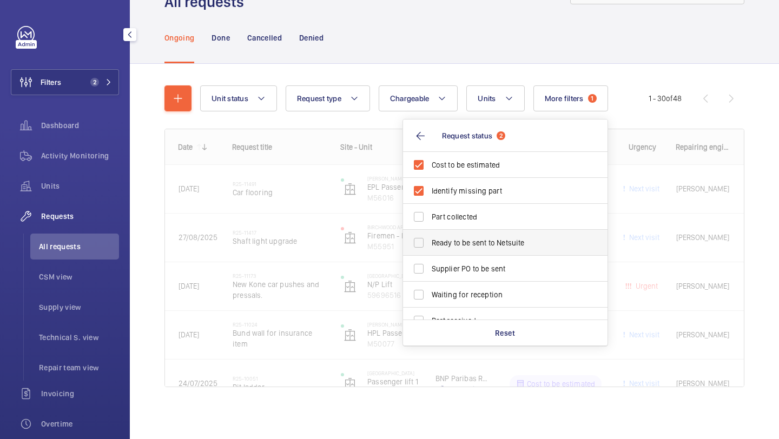
click at [453, 241] on span "Ready to be sent to Netsuite" at bounding box center [506, 243] width 149 height 11
click at [430, 241] on input "Ready to be sent to Netsuite" at bounding box center [419, 243] width 22 height 22
checkbox input "true"
click at [453, 261] on label "Supplier PO to be sent" at bounding box center [497, 269] width 188 height 26
click at [430, 261] on input "Supplier PO to be sent" at bounding box center [419, 269] width 22 height 22
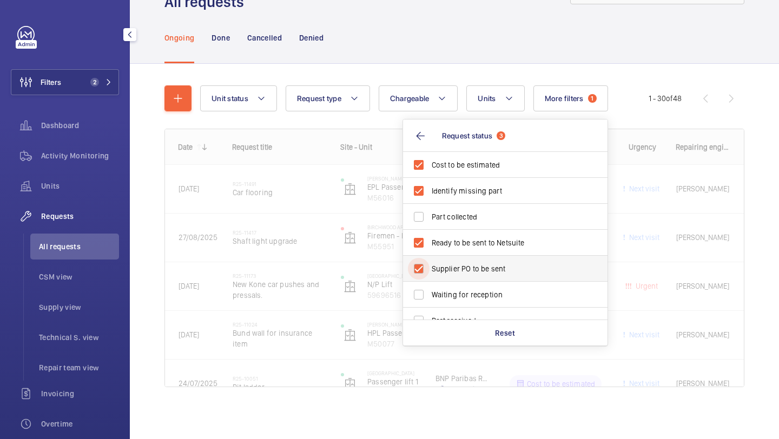
checkbox input "true"
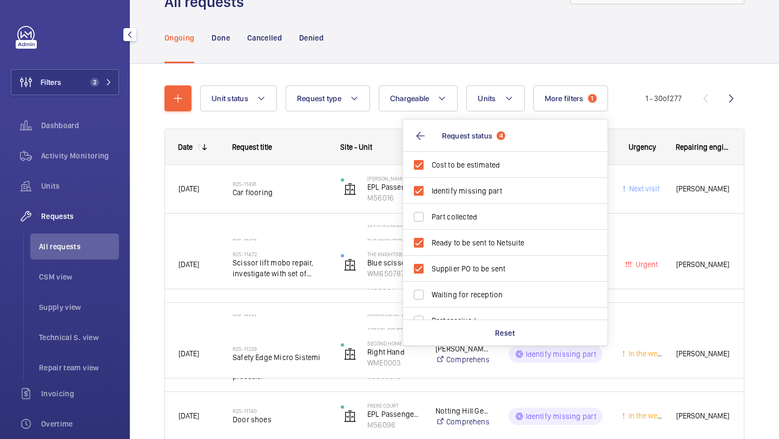
click at [411, 47] on div "Ongoing Done Cancelled Denied" at bounding box center [455, 37] width 580 height 51
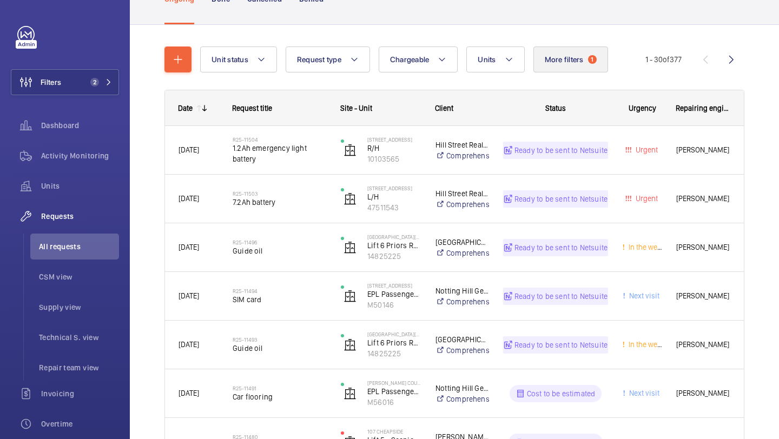
scroll to position [97, 0]
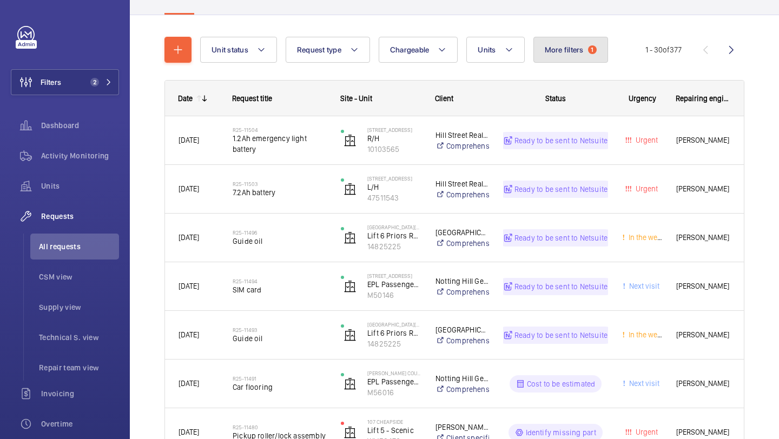
click at [567, 37] on button "More filters 1" at bounding box center [571, 50] width 75 height 26
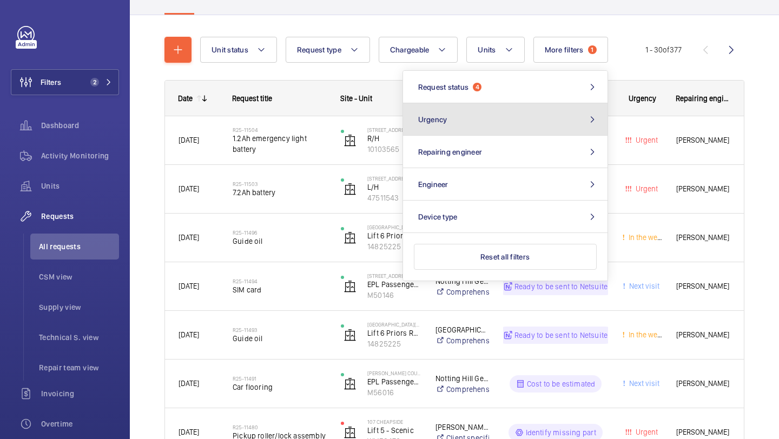
click at [476, 103] on button "Urgency" at bounding box center [505, 119] width 205 height 32
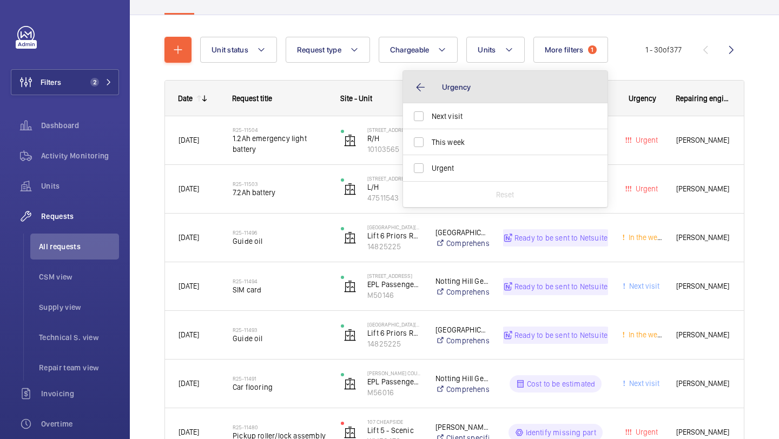
click at [476, 98] on button "Urgency" at bounding box center [505, 87] width 205 height 32
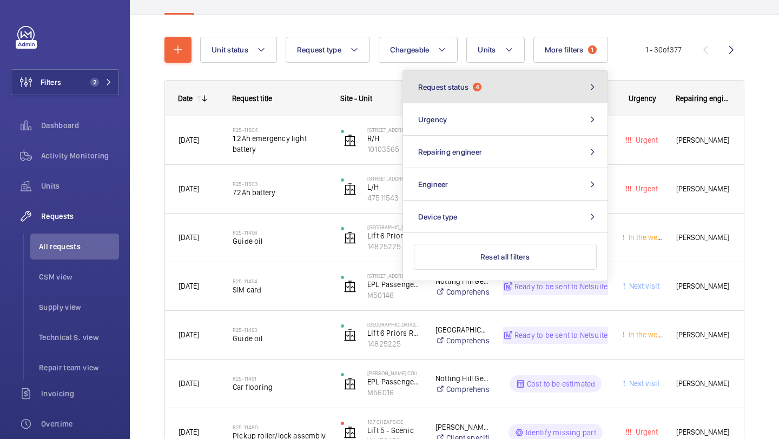
click at [475, 98] on button "Request status 4" at bounding box center [505, 87] width 205 height 32
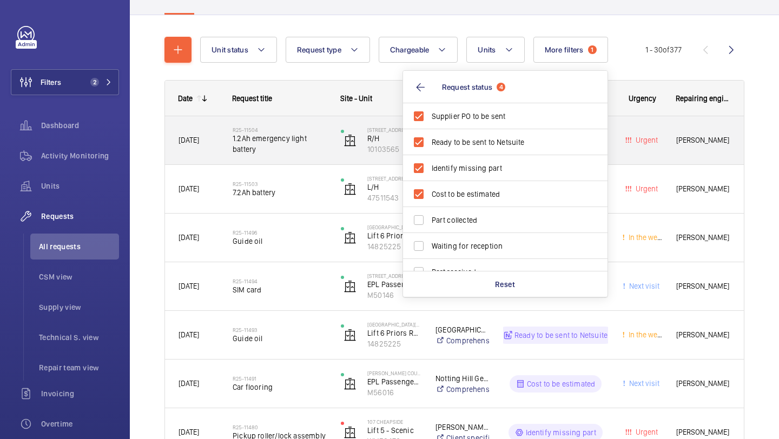
click at [329, 163] on div "15-16 Bedford Street R/H 10103565" at bounding box center [374, 140] width 95 height 48
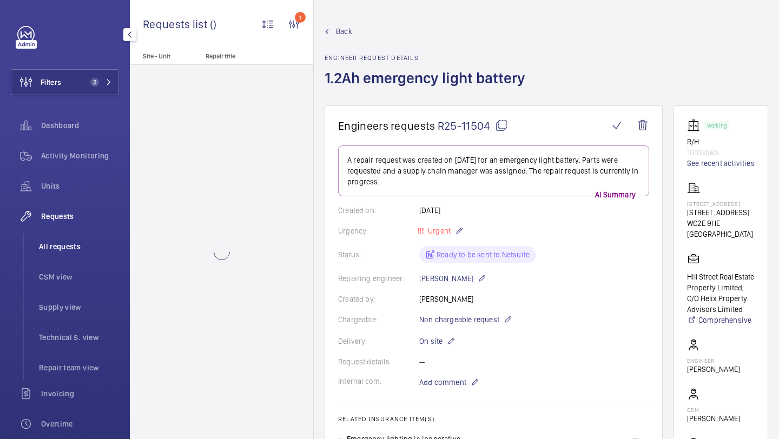
click at [65, 247] on span "All requests" at bounding box center [79, 246] width 80 height 11
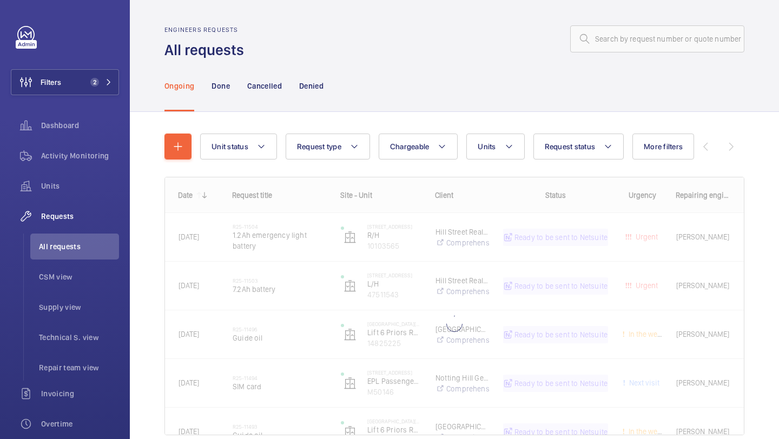
scroll to position [48, 0]
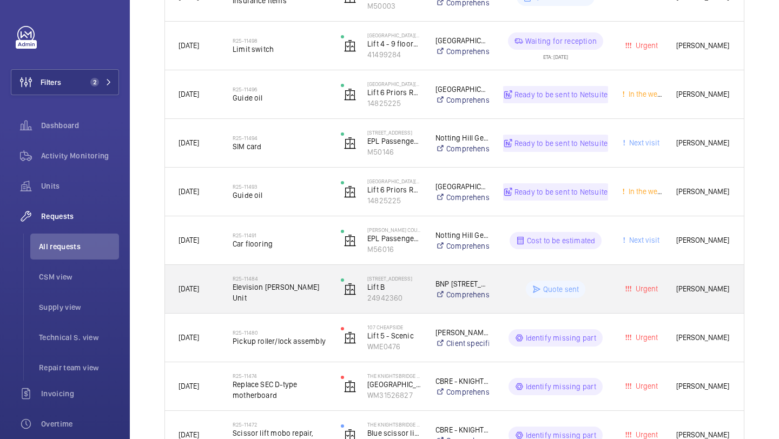
scroll to position [441, 0]
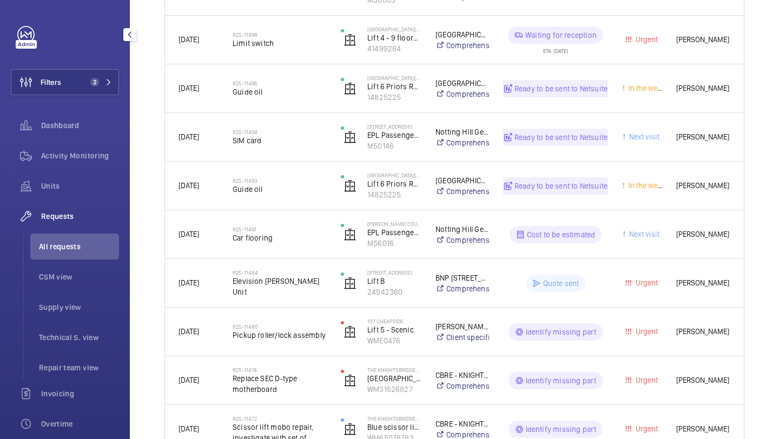
click at [100, 249] on span "All requests" at bounding box center [79, 246] width 80 height 11
click at [84, 80] on button "Filters 2" at bounding box center [65, 82] width 108 height 26
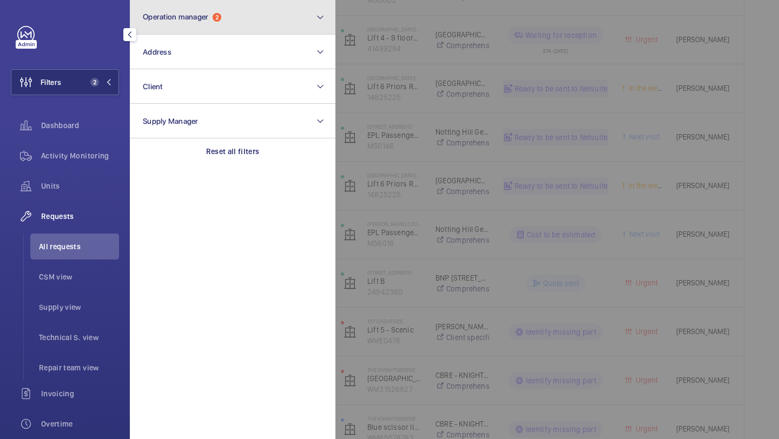
click at [254, 25] on button "Operation manager 2" at bounding box center [233, 17] width 206 height 35
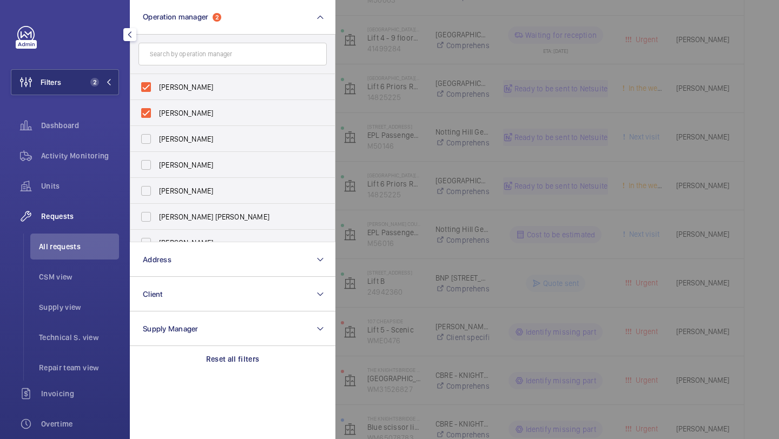
click at [580, 87] on div at bounding box center [725, 219] width 779 height 439
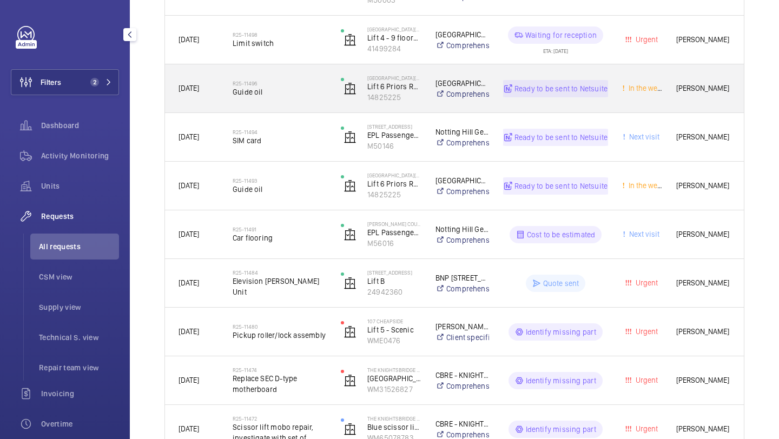
scroll to position [0, 0]
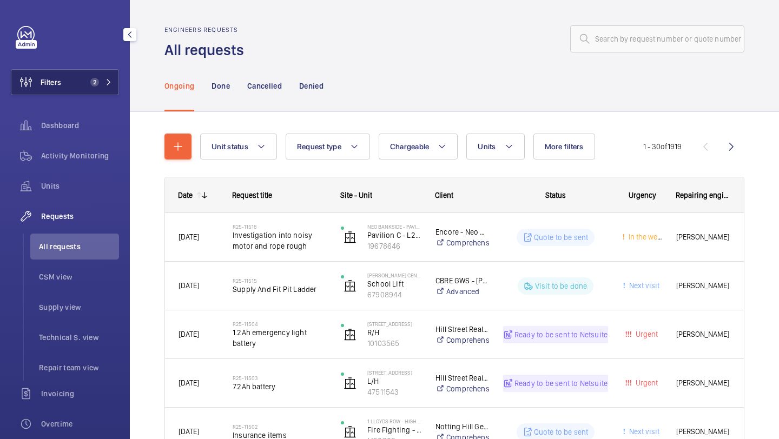
click at [84, 70] on button "Filters 2" at bounding box center [65, 82] width 108 height 26
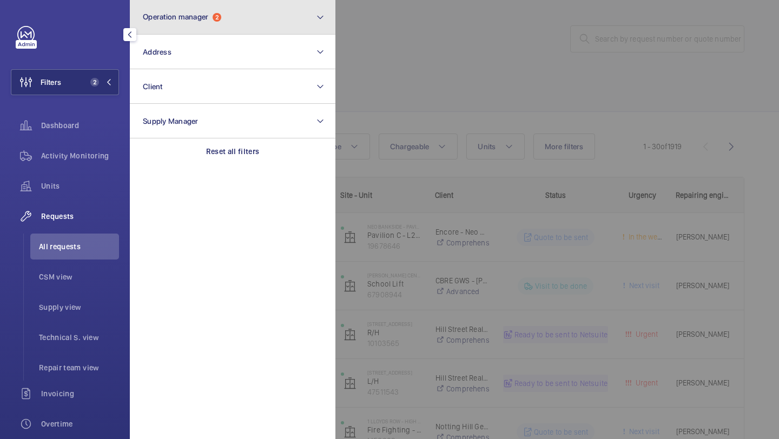
click at [204, 24] on button "Operation manager 2" at bounding box center [233, 17] width 206 height 35
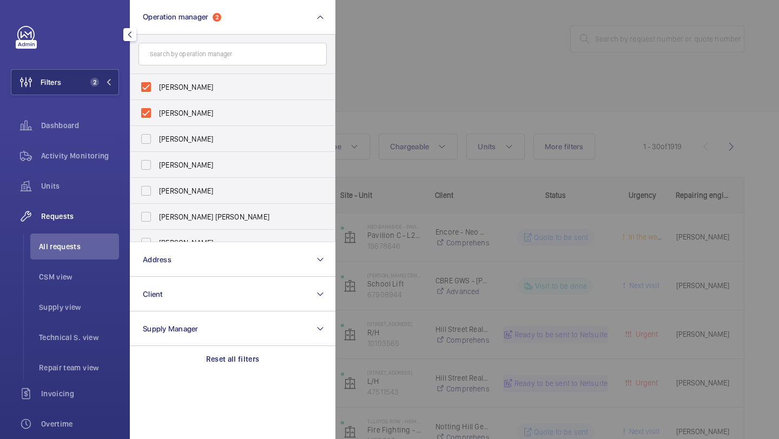
click at [484, 67] on div at bounding box center [725, 219] width 779 height 439
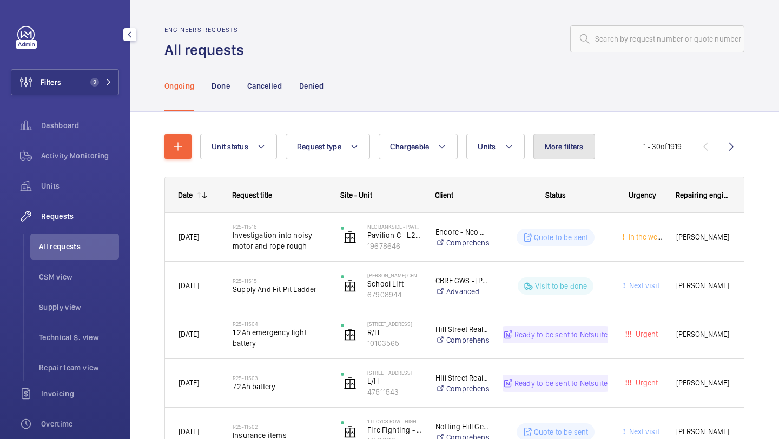
click at [559, 147] on span "More filters" at bounding box center [564, 146] width 39 height 9
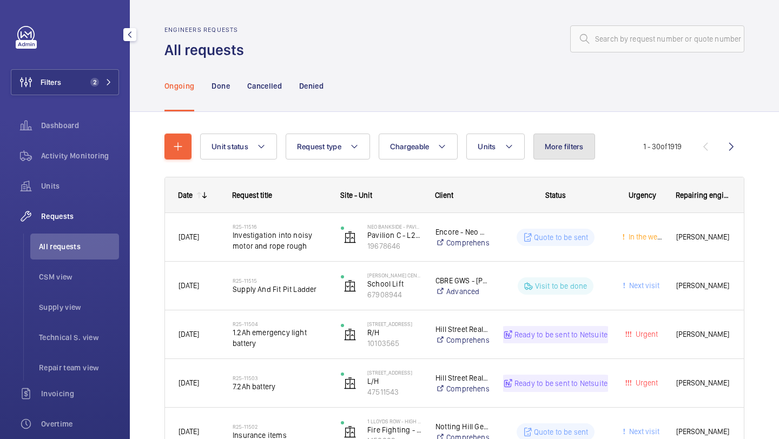
click at [543, 154] on button "More filters" at bounding box center [565, 147] width 62 height 26
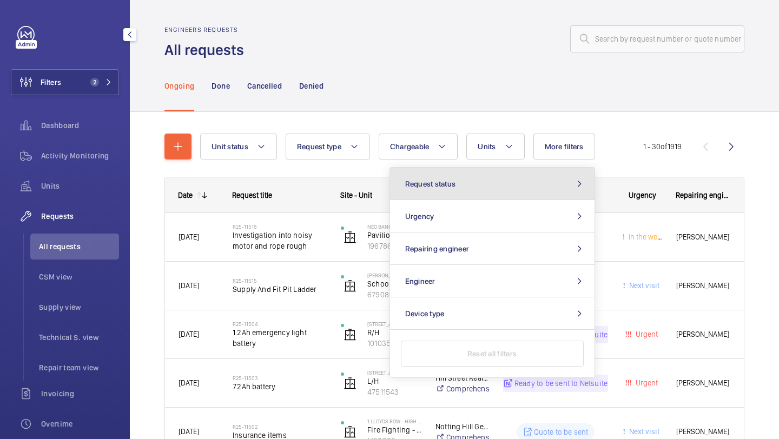
click at [496, 189] on button "Request status" at bounding box center [492, 184] width 205 height 32
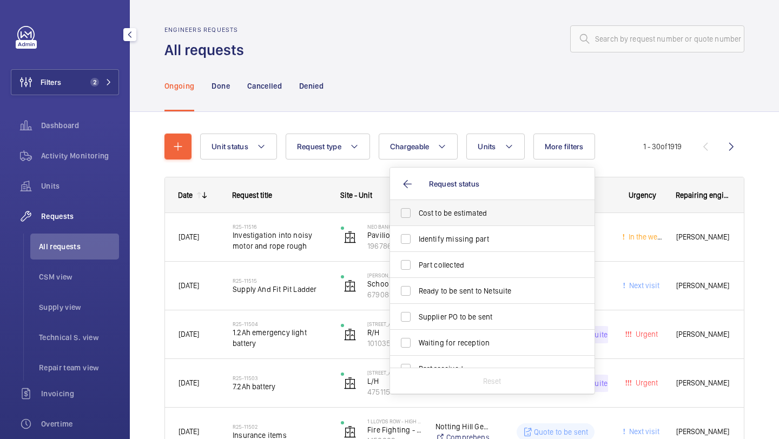
click at [476, 210] on span "Cost to be estimated" at bounding box center [493, 213] width 149 height 11
click at [417, 210] on input "Cost to be estimated" at bounding box center [406, 213] width 22 height 22
checkbox input "true"
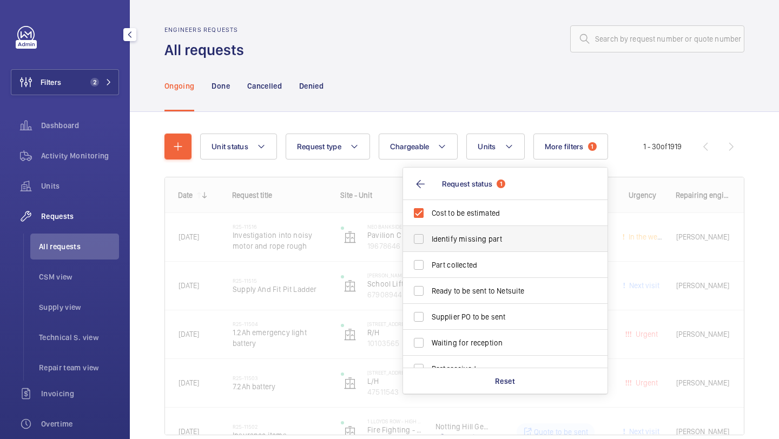
click at [473, 239] on span "Identify missing part" at bounding box center [506, 239] width 149 height 11
click at [430, 239] on input "Identify missing part" at bounding box center [419, 239] width 22 height 22
checkbox input "true"
click at [463, 287] on span "Ready to be sent to Netsuite" at bounding box center [506, 291] width 149 height 11
click at [430, 287] on input "Ready to be sent to Netsuite" at bounding box center [419, 291] width 22 height 22
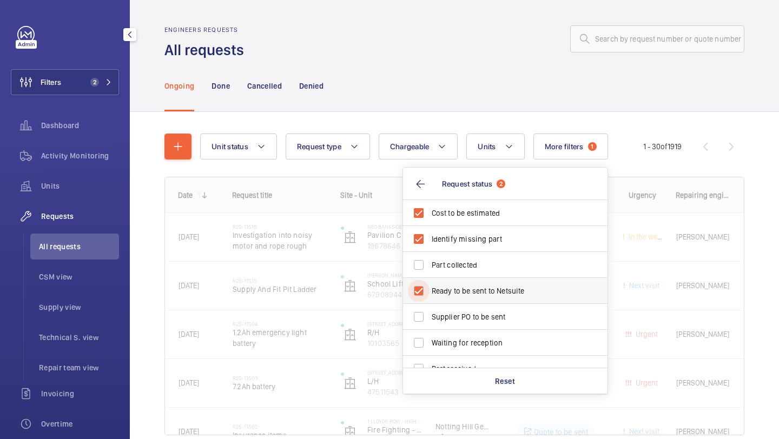
checkbox input "true"
click at [463, 313] on span "Supplier PO to be sent" at bounding box center [506, 317] width 149 height 11
click at [430, 313] on input "Supplier PO to be sent" at bounding box center [419, 317] width 22 height 22
checkbox input "true"
click at [466, 37] on div at bounding box center [498, 39] width 494 height 26
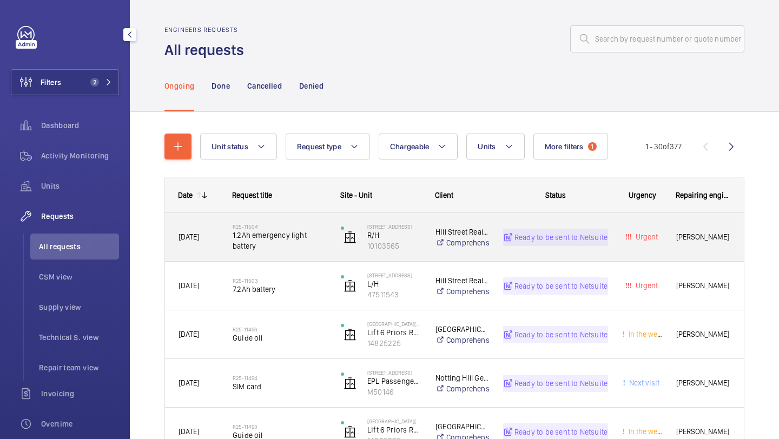
click at [301, 222] on div "R25-11504 1.2Ah emergency light battery" at bounding box center [280, 237] width 94 height 31
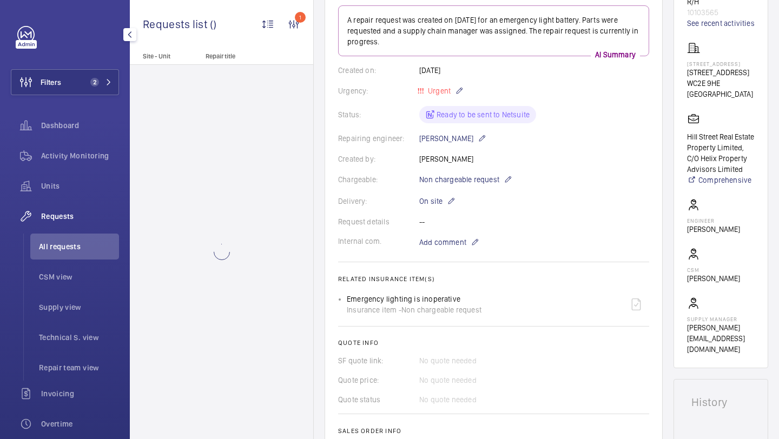
scroll to position [449, 0]
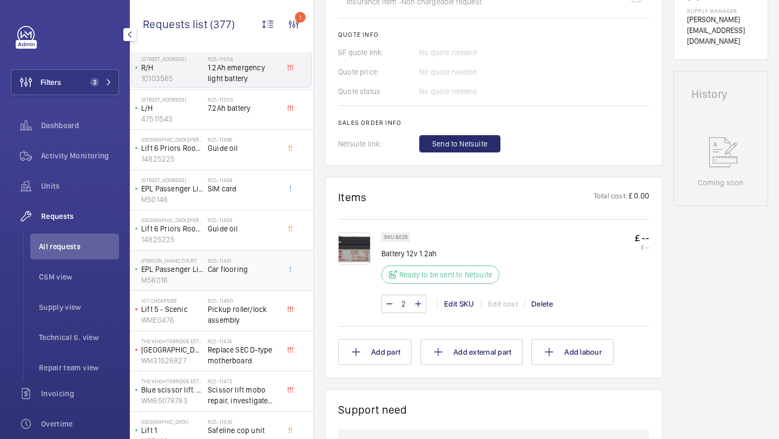
scroll to position [16, 0]
click at [252, 337] on div "R25-11474 Replace SEC D-type motherboard" at bounding box center [246, 351] width 76 height 36
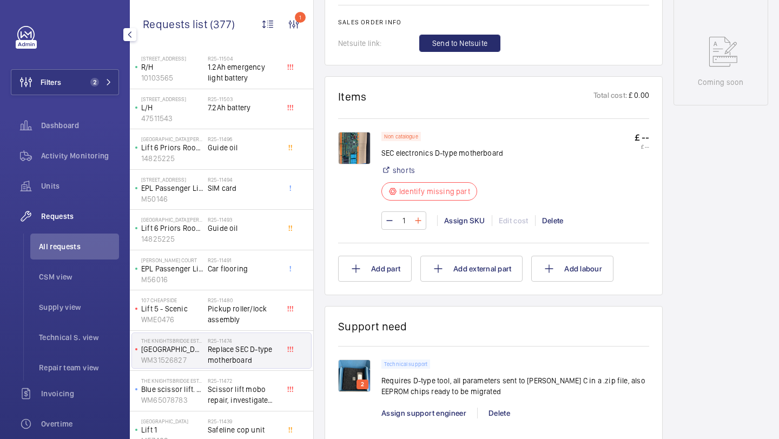
scroll to position [542, 0]
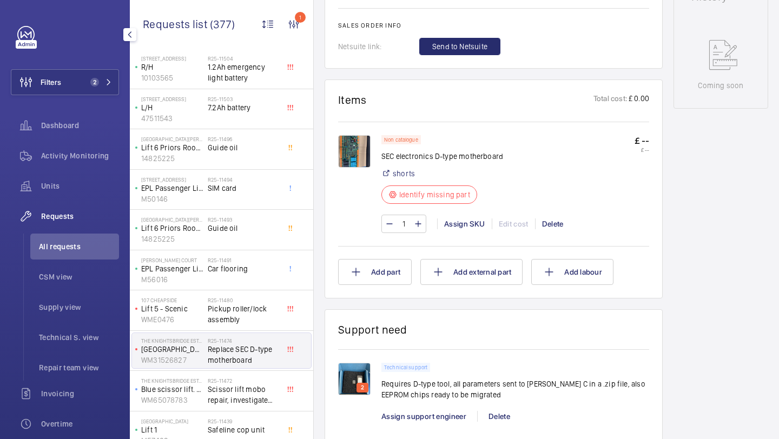
click at [360, 153] on img at bounding box center [354, 151] width 32 height 32
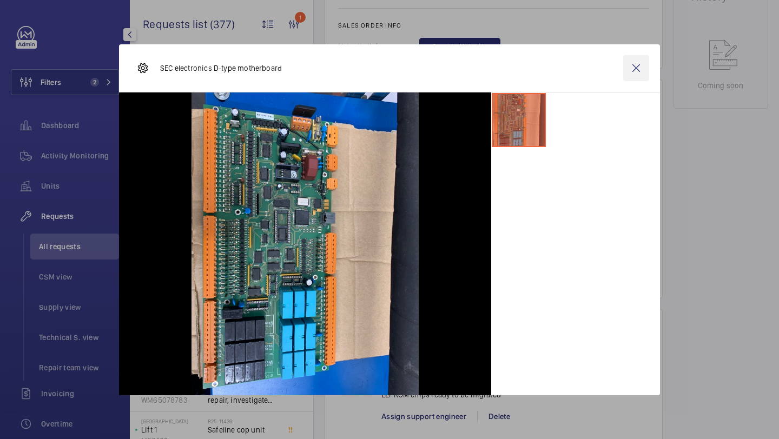
click at [640, 62] on wm-front-icon-button at bounding box center [636, 68] width 26 height 26
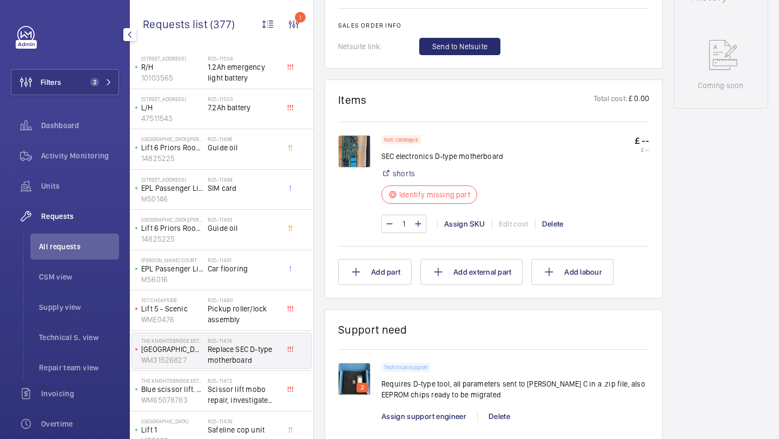
click at [556, 220] on div "Delete" at bounding box center [552, 224] width 35 height 11
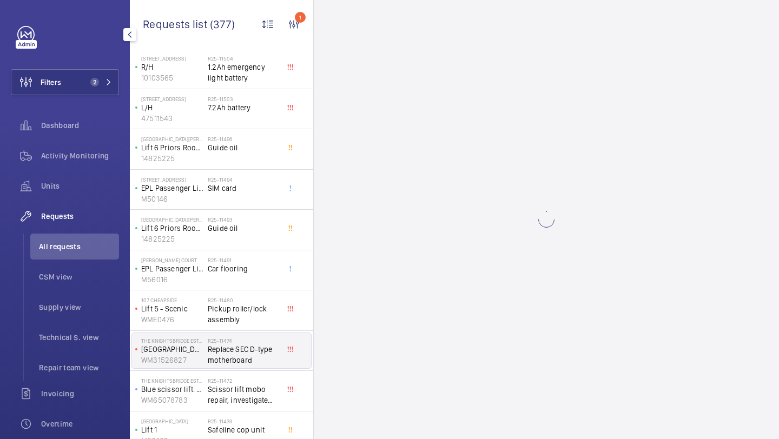
scroll to position [0, 0]
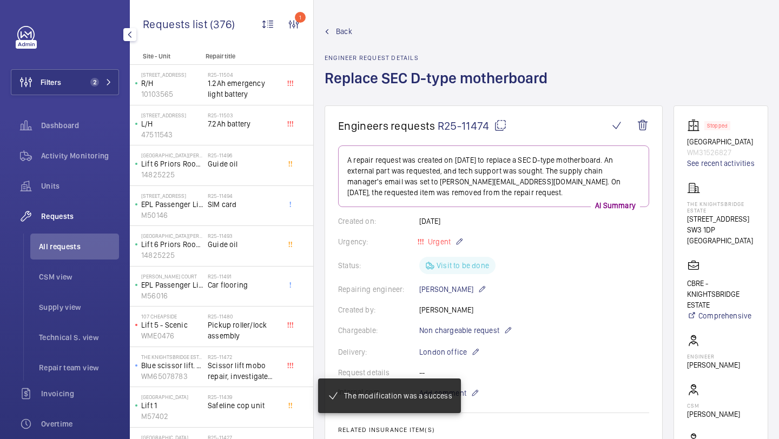
click at [245, 337] on span "Pickup roller/lock assembly" at bounding box center [243, 331] width 71 height 22
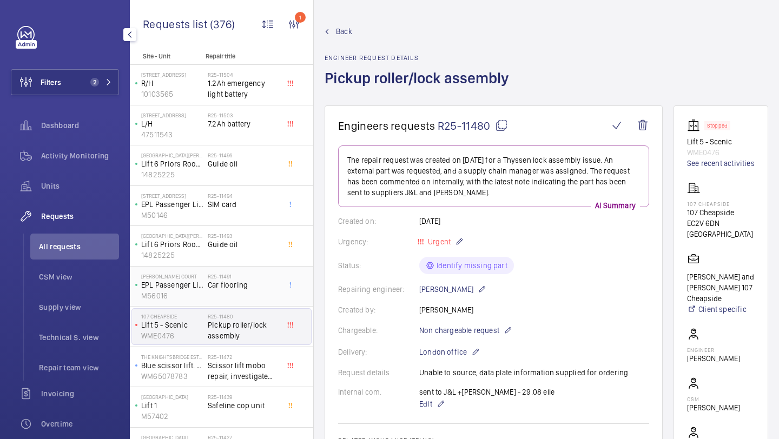
click at [247, 293] on div "R25-11491 Car flooring" at bounding box center [243, 288] width 71 height 31
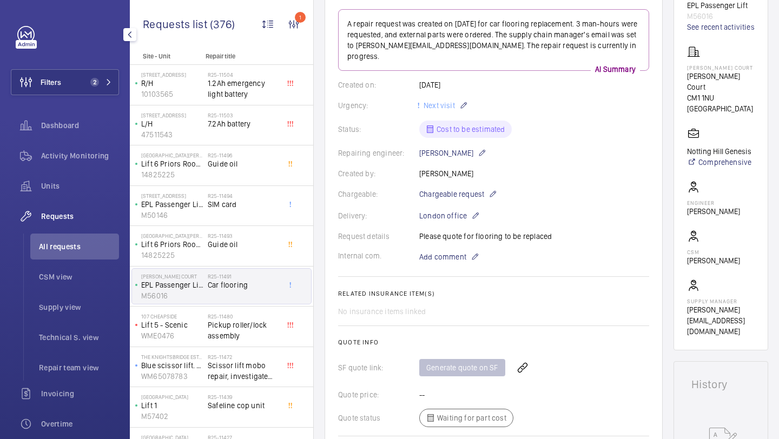
scroll to position [576, 0]
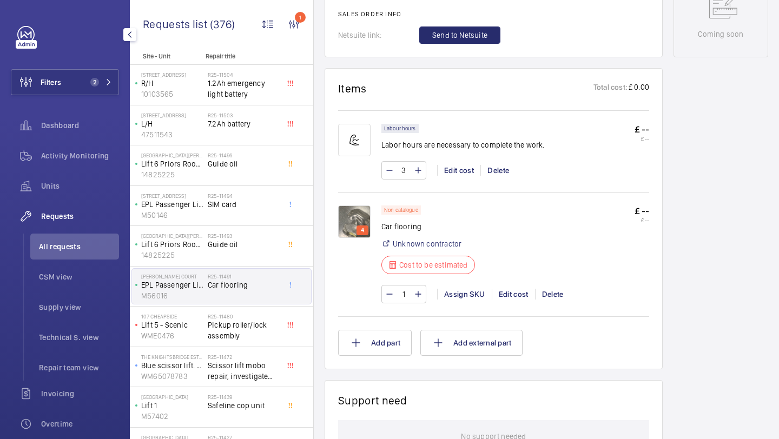
click at [354, 207] on img at bounding box center [354, 222] width 32 height 32
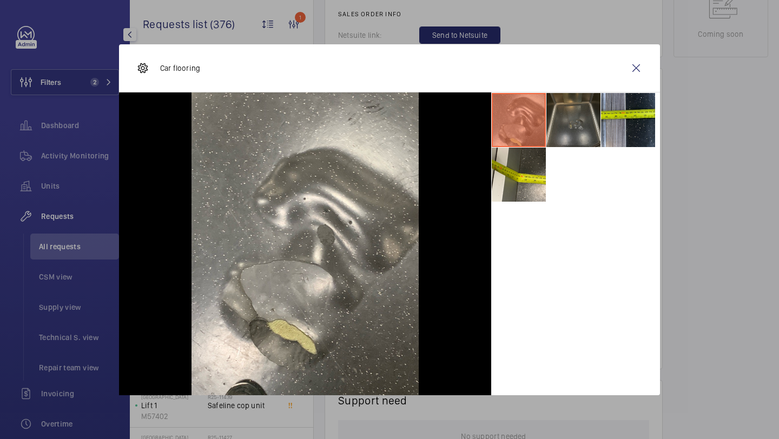
click at [574, 122] on li at bounding box center [574, 120] width 54 height 54
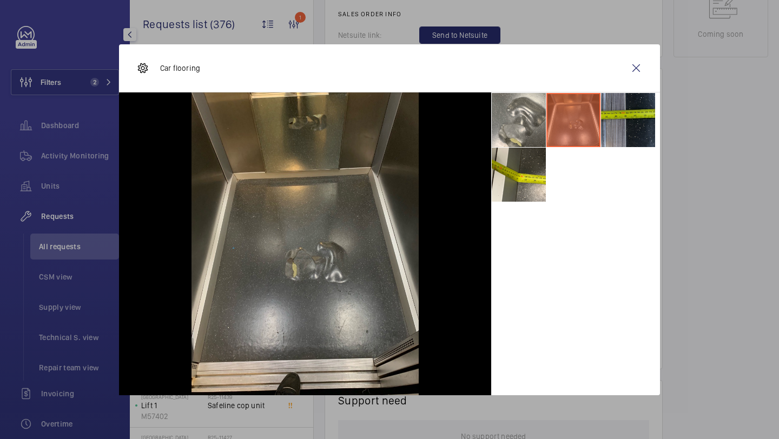
click at [619, 122] on li at bounding box center [628, 120] width 54 height 54
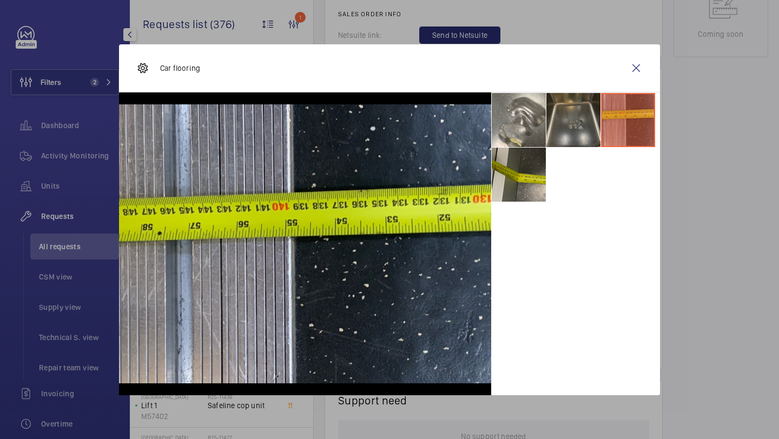
click at [527, 172] on li at bounding box center [519, 175] width 54 height 54
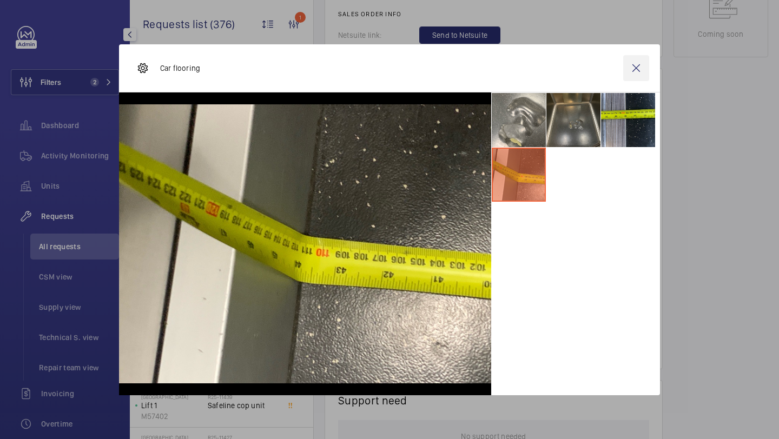
click at [635, 73] on wm-front-icon-button at bounding box center [636, 68] width 26 height 26
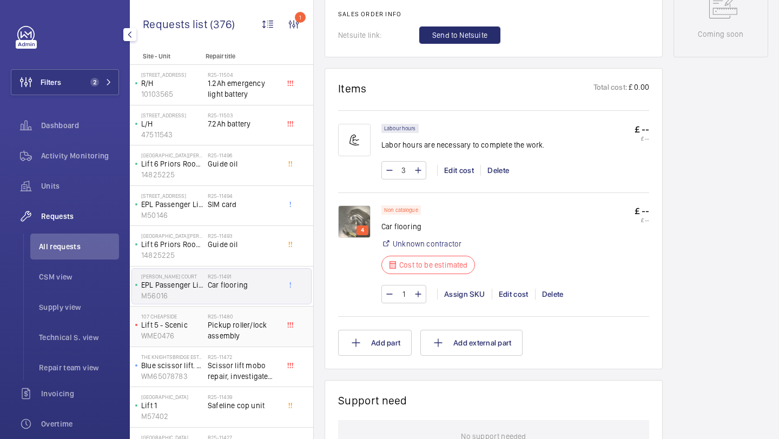
click at [241, 334] on span "Pickup roller/lock assembly" at bounding box center [243, 331] width 71 height 22
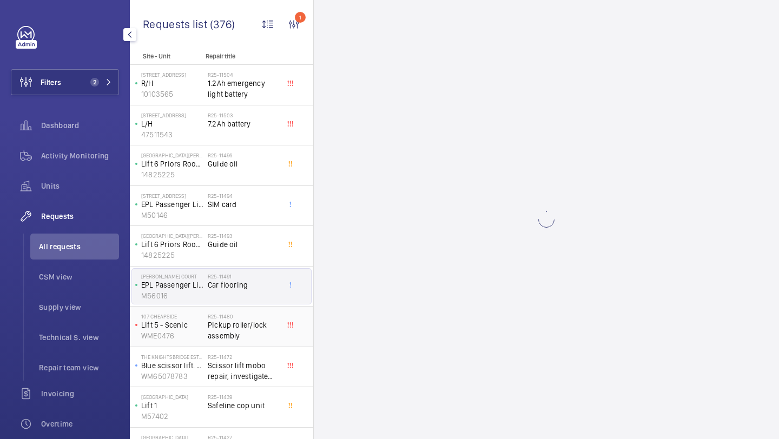
click at [241, 334] on span "Pickup roller/lock assembly" at bounding box center [243, 331] width 71 height 22
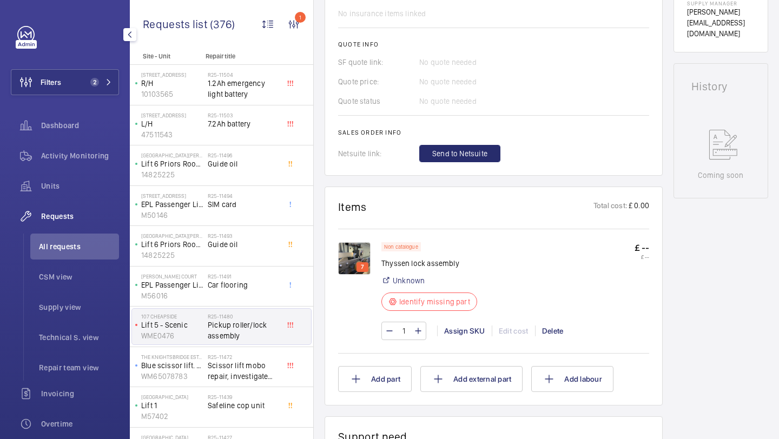
scroll to position [580, 0]
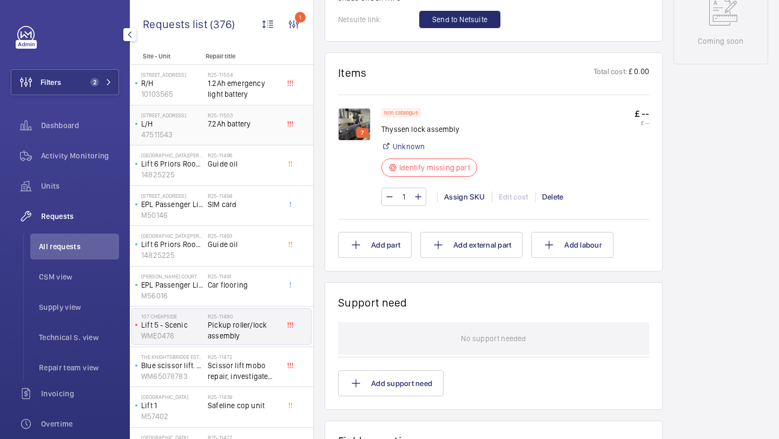
click at [248, 135] on div "R25-11503 7.2Ah battery" at bounding box center [243, 127] width 71 height 31
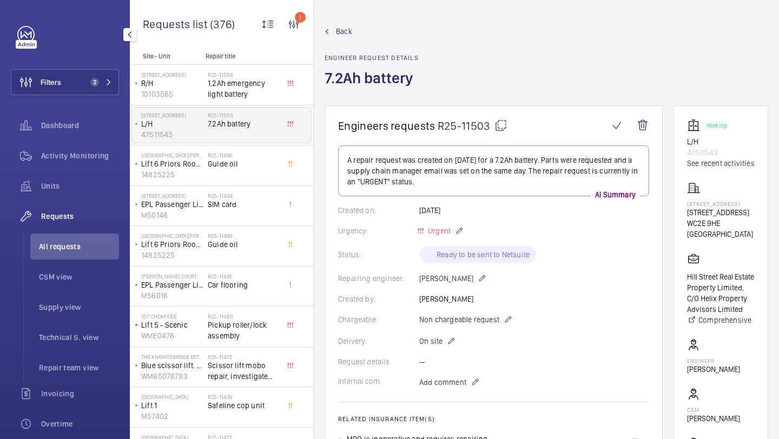
scroll to position [420, 0]
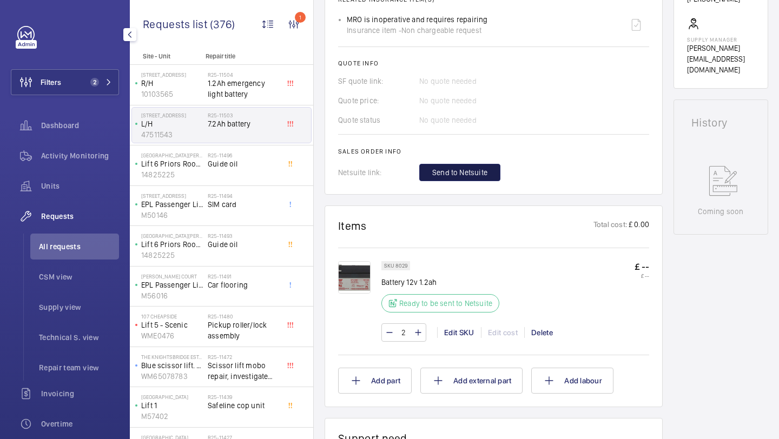
click at [453, 173] on span "Send to Netsuite" at bounding box center [459, 172] width 55 height 11
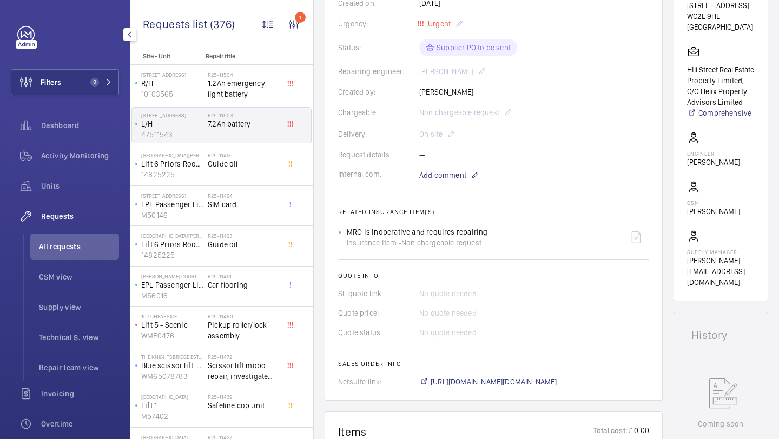
scroll to position [227, 0]
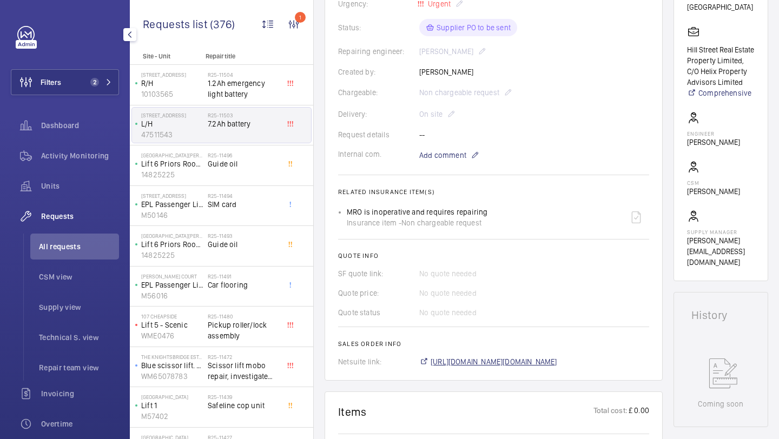
click at [449, 359] on span "https://6461500.app.netsuite.com/app/accounting/transactions/salesord.nl?id=296…" at bounding box center [494, 362] width 127 height 11
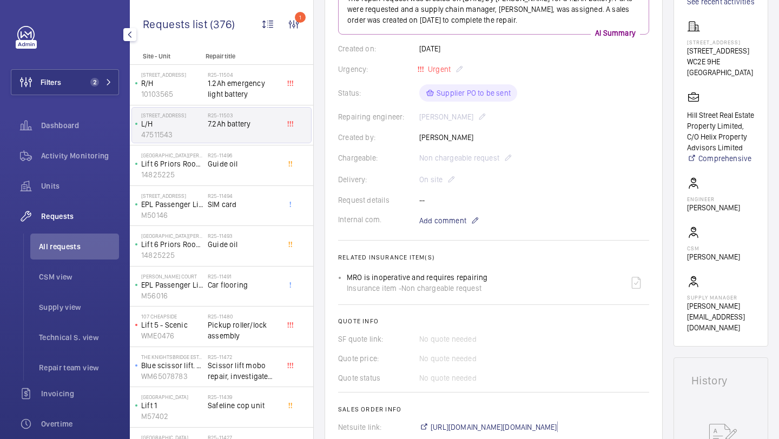
scroll to position [136, 0]
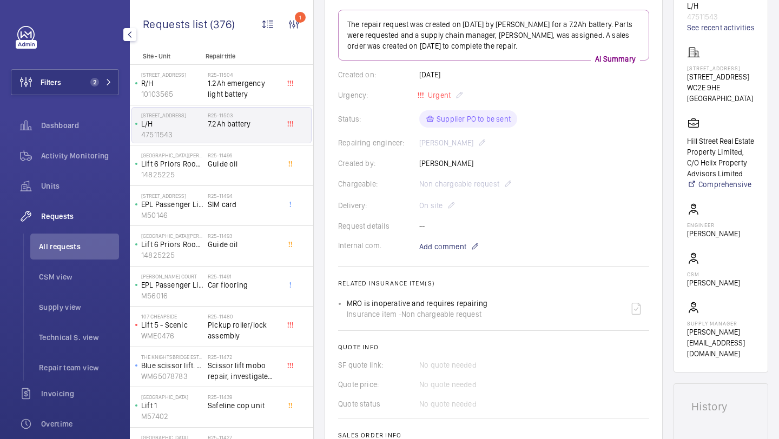
drag, startPoint x: 733, startPoint y: 88, endPoint x: 689, endPoint y: 87, distance: 43.9
click at [689, 82] on p "15 Bedford St" at bounding box center [721, 76] width 68 height 11
copy p "15 Bedford St"
click at [715, 117] on div "Hill Street Real Estate Property Limited, C/O Helix Property Advisors Limited C…" at bounding box center [721, 153] width 68 height 73
drag, startPoint x: 753, startPoint y: 100, endPoint x: 689, endPoint y: 91, distance: 65.0
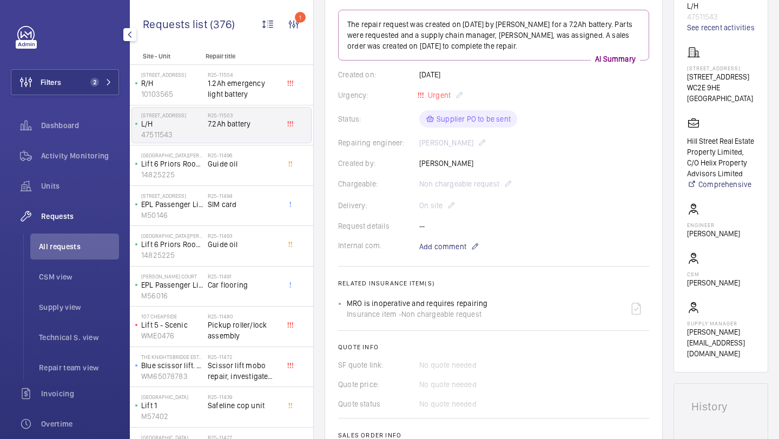
click at [689, 91] on div "15-16 Bedford Street 15 Bedford St WC2E 9HE LONDON" at bounding box center [721, 75] width 68 height 58
copy div "15 Bedford St WC2E 9HE LONDON"
click at [273, 174] on div "R25-11496 Guide oil" at bounding box center [243, 167] width 71 height 31
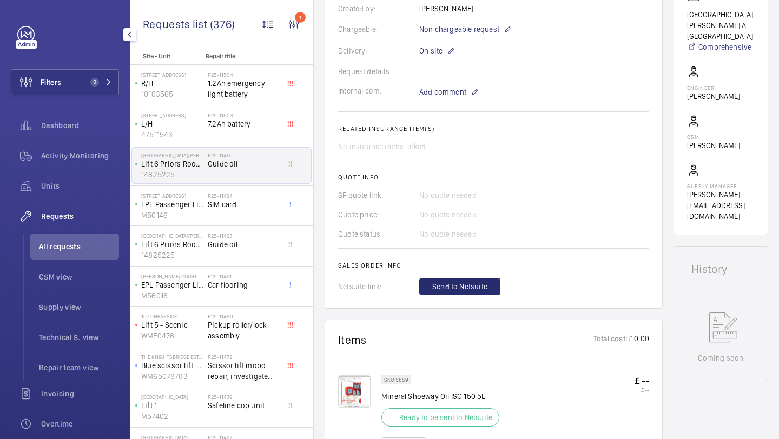
scroll to position [471, 0]
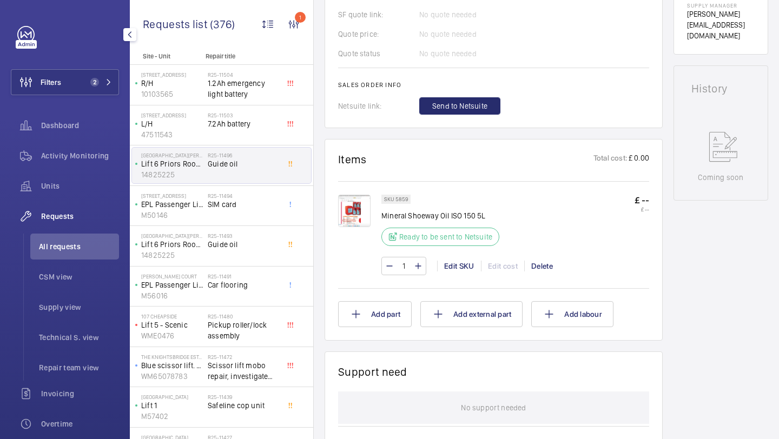
click at [446, 99] on button "Send to Netsuite" at bounding box center [459, 105] width 81 height 17
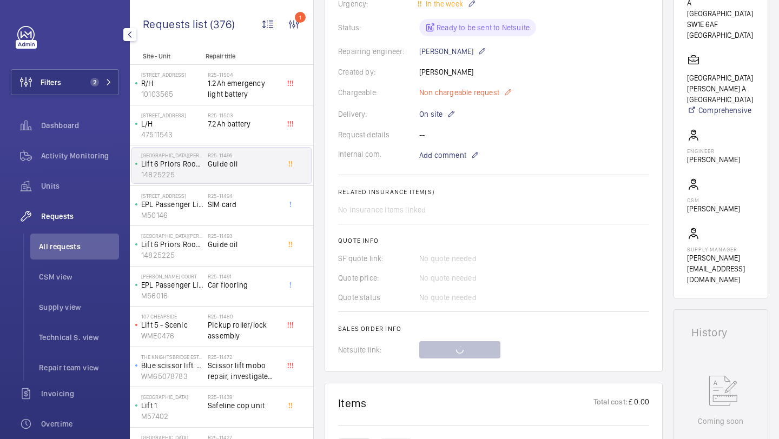
scroll to position [412, 0]
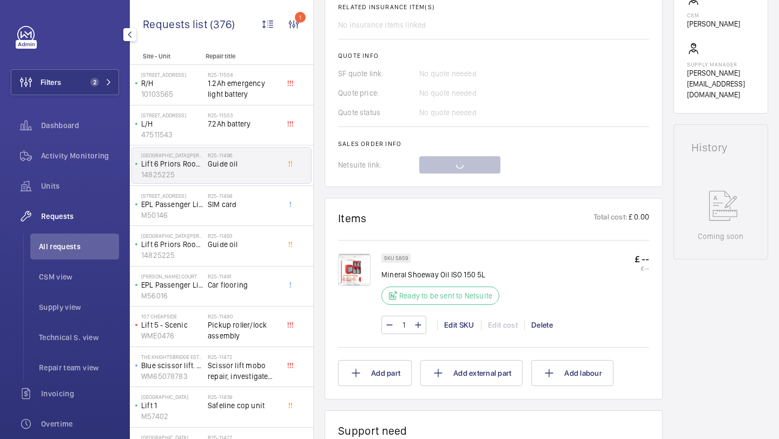
drag, startPoint x: 481, startPoint y: 274, endPoint x: 383, endPoint y: 275, distance: 98.0
click at [383, 276] on p "Mineral Shoeway Oil ISO 150 5L" at bounding box center [444, 274] width 124 height 11
copy p "Mineral Shoeway Oil ISO 150 5L"
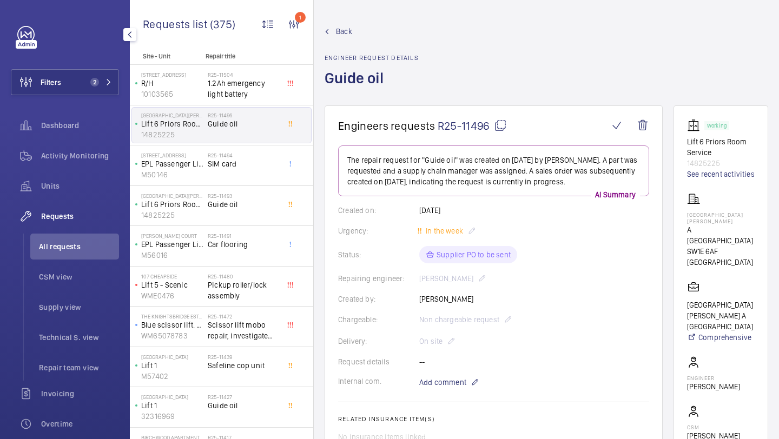
scroll to position [226, 0]
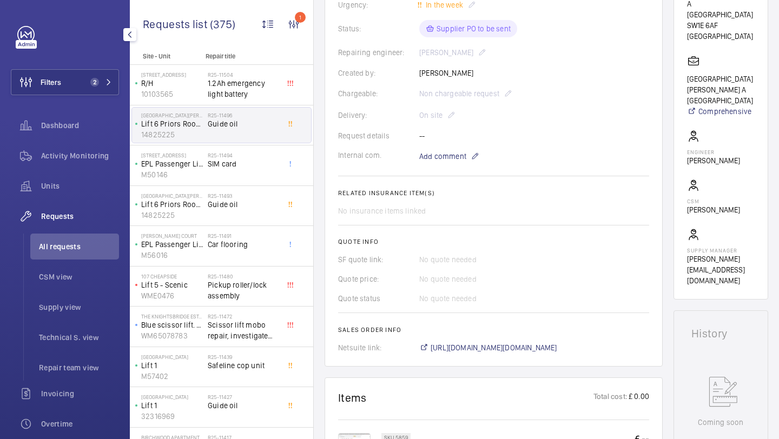
click at [459, 339] on wm-front-card-body "The repair request for "Guide oil" was created on 2025-08-29 by Archie Richter.…" at bounding box center [493, 136] width 311 height 434
click at [458, 343] on wm-front-card-body "The repair request for "Guide oil" was created on 2025-08-29 by Archie Richter.…" at bounding box center [493, 136] width 311 height 434
click at [458, 346] on span "https://6461500.app.netsuite.com/app/accounting/transactions/salesord.nl?id=296…" at bounding box center [494, 348] width 127 height 11
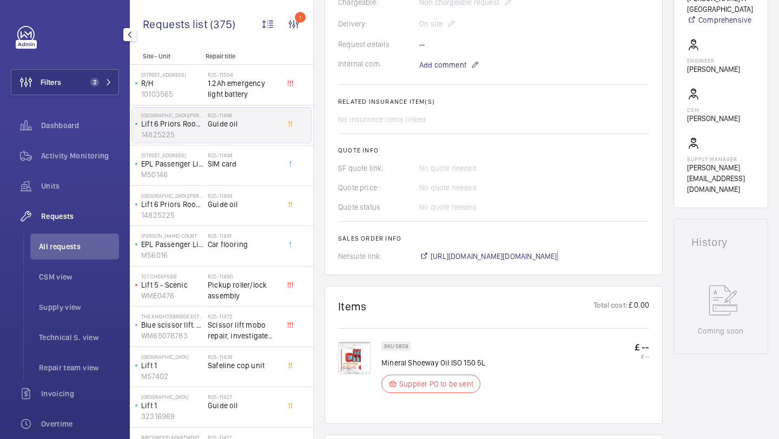
scroll to position [0, 0]
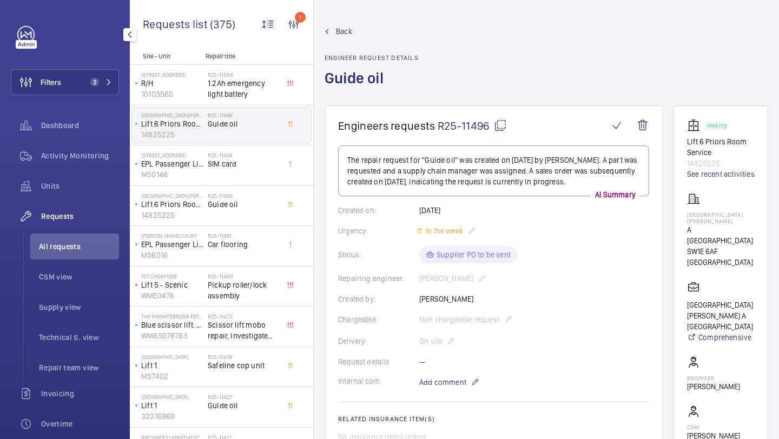
drag, startPoint x: 750, startPoint y: 252, endPoint x: 689, endPoint y: 228, distance: 65.3
click at [689, 228] on div "ST JAMES COURT HOTEL A Taj Hotel SW1E 6AF LONDON" at bounding box center [721, 230] width 68 height 75
copy div "ST JAMES COURT HOTEL A Taj Hotel SW1E 6AF LONDON"
click at [247, 207] on span "Guide oil" at bounding box center [243, 204] width 71 height 11
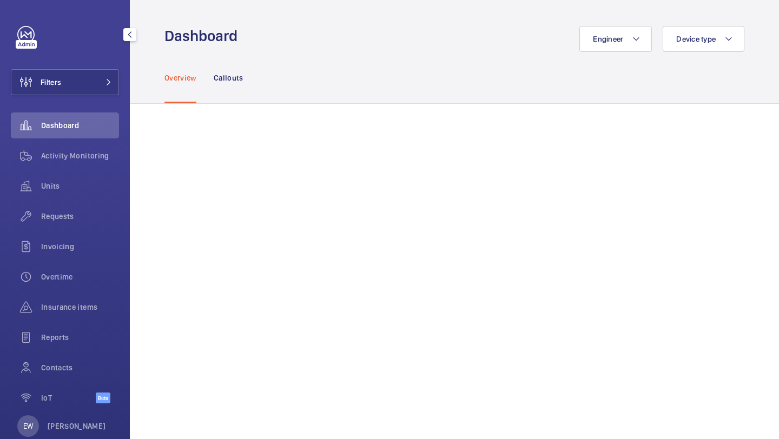
click at [90, 76] on button "Filters" at bounding box center [65, 82] width 108 height 26
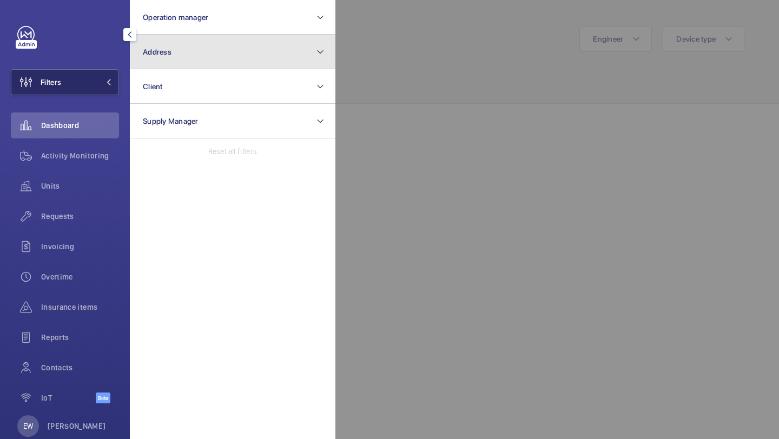
click at [192, 37] on button "Address" at bounding box center [233, 52] width 206 height 35
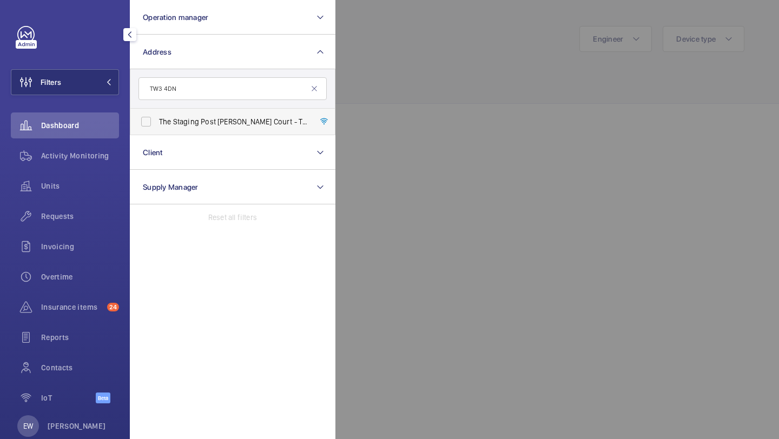
type input "TW3 4DN"
click at [190, 133] on label "The Staging Post Milton Court - The Staging Post Milton Court, LONDON TW3 4DN" at bounding box center [224, 122] width 188 height 26
click at [157, 133] on input "The Staging Post Milton Court - The Staging Post Milton Court, LONDON TW3 4DN" at bounding box center [146, 122] width 22 height 22
checkbox input "true"
click at [102, 220] on span "Requests" at bounding box center [80, 216] width 78 height 11
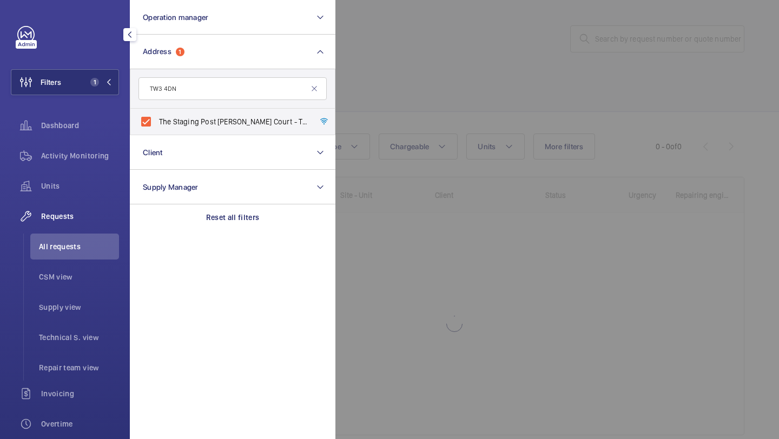
click at [443, 100] on div at bounding box center [725, 219] width 779 height 439
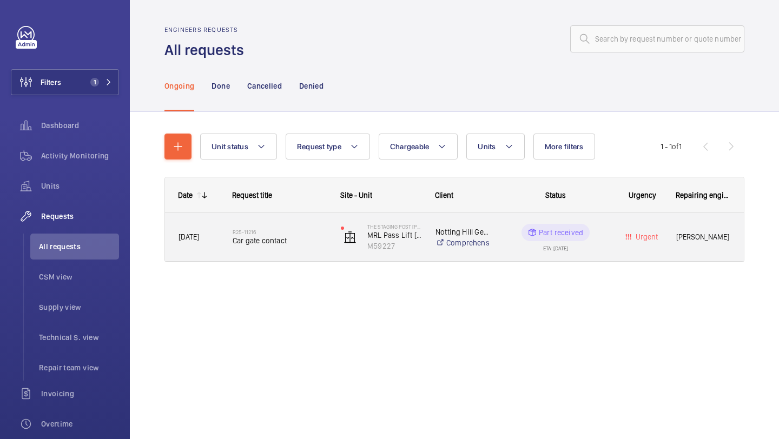
click at [302, 224] on div "R25-11216 Car gate contact" at bounding box center [280, 237] width 94 height 31
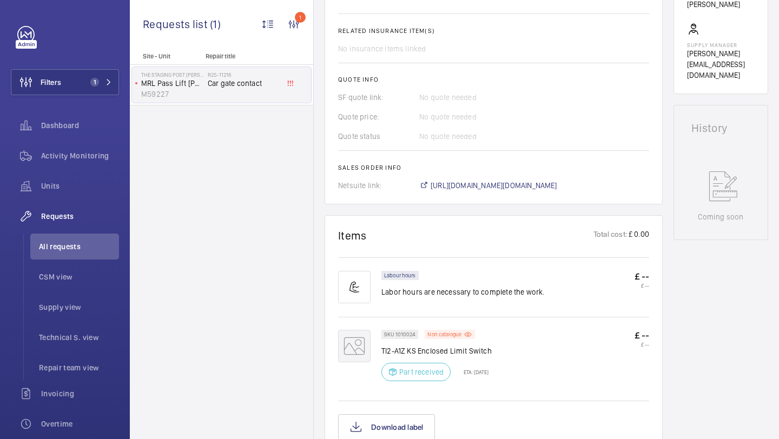
scroll to position [424, 0]
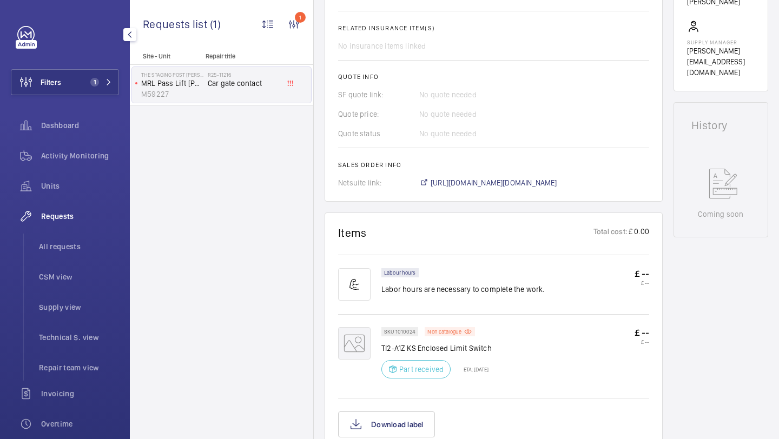
click at [102, 169] on div "Activity Monitoring" at bounding box center [65, 158] width 108 height 30
click at [98, 179] on div "Units" at bounding box center [65, 186] width 108 height 26
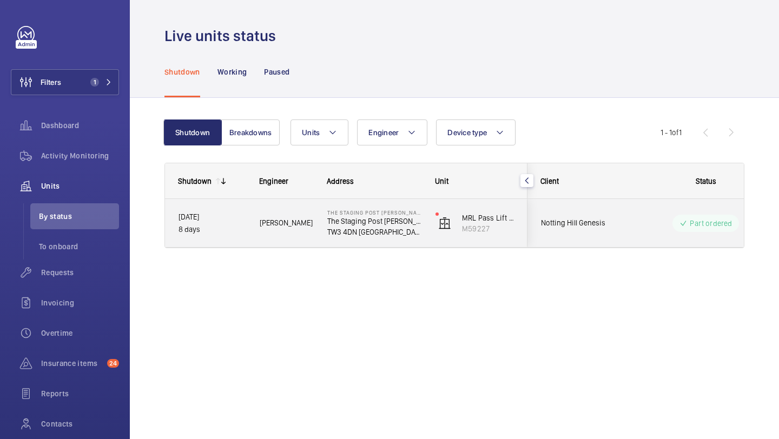
click at [588, 221] on span "Notting Hill Genesis" at bounding box center [582, 223] width 83 height 12
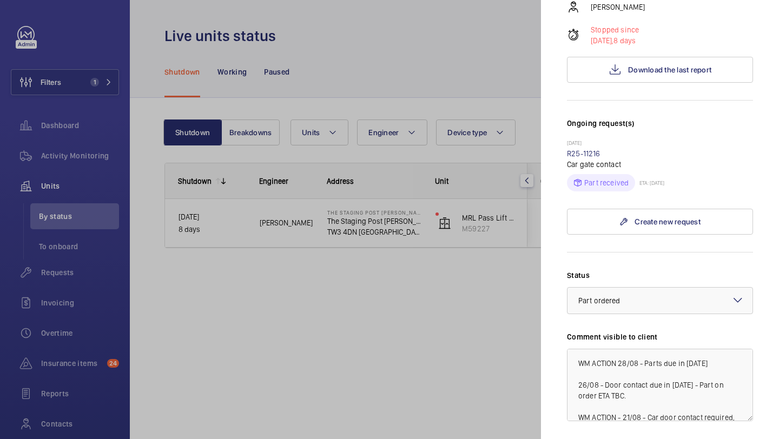
scroll to position [161, 0]
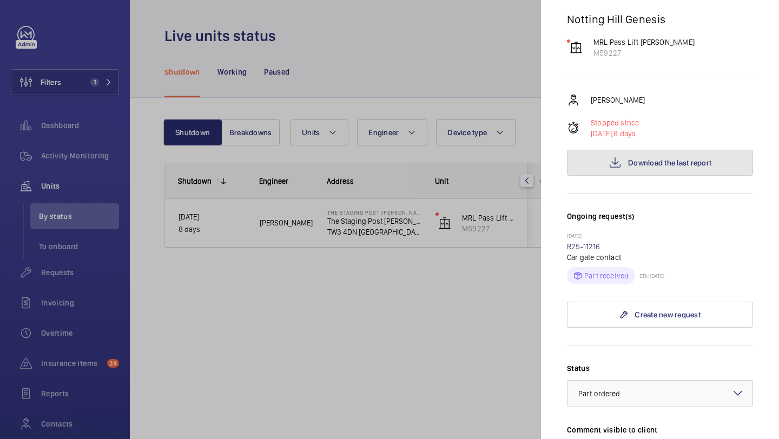
click at [646, 150] on button "Download the last report" at bounding box center [660, 163] width 186 height 26
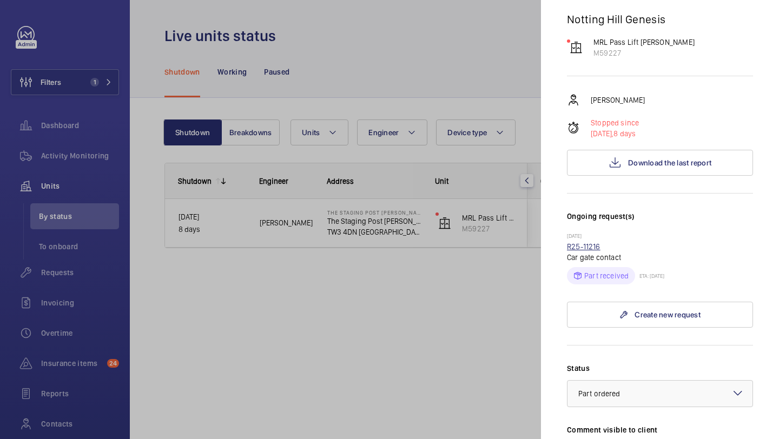
drag, startPoint x: 602, startPoint y: 227, endPoint x: 568, endPoint y: 227, distance: 34.1
click at [568, 233] on div "21/08/2025 R25-11216 Car gate contact Part received ETA: 25/08/2025" at bounding box center [660, 259] width 186 height 52
copy link "R25-11216"
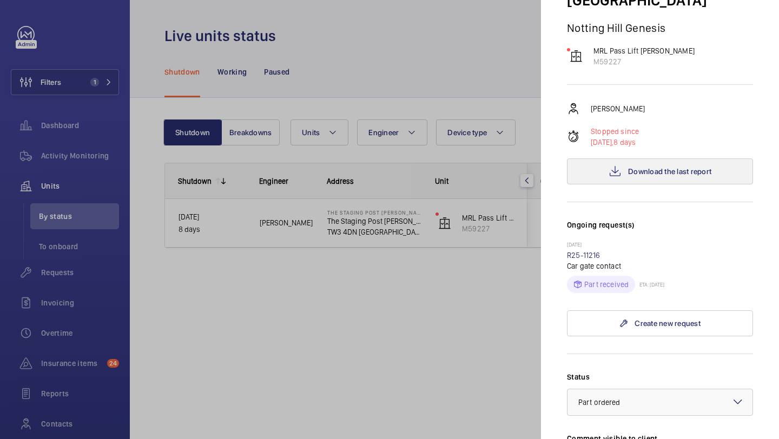
scroll to position [223, 0]
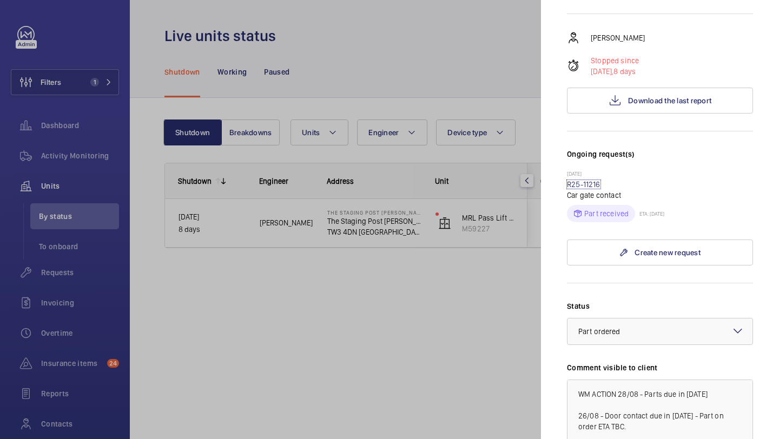
click at [593, 180] on link "R25-11216" at bounding box center [584, 184] width 34 height 9
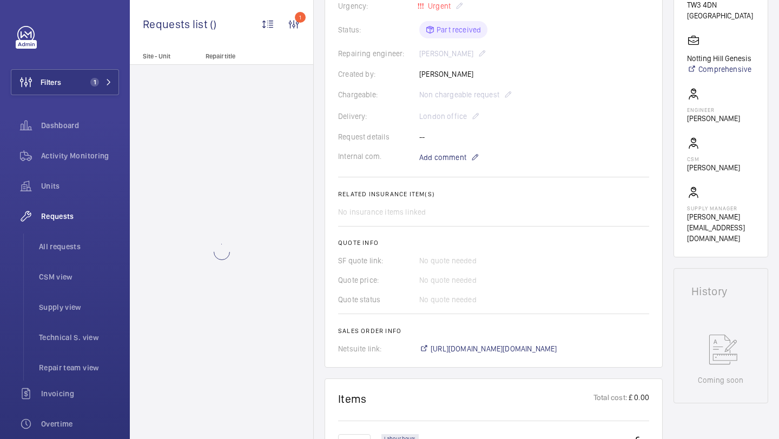
scroll to position [298, 0]
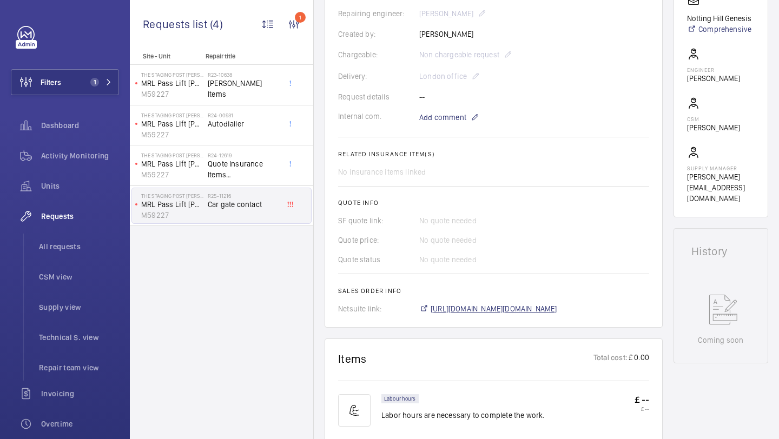
click at [502, 304] on span "https://6461500.app.netsuite.com/app/accounting/transactions/salesord.nl?id=293…" at bounding box center [494, 309] width 127 height 11
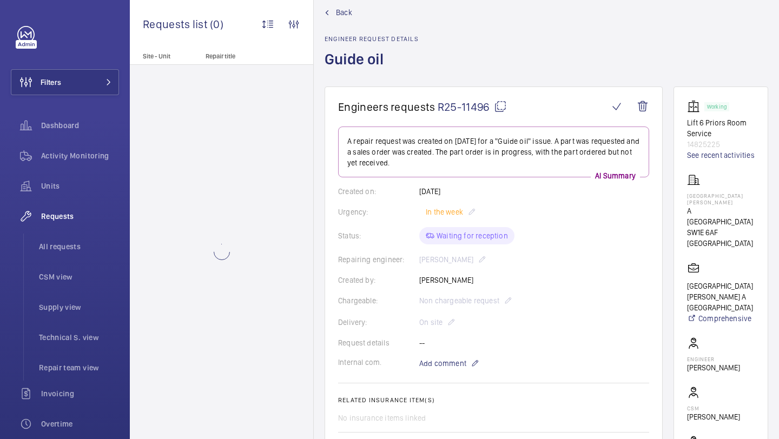
scroll to position [22, 0]
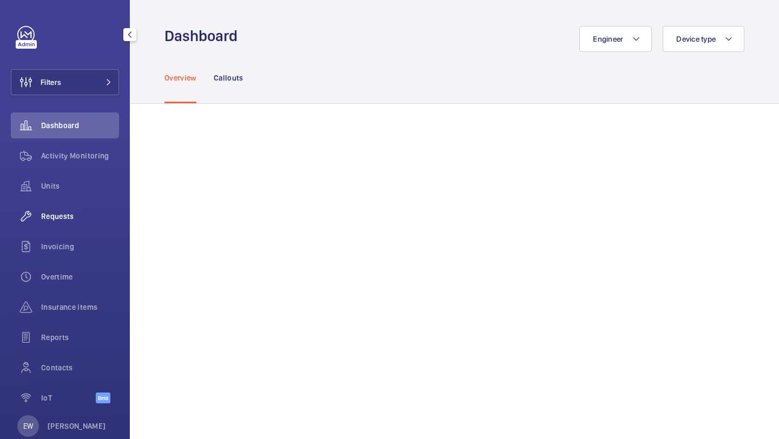
click at [69, 217] on span "Requests" at bounding box center [80, 216] width 78 height 11
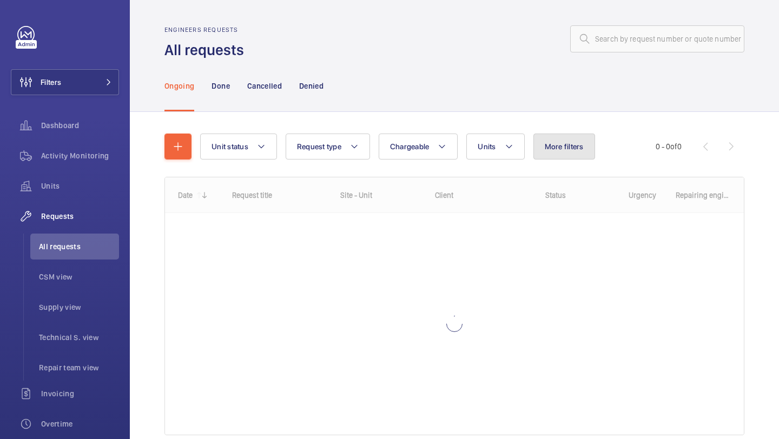
click at [562, 142] on span "More filters" at bounding box center [564, 146] width 39 height 9
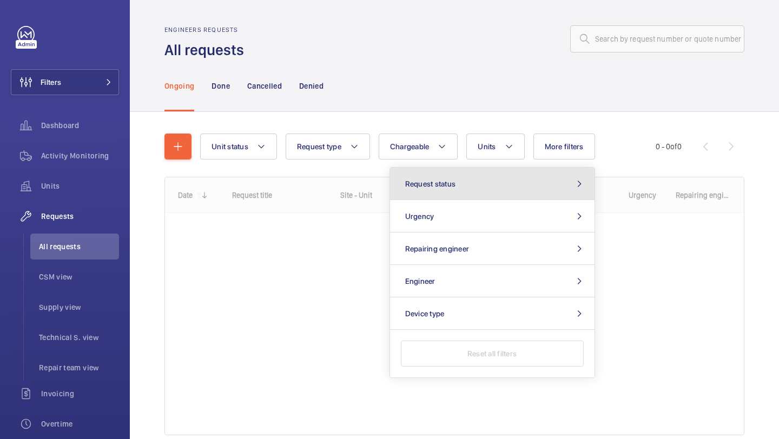
click at [495, 174] on button "Request status" at bounding box center [492, 184] width 205 height 32
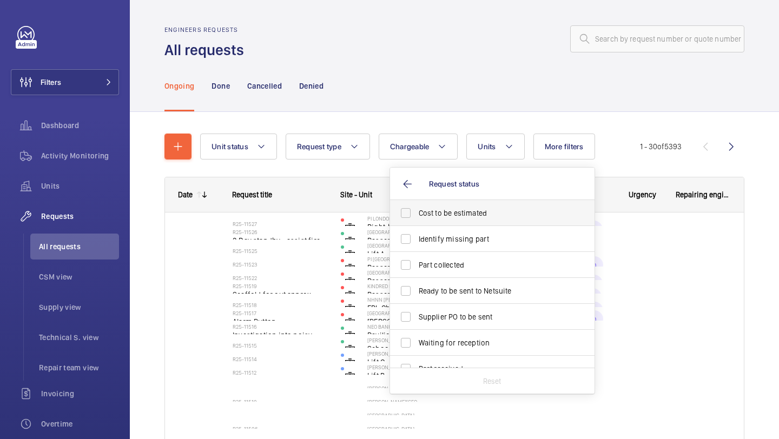
click at [476, 201] on label "Cost to be estimated" at bounding box center [484, 213] width 188 height 26
click at [417, 202] on input "Cost to be estimated" at bounding box center [406, 213] width 22 height 22
checkbox input "true"
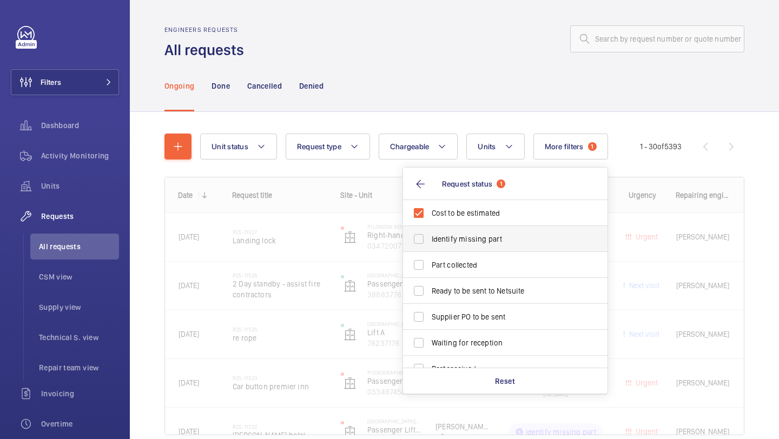
click at [473, 234] on label "Identify missing part" at bounding box center [497, 239] width 188 height 26
click at [430, 234] on input "Identify missing part" at bounding box center [419, 239] width 22 height 22
checkbox input "true"
click at [457, 283] on label "Ready to be sent to Netsuite" at bounding box center [497, 291] width 188 height 26
click at [430, 283] on input "Ready to be sent to Netsuite" at bounding box center [419, 291] width 22 height 22
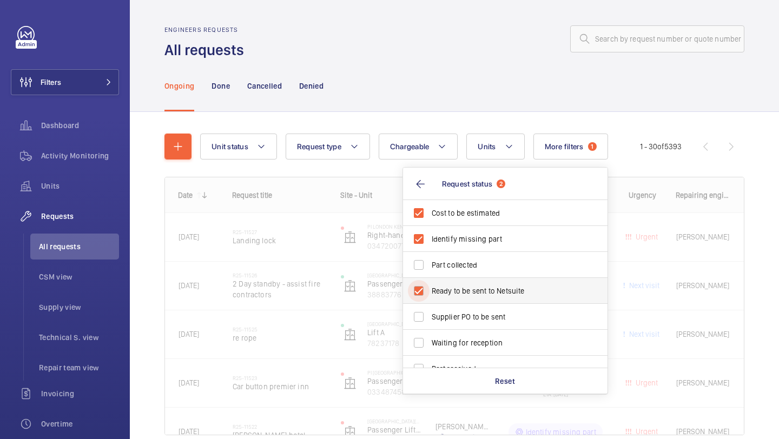
checkbox input "true"
click at [457, 313] on span "Supplier PO to be sent" at bounding box center [506, 317] width 149 height 11
click at [430, 313] on input "Supplier PO to be sent" at bounding box center [419, 317] width 22 height 22
checkbox input "true"
click at [331, 36] on div at bounding box center [498, 39] width 494 height 26
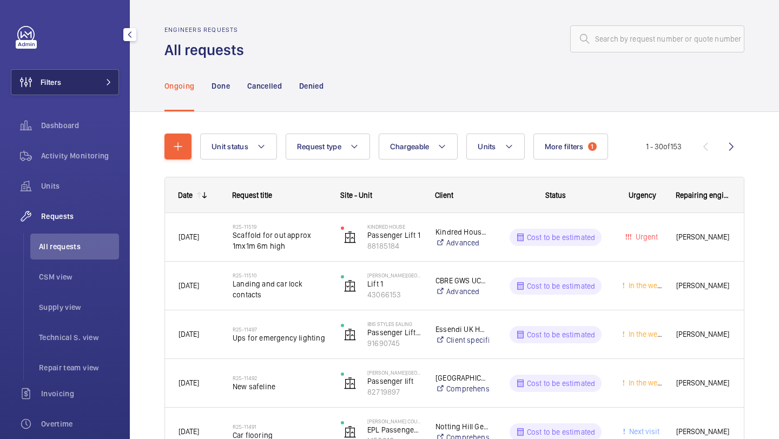
click at [96, 81] on button "Filters" at bounding box center [65, 82] width 108 height 26
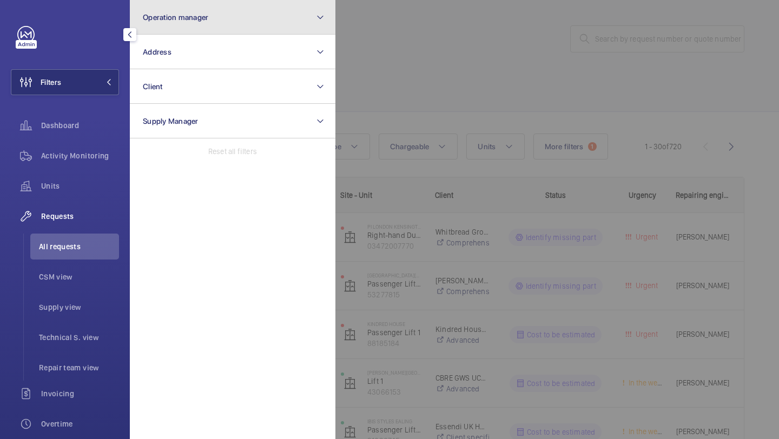
click at [168, 18] on span "Operation manager" at bounding box center [175, 17] width 65 height 9
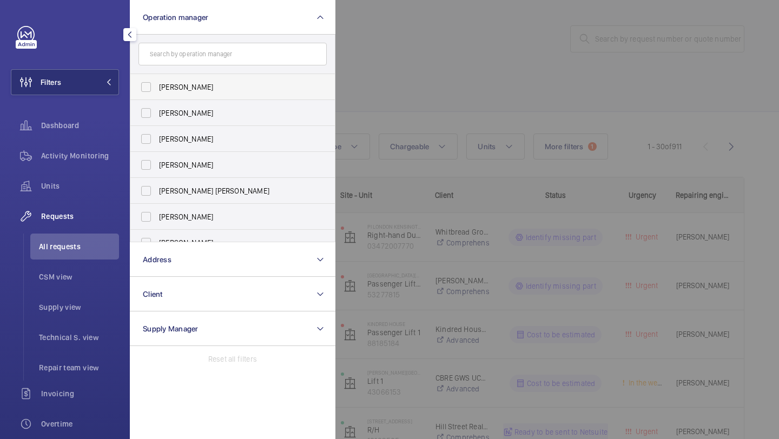
click at [172, 77] on label "[PERSON_NAME]" at bounding box center [224, 87] width 188 height 26
click at [157, 77] on input "[PERSON_NAME]" at bounding box center [146, 87] width 22 height 22
checkbox input "true"
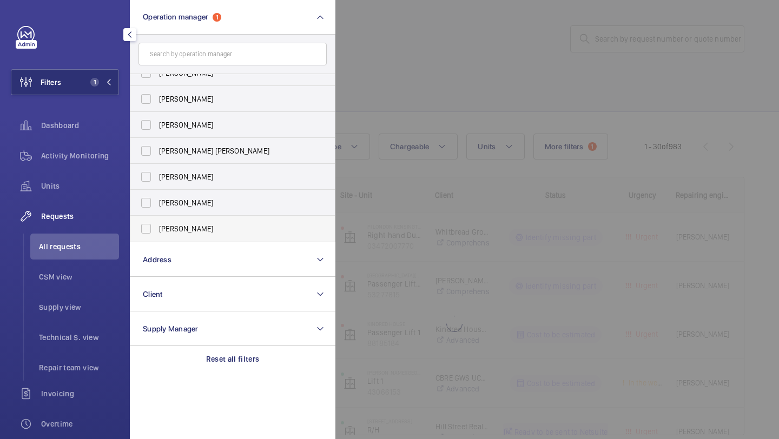
click at [189, 229] on span "[PERSON_NAME]" at bounding box center [233, 228] width 149 height 11
click at [157, 229] on input "[PERSON_NAME]" at bounding box center [146, 229] width 22 height 22
checkbox input "true"
click at [433, 93] on div at bounding box center [725, 219] width 779 height 439
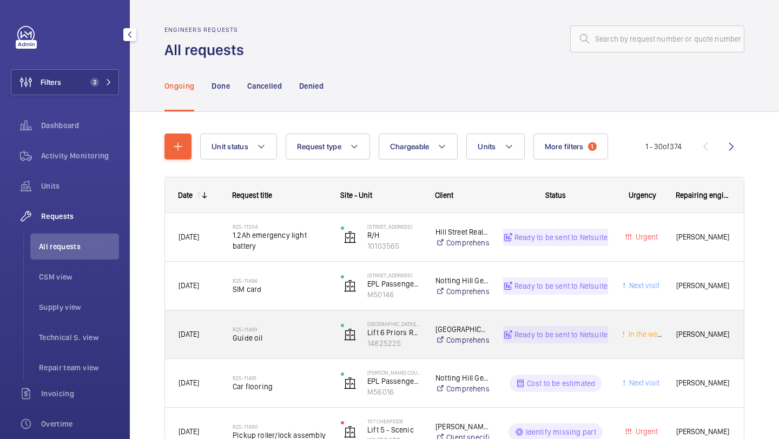
click at [287, 327] on h2 "R25-11493" at bounding box center [280, 329] width 94 height 6
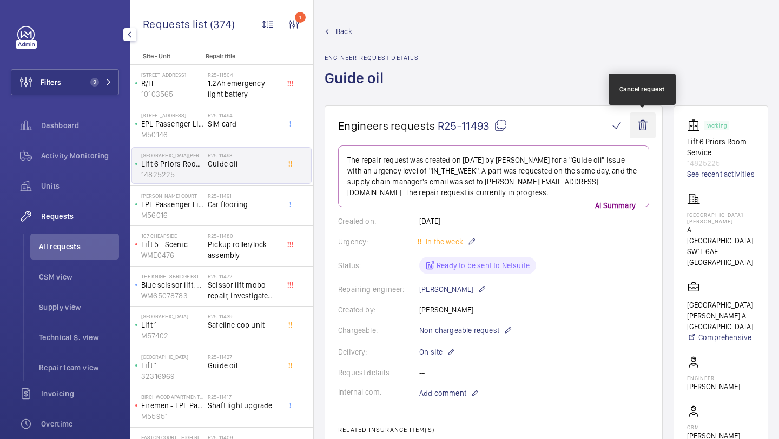
click at [639, 130] on wm-front-icon-button at bounding box center [643, 126] width 26 height 26
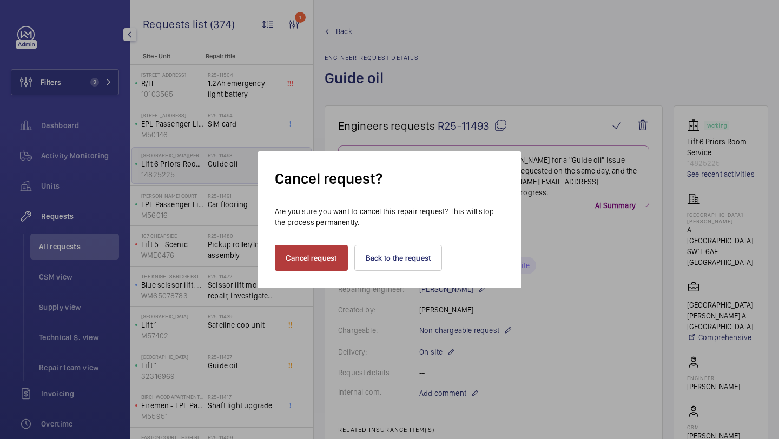
click at [311, 252] on button "Cancel request" at bounding box center [311, 258] width 73 height 26
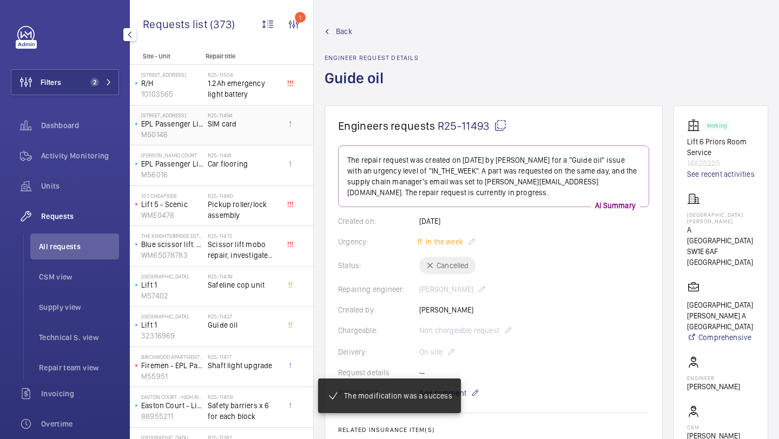
click at [234, 143] on div "144 Central Street EPL Passenger Lift Gen 2 M50146 R25-11494 SIM card" at bounding box center [221, 126] width 183 height 41
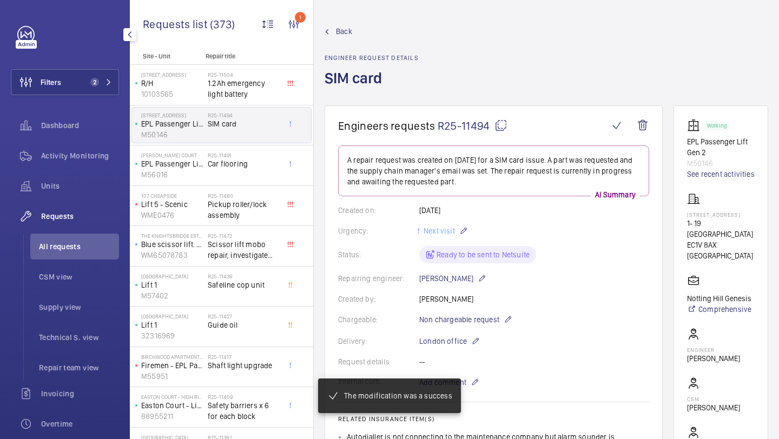
scroll to position [474, 0]
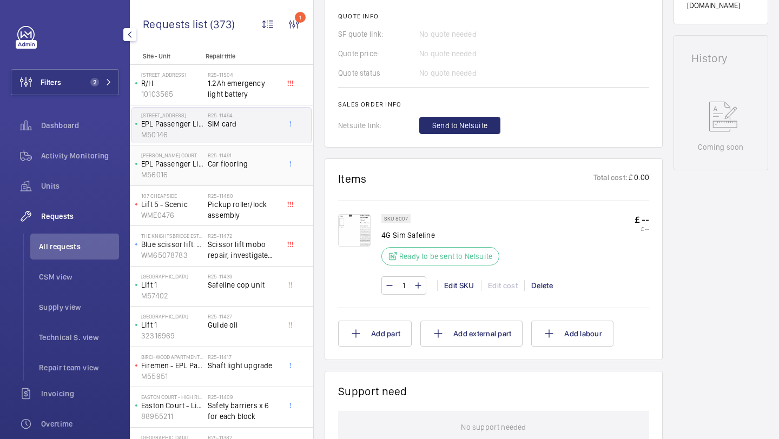
click at [240, 166] on span "Car flooring" at bounding box center [243, 164] width 71 height 11
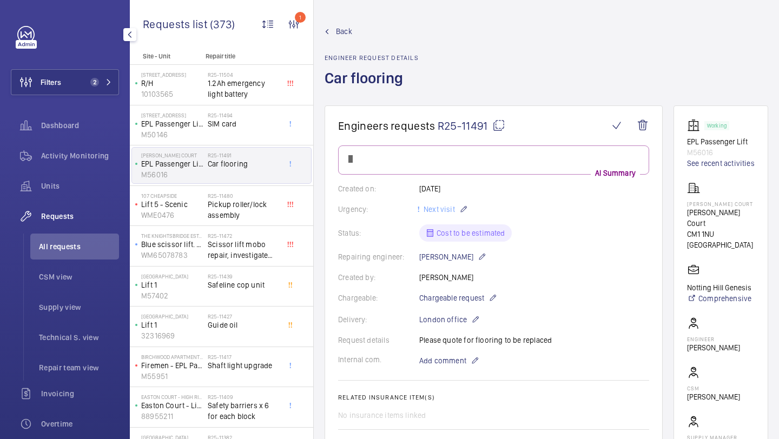
scroll to position [286, 0]
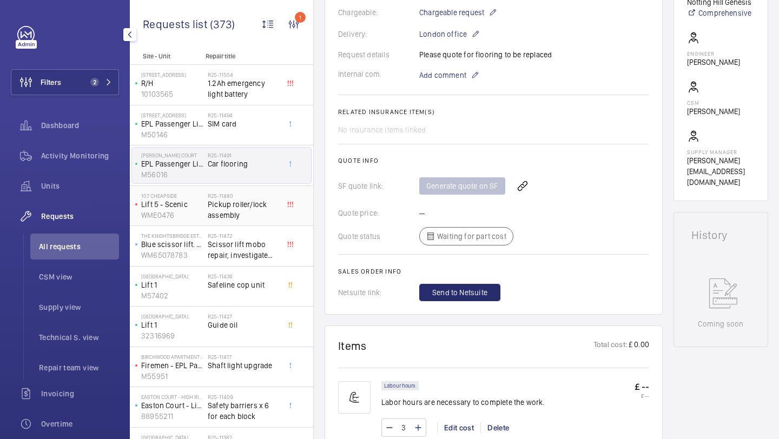
click at [242, 207] on span "Pickup roller/lock assembly" at bounding box center [243, 210] width 71 height 22
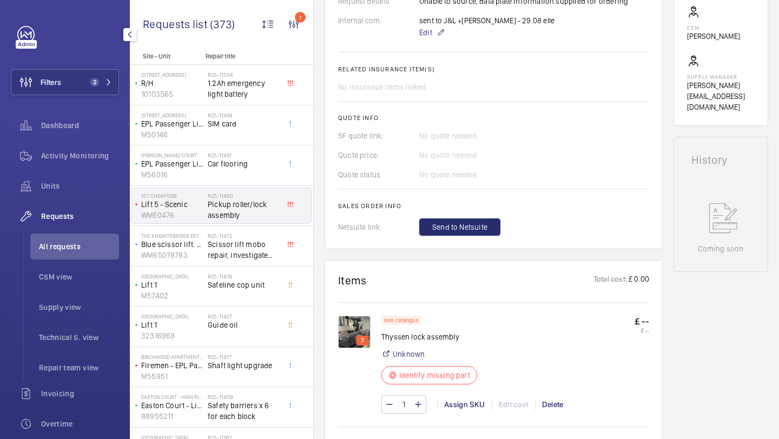
scroll to position [399, 0]
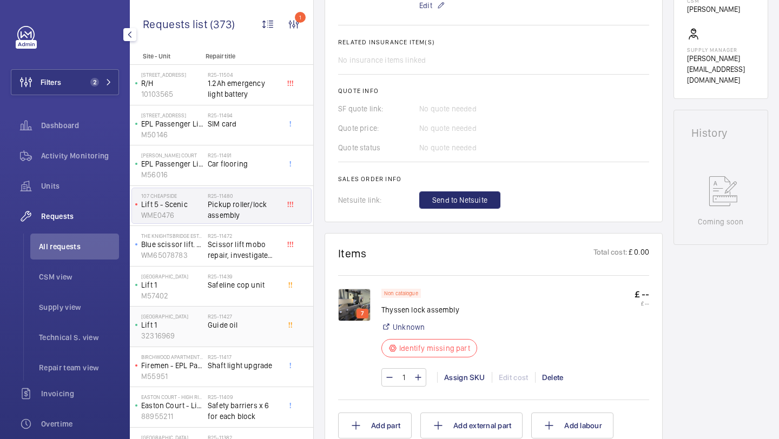
click at [255, 323] on span "Guide oil" at bounding box center [243, 325] width 71 height 11
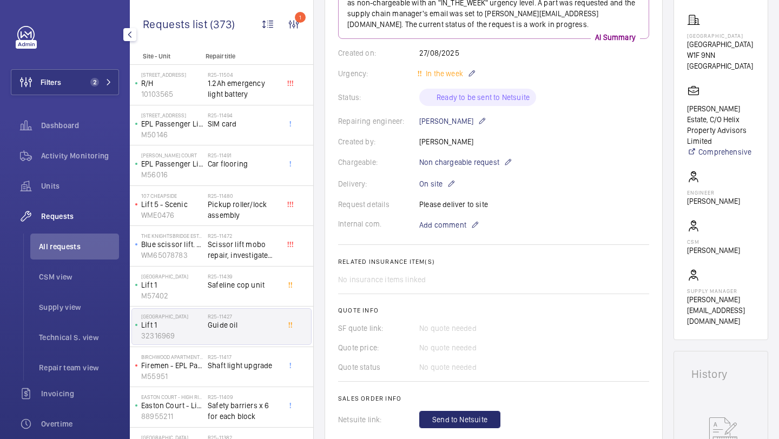
scroll to position [271, 0]
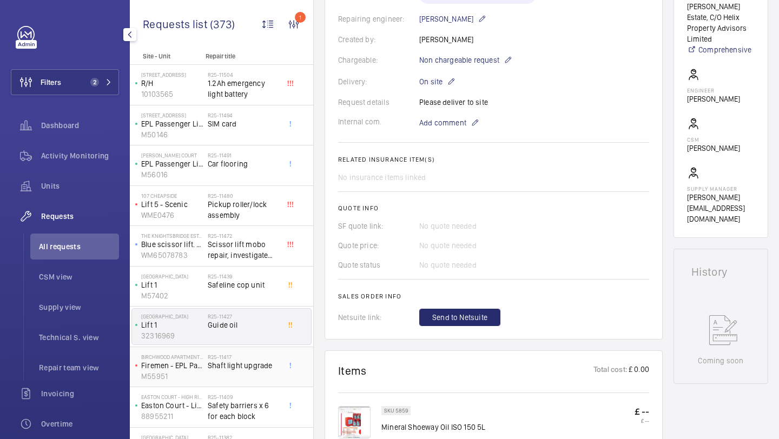
click at [249, 355] on h2 "R25-11417" at bounding box center [243, 357] width 71 height 6
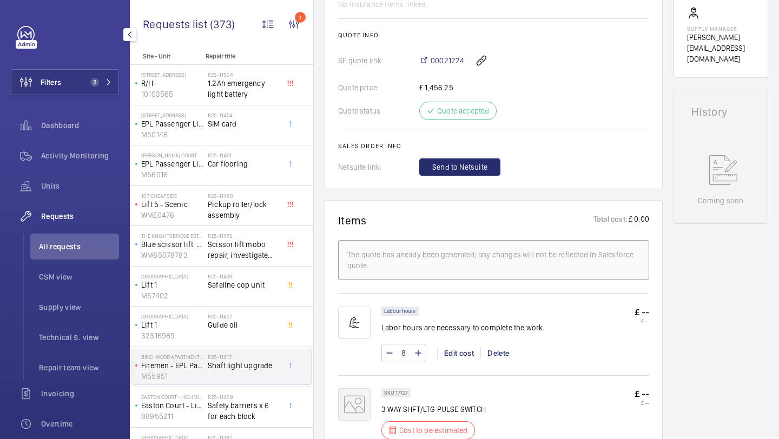
scroll to position [572, 0]
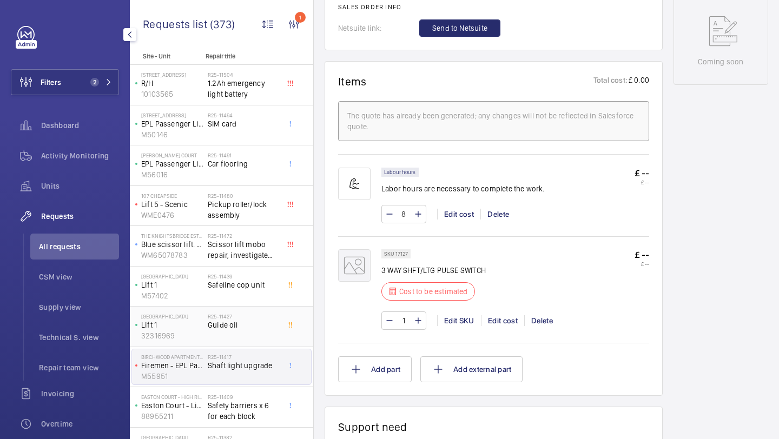
click at [233, 319] on h2 "R25-11427" at bounding box center [243, 316] width 71 height 6
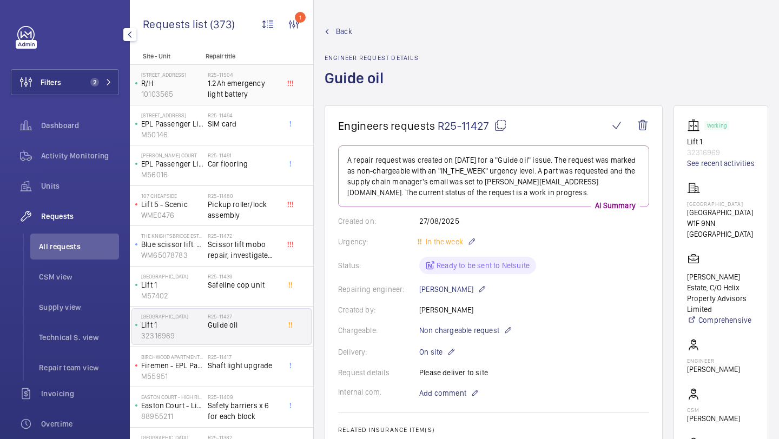
click at [233, 100] on div "R25-11504 1.2Ah emergency light battery" at bounding box center [243, 86] width 71 height 31
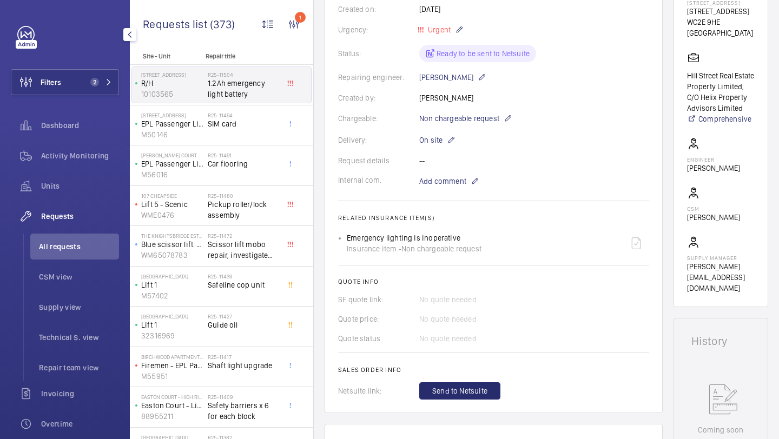
scroll to position [389, 0]
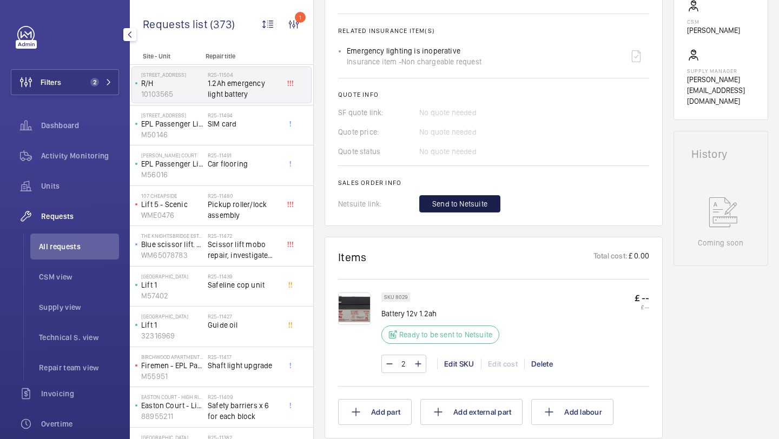
click at [441, 212] on button "Send to Netsuite" at bounding box center [459, 203] width 81 height 17
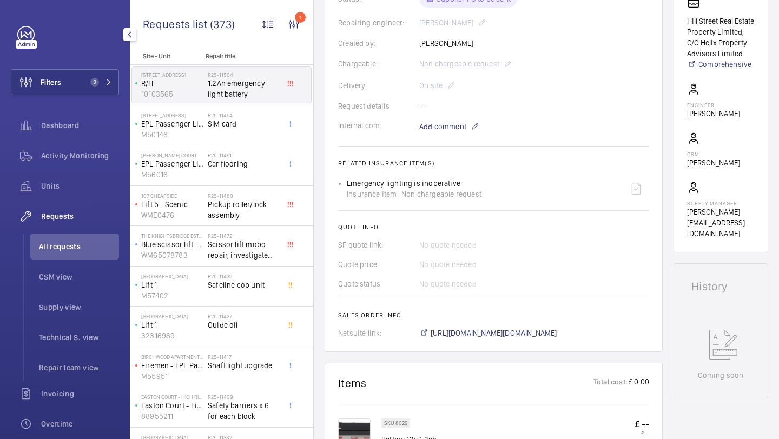
scroll to position [377, 0]
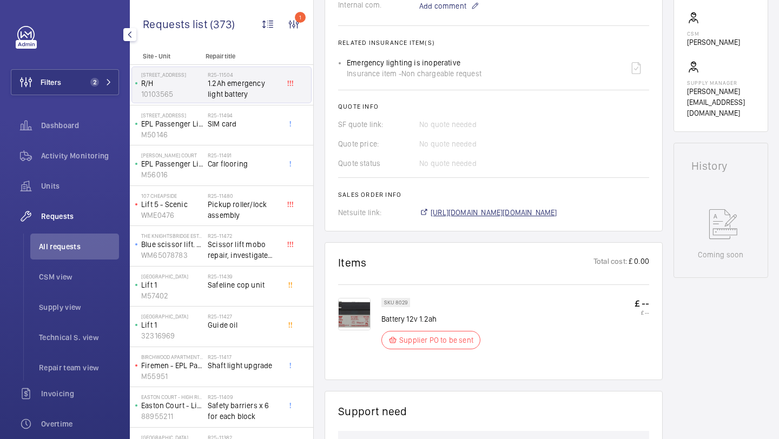
click at [451, 213] on span "https://6461500.app.netsuite.com/app/accounting/transactions/salesord.nl?id=296…" at bounding box center [494, 212] width 127 height 11
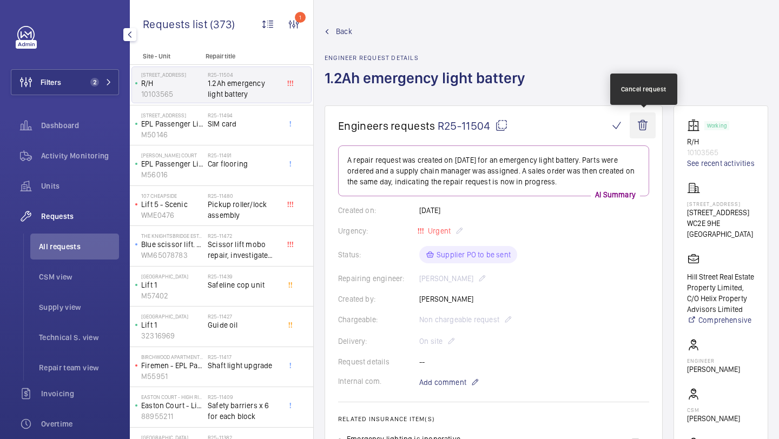
click at [642, 126] on wm-front-icon-button at bounding box center [643, 126] width 26 height 26
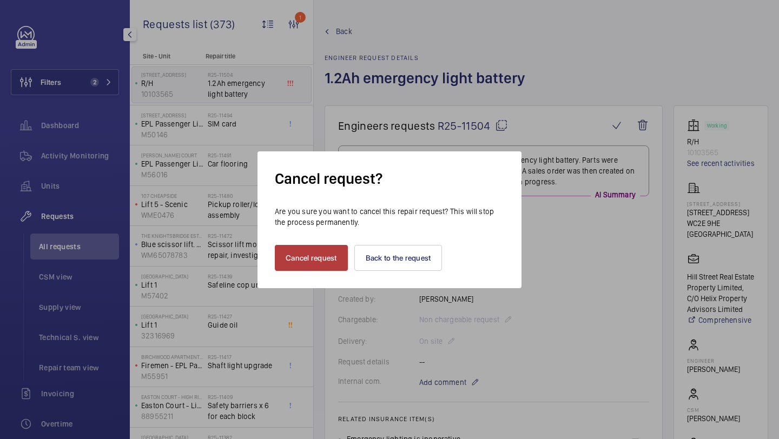
click at [330, 251] on button "Cancel request" at bounding box center [311, 258] width 73 height 26
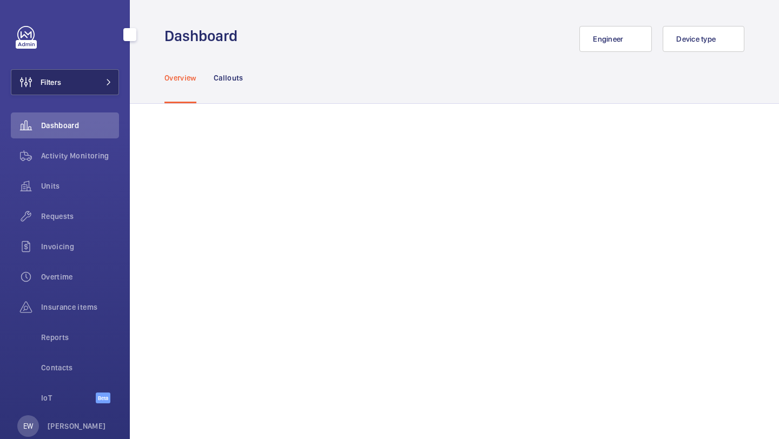
click at [83, 83] on button "Filters" at bounding box center [65, 82] width 108 height 26
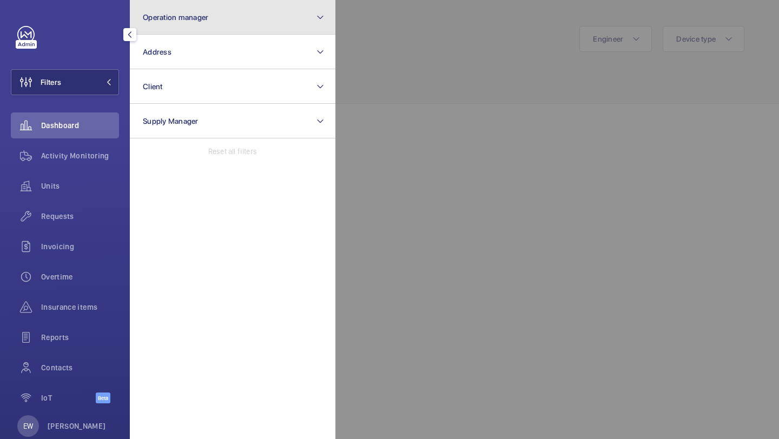
click at [171, 28] on button "Operation manager" at bounding box center [233, 17] width 206 height 35
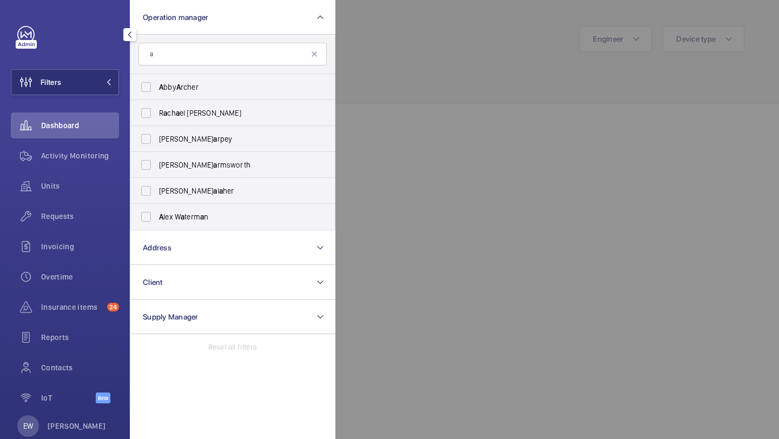
type input "a"
click at [181, 90] on span "A" at bounding box center [178, 87] width 4 height 9
click at [157, 90] on input "A bby A rcher" at bounding box center [146, 87] width 22 height 22
checkbox input "true"
click at [308, 54] on input "a" at bounding box center [233, 54] width 188 height 23
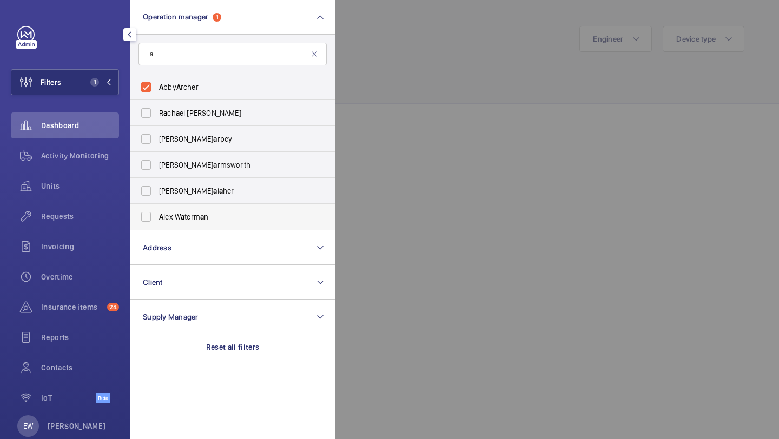
click at [214, 212] on span "A lex W a term a n" at bounding box center [233, 217] width 149 height 11
click at [157, 212] on input "A lex W a term a n" at bounding box center [146, 217] width 22 height 22
checkbox input "true"
click at [85, 221] on span "Requests" at bounding box center [80, 216] width 78 height 11
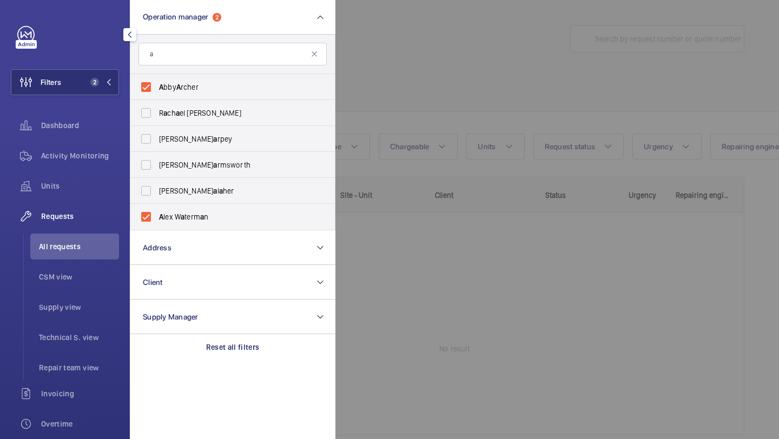
click at [449, 52] on div at bounding box center [725, 219] width 779 height 439
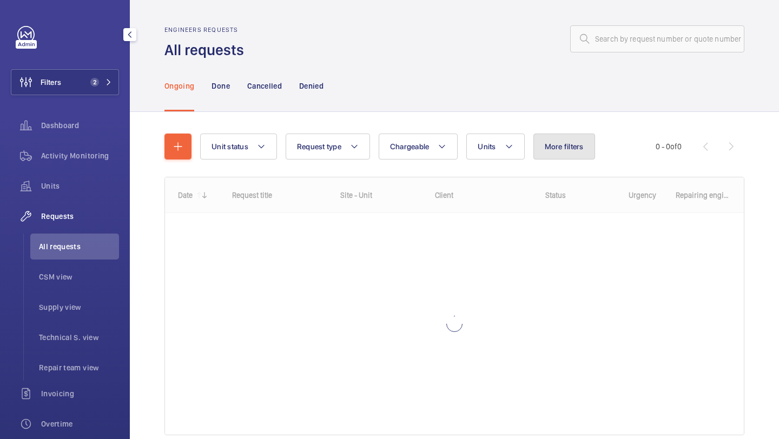
click at [567, 138] on button "More filters" at bounding box center [565, 147] width 62 height 26
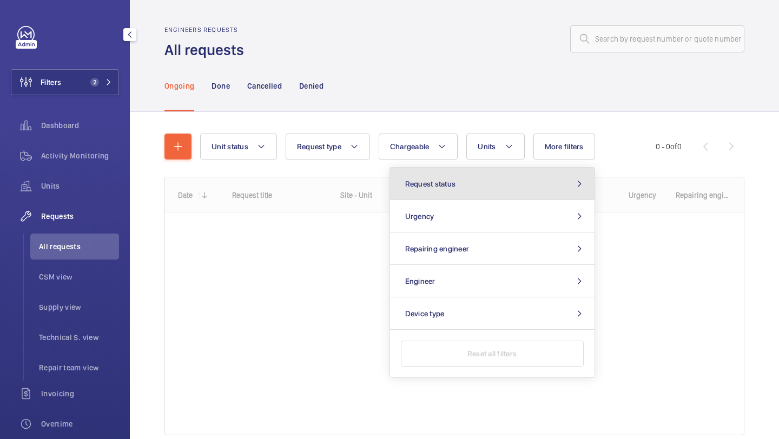
click at [501, 178] on button "Request status" at bounding box center [492, 184] width 205 height 32
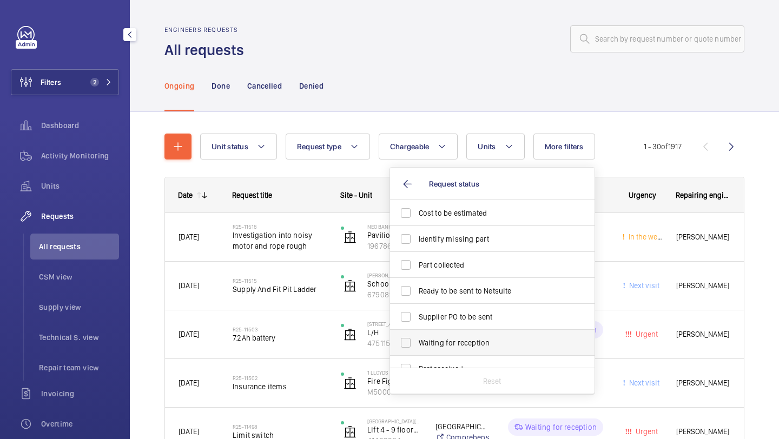
click at [462, 338] on span "Waiting for reception" at bounding box center [493, 343] width 149 height 11
click at [417, 338] on input "Waiting for reception" at bounding box center [406, 343] width 22 height 22
checkbox input "true"
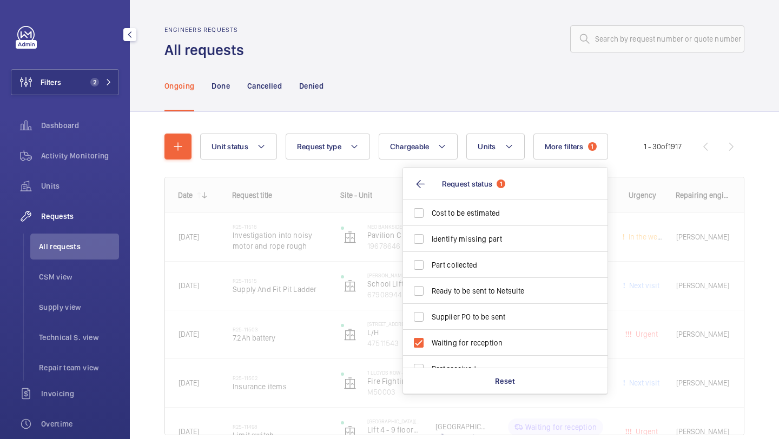
click at [486, 31] on div at bounding box center [498, 39] width 494 height 26
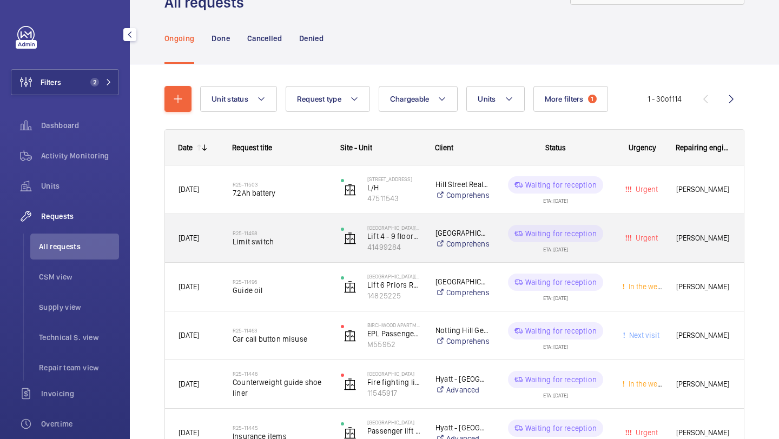
scroll to position [49, 0]
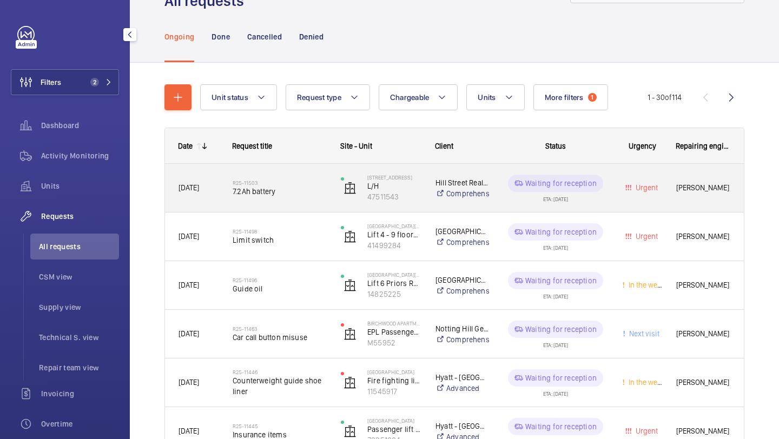
click at [320, 199] on div "R25-11503 7.2Ah battery" at bounding box center [280, 188] width 94 height 31
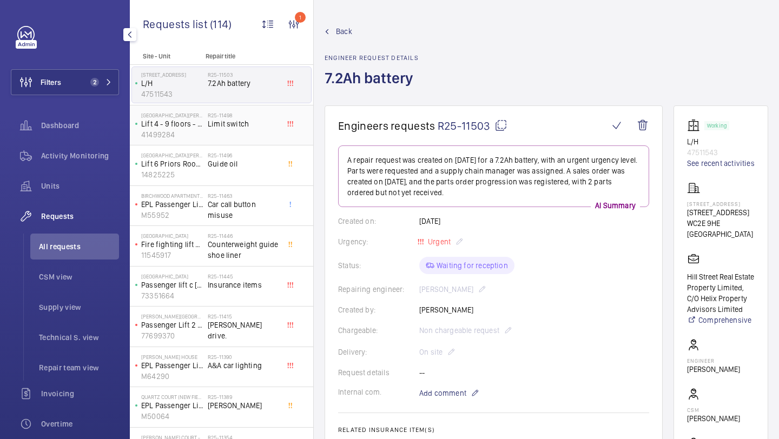
click at [227, 132] on div "R25-11498 Limit switch" at bounding box center [243, 127] width 71 height 31
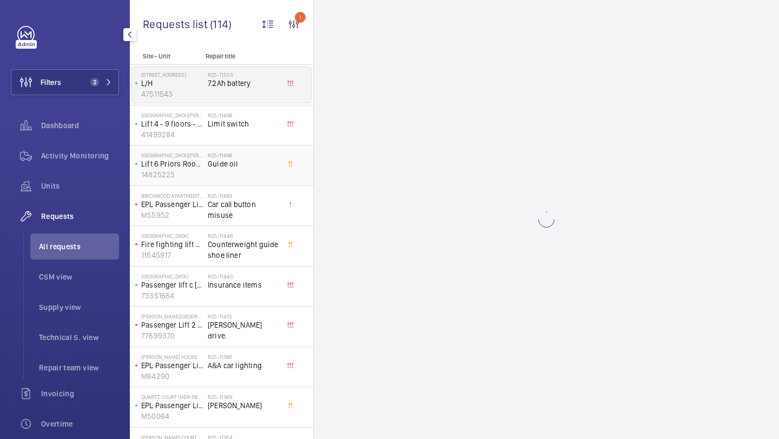
click at [230, 172] on div "R25-11496 Guide oil" at bounding box center [243, 167] width 71 height 31
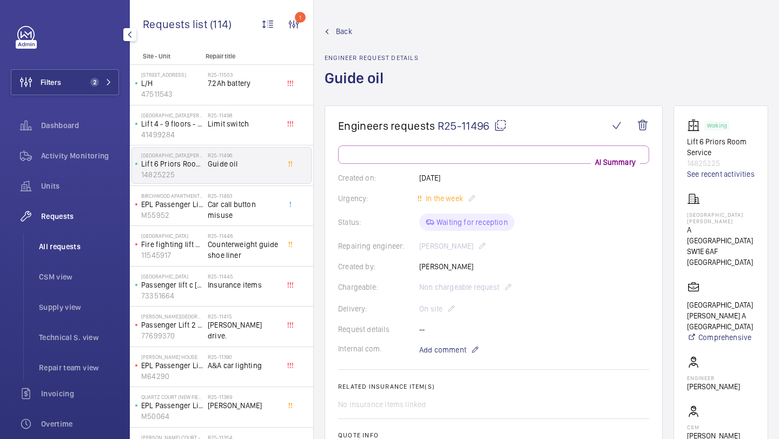
click at [83, 244] on span "All requests" at bounding box center [79, 246] width 80 height 11
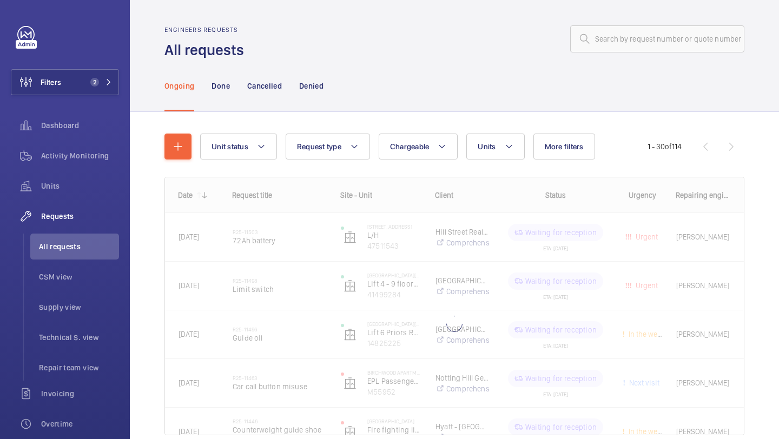
click at [502, 51] on div at bounding box center [498, 39] width 494 height 26
click at [557, 147] on span "More filters" at bounding box center [564, 146] width 39 height 9
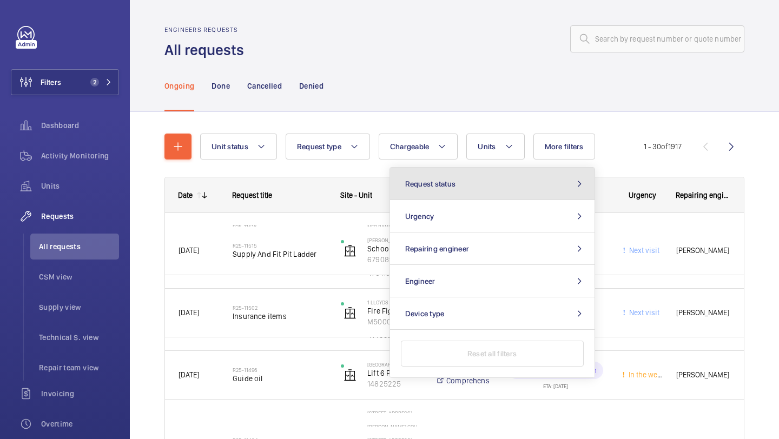
click at [503, 176] on button "Request status" at bounding box center [492, 184] width 205 height 32
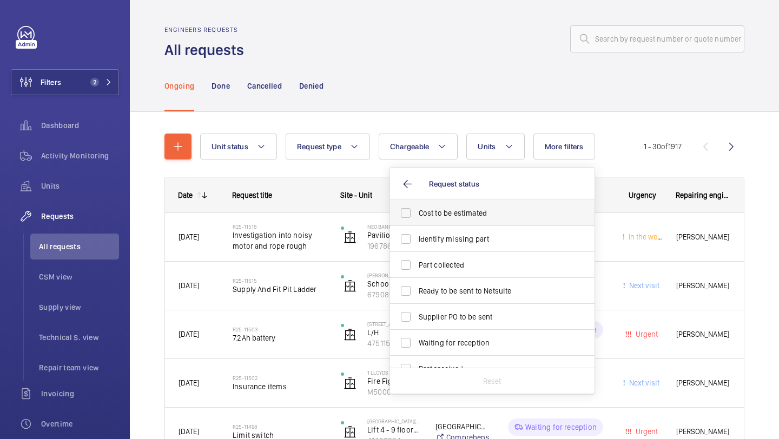
click at [475, 214] on span "Cost to be estimated" at bounding box center [493, 213] width 149 height 11
click at [417, 214] on input "Cost to be estimated" at bounding box center [406, 213] width 22 height 22
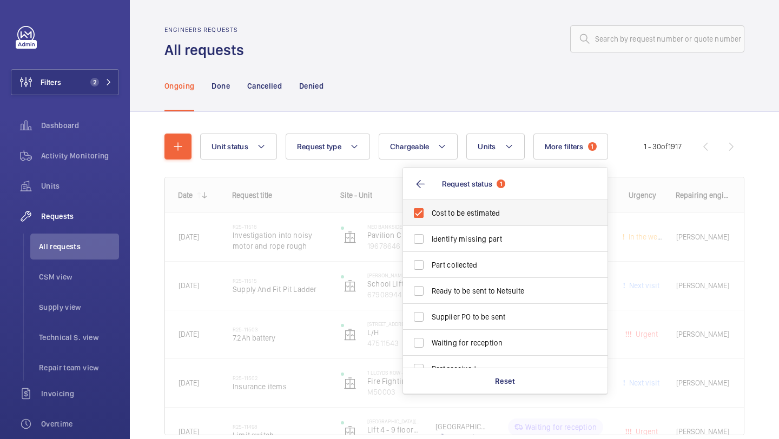
click at [471, 217] on span "Cost to be estimated" at bounding box center [506, 213] width 149 height 11
click at [430, 217] on input "Cost to be estimated" at bounding box center [419, 213] width 22 height 22
checkbox input "false"
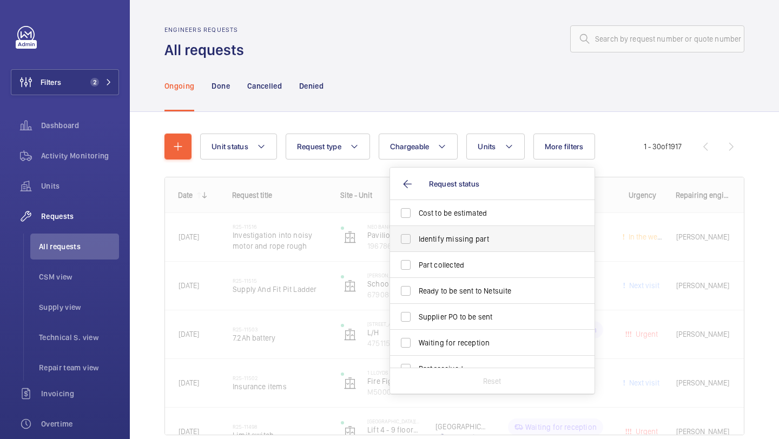
click at [462, 245] on span "Identify missing part" at bounding box center [493, 239] width 149 height 11
click at [417, 245] on input "Identify missing part" at bounding box center [406, 239] width 22 height 22
checkbox input "true"
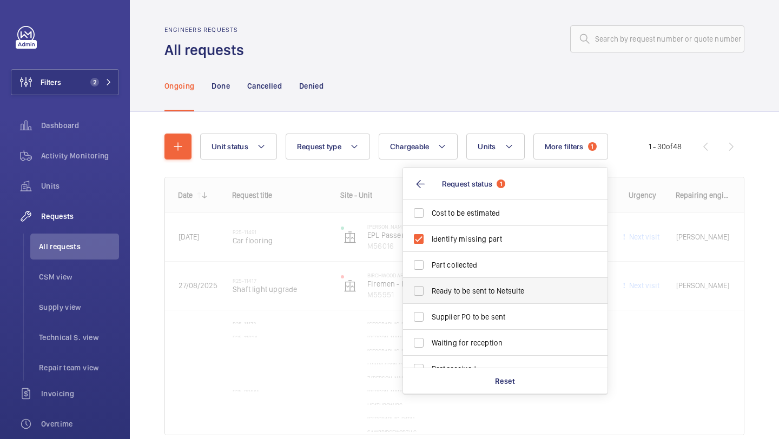
click at [457, 290] on span "Ready to be sent to Netsuite" at bounding box center [506, 291] width 149 height 11
click at [430, 290] on input "Ready to be sent to Netsuite" at bounding box center [419, 291] width 22 height 22
checkbox input "true"
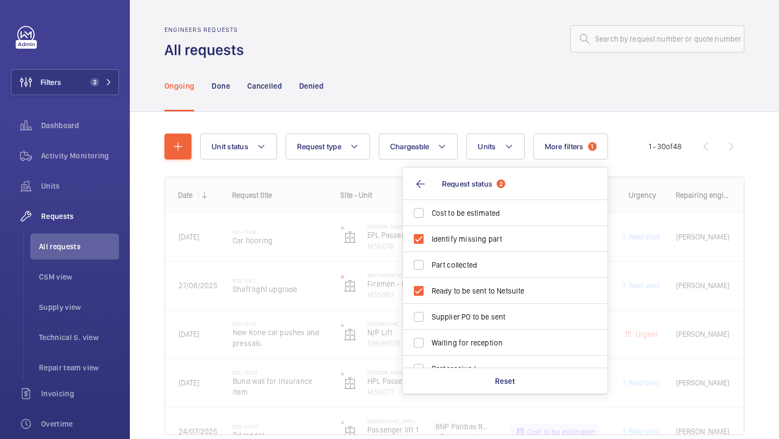
click at [461, 111] on div "Ongoing Done Cancelled Denied" at bounding box center [455, 85] width 580 height 51
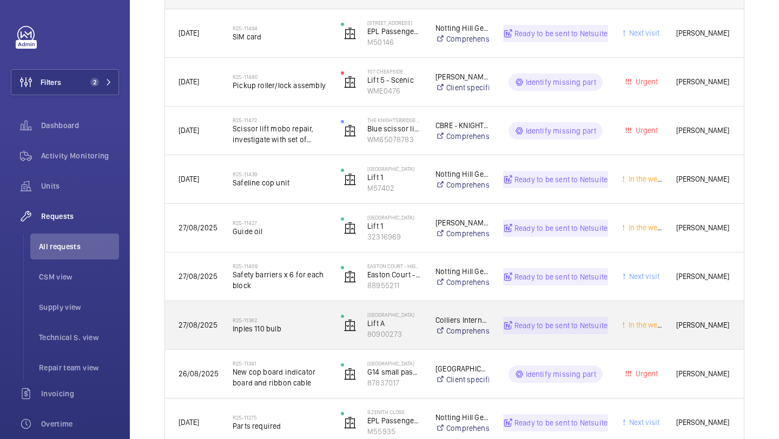
scroll to position [247, 0]
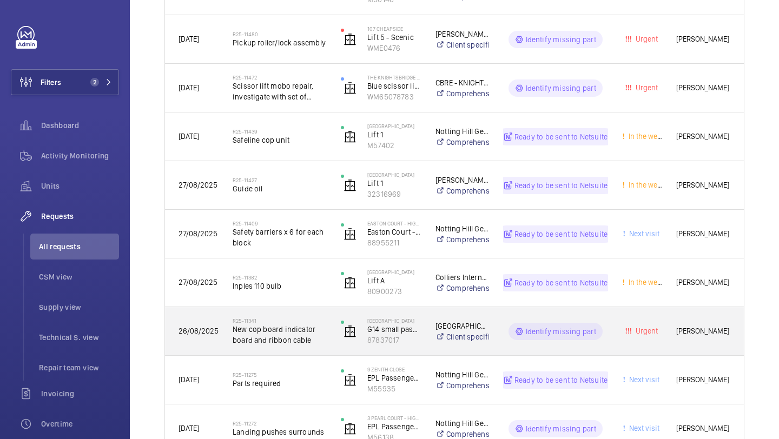
click at [288, 334] on span "New cop board indicator board and ribbon cable" at bounding box center [280, 335] width 94 height 22
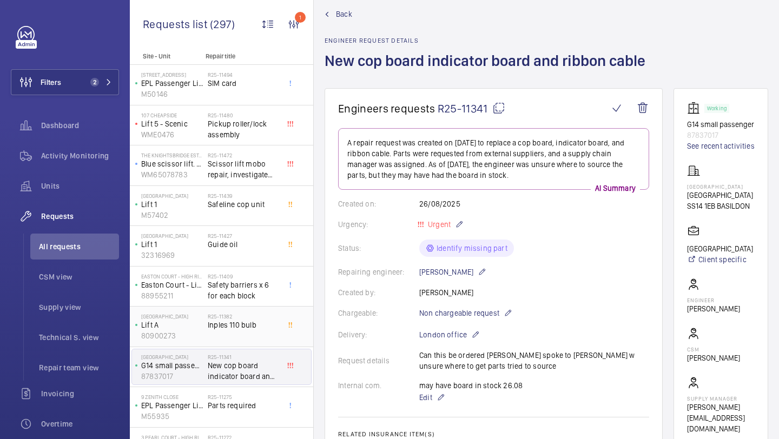
scroll to position [42, 0]
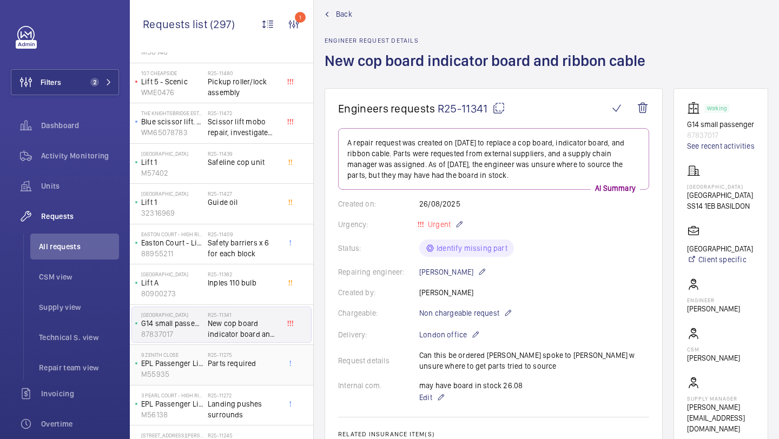
click at [242, 373] on div "R25-11275 Parts required" at bounding box center [243, 367] width 71 height 31
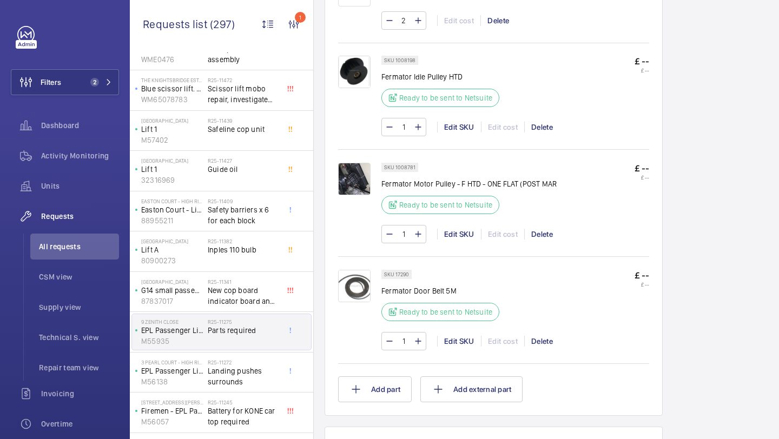
scroll to position [80, 0]
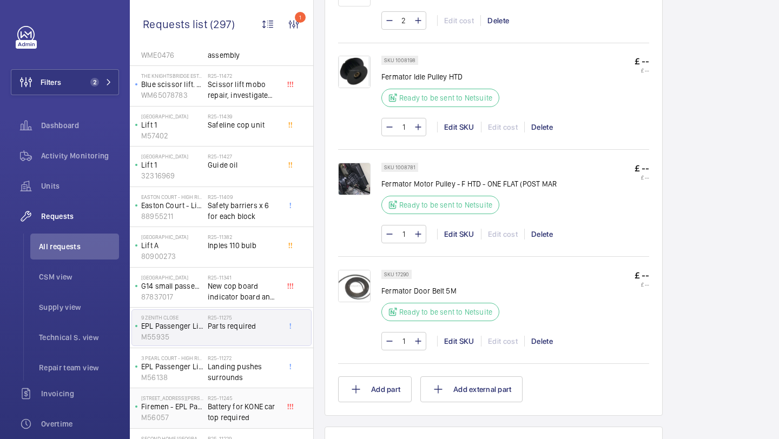
click at [243, 410] on span "Battery for KONE car top required" at bounding box center [243, 413] width 71 height 22
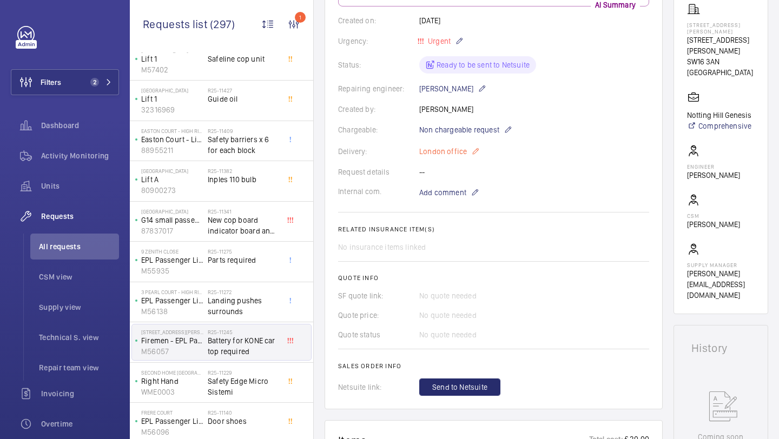
scroll to position [144, 0]
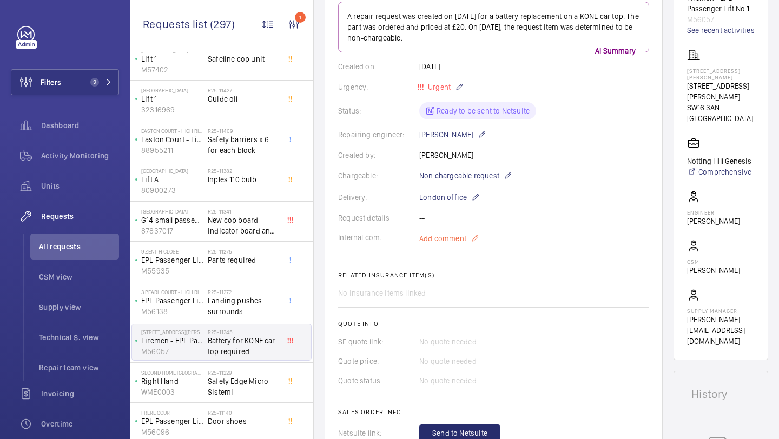
click at [436, 235] on span "Add comment" at bounding box center [442, 238] width 47 height 11
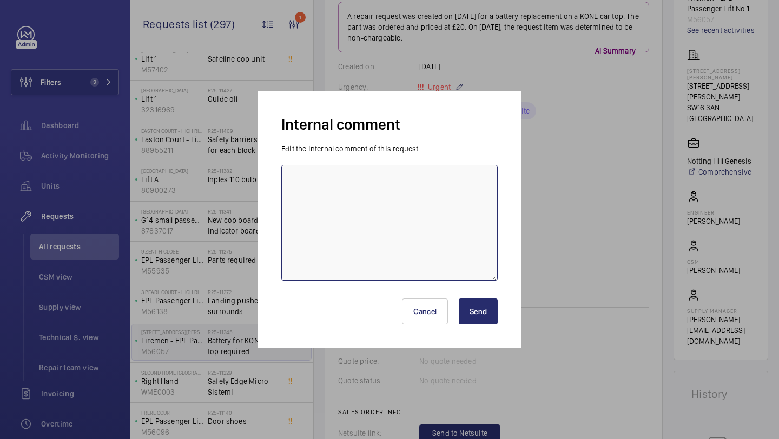
click at [415, 231] on textarea at bounding box center [389, 223] width 216 height 116
type textarea "a"
type textarea "in stock - 28.08 elle"
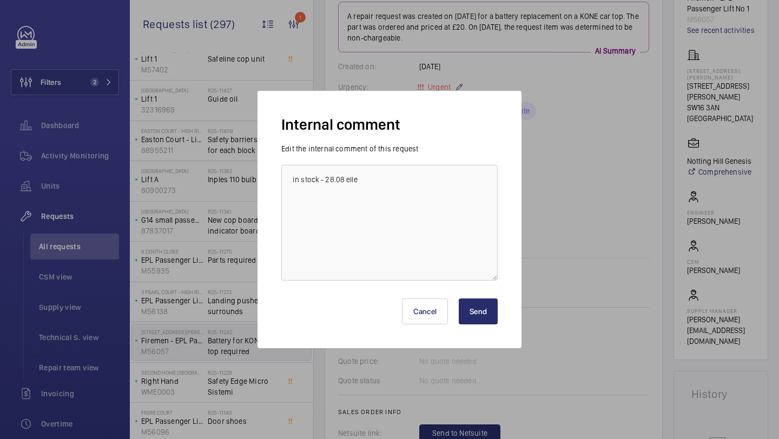
click at [485, 318] on button "Send" at bounding box center [478, 312] width 39 height 26
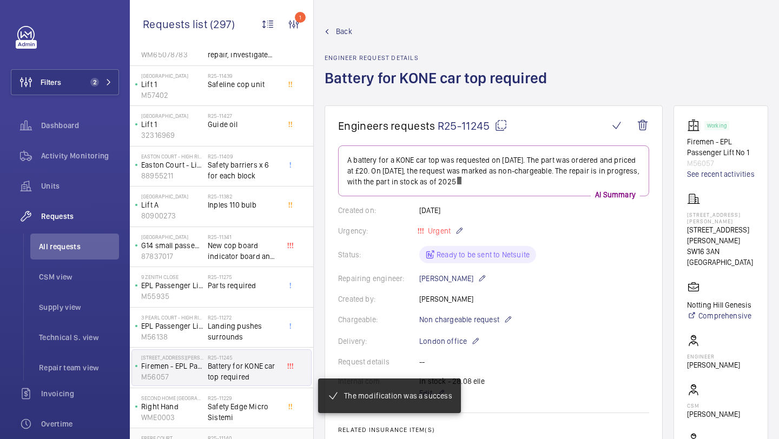
scroll to position [168, 0]
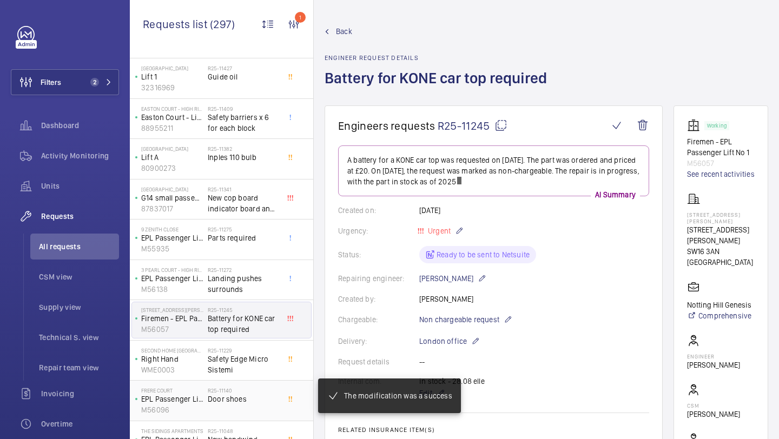
click at [254, 391] on h2 "R25-11140" at bounding box center [243, 390] width 71 height 6
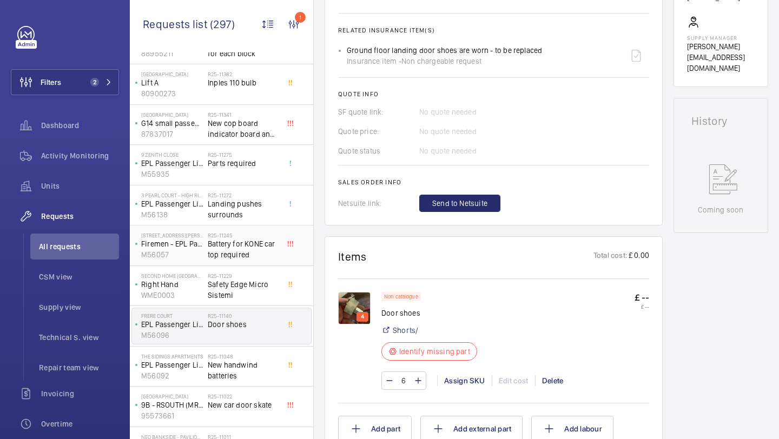
scroll to position [245, 0]
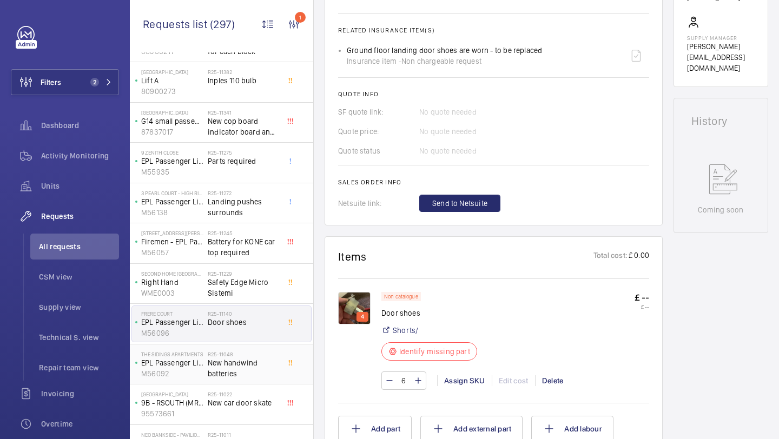
click at [221, 354] on h2 "R25-11048" at bounding box center [243, 354] width 71 height 6
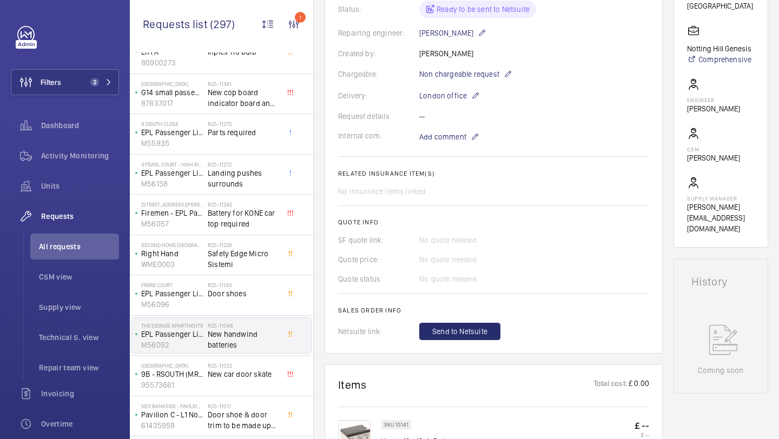
scroll to position [275, 0]
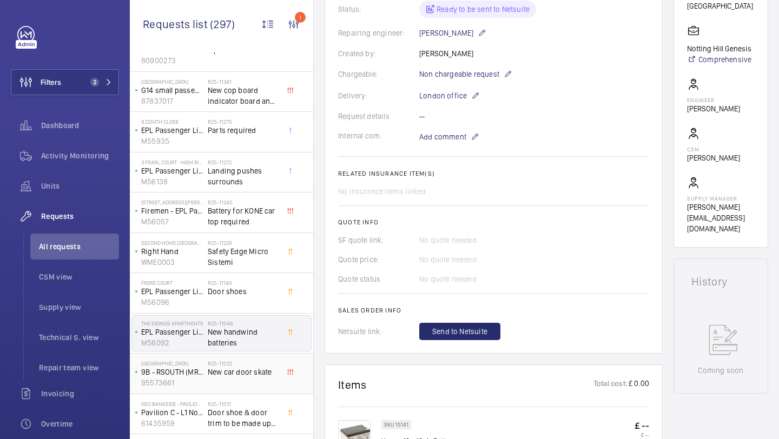
click at [246, 382] on div "R25-11022 New car door skate" at bounding box center [243, 375] width 71 height 31
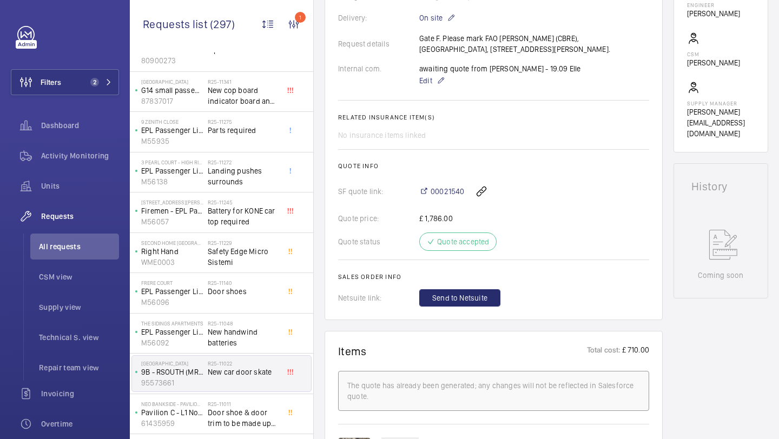
scroll to position [455, 0]
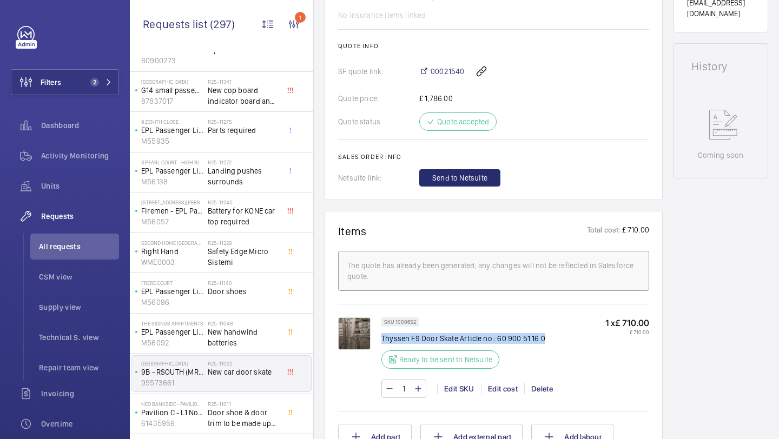
drag, startPoint x: 541, startPoint y: 340, endPoint x: 383, endPoint y: 343, distance: 158.6
click at [383, 343] on p "Thyssen F9 Door Skate Article no.: 60 900 51 16 0" at bounding box center [464, 338] width 164 height 11
copy p "Thyssen F9 Door Skate Article no.: 60 900 51 16 0"
click at [460, 183] on span "Send to Netsuite" at bounding box center [459, 178] width 55 height 11
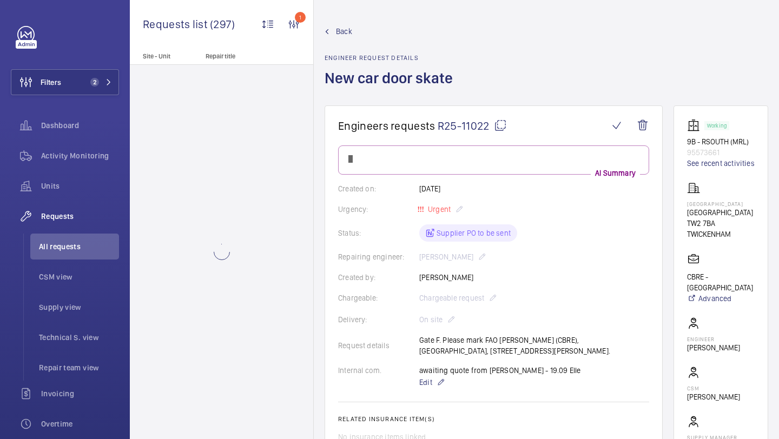
scroll to position [0, 0]
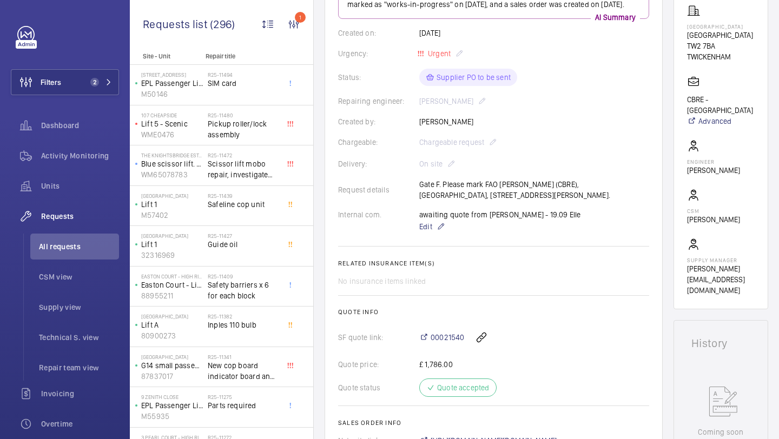
scroll to position [243, 0]
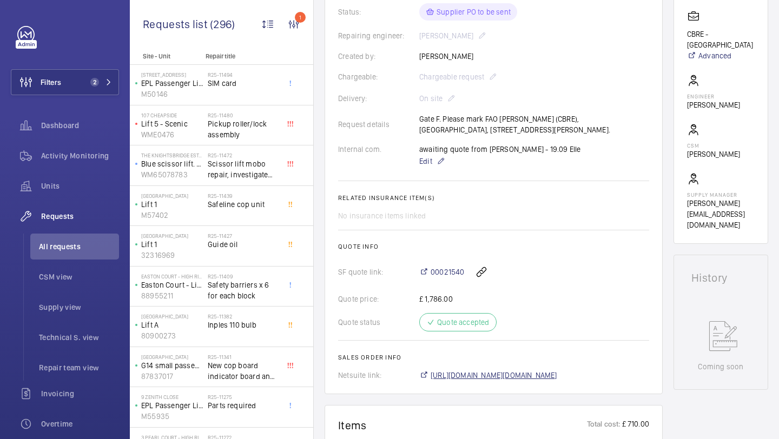
click at [456, 381] on span "[URL][DOMAIN_NAME][DOMAIN_NAME]" at bounding box center [494, 375] width 127 height 11
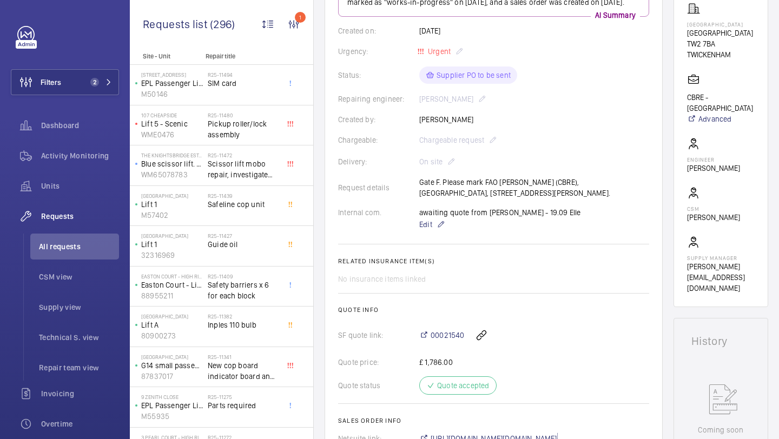
scroll to position [25, 0]
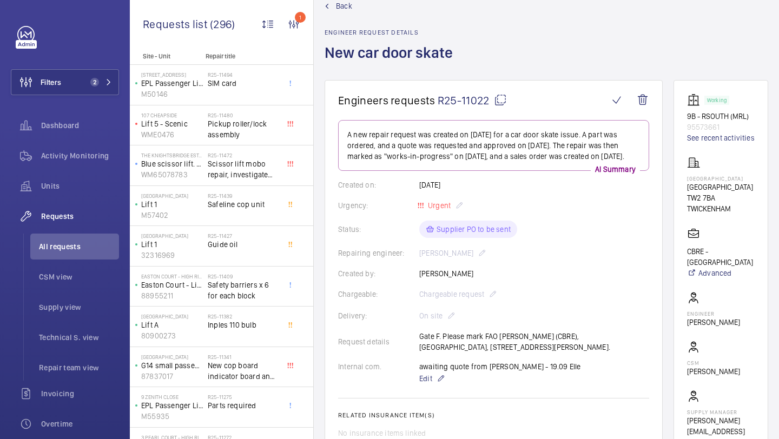
drag, startPoint x: 715, startPoint y: 209, endPoint x: 689, endPoint y: 197, distance: 28.8
click at [689, 193] on p "[GEOGRAPHIC_DATA]" at bounding box center [721, 187] width 68 height 11
copy p "[GEOGRAPHIC_DATA]"
drag, startPoint x: 541, startPoint y: 358, endPoint x: 484, endPoint y: 348, distance: 57.0
click at [484, 348] on div "Request details Gate F. Please mark FAO [PERSON_NAME] ([GEOGRAPHIC_DATA]), [GEO…" at bounding box center [493, 342] width 311 height 22
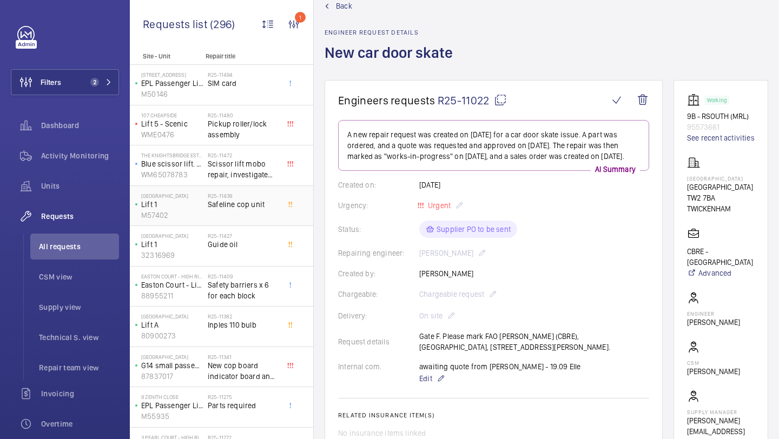
copy p "FAO [PERSON_NAME] (CBRE), [GEOGRAPHIC_DATA], [STREET_ADDRESS][PERSON_NAME]"
click at [247, 297] on span "Safety barriers x 6 for each block" at bounding box center [243, 291] width 71 height 22
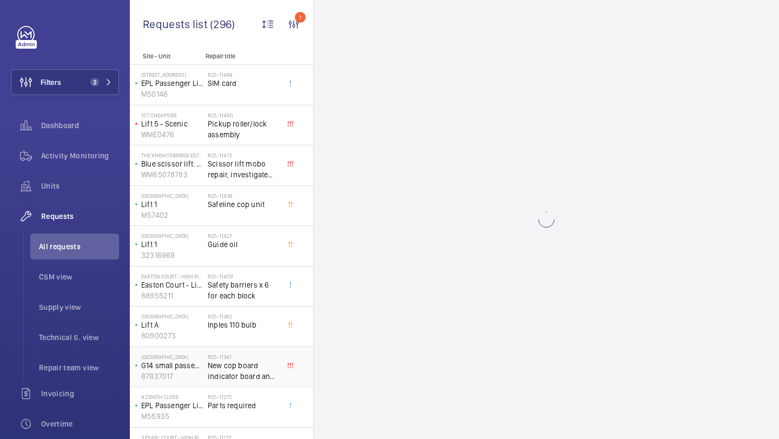
click at [241, 357] on h2 "R25-11341" at bounding box center [243, 357] width 71 height 6
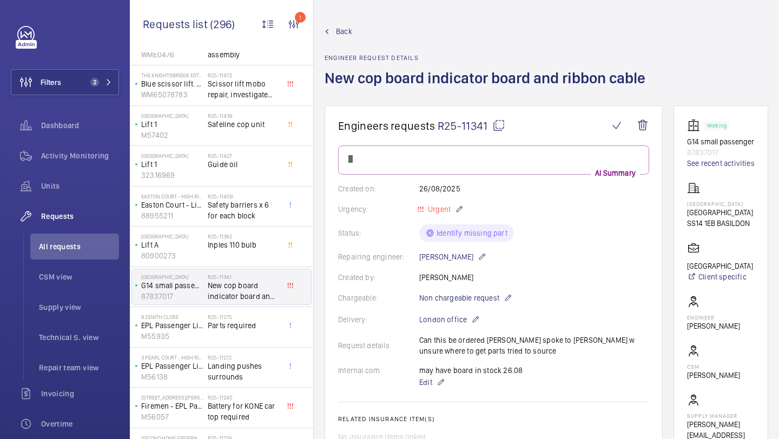
scroll to position [81, 0]
click at [241, 357] on h2 "R25-11272" at bounding box center [243, 357] width 71 height 6
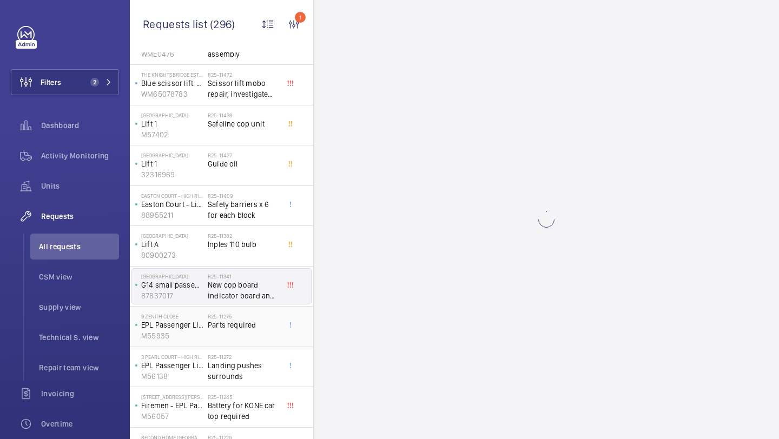
click at [241, 335] on div "R25-11275 Parts required" at bounding box center [243, 328] width 71 height 31
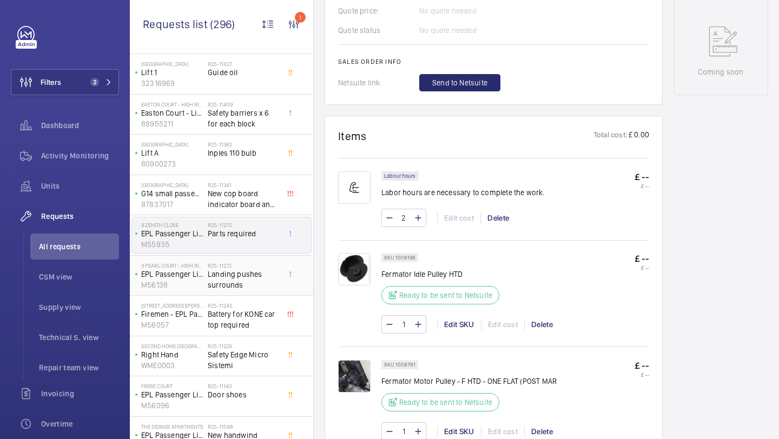
scroll to position [175, 0]
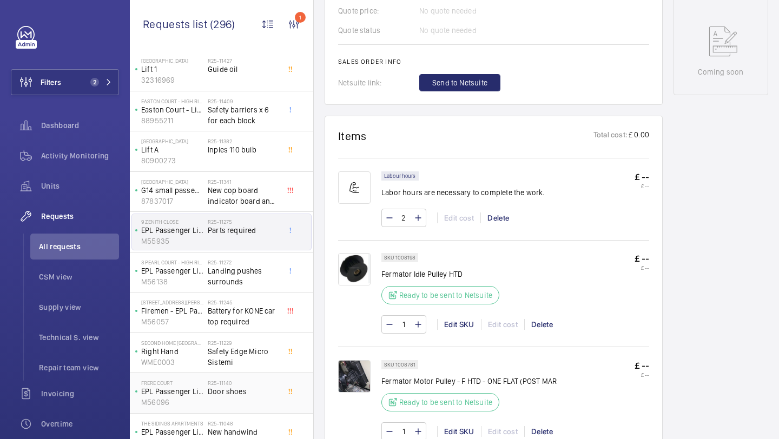
click at [221, 386] on span "Door shoes" at bounding box center [243, 391] width 71 height 11
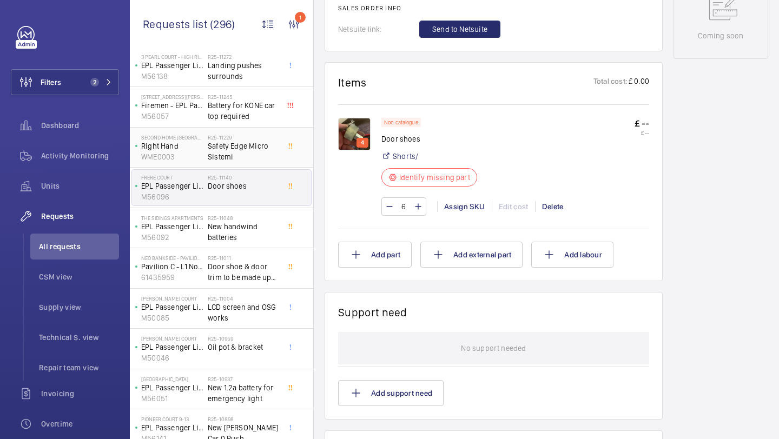
scroll to position [386, 0]
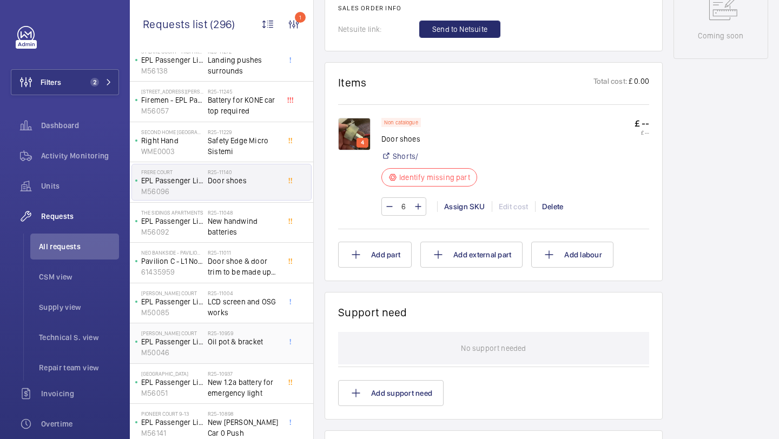
click at [263, 348] on div "R25-10959 Oil pot & bracket" at bounding box center [243, 345] width 71 height 31
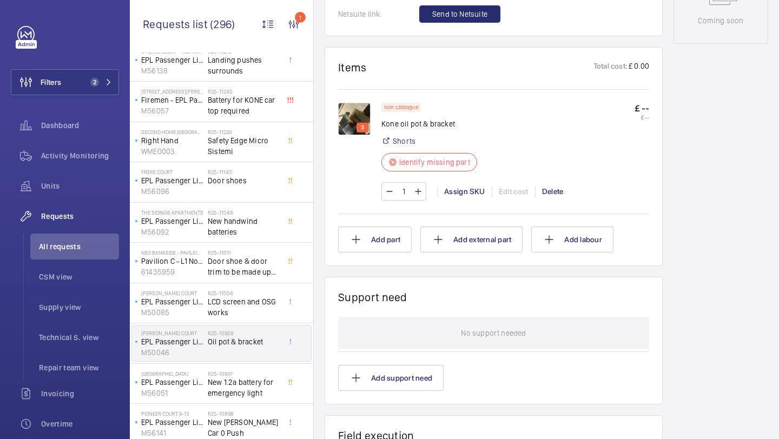
scroll to position [462, 0]
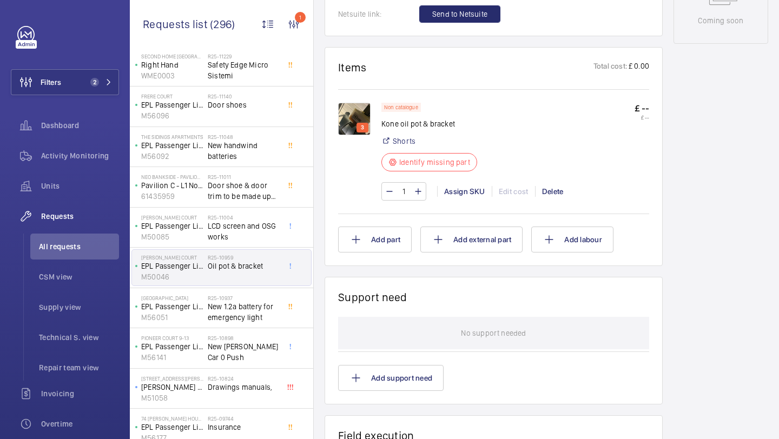
click at [240, 349] on span "New [PERSON_NAME] Car 0 Push" at bounding box center [243, 352] width 71 height 22
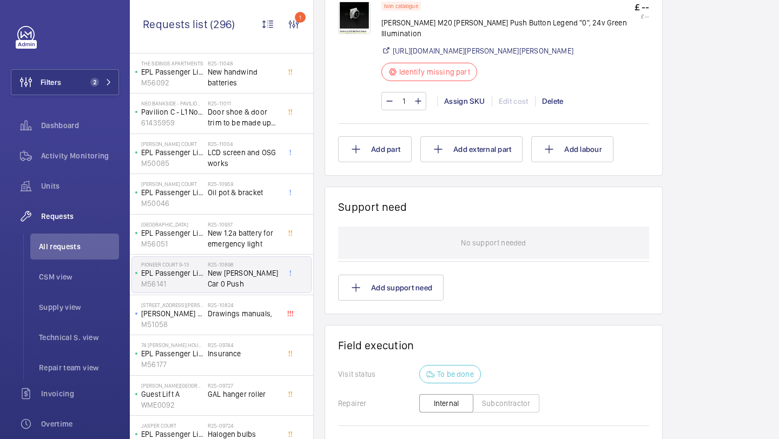
scroll to position [544, 0]
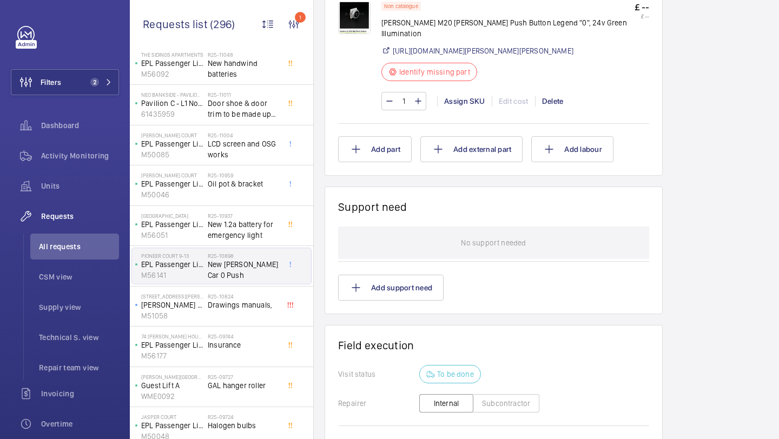
click at [241, 344] on span "Insurance" at bounding box center [243, 345] width 71 height 11
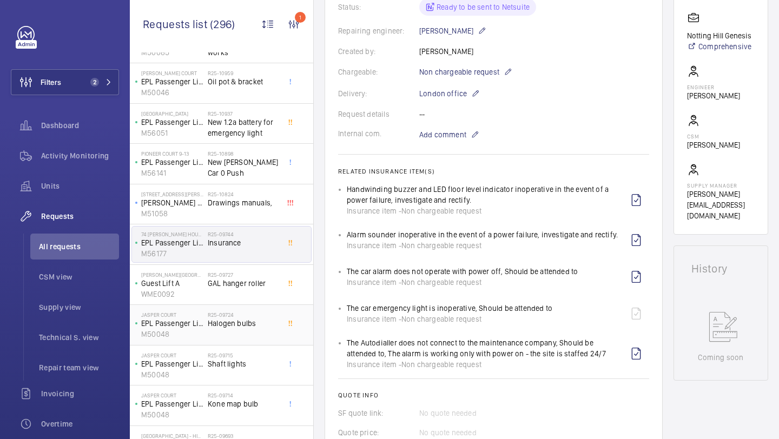
scroll to position [659, 0]
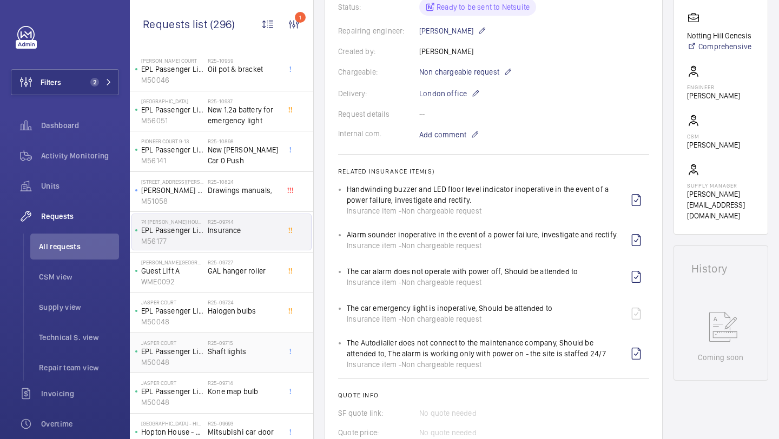
click at [244, 361] on div "R25-09715 Shaft lights" at bounding box center [243, 355] width 71 height 31
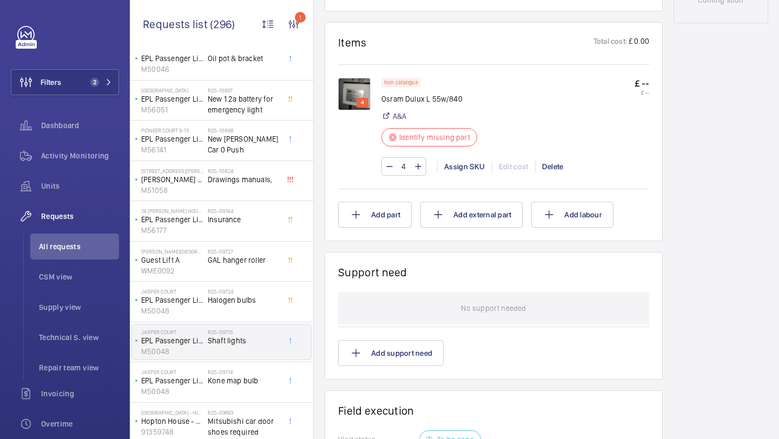
scroll to position [671, 0]
click at [350, 83] on img at bounding box center [354, 94] width 32 height 32
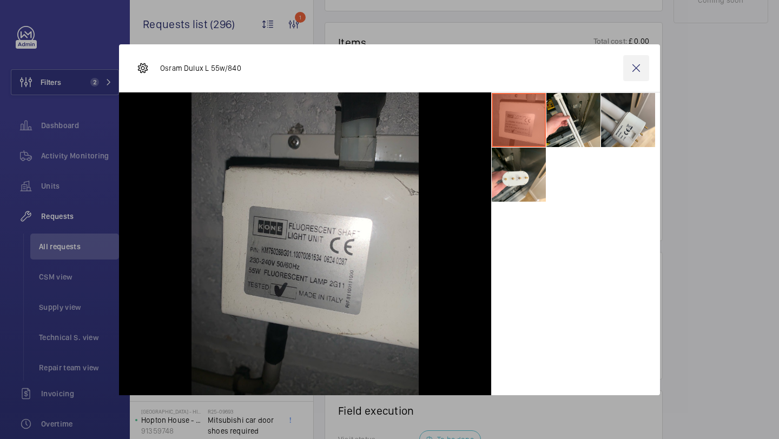
click at [643, 64] on wm-front-icon-button at bounding box center [636, 68] width 26 height 26
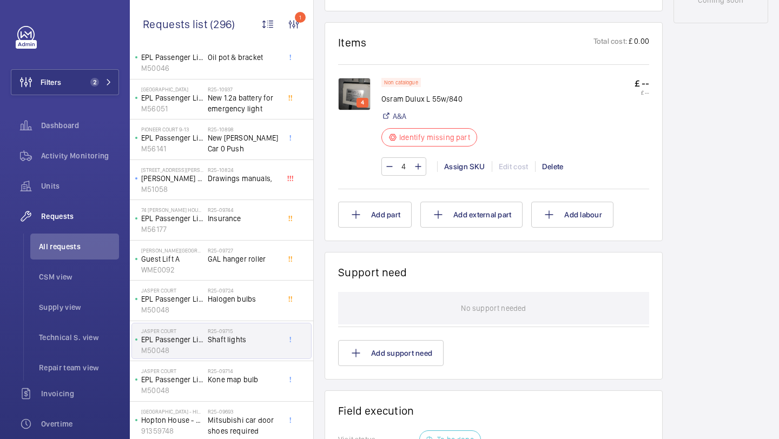
scroll to position [722, 0]
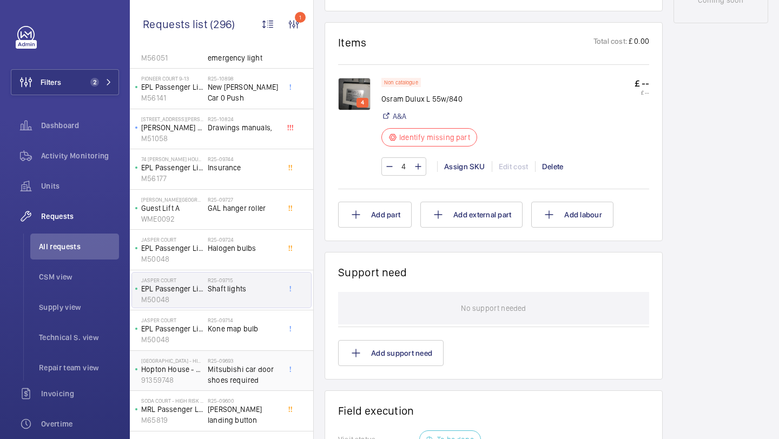
click at [227, 366] on span "Mitsubishi car door shoes required" at bounding box center [243, 375] width 71 height 22
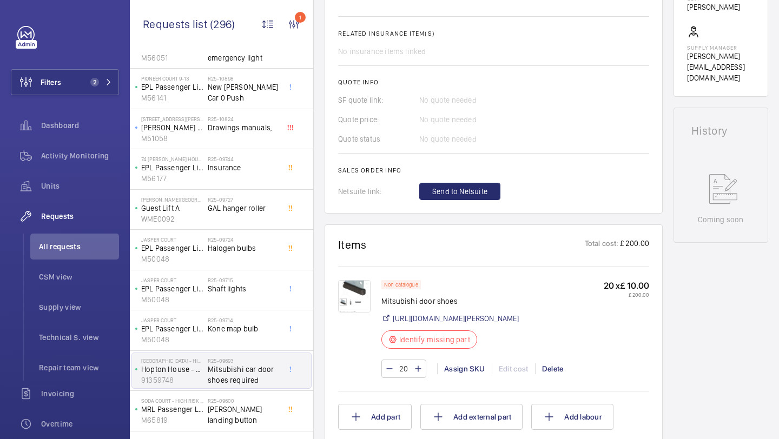
scroll to position [420, 0]
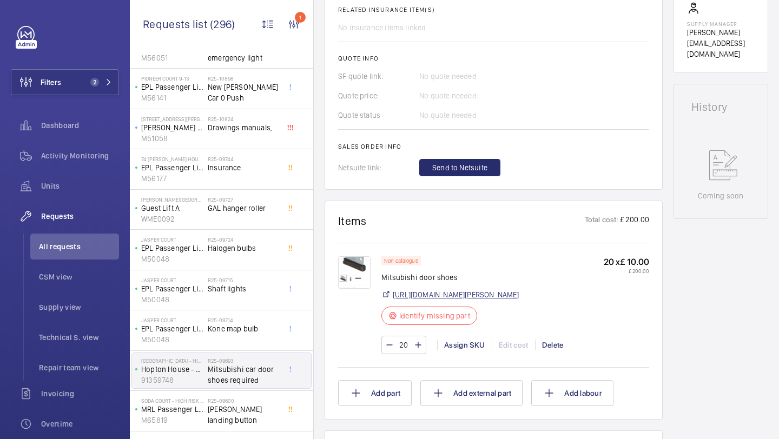
click at [440, 300] on link "https://www.reeley.co.uk/collections/mitsubishi/products/mild-steel-door-shoe-w…" at bounding box center [456, 295] width 127 height 11
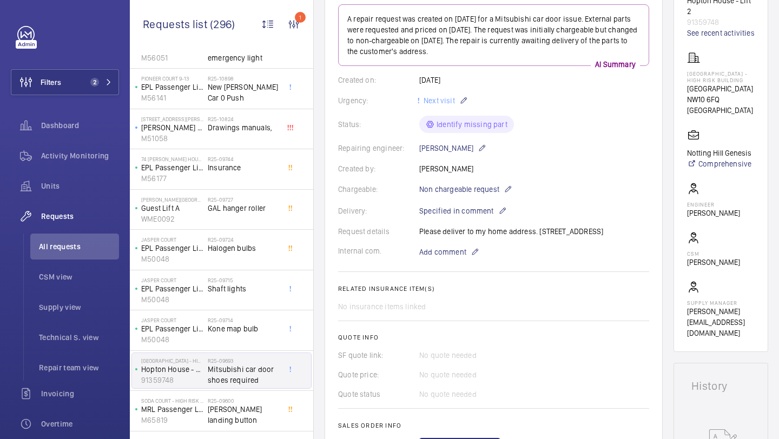
scroll to position [575, 0]
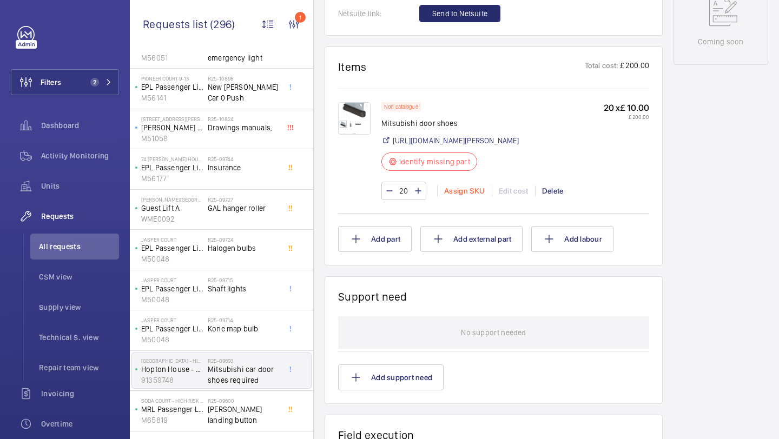
click at [470, 196] on div "Assign SKU" at bounding box center [464, 191] width 55 height 11
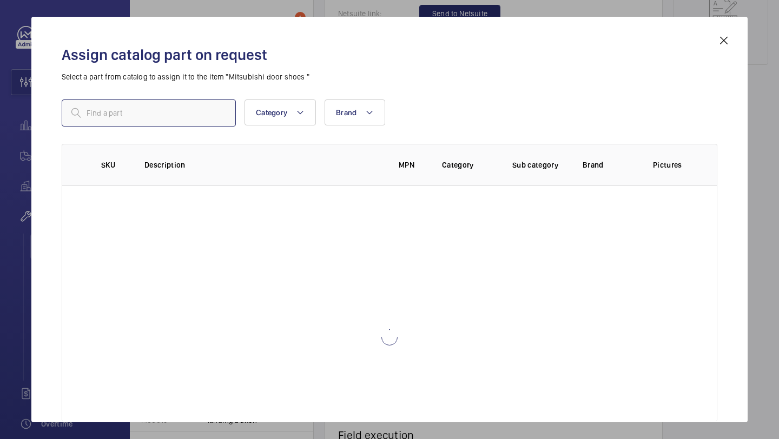
click at [180, 114] on input "text" at bounding box center [149, 113] width 174 height 27
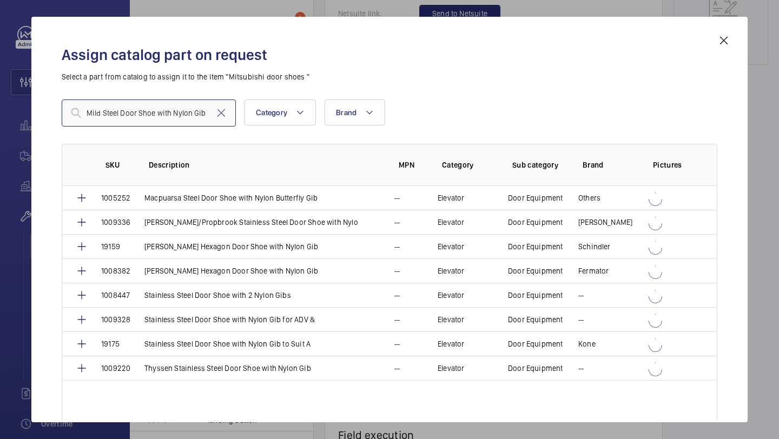
type input "Mild Steel Door Shoe with Nylon Gib"
click at [225, 110] on mat-icon at bounding box center [221, 113] width 13 height 13
paste input "Mitsubishi Mild Steel Door Shoe with Nylon Gib"
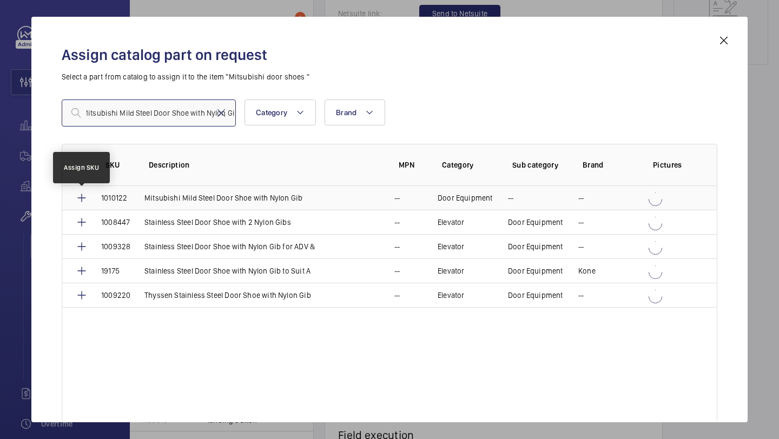
type input "Mitsubishi Mild Steel Door Shoe with Nylon Gib"
click at [86, 199] on mat-icon at bounding box center [81, 198] width 13 height 13
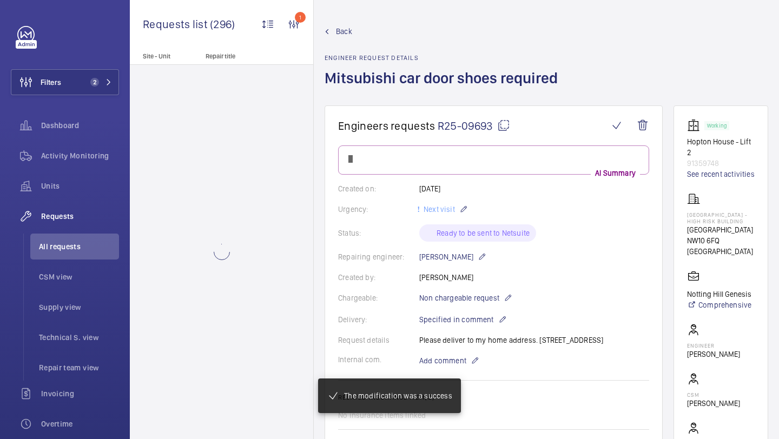
scroll to position [0, 0]
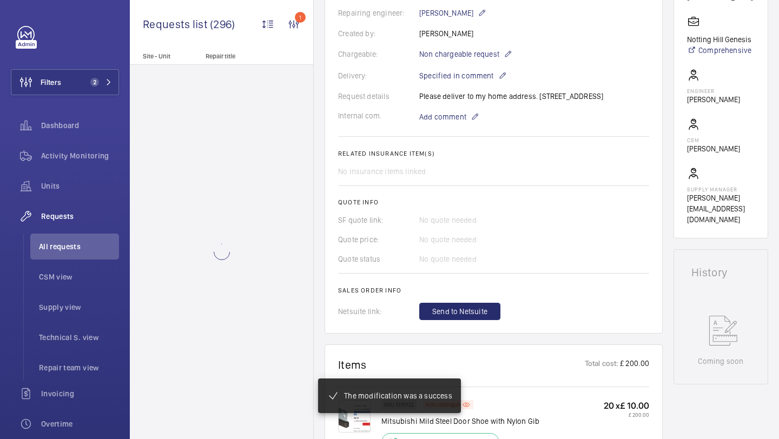
click at [482, 313] on wm-front-card-body "A repair request for Mitsubishi car door shoes was created on 2025-07-16. Parts…" at bounding box center [493, 106] width 311 height 430
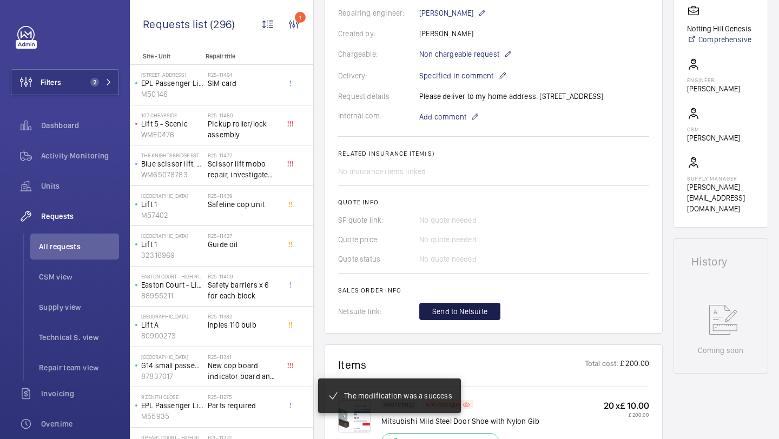
click at [478, 317] on span "Send to Netsuite" at bounding box center [459, 311] width 55 height 11
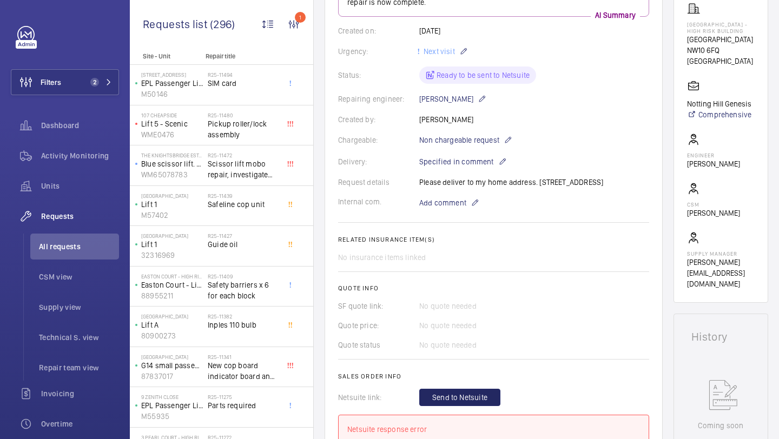
scroll to position [467, 0]
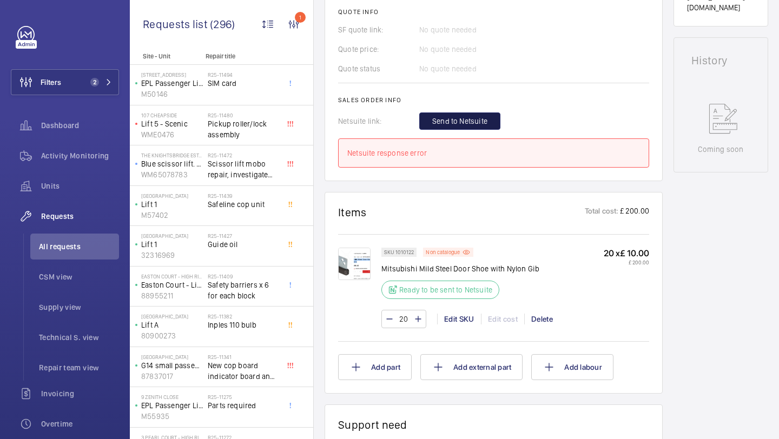
click at [467, 127] on span "Send to Netsuite" at bounding box center [459, 121] width 55 height 11
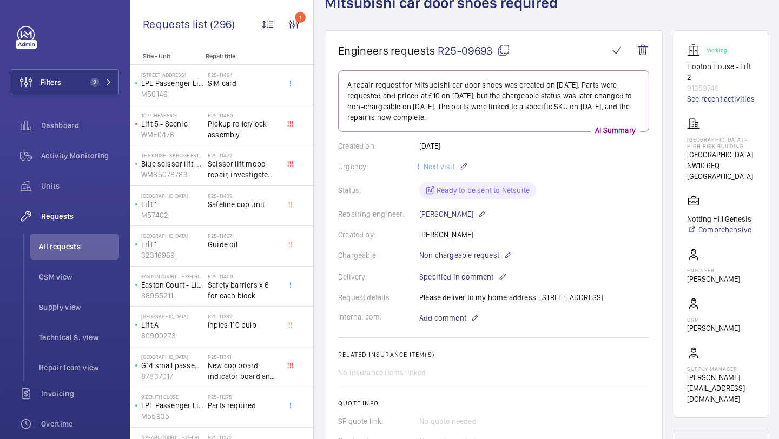
scroll to position [346, 0]
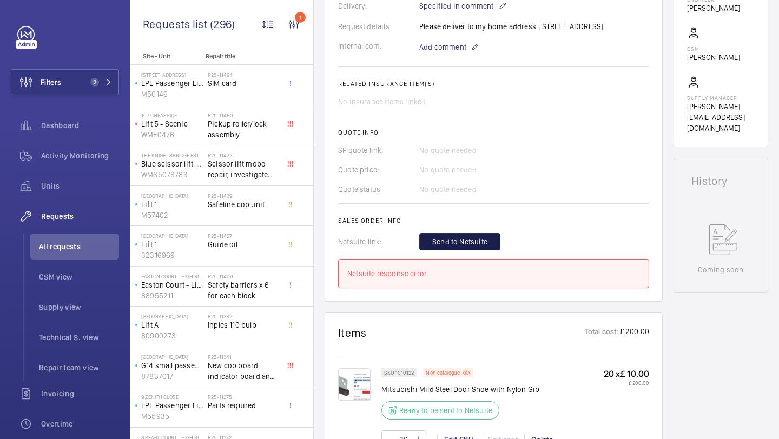
click at [447, 247] on span "Send to Netsuite" at bounding box center [459, 241] width 55 height 11
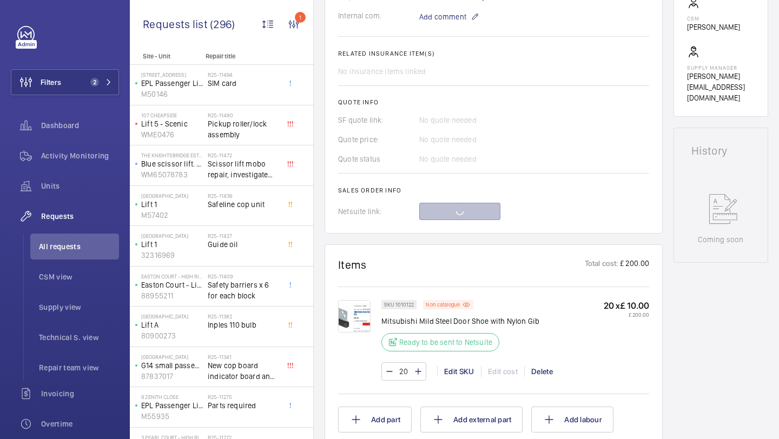
scroll to position [388, 0]
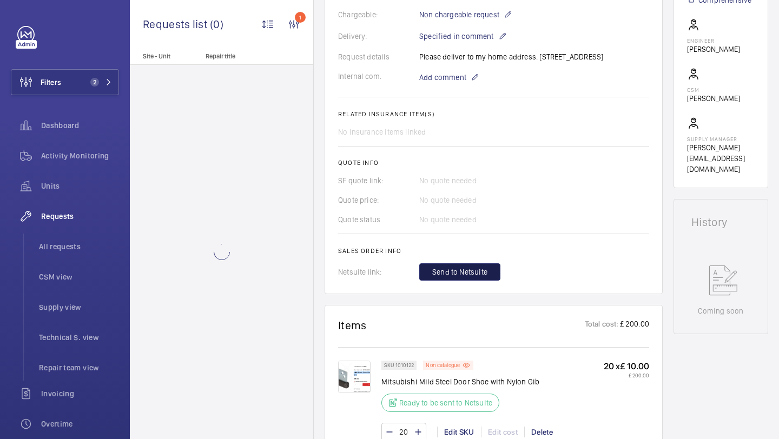
click at [461, 278] on button "Send to Netsuite" at bounding box center [459, 272] width 81 height 17
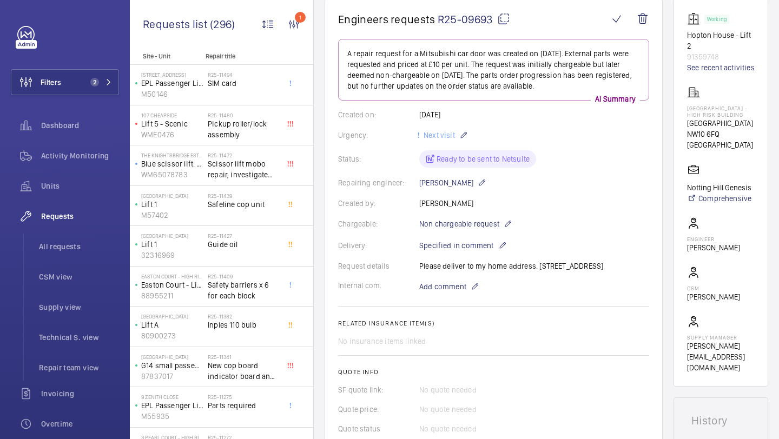
scroll to position [285, 0]
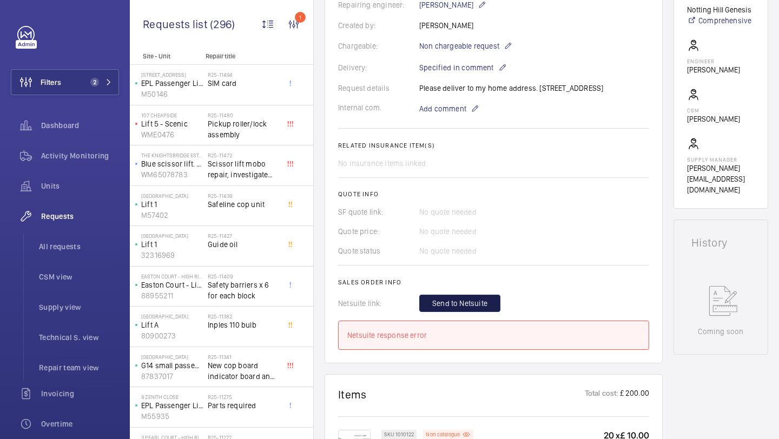
click at [474, 309] on span "Send to Netsuite" at bounding box center [459, 303] width 55 height 11
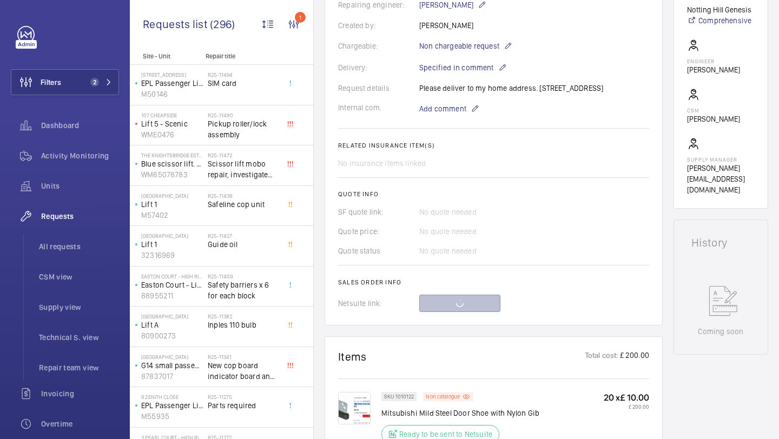
click at [568, 192] on wm-front-card-body "A repair request for a Mitsubishi car door was created on [DATE]. External part…" at bounding box center [493, 86] width 311 height 451
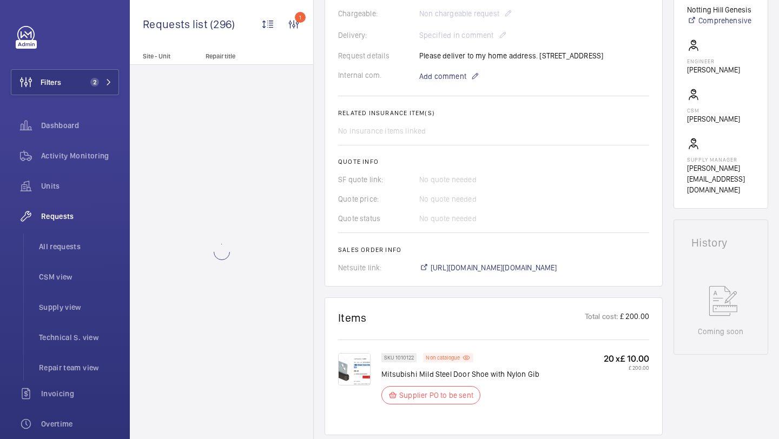
scroll to position [302, 0]
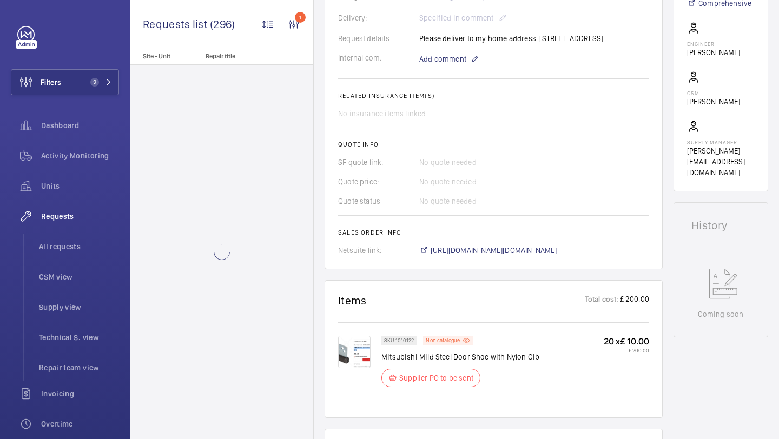
click at [541, 256] on span "[URL][DOMAIN_NAME][DOMAIN_NAME]" at bounding box center [494, 250] width 127 height 11
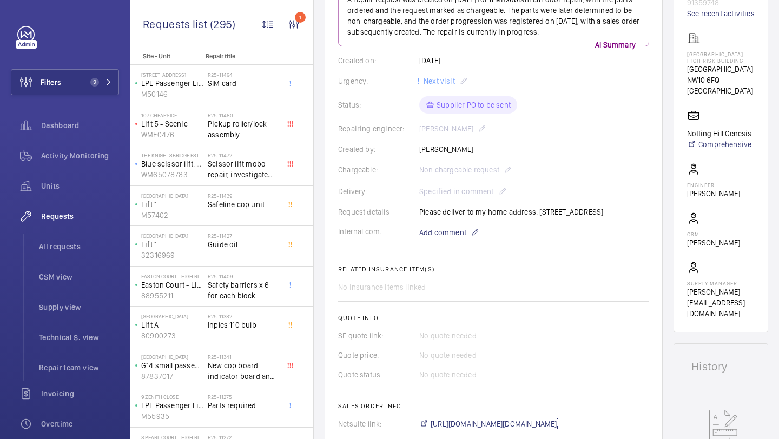
scroll to position [147, 0]
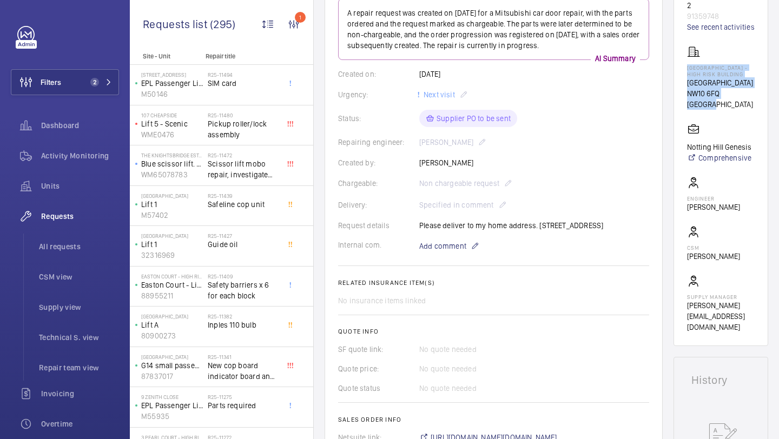
drag, startPoint x: 752, startPoint y: 106, endPoint x: 690, endPoint y: 79, distance: 67.9
click at [690, 79] on div "[GEOGRAPHIC_DATA] - High [STREET_ADDRESS]" at bounding box center [721, 77] width 68 height 64
copy div "[GEOGRAPHIC_DATA] - High [STREET_ADDRESS]"
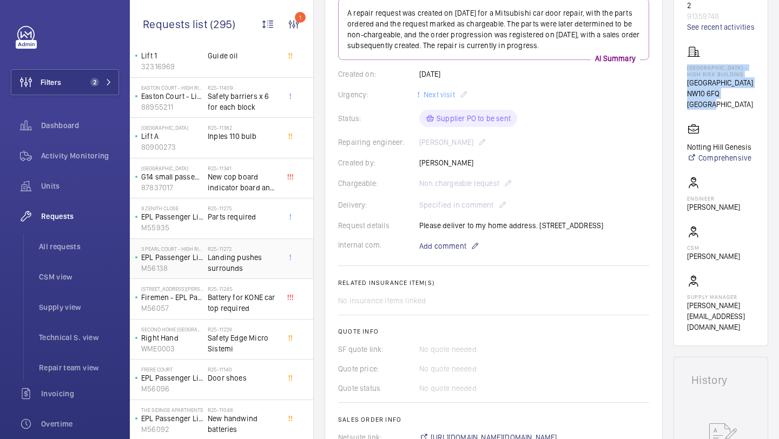
scroll to position [397, 0]
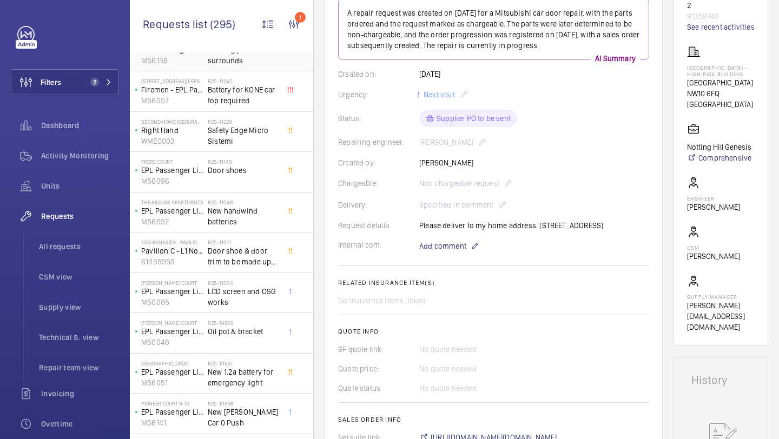
click at [236, 277] on div "R25-11004 LCD screen and OSG works" at bounding box center [246, 293] width 76 height 36
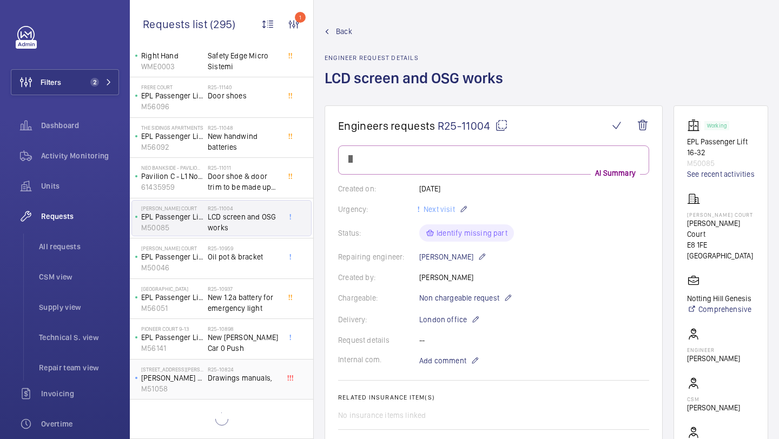
click at [236, 361] on div "[STREET_ADDRESS][PERSON_NAME][PERSON_NAME] Platform Lift M51058 R25-10824 Drawi…" at bounding box center [221, 380] width 183 height 41
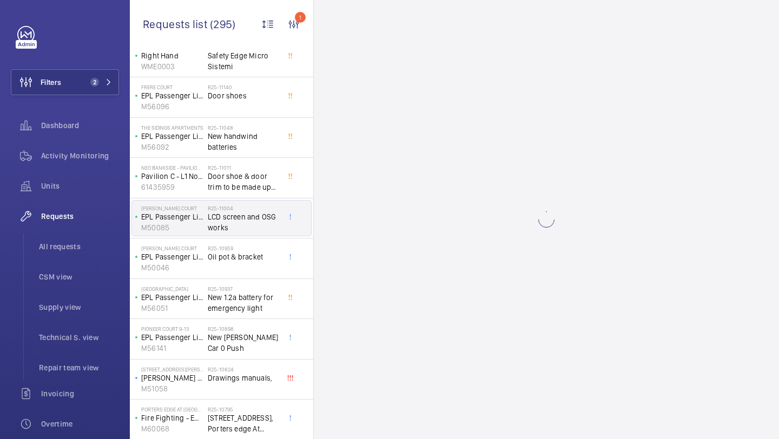
scroll to position [1278, 0]
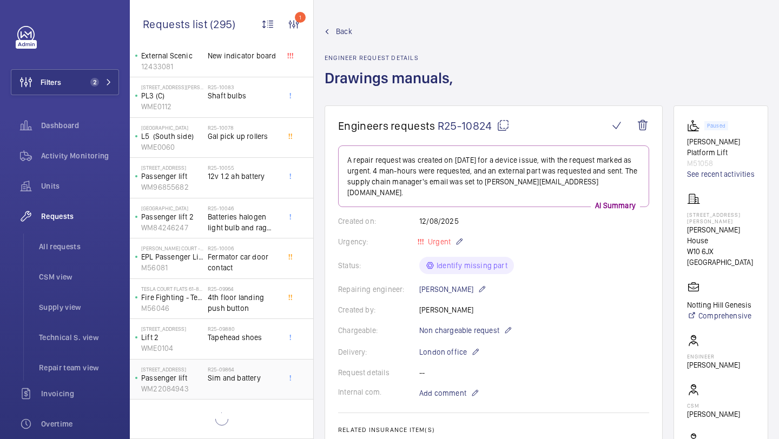
click at [235, 369] on h2 "R25-09864" at bounding box center [243, 369] width 71 height 6
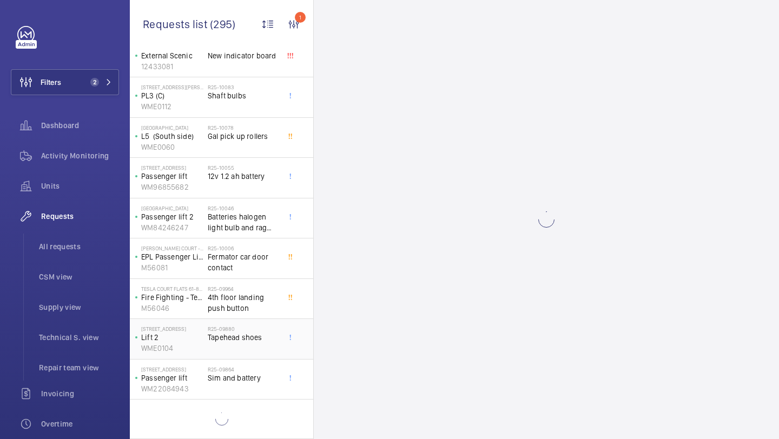
click at [235, 322] on div "R25-09880 Tapehead shoes" at bounding box center [246, 339] width 76 height 36
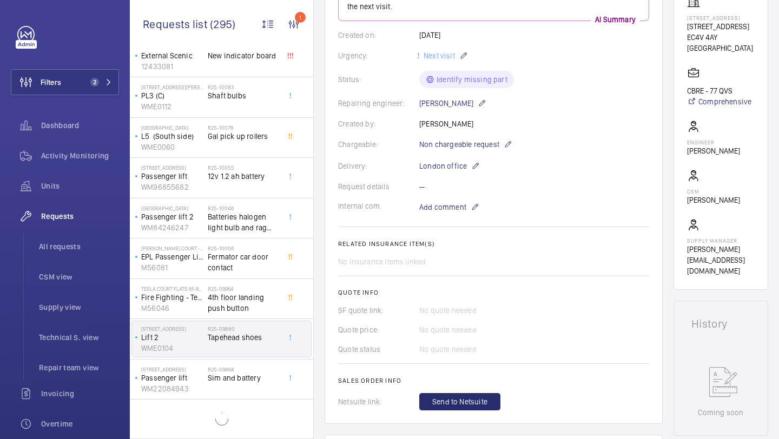
scroll to position [502, 0]
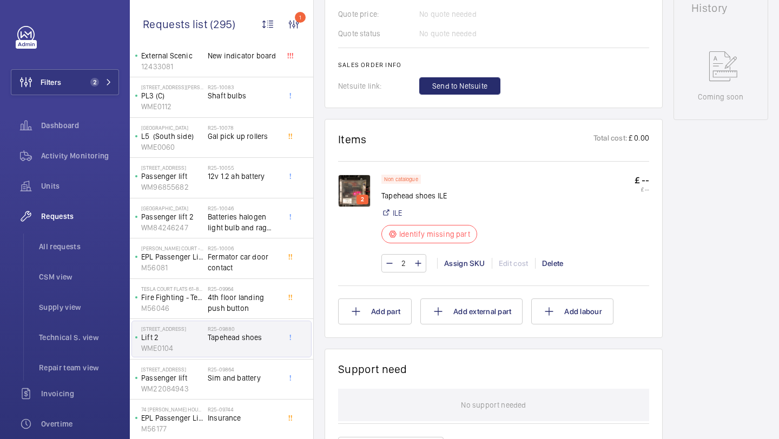
click at [365, 194] on img at bounding box center [354, 191] width 32 height 32
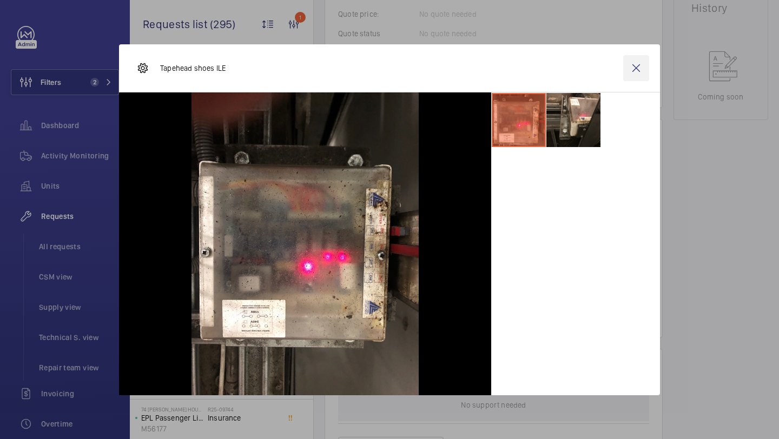
click at [629, 71] on wm-front-icon-button at bounding box center [636, 68] width 26 height 26
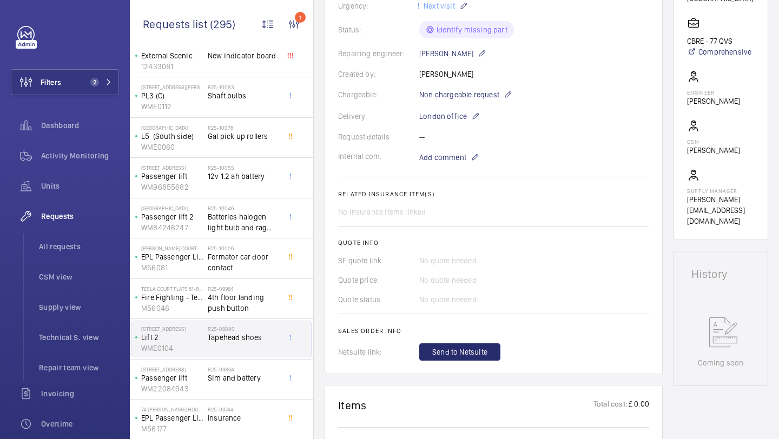
scroll to position [0, 0]
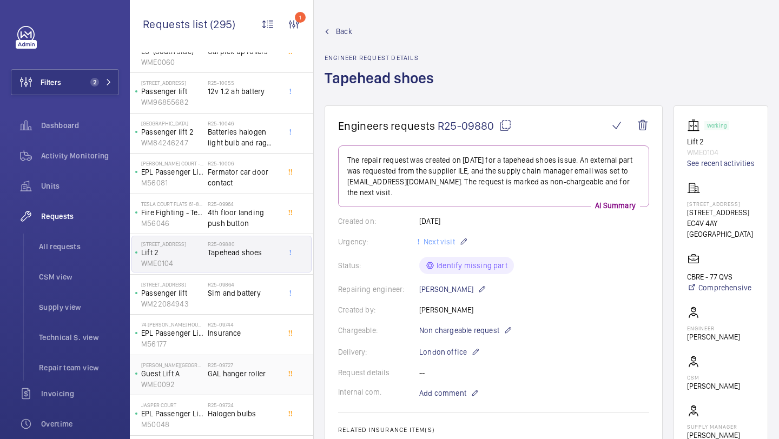
click at [239, 367] on h2 "R25-09727" at bounding box center [243, 365] width 71 height 6
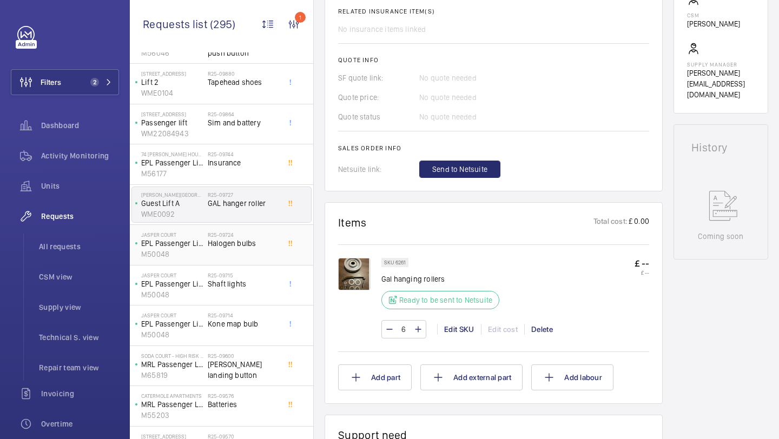
scroll to position [1661, 0]
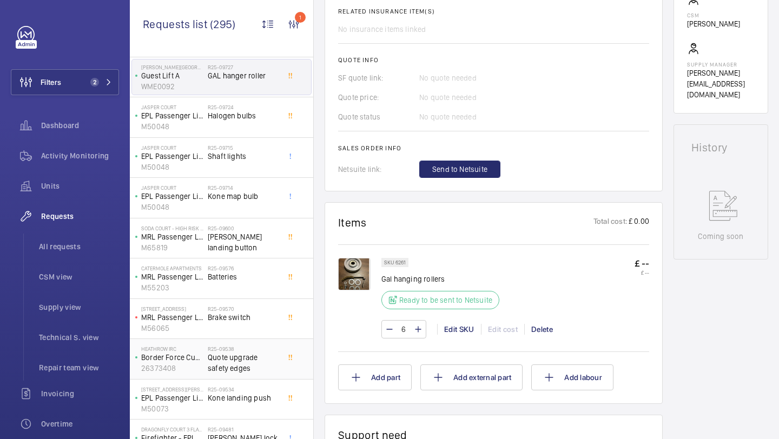
click at [236, 364] on span "Quote upgrade safety edges" at bounding box center [243, 363] width 71 height 22
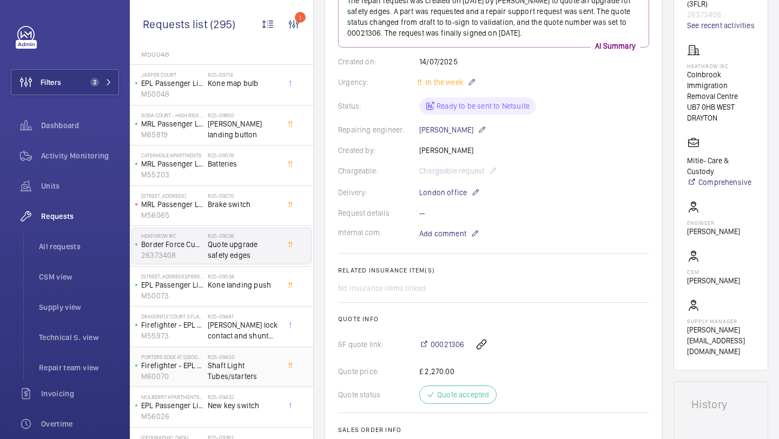
scroll to position [1809, 0]
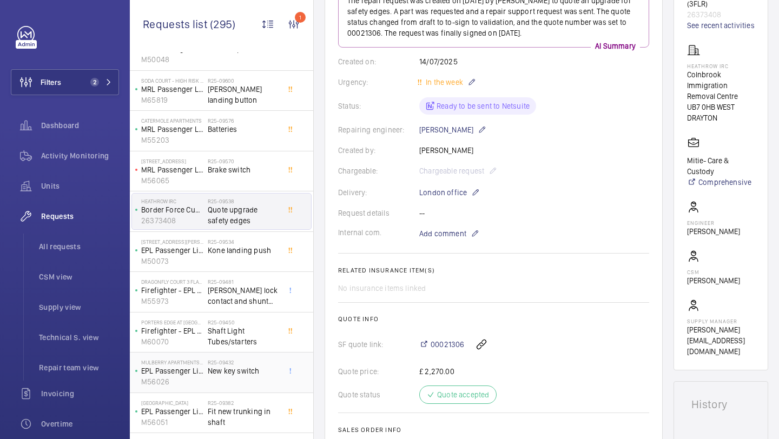
click at [244, 370] on span "New key switch" at bounding box center [243, 371] width 71 height 11
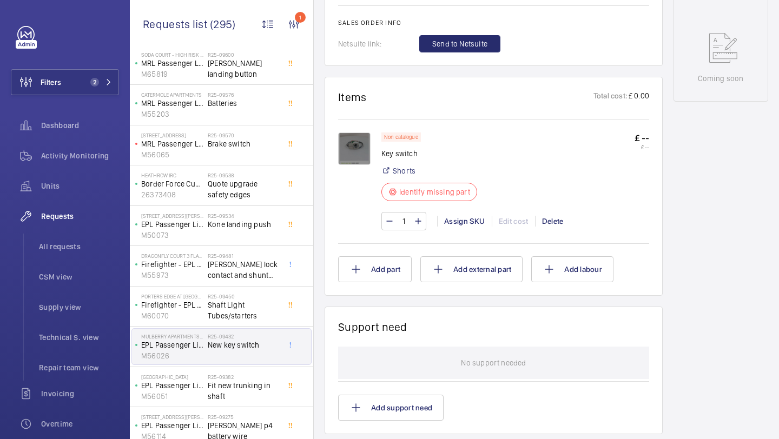
scroll to position [1842, 0]
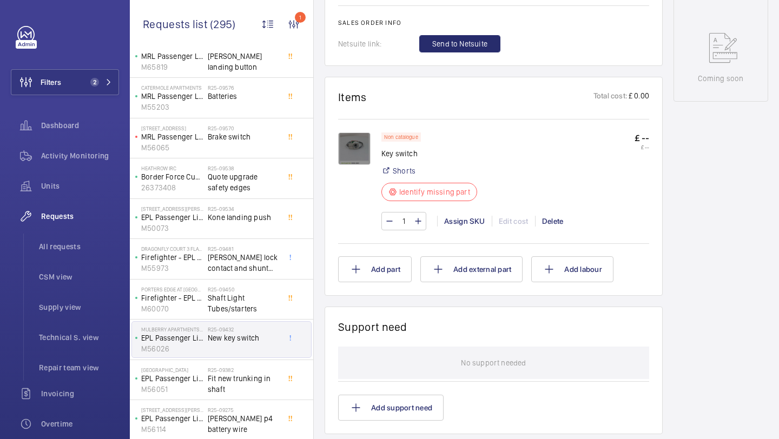
click at [255, 380] on span "Fit new trunking in shaft" at bounding box center [243, 384] width 71 height 22
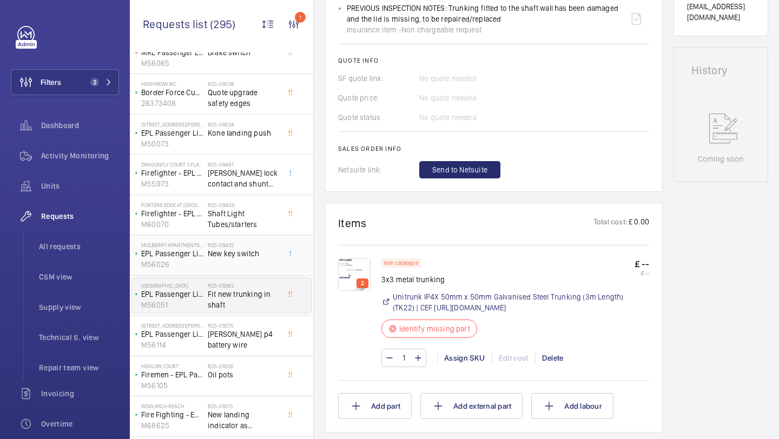
scroll to position [1984, 0]
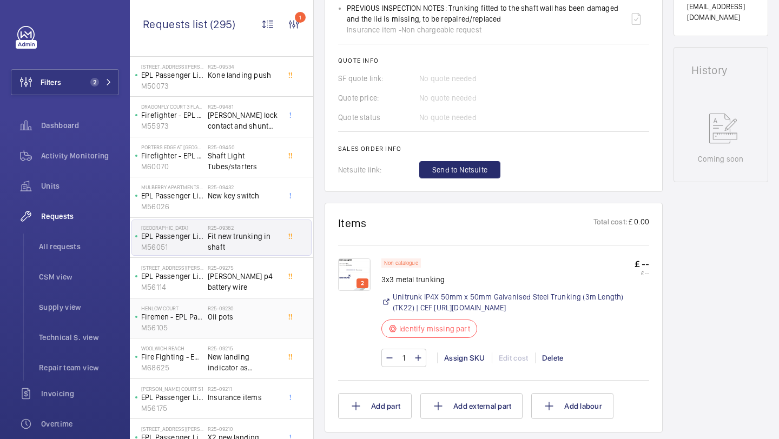
click at [244, 324] on div "R25-09230 Oil pots" at bounding box center [243, 320] width 71 height 31
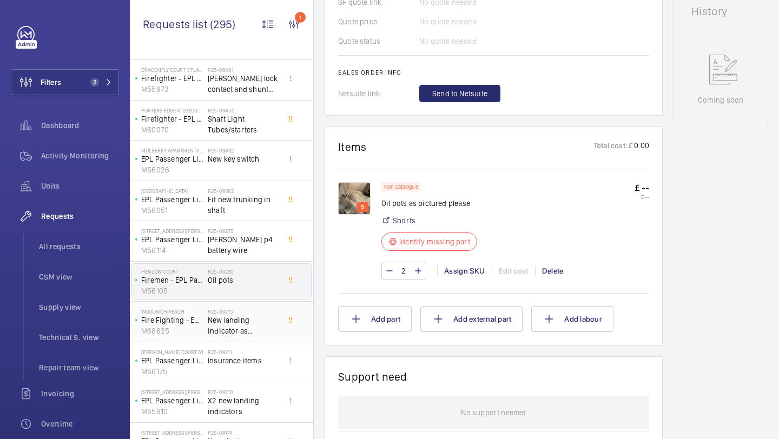
scroll to position [2035, 0]
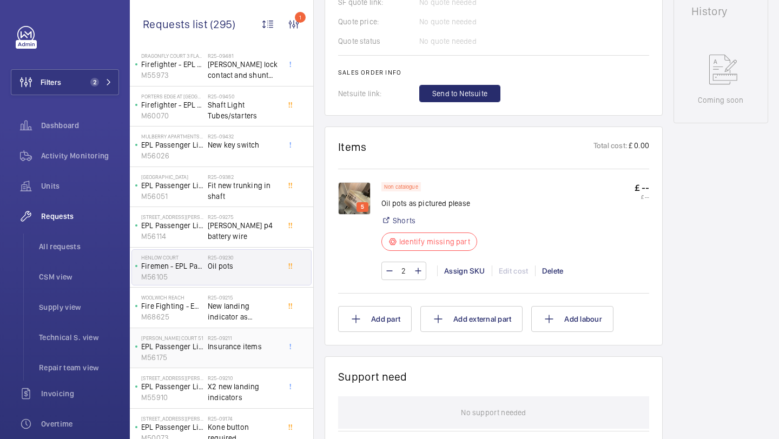
click at [260, 340] on h2 "R25-09211" at bounding box center [243, 338] width 71 height 6
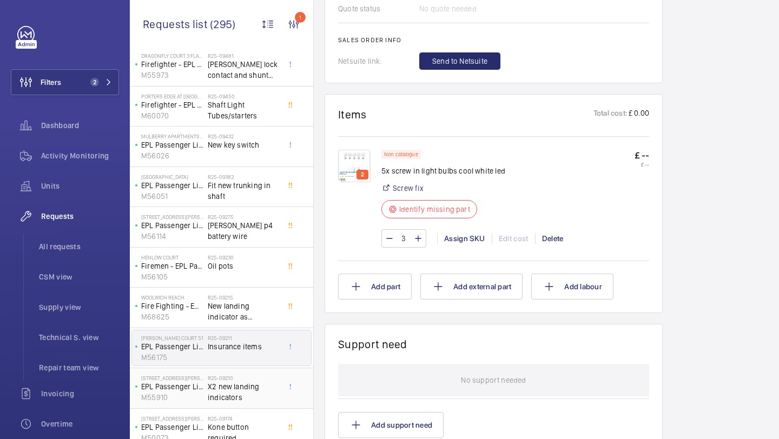
scroll to position [2053, 0]
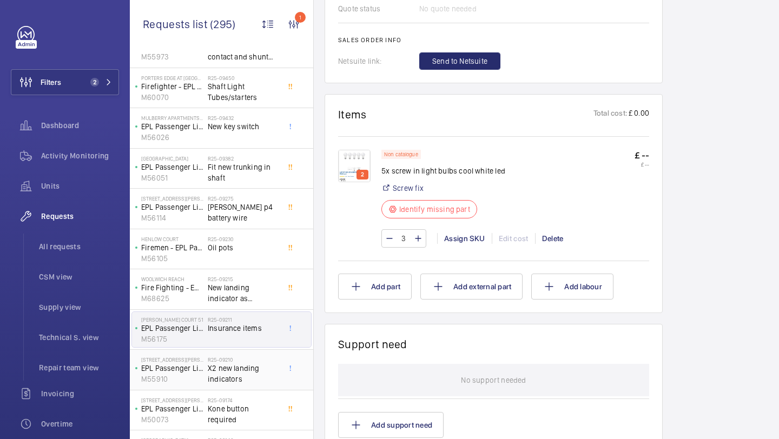
click at [248, 373] on span "X2 new landing indicators" at bounding box center [243, 374] width 71 height 22
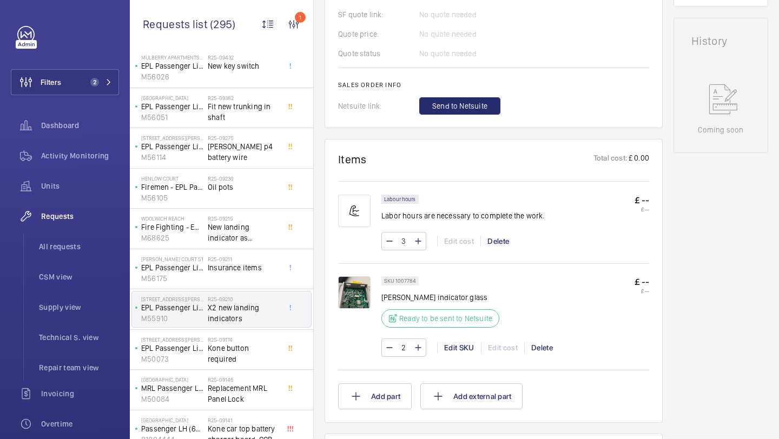
scroll to position [2113, 0]
click at [257, 360] on div "R25-09174 Kone button required" at bounding box center [243, 352] width 71 height 31
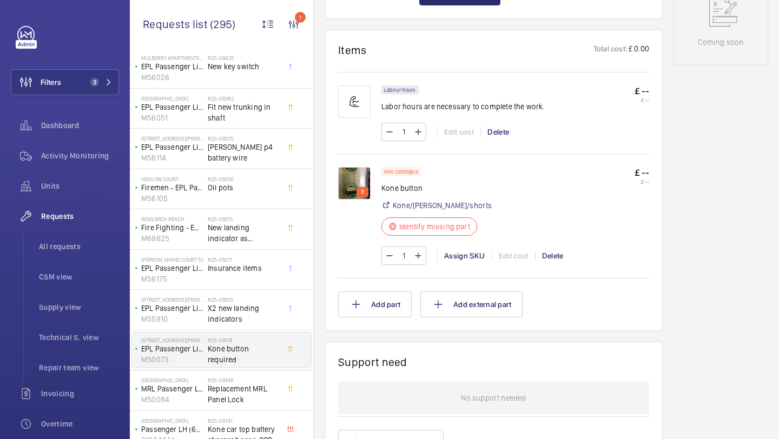
scroll to position [2148, 0]
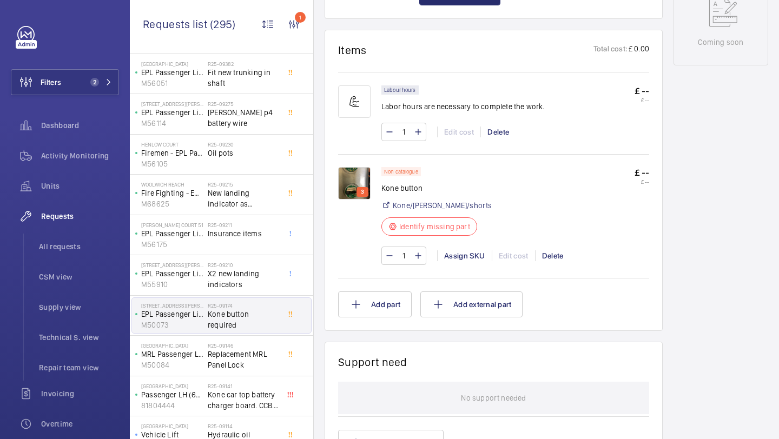
click at [248, 358] on span "Replacement MRL Panel Lock" at bounding box center [243, 360] width 71 height 22
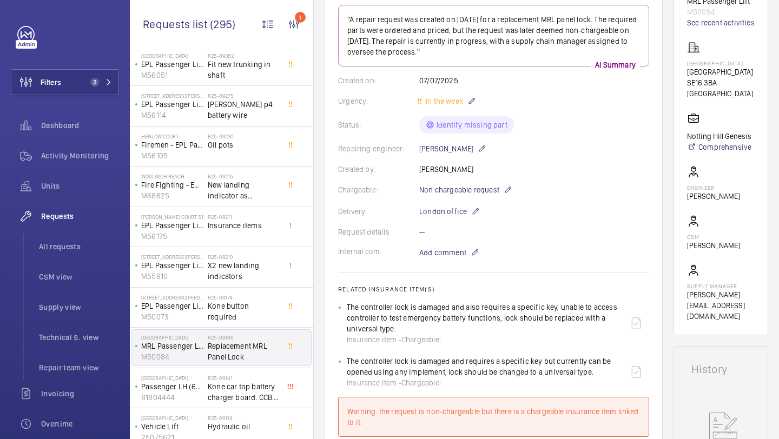
scroll to position [229, 0]
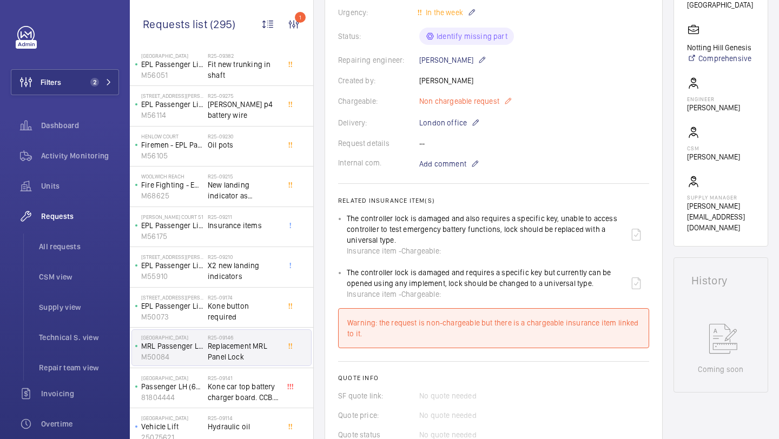
click at [472, 97] on span "Non chargeable request" at bounding box center [459, 101] width 80 height 11
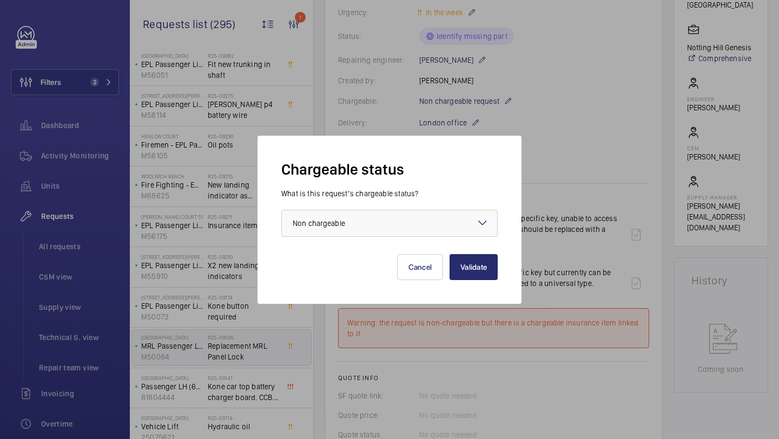
click at [381, 240] on div "Validate Cancel" at bounding box center [389, 258] width 216 height 43
click at [381, 228] on div at bounding box center [389, 224] width 215 height 26
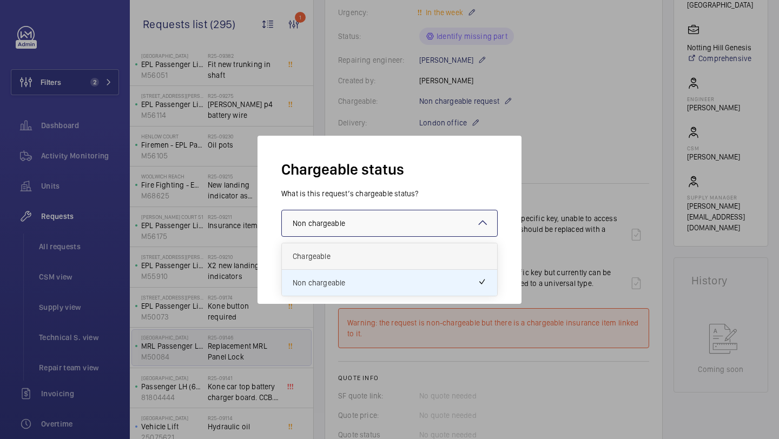
click at [381, 253] on span "Chargeable" at bounding box center [390, 256] width 194 height 11
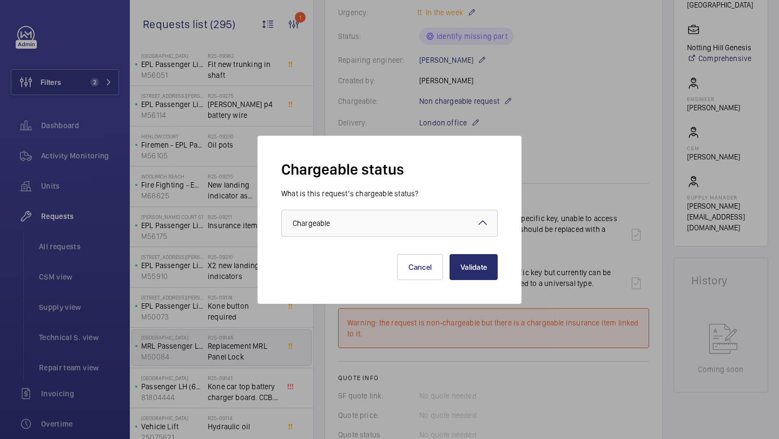
click at [484, 248] on div "Validate Cancel" at bounding box center [389, 258] width 216 height 43
click at [484, 253] on div "Validate Cancel" at bounding box center [389, 258] width 216 height 43
click at [472, 269] on button "Validate" at bounding box center [474, 267] width 48 height 26
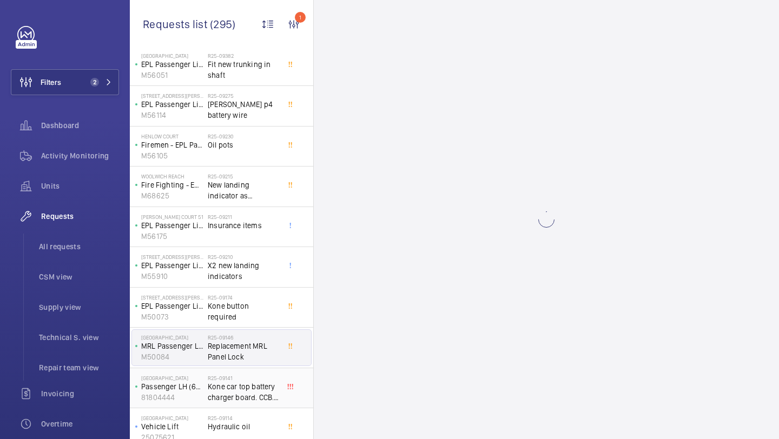
scroll to position [0, 0]
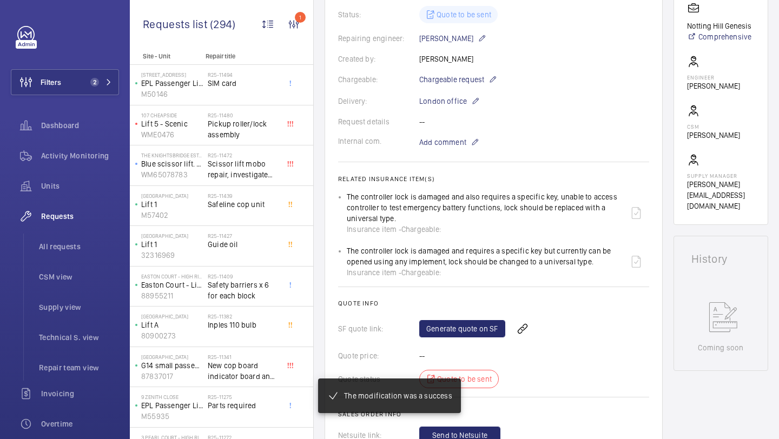
scroll to position [262, 0]
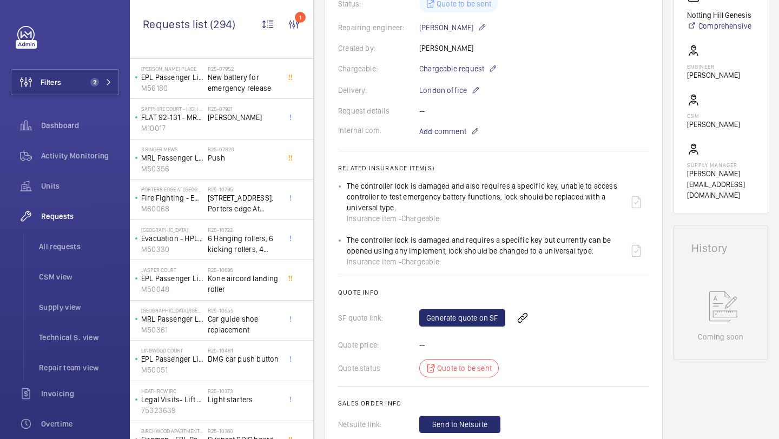
scroll to position [1547, 0]
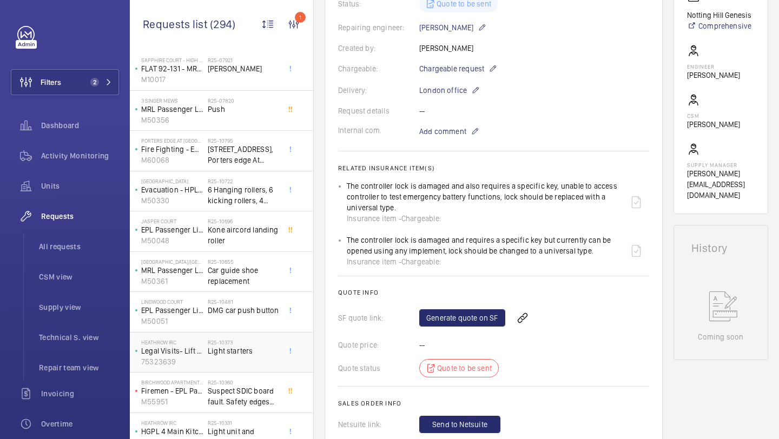
click at [232, 362] on div "R25-10373 Light starters" at bounding box center [243, 354] width 71 height 31
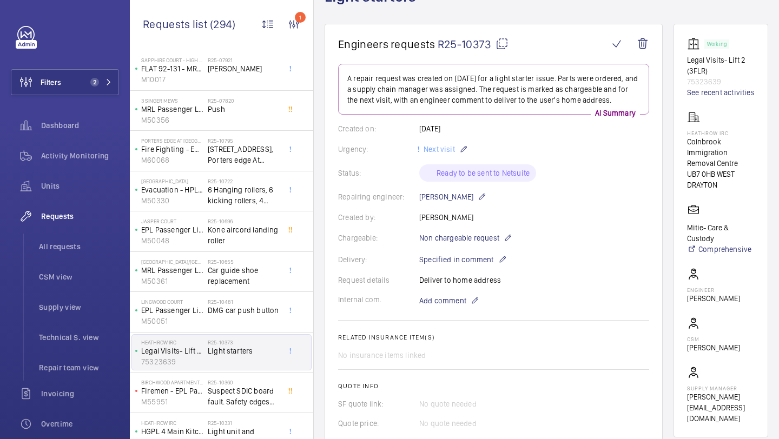
scroll to position [422, 0]
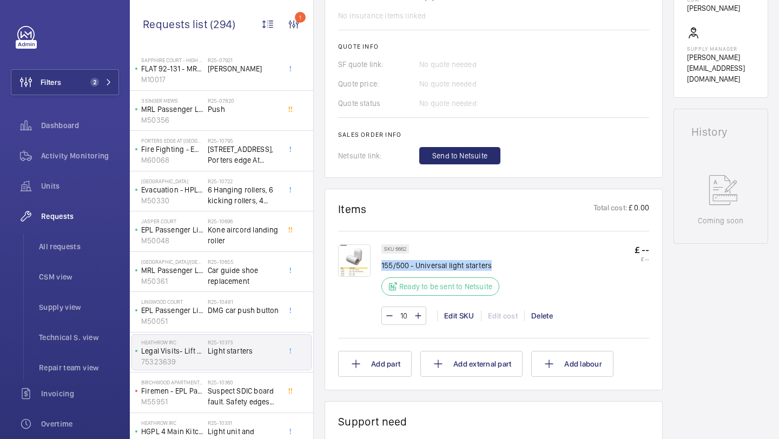
drag, startPoint x: 489, startPoint y: 266, endPoint x: 382, endPoint y: 269, distance: 106.7
click at [382, 269] on p "155/500 - Universal light starters" at bounding box center [444, 265] width 124 height 11
copy p "155/500 - Universal light starters"
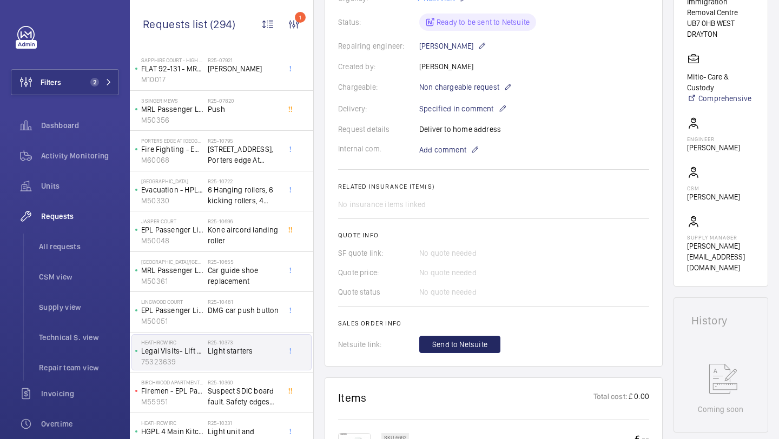
scroll to position [0, 0]
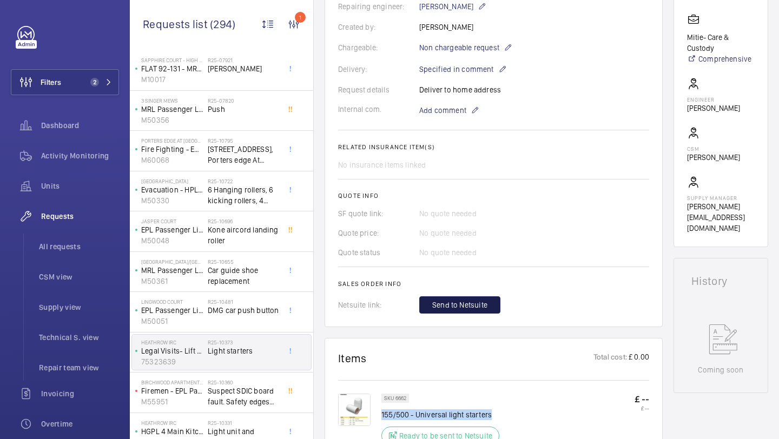
click at [450, 298] on button "Send to Netsuite" at bounding box center [459, 305] width 81 height 17
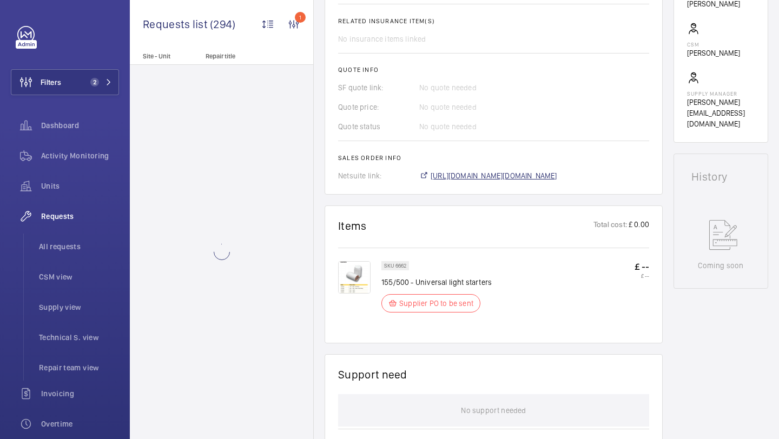
click at [492, 173] on span "[URL][DOMAIN_NAME][DOMAIN_NAME]" at bounding box center [494, 175] width 127 height 11
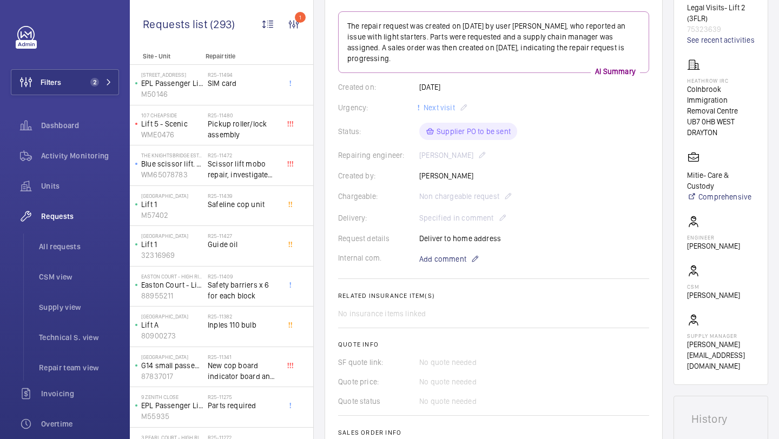
scroll to position [34, 0]
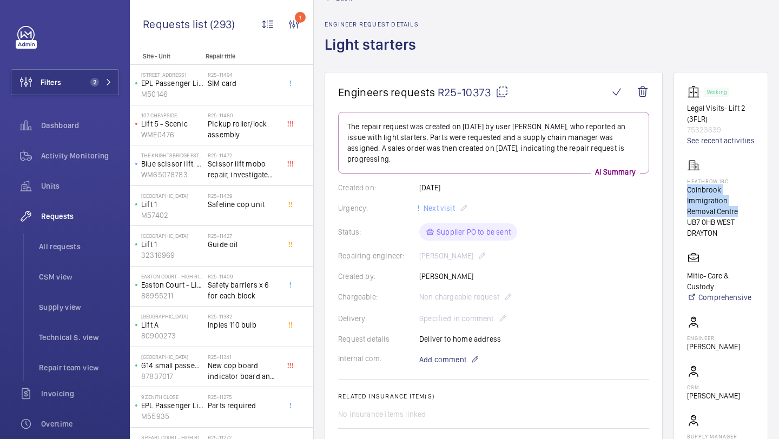
drag, startPoint x: 739, startPoint y: 223, endPoint x: 690, endPoint y: 198, distance: 55.7
click at [691, 198] on p "Colnbrook Immigration Removal Centre" at bounding box center [721, 201] width 68 height 32
click at [700, 198] on p "Colnbrook Immigration Removal Centre" at bounding box center [721, 201] width 68 height 32
